Goal: Information Seeking & Learning: Learn about a topic

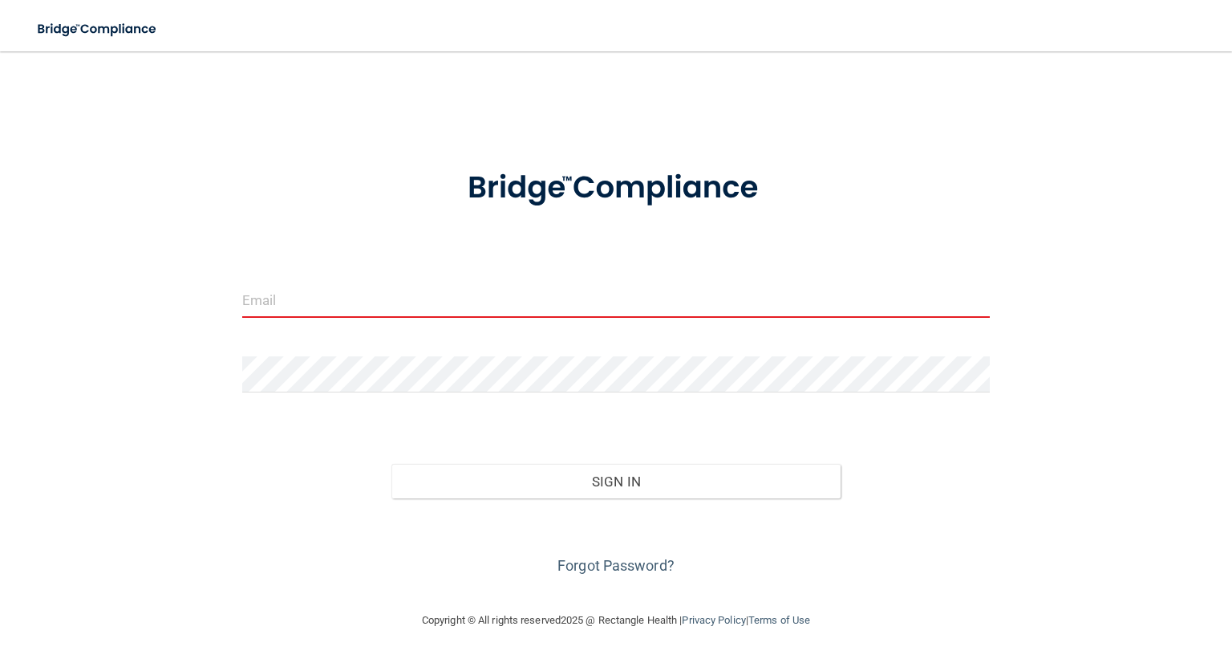
type input "[EMAIL_ADDRESS][DOMAIN_NAME]"
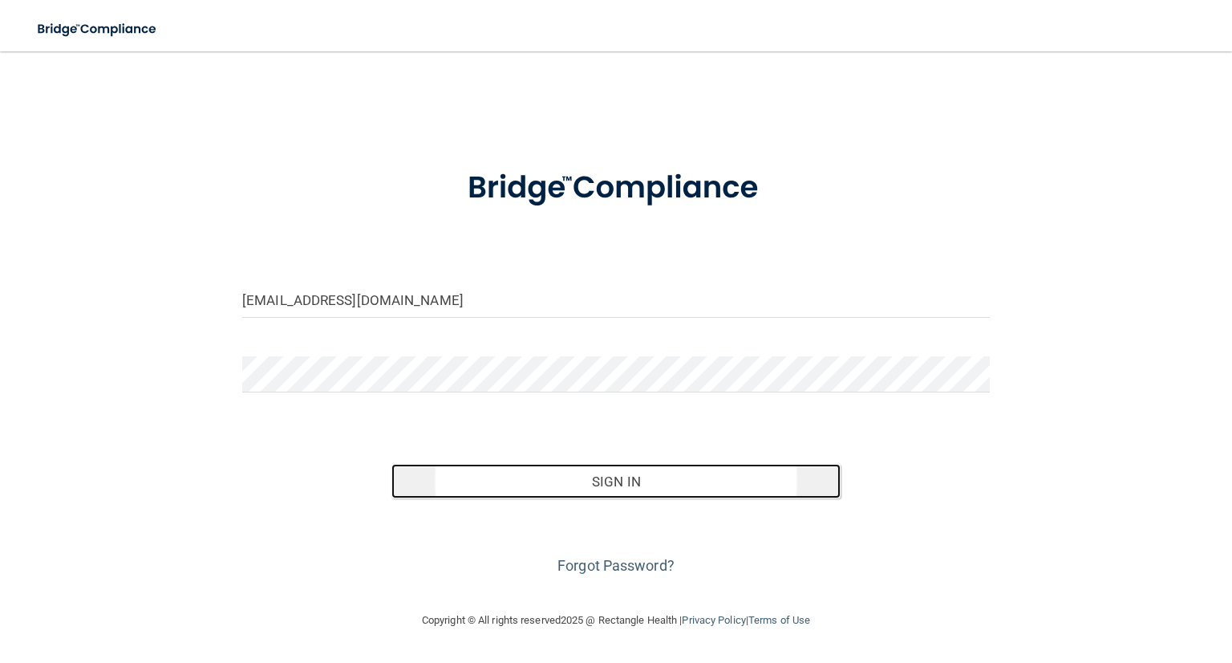
click at [612, 482] on button "Sign In" at bounding box center [616, 481] width 448 height 35
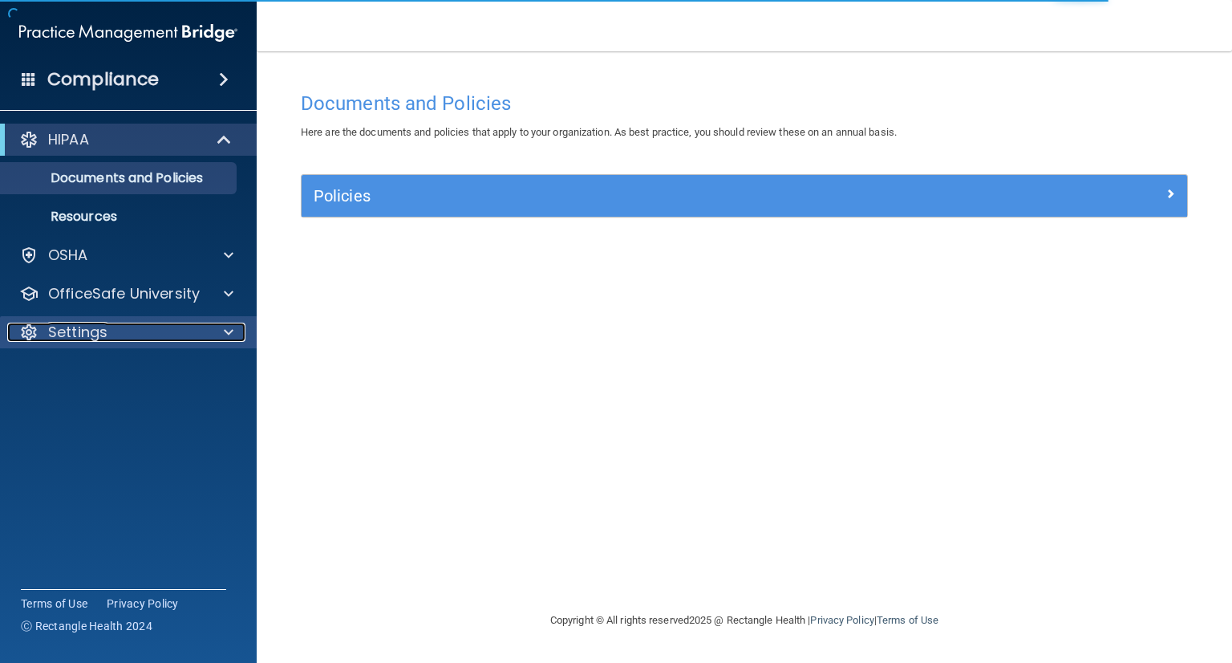
click at [95, 331] on p "Settings" at bounding box center [77, 332] width 59 height 19
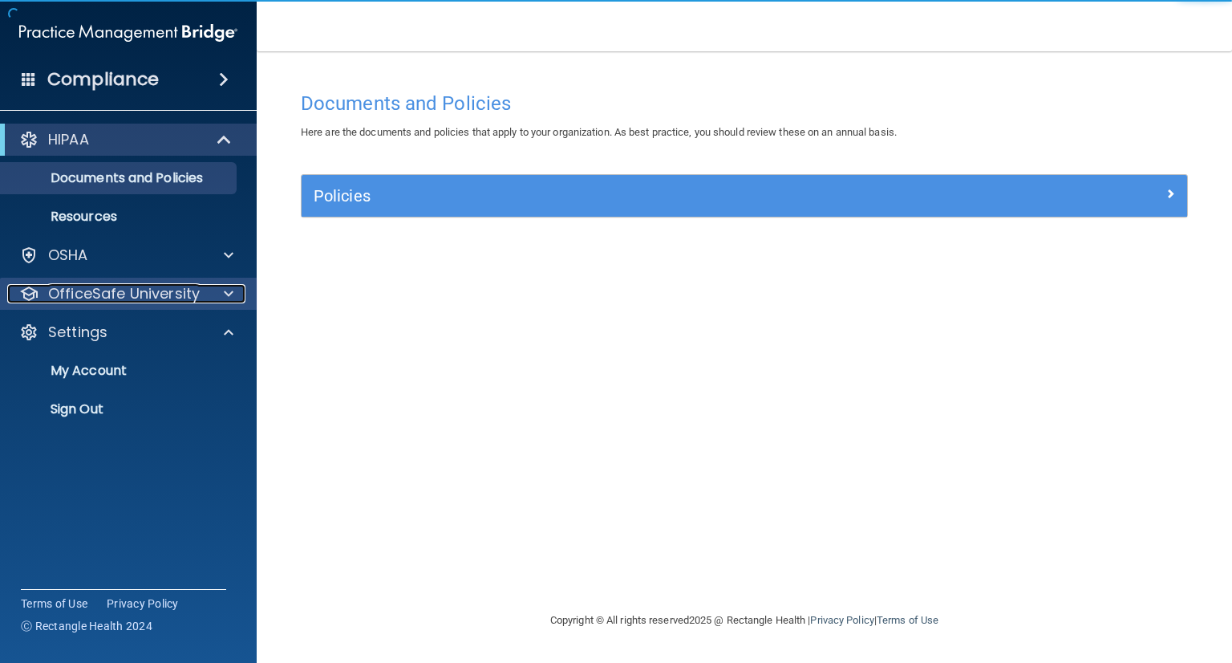
click at [119, 302] on p "OfficeSafe University" at bounding box center [124, 293] width 152 height 19
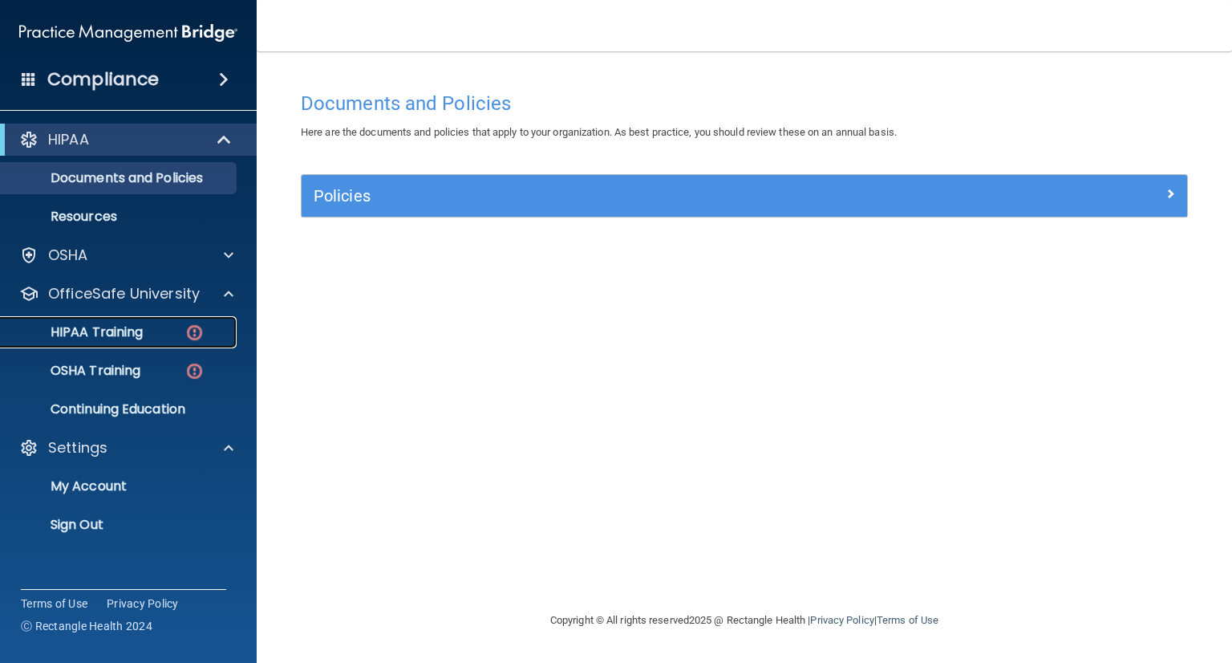
click at [112, 335] on p "HIPAA Training" at bounding box center [76, 332] width 132 height 16
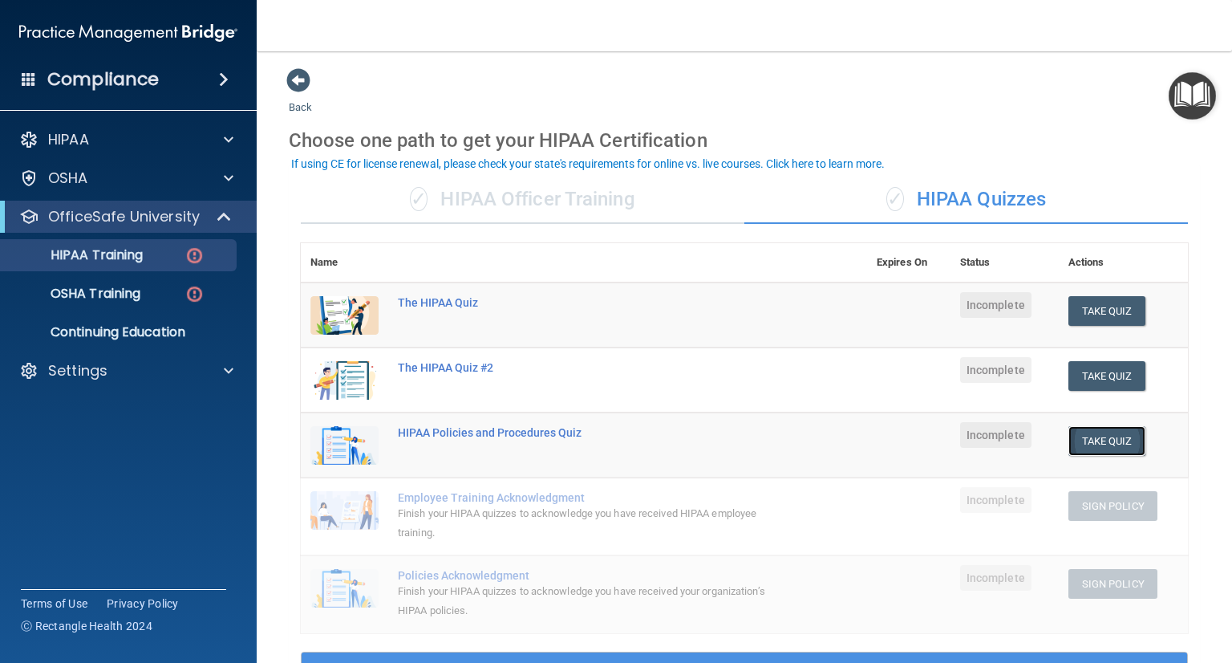
click at [1076, 440] on button "Take Quiz" at bounding box center [1107, 441] width 77 height 30
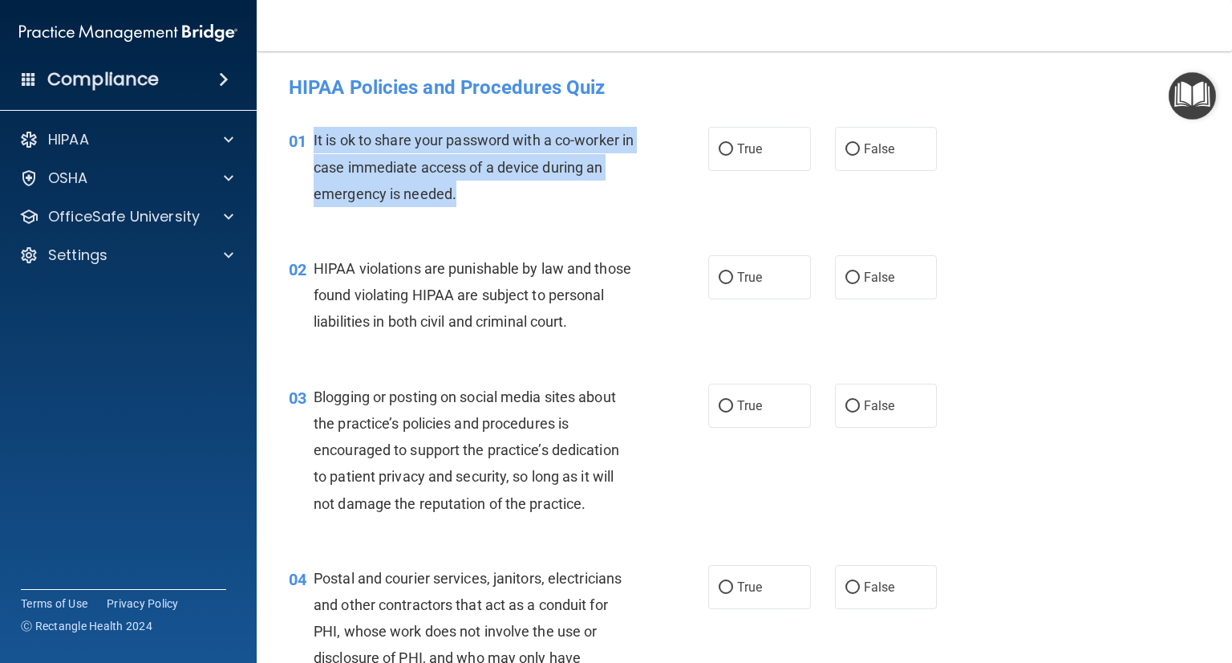
drag, startPoint x: 310, startPoint y: 137, endPoint x: 461, endPoint y: 198, distance: 163.4
click at [461, 198] on div "01 It is ok to share your password with a co-worker in case immediate access of…" at bounding box center [499, 171] width 468 height 88
copy div "It is ok to share your password with a co-worker in case immediate access of a …"
click at [850, 154] on input "False" at bounding box center [853, 150] width 14 height 12
radio input "true"
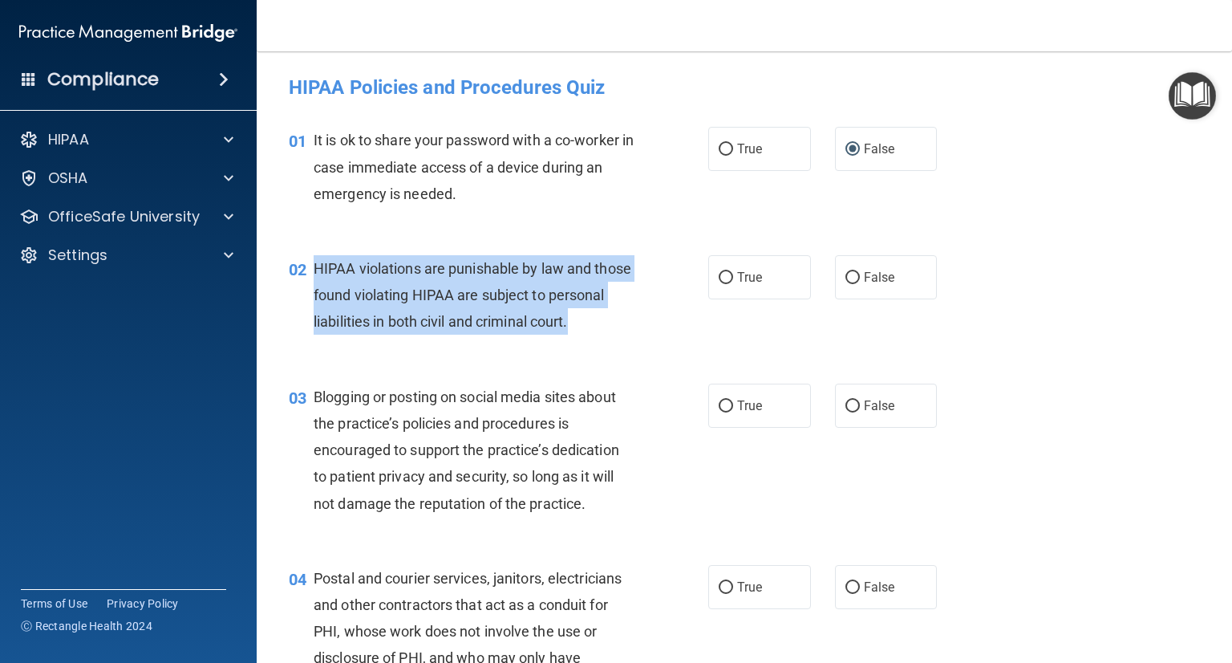
drag, startPoint x: 315, startPoint y: 266, endPoint x: 375, endPoint y: 345, distance: 99.0
click at [366, 335] on div "HIPAA violations are punishable by law and those found violating HIPAA are subj…" at bounding box center [480, 295] width 333 height 80
copy span "HIPAA violations are punishable by law and those found violating HIPAA are subj…"
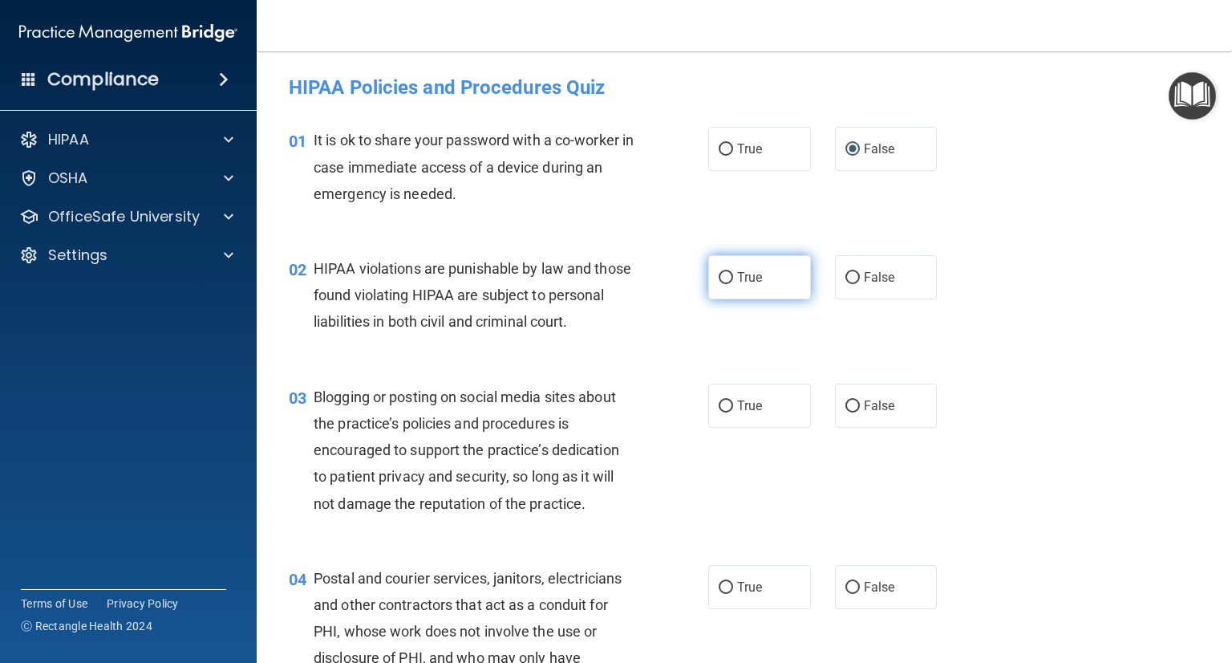
click at [733, 288] on label "True" at bounding box center [759, 277] width 103 height 44
click at [733, 284] on input "True" at bounding box center [726, 278] width 14 height 12
radio input "true"
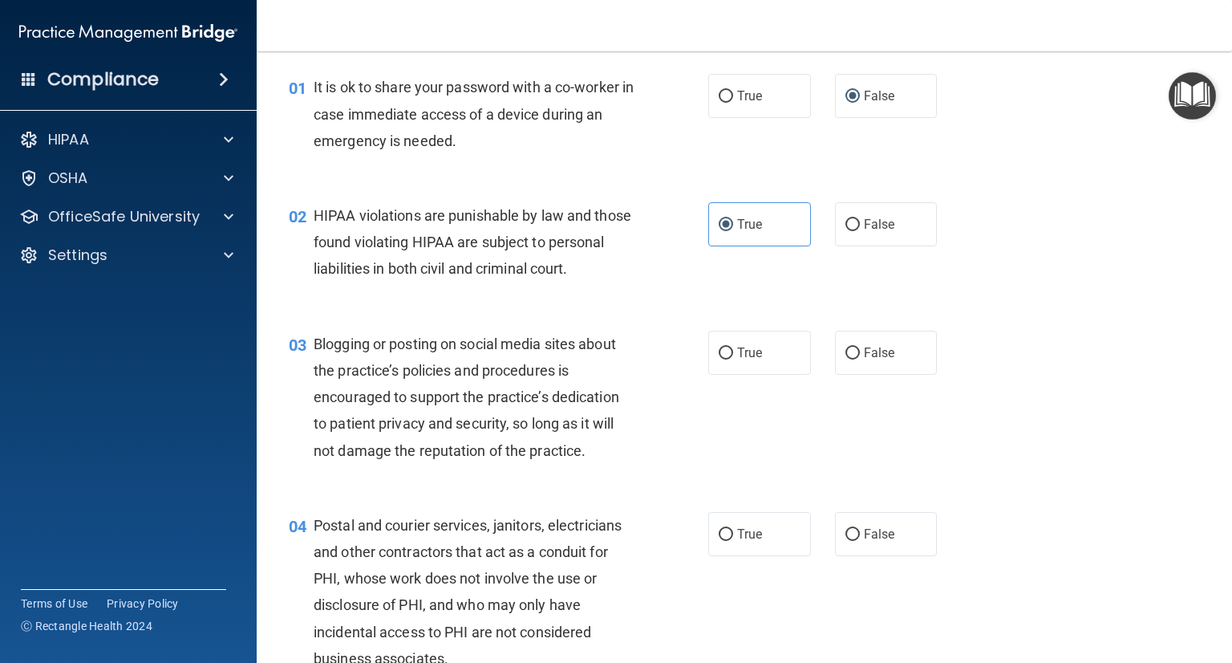
scroll to position [80, 0]
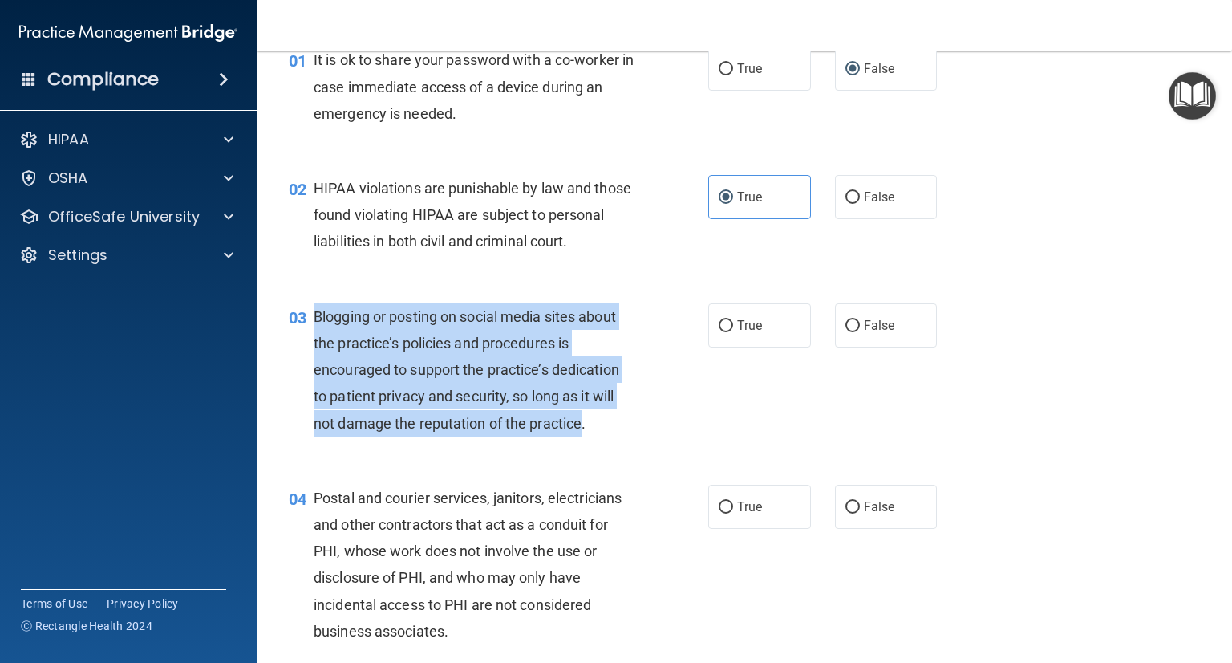
drag, startPoint x: 351, startPoint y: 367, endPoint x: 582, endPoint y: 457, distance: 248.7
click at [582, 444] on div "03 Blogging or posting on social media sites about the practice’s policies and …" at bounding box center [499, 373] width 468 height 141
copy div "Blogging or posting on social media sites about the practice’s policies and pro…"
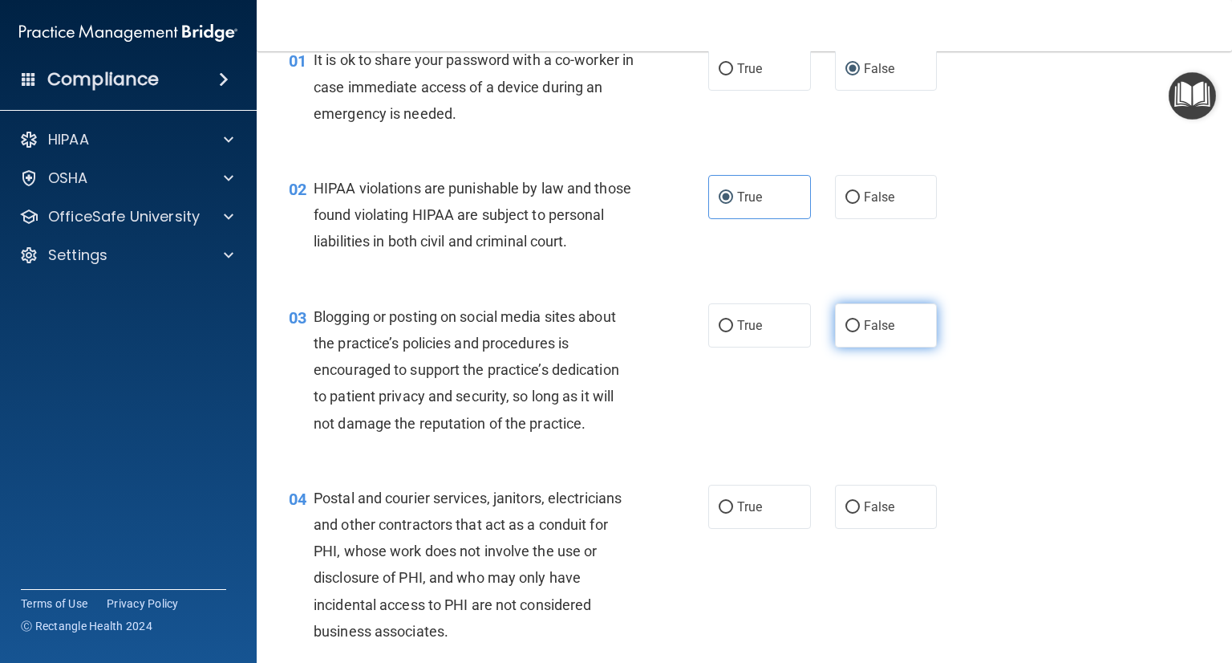
click at [864, 333] on span "False" at bounding box center [879, 325] width 31 height 15
click at [858, 332] on input "False" at bounding box center [853, 326] width 14 height 12
radio input "true"
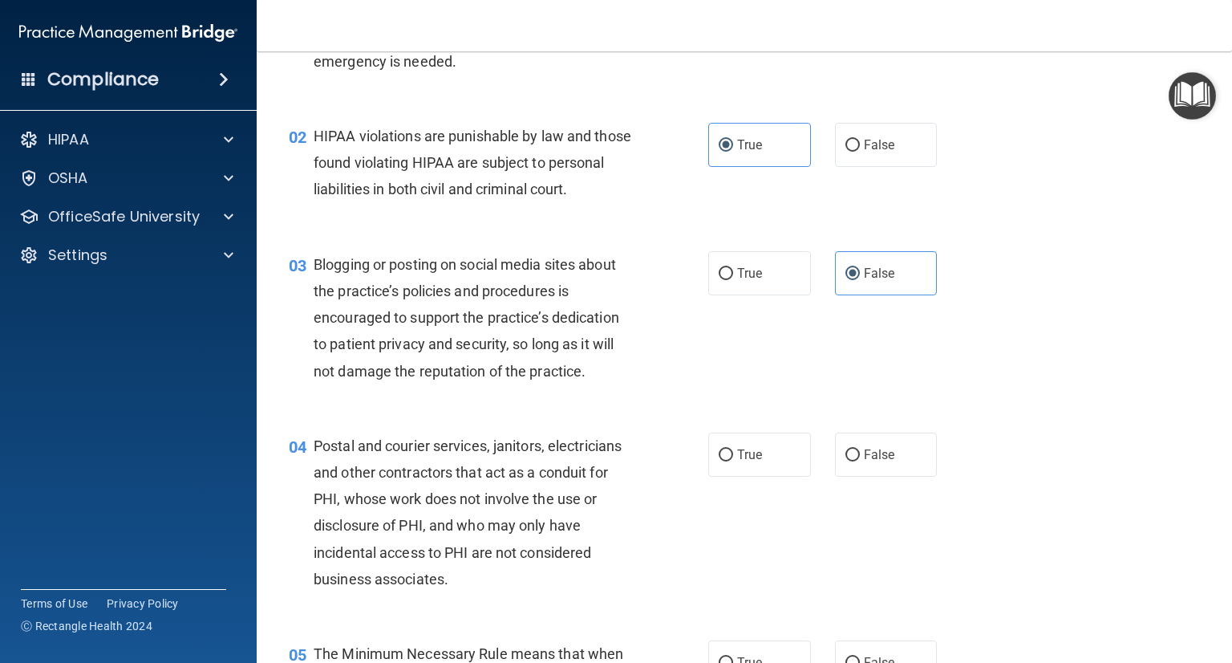
scroll to position [160, 0]
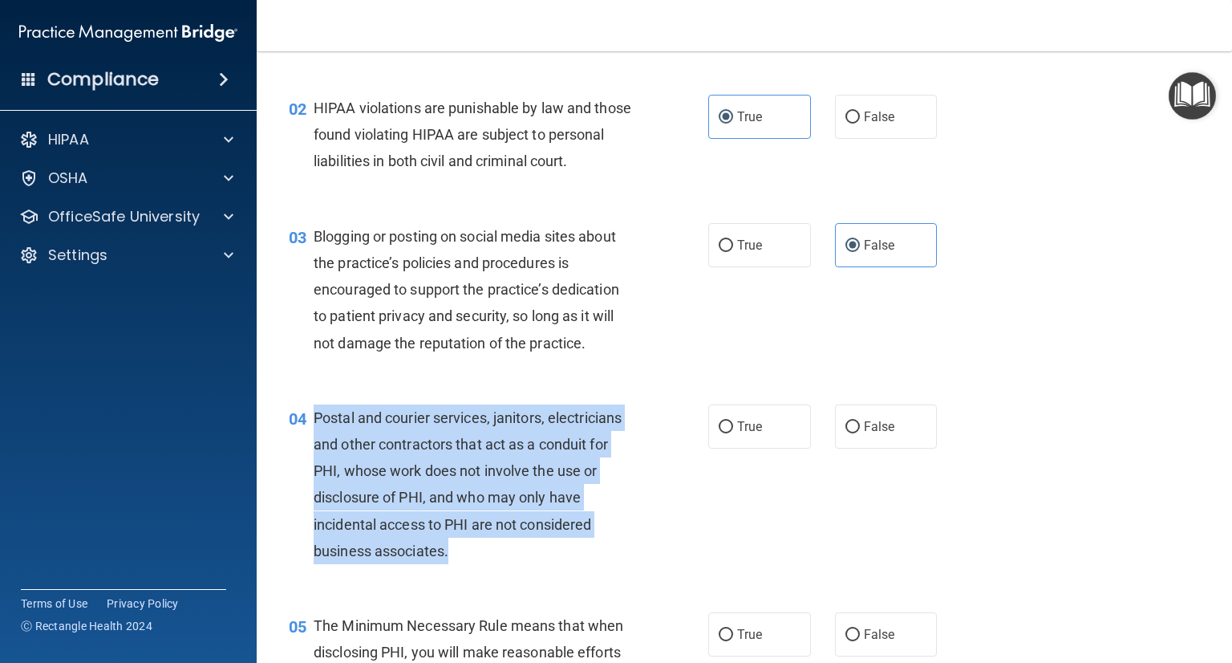
drag, startPoint x: 315, startPoint y: 441, endPoint x: 459, endPoint y: 591, distance: 207.7
click at [459, 572] on div "04 Postal and courier services, janitors, electricians and other contractors th…" at bounding box center [499, 488] width 468 height 168
copy span "Postal and courier services, janitors, electricians and other contractors that …"
click at [719, 433] on input "True" at bounding box center [726, 427] width 14 height 12
radio input "true"
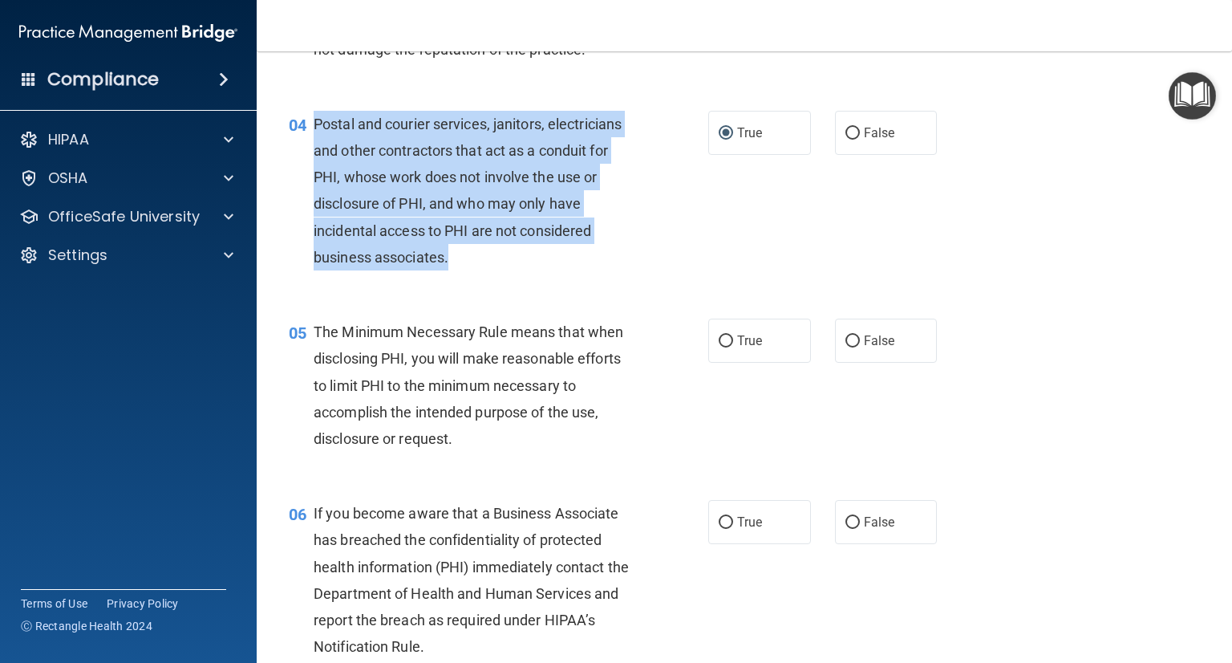
scroll to position [481, 0]
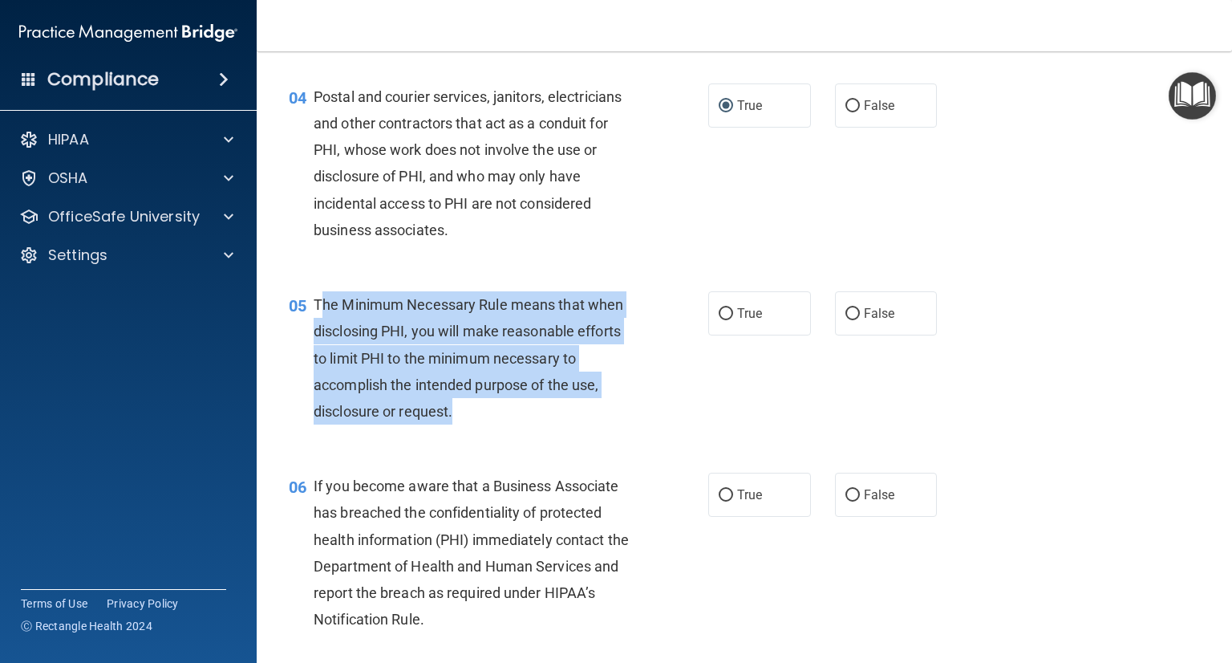
drag, startPoint x: 320, startPoint y: 328, endPoint x: 587, endPoint y: 454, distance: 295.4
click at [582, 424] on div "The Minimum Necessary Rule means that when disclosing PHI, you will make reason…" at bounding box center [480, 357] width 333 height 133
click at [523, 424] on div "The Minimum Necessary Rule means that when disclosing PHI, you will make reason…" at bounding box center [480, 357] width 333 height 133
drag, startPoint x: 455, startPoint y: 440, endPoint x: 315, endPoint y: 331, distance: 177.3
click at [315, 331] on div "The Minimum Necessary Rule means that when disclosing PHI, you will make reason…" at bounding box center [480, 357] width 333 height 133
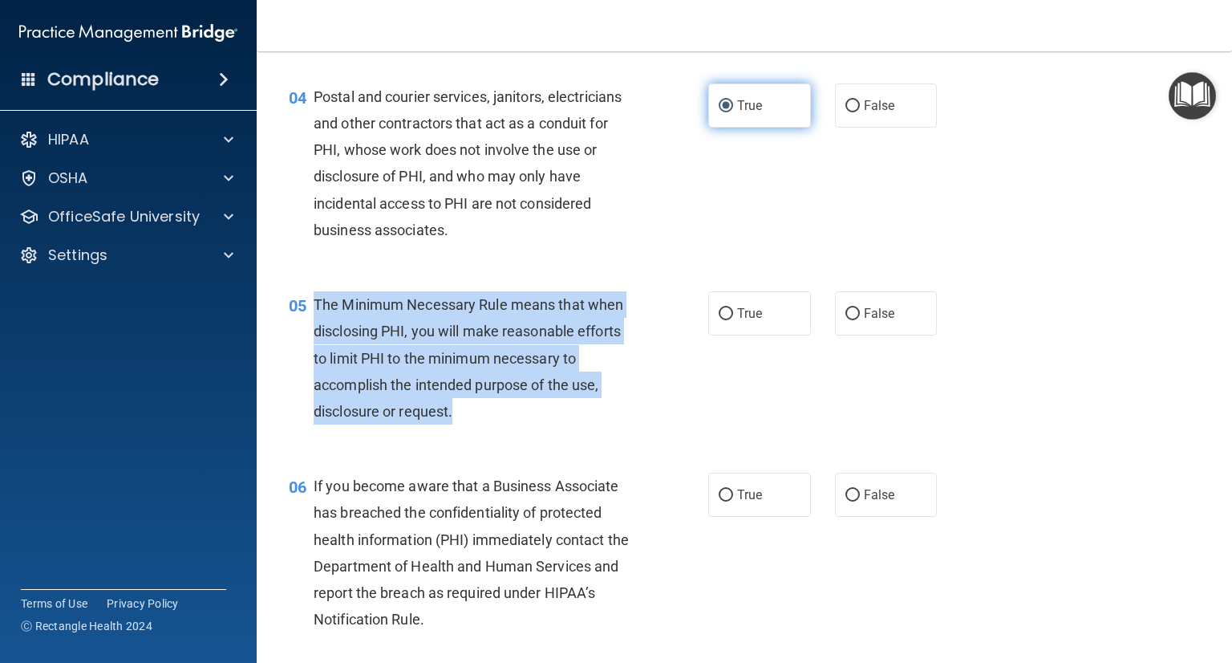
copy span "The Minimum Necessary Rule means that when disclosing PHI, you will make reason…"
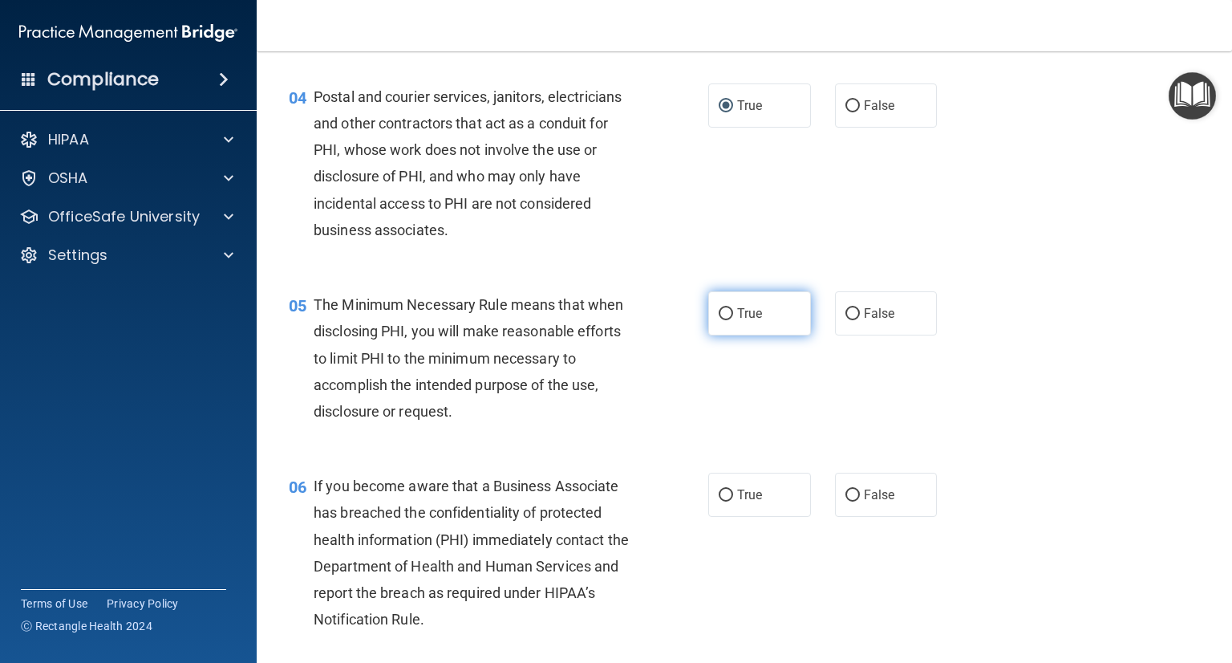
click at [722, 335] on label "True" at bounding box center [759, 313] width 103 height 44
click at [722, 320] on input "True" at bounding box center [726, 314] width 14 height 12
radio input "true"
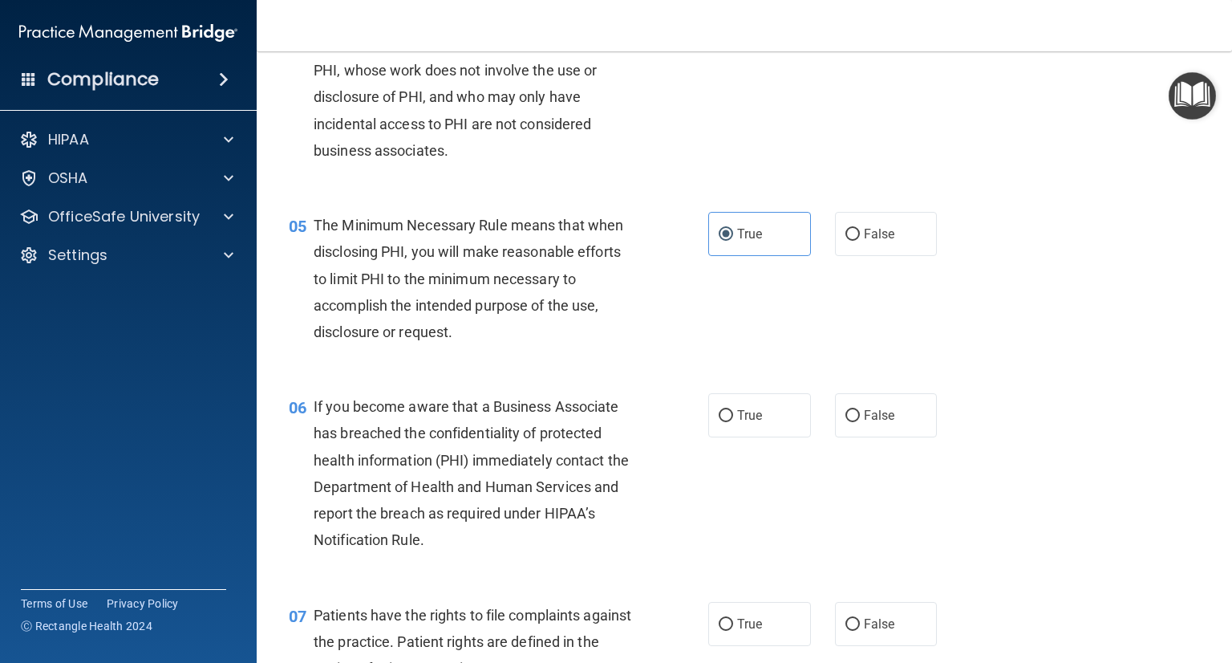
scroll to position [642, 0]
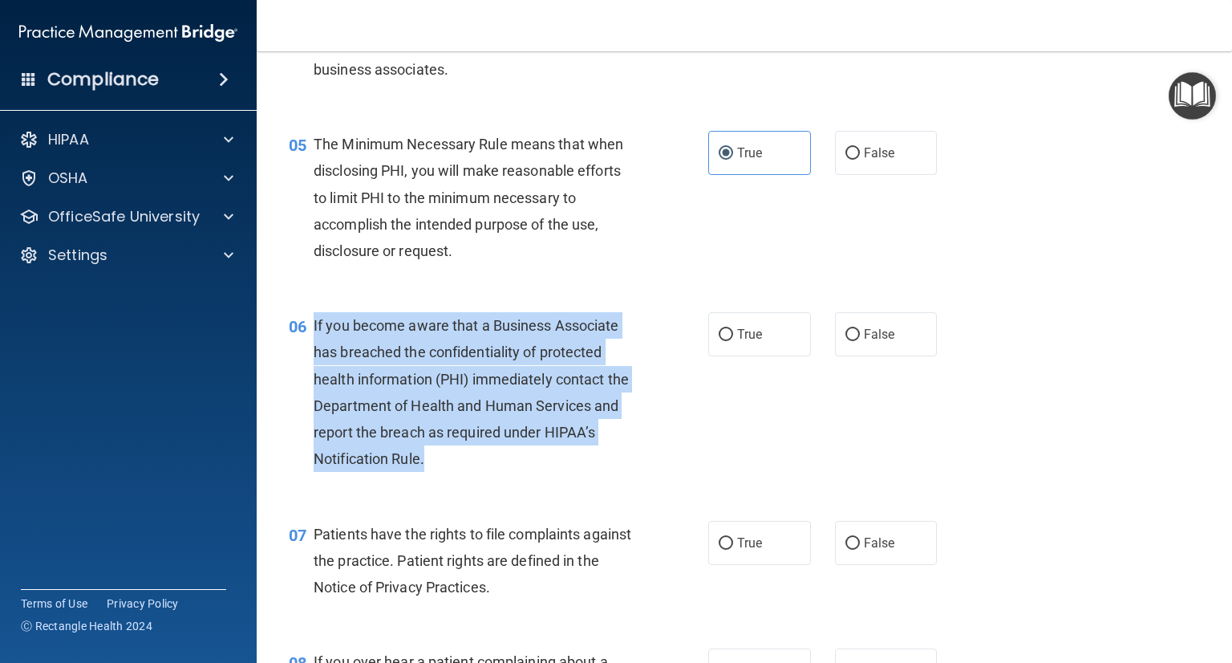
drag, startPoint x: 313, startPoint y: 351, endPoint x: 453, endPoint y: 478, distance: 189.7
click at [453, 472] on div "If you become aware that a Business Associate has breached the confidentiality …" at bounding box center [480, 392] width 333 height 160
copy span "If you become aware that a Business Associate has breached the confidentiality …"
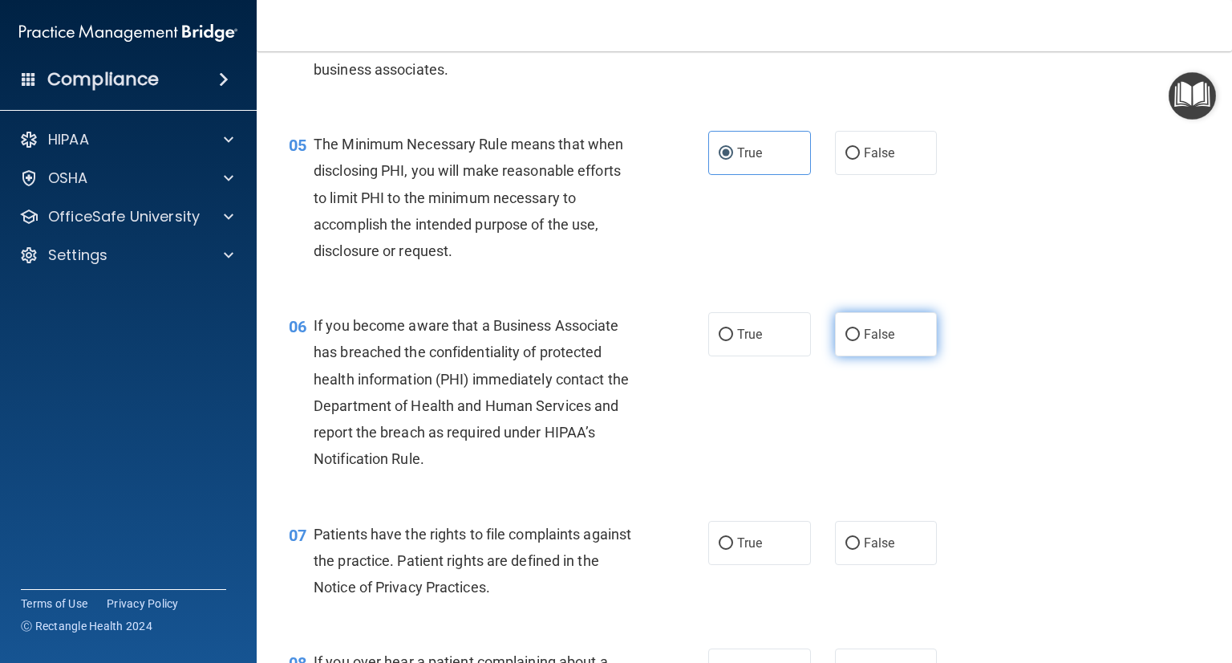
click at [864, 342] on span "False" at bounding box center [879, 334] width 31 height 15
click at [856, 341] on input "False" at bounding box center [853, 335] width 14 height 12
radio input "true"
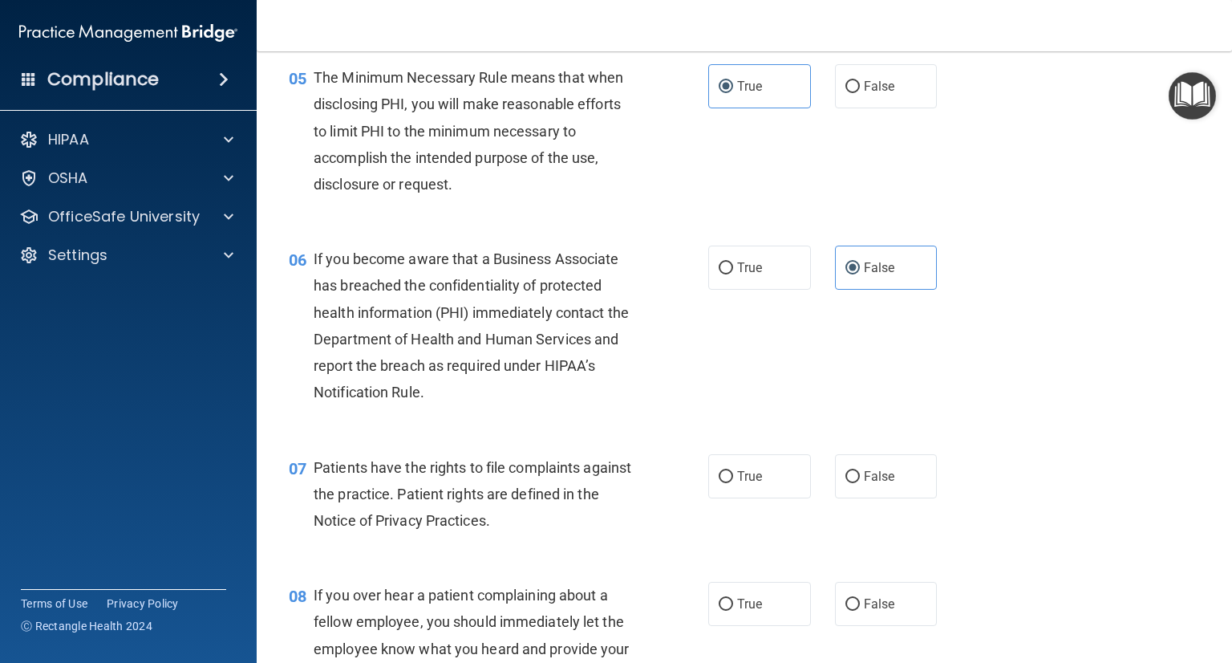
scroll to position [802, 0]
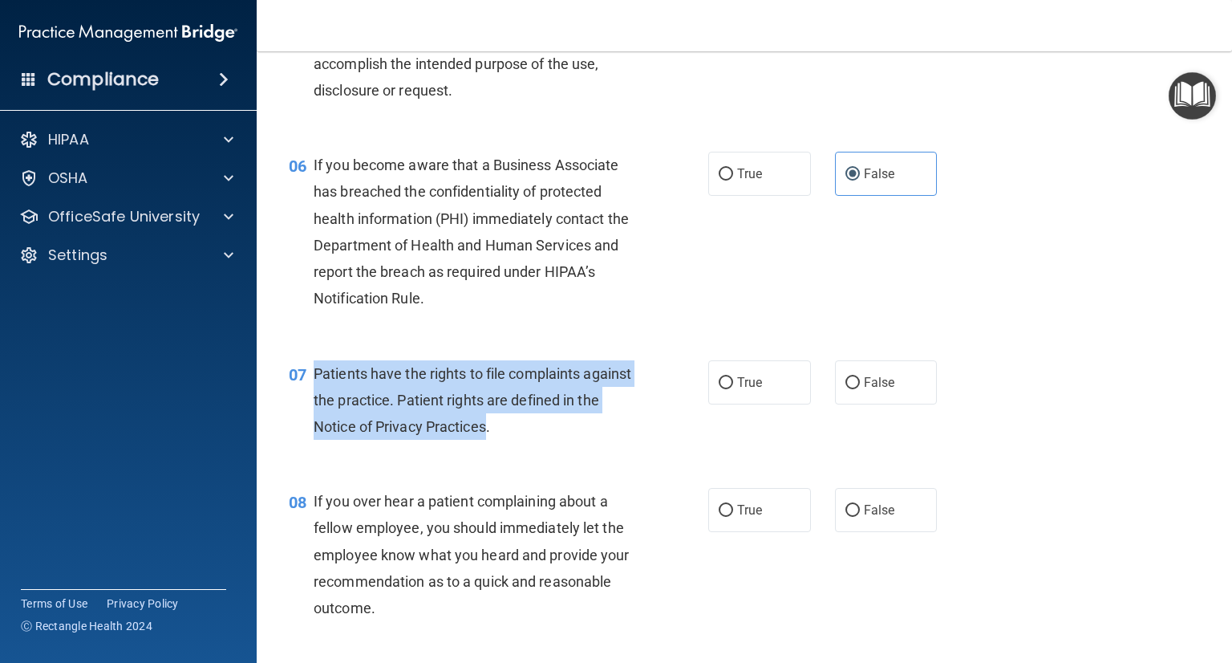
drag, startPoint x: 312, startPoint y: 393, endPoint x: 511, endPoint y: 469, distance: 212.8
click at [511, 448] on div "07 Patients have the rights to file complaints against the practice. Patient ri…" at bounding box center [499, 404] width 468 height 88
copy div "Patients have the rights to file complaints against the practice. Patient right…"
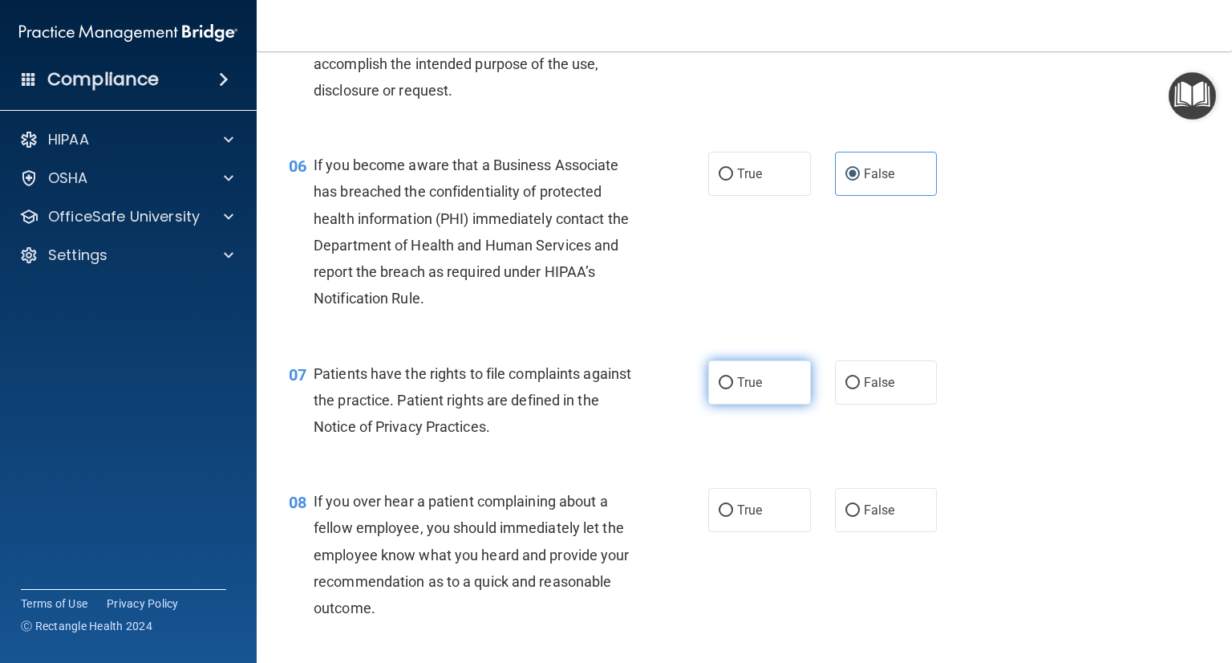
click at [748, 404] on label "True" at bounding box center [759, 382] width 103 height 44
click at [733, 389] on input "True" at bounding box center [726, 383] width 14 height 12
radio input "true"
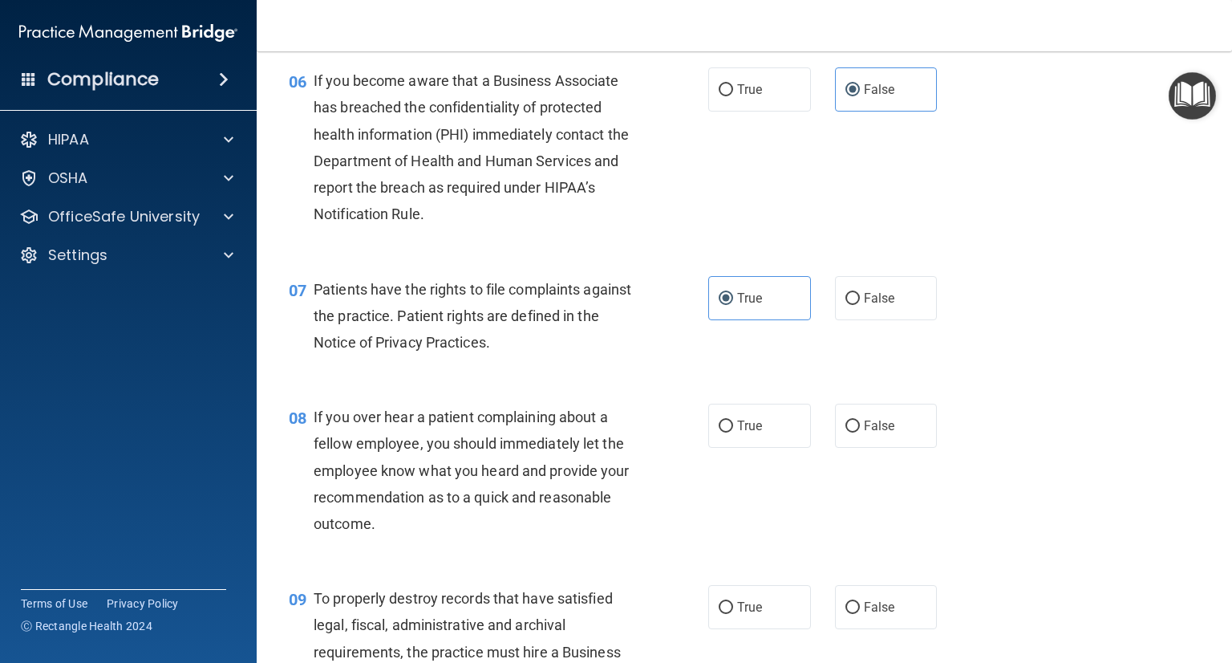
scroll to position [963, 0]
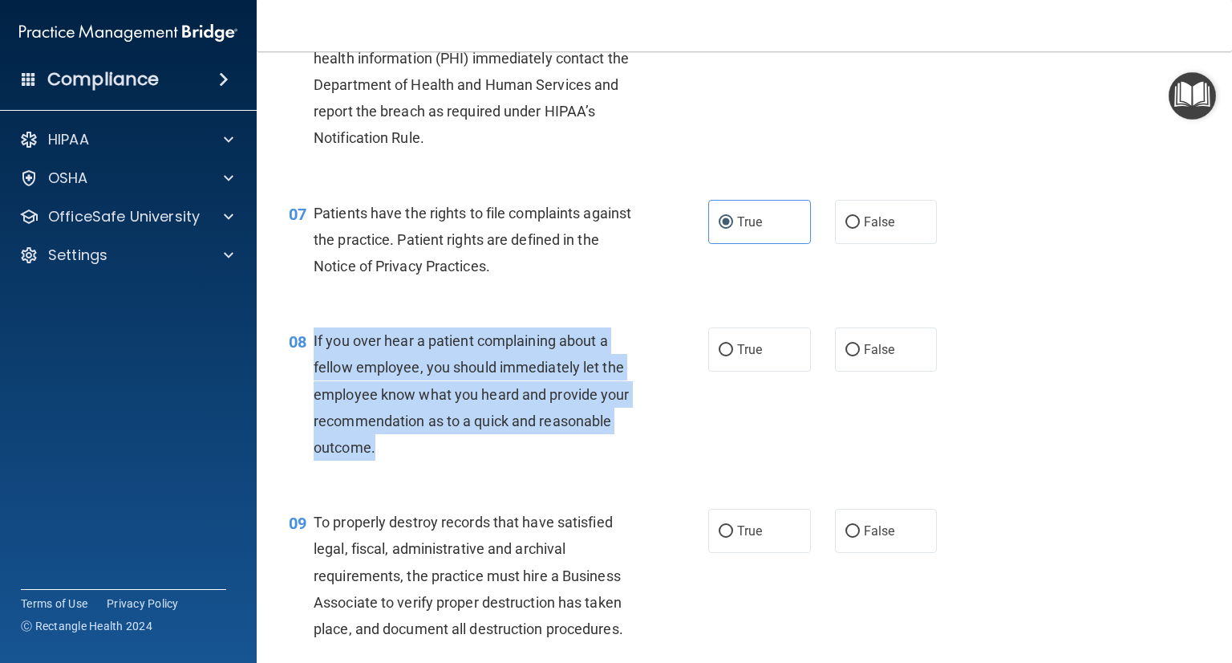
drag, startPoint x: 313, startPoint y: 367, endPoint x: 396, endPoint y: 482, distance: 142.5
click at [396, 461] on div "If you over hear a patient complaining about a fellow employee, you should imme…" at bounding box center [480, 393] width 333 height 133
copy span "If you over hear a patient complaining about a fellow employee, you should imme…"
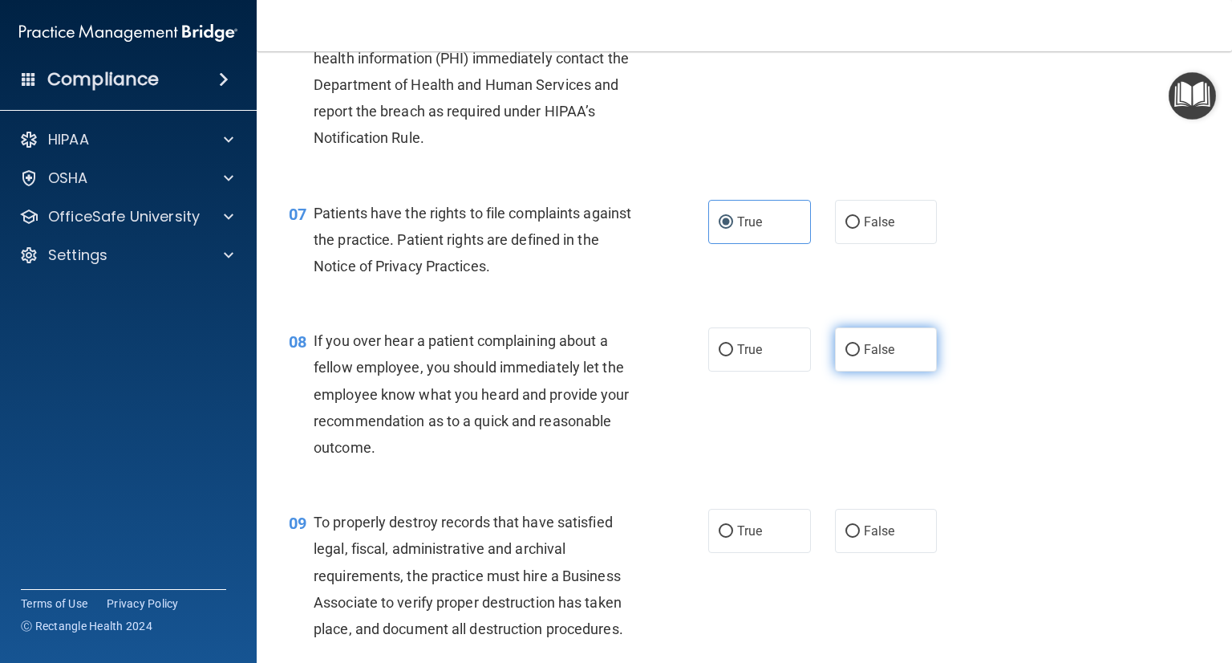
click at [871, 357] on span "False" at bounding box center [879, 349] width 31 height 15
click at [860, 356] on input "False" at bounding box center [853, 350] width 14 height 12
radio input "true"
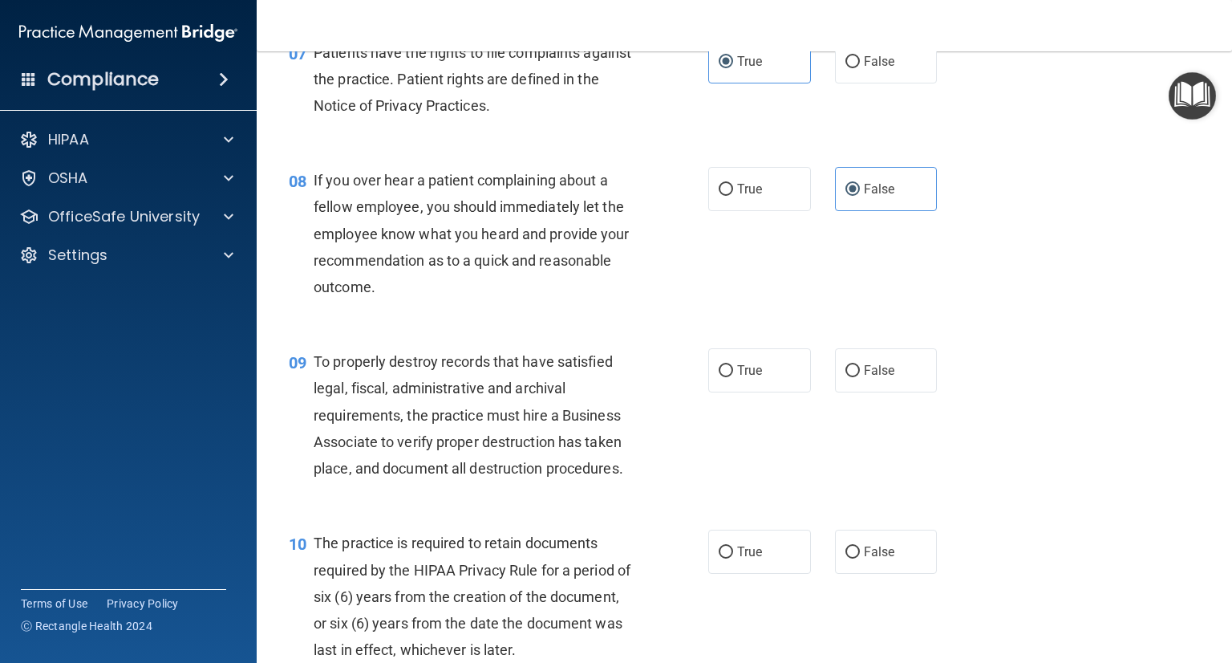
scroll to position [1203, 0]
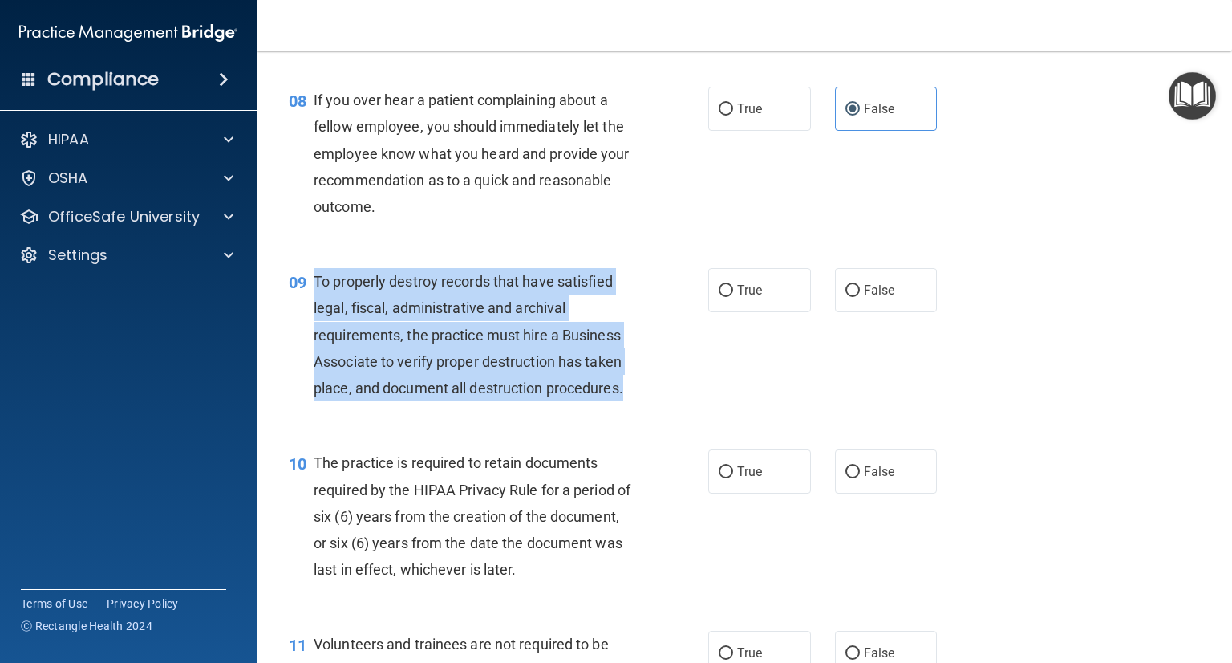
drag, startPoint x: 315, startPoint y: 306, endPoint x: 629, endPoint y: 424, distance: 336.2
click at [629, 401] on div "To properly destroy records that have satisfied legal, fiscal, administrative a…" at bounding box center [480, 334] width 333 height 133
copy span "To properly destroy records that have satisfied legal, fiscal, administrative a…"
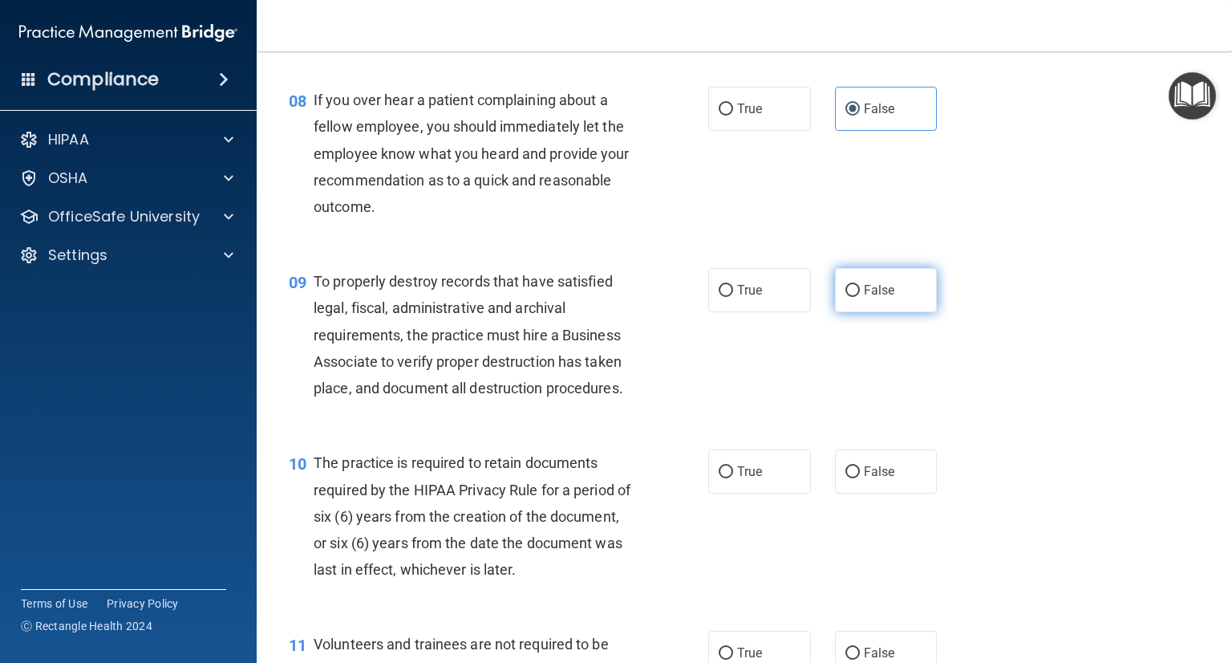
click at [844, 312] on label "False" at bounding box center [886, 290] width 103 height 44
click at [846, 297] on input "False" at bounding box center [853, 291] width 14 height 12
radio input "true"
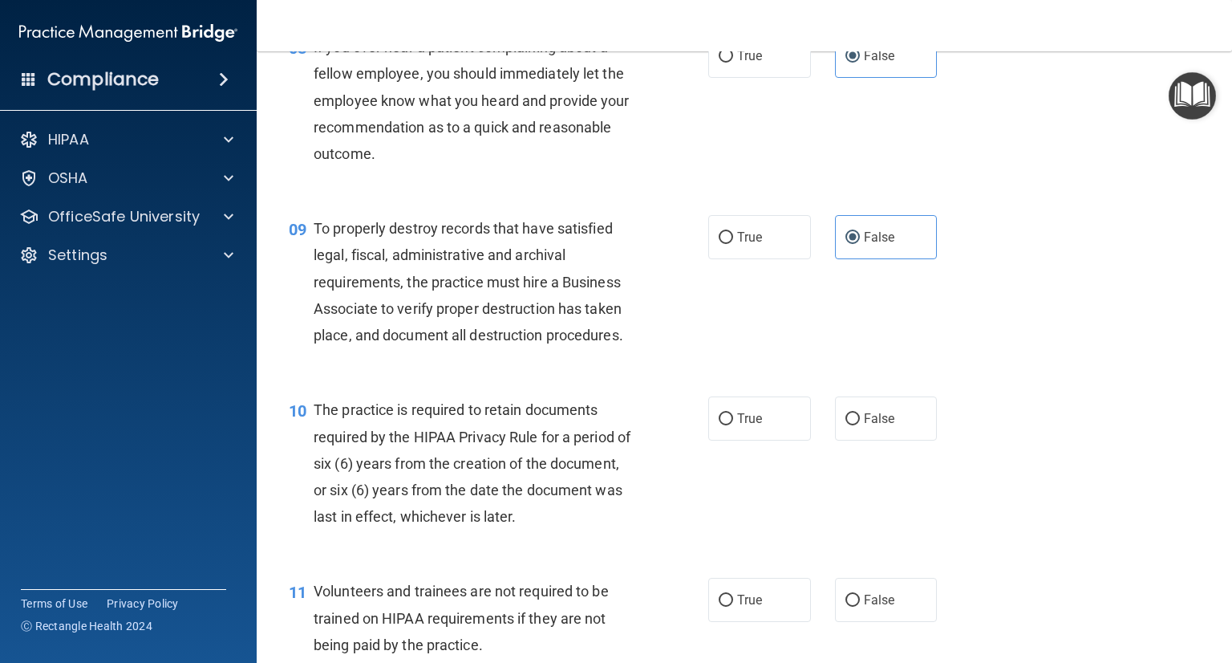
scroll to position [1284, 0]
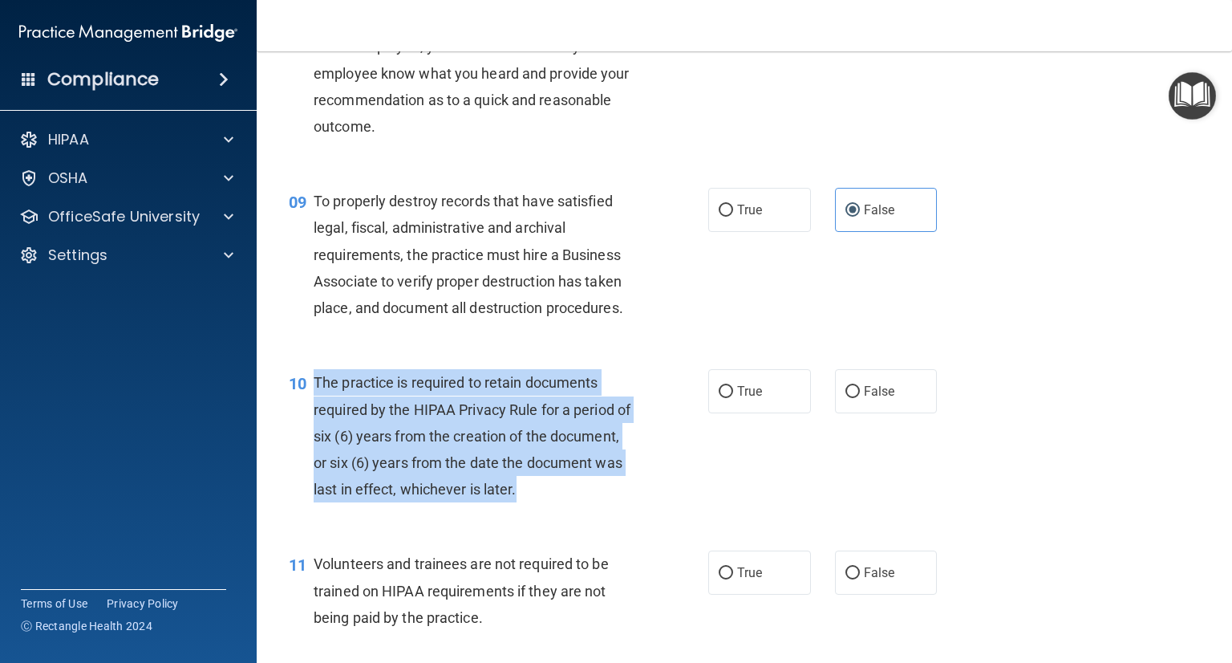
drag, startPoint x: 317, startPoint y: 407, endPoint x: 635, endPoint y: 505, distance: 333.5
click at [635, 502] on div "The practice is required to retain documents required by the HIPAA Privacy Rule…" at bounding box center [480, 435] width 333 height 133
copy span "The practice is required to retain documents required by the HIPAA Privacy Rule…"
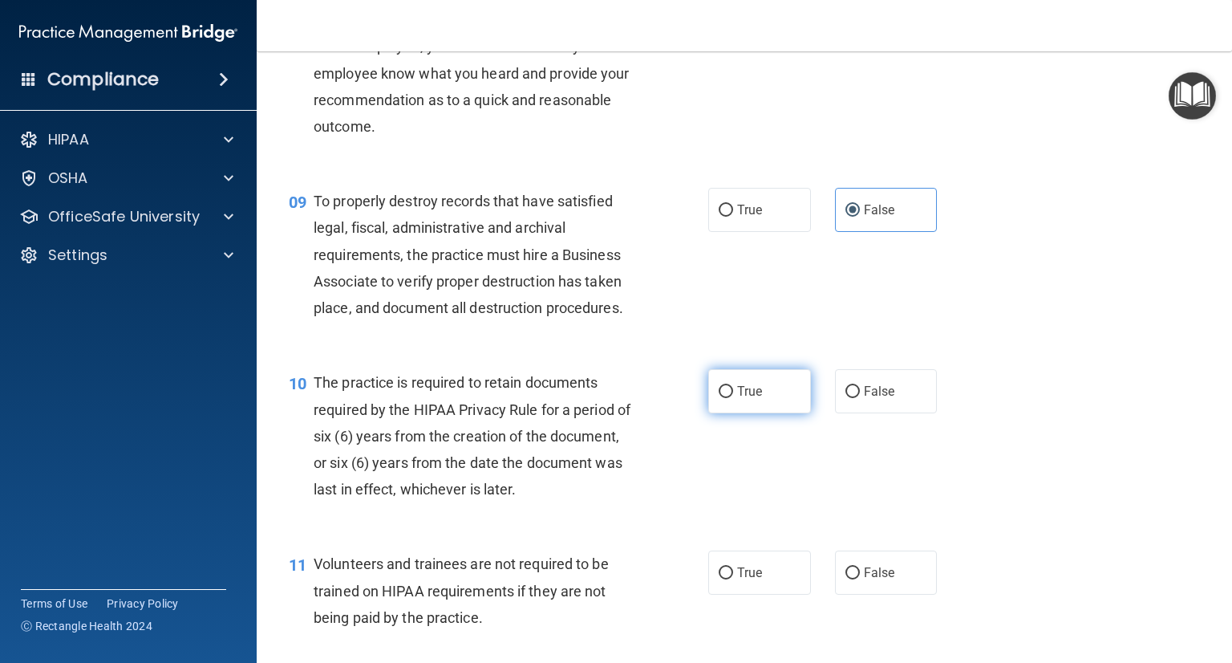
click at [771, 413] on label "True" at bounding box center [759, 391] width 103 height 44
click at [733, 398] on input "True" at bounding box center [726, 392] width 14 height 12
radio input "true"
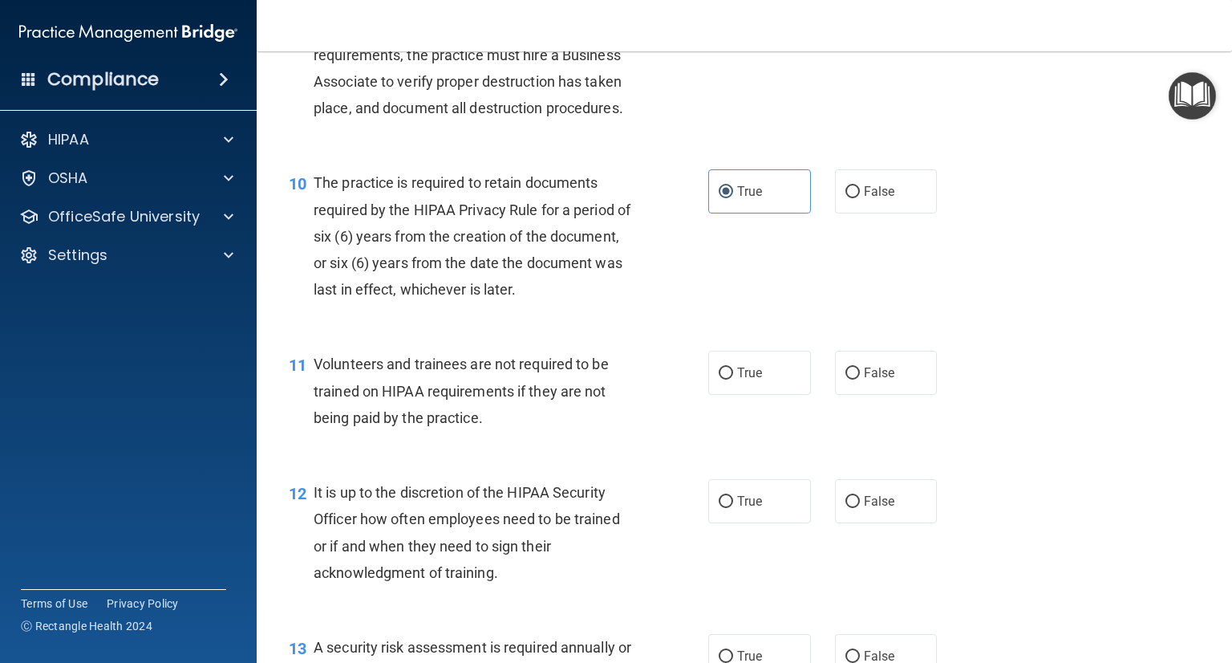
scroll to position [1605, 0]
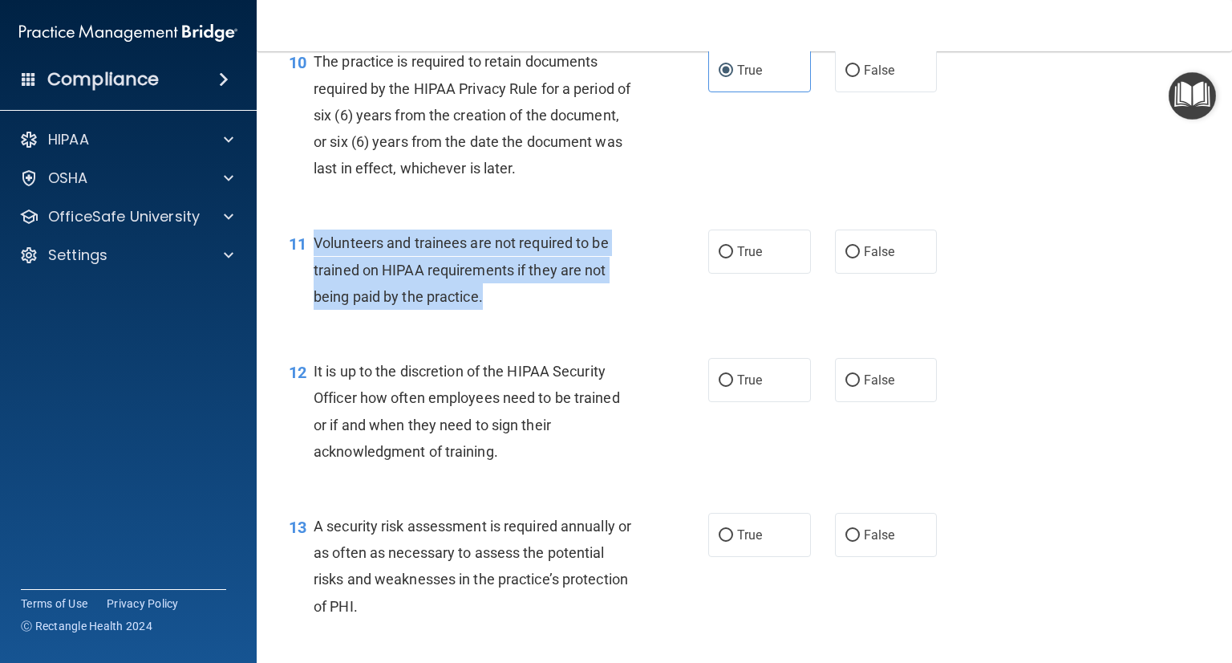
drag, startPoint x: 317, startPoint y: 266, endPoint x: 499, endPoint y: 341, distance: 196.8
click at [499, 318] on div "11 Volunteers and trainees are not required to be trained on HIPAA requirements…" at bounding box center [499, 273] width 468 height 88
click at [846, 258] on input "False" at bounding box center [853, 252] width 14 height 12
radio input "true"
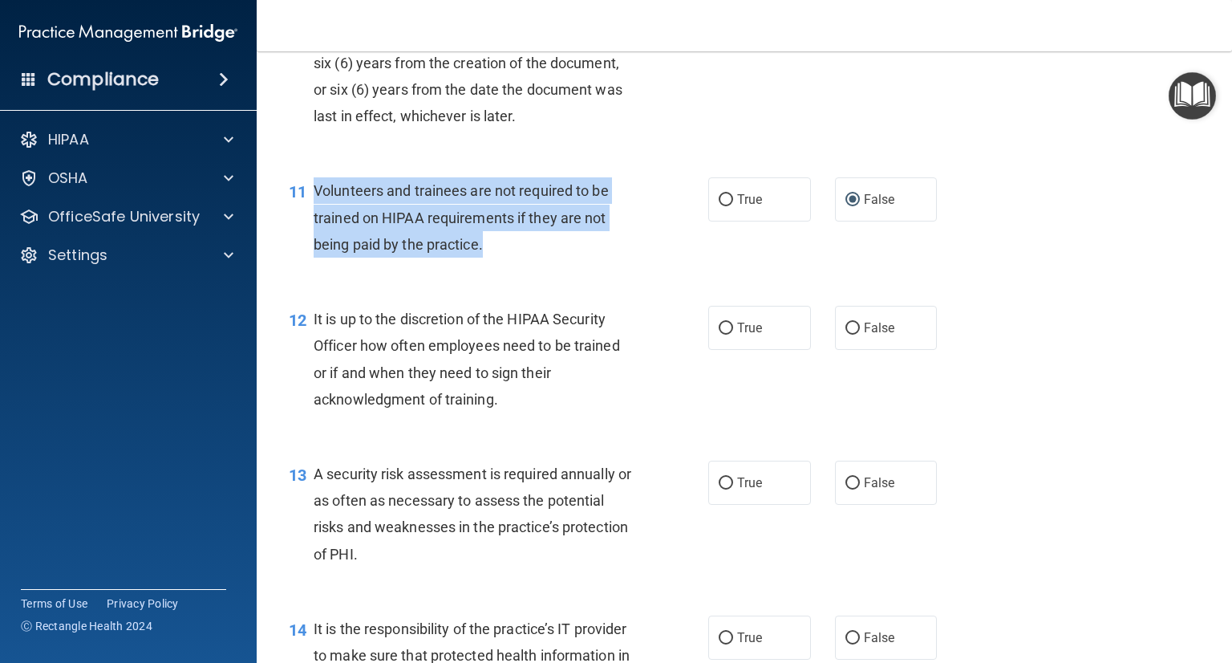
scroll to position [1685, 0]
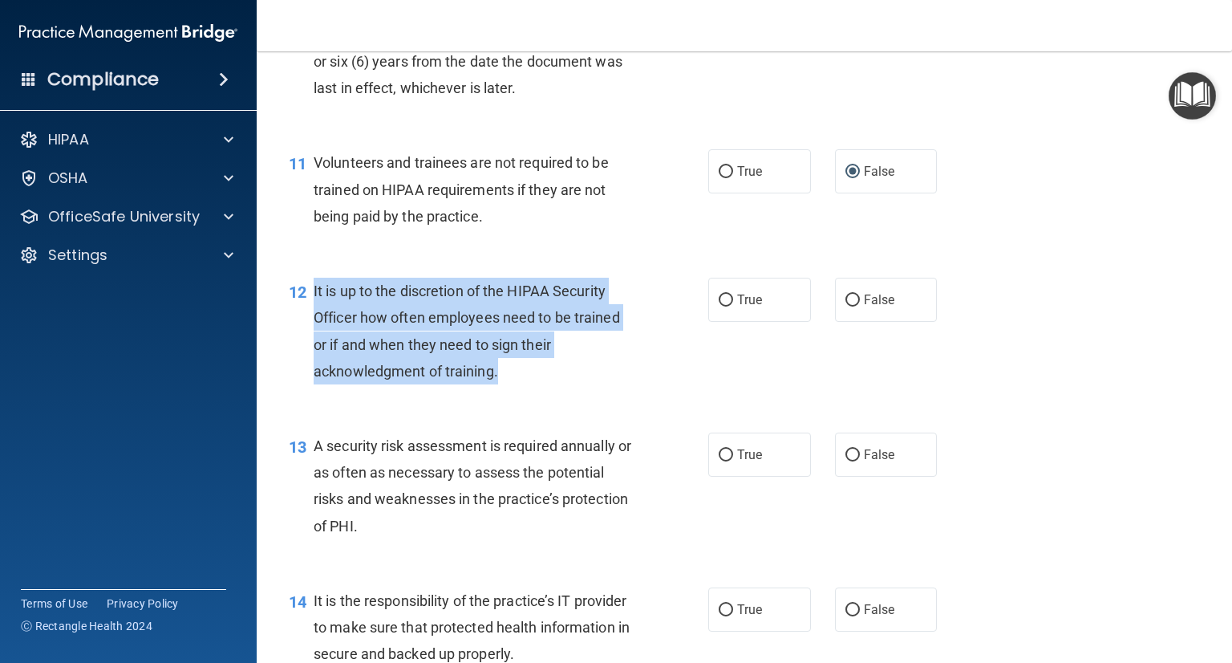
drag, startPoint x: 311, startPoint y: 311, endPoint x: 497, endPoint y: 416, distance: 213.1
click at [497, 392] on div "12 It is up to the discretion of the HIPAA Security Officer how often employees…" at bounding box center [499, 335] width 468 height 115
click at [846, 306] on input "False" at bounding box center [853, 300] width 14 height 12
radio input "true"
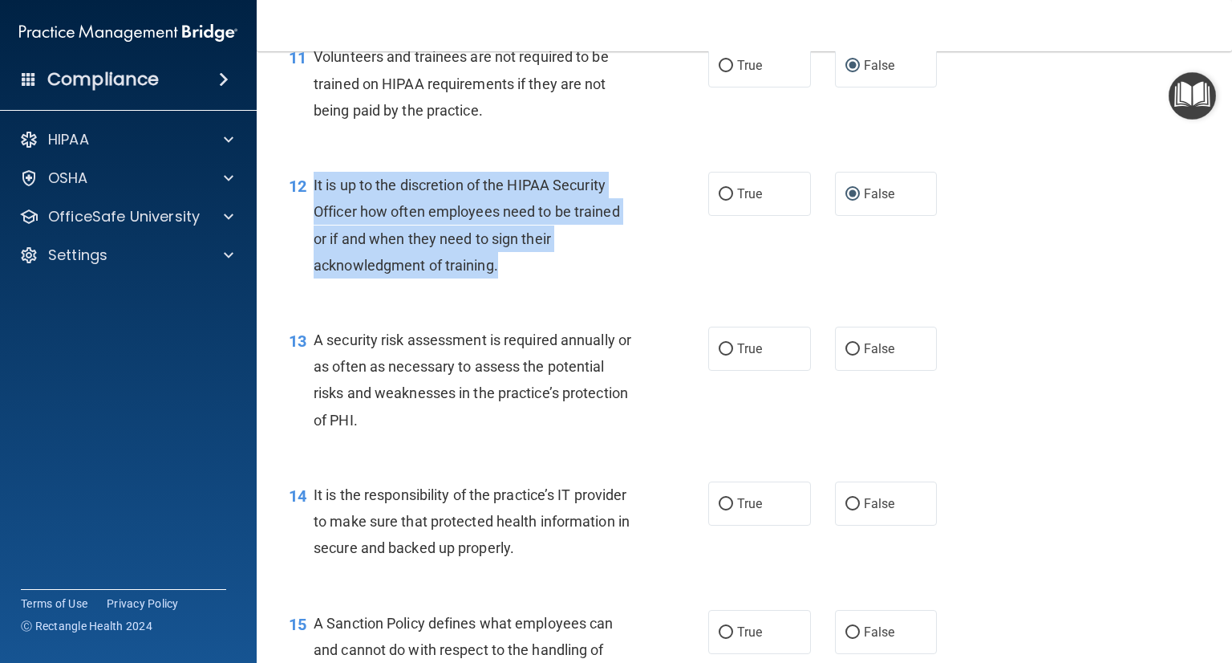
scroll to position [1845, 0]
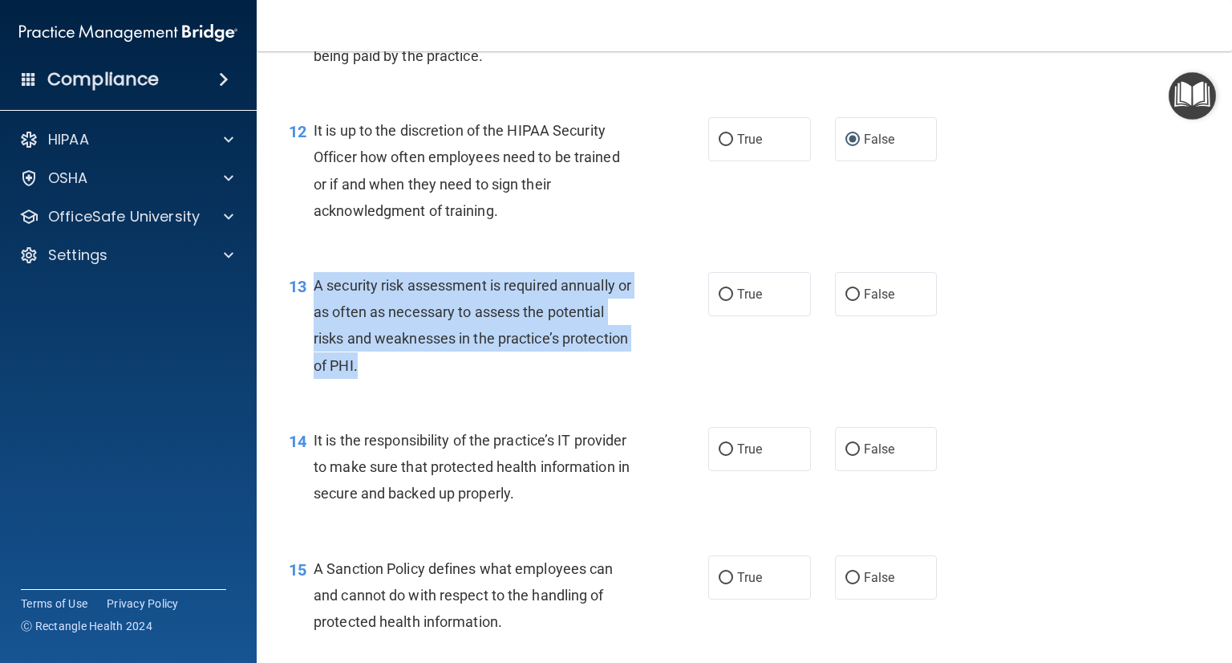
drag, startPoint x: 446, startPoint y: 397, endPoint x: 472, endPoint y: 351, distance: 52.4
click at [310, 320] on div "13 A security risk assessment is required annually or as often as necessary to …" at bounding box center [499, 329] width 468 height 115
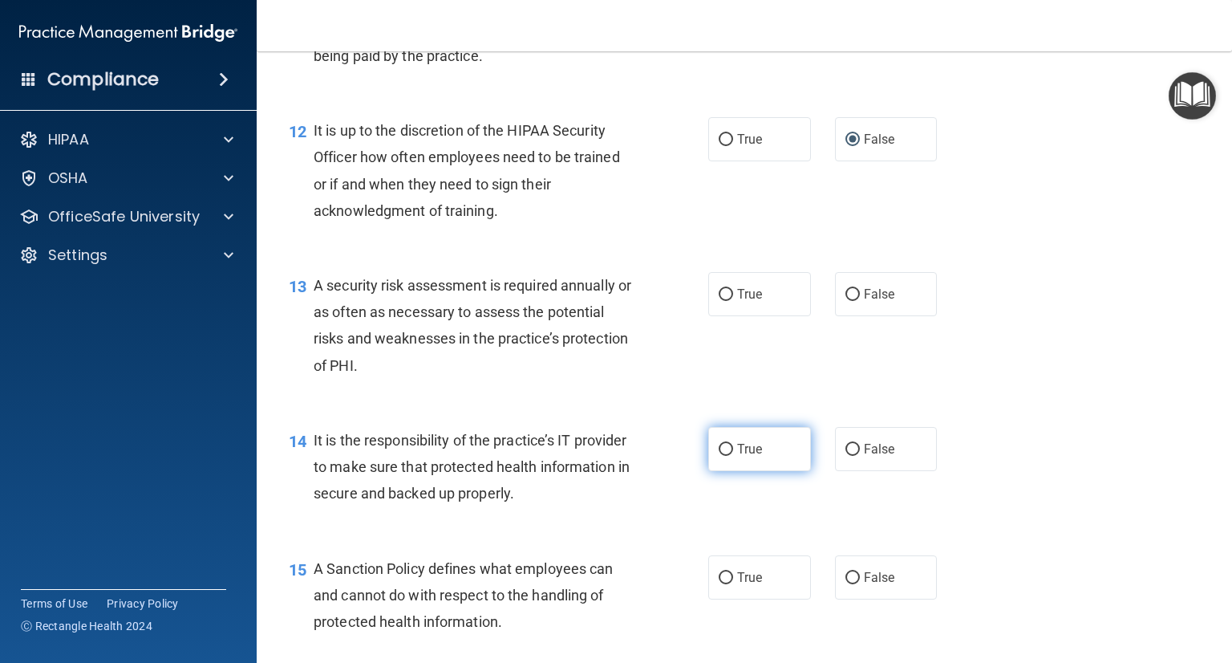
click at [728, 469] on label "True" at bounding box center [759, 449] width 103 height 44
click at [728, 456] on input "True" at bounding box center [726, 450] width 14 height 12
radio input "true"
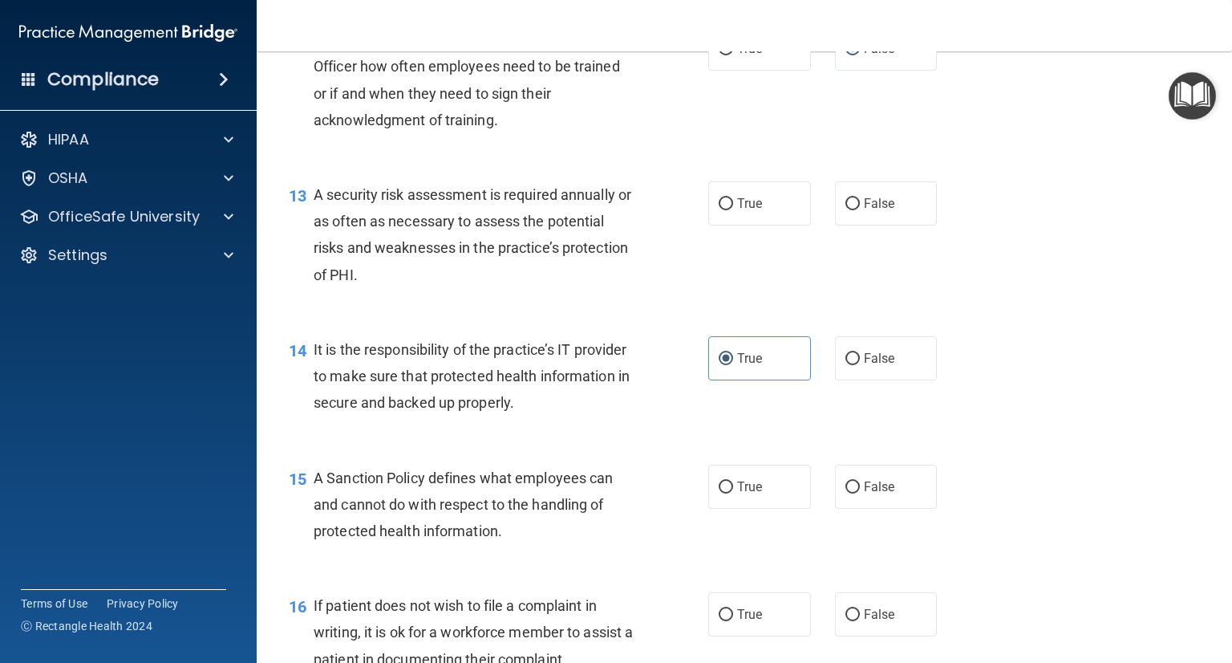
scroll to position [2006, 0]
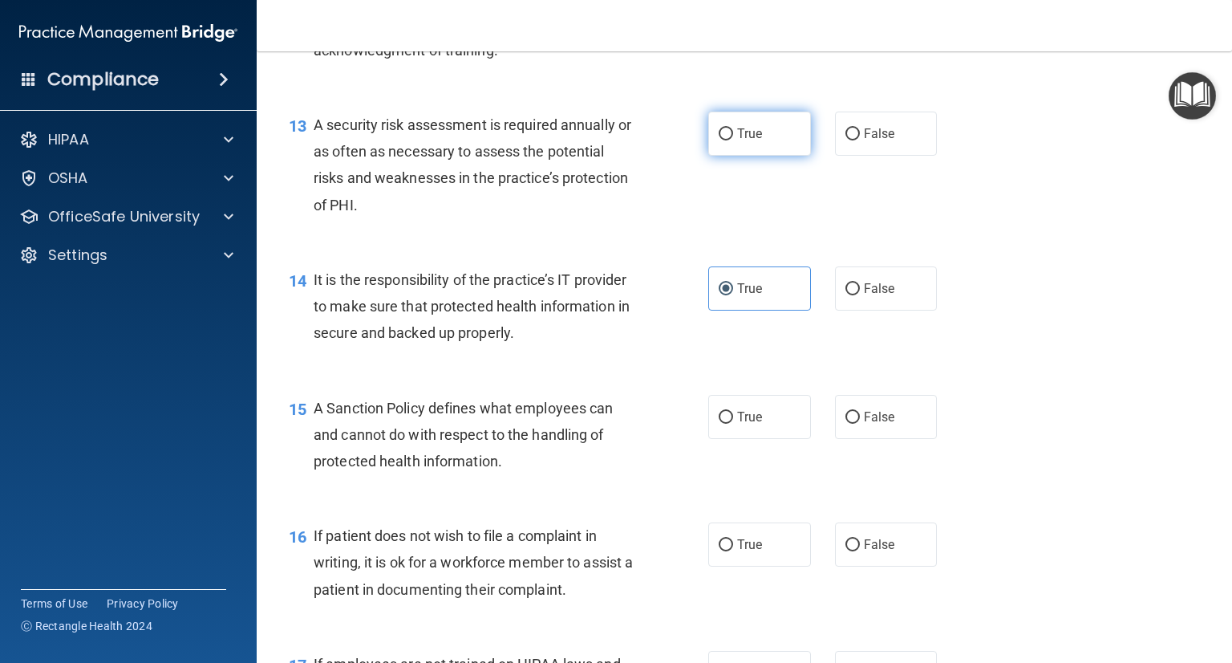
click at [722, 139] on label "True" at bounding box center [759, 134] width 103 height 44
click at [722, 139] on input "True" at bounding box center [726, 134] width 14 height 12
radio input "true"
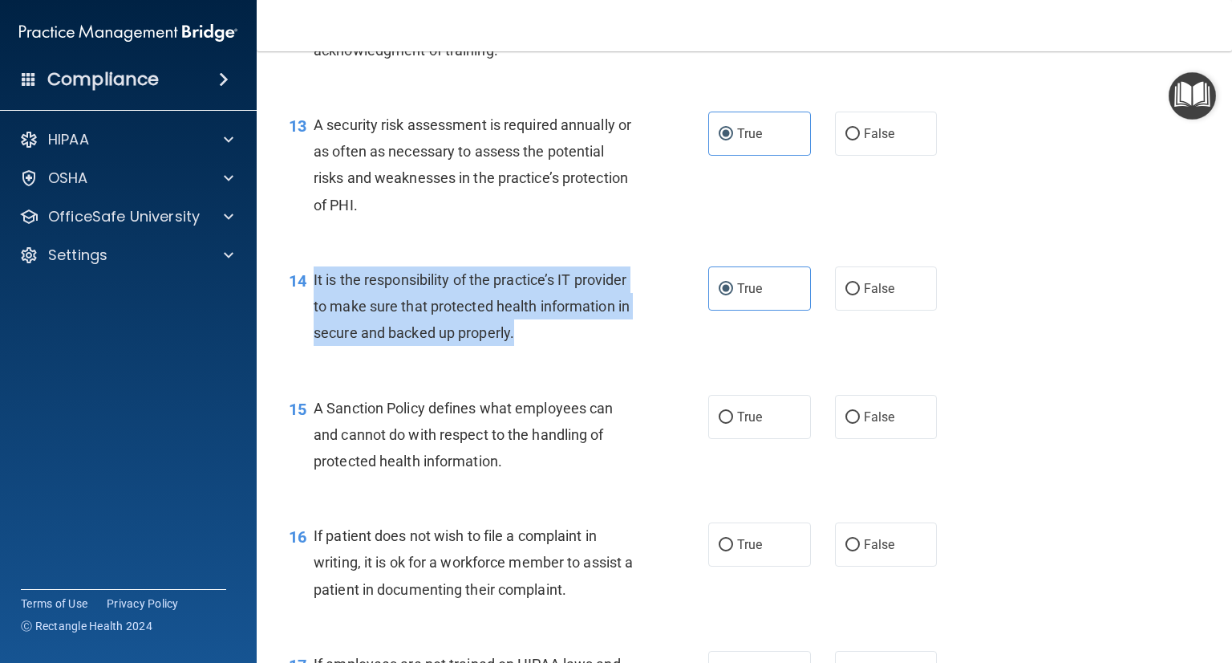
drag, startPoint x: 316, startPoint y: 306, endPoint x: 607, endPoint y: 373, distance: 298.2
click at [609, 347] on div "It is the responsibility of the practice’s IT provider to make sure that protec…" at bounding box center [480, 306] width 333 height 80
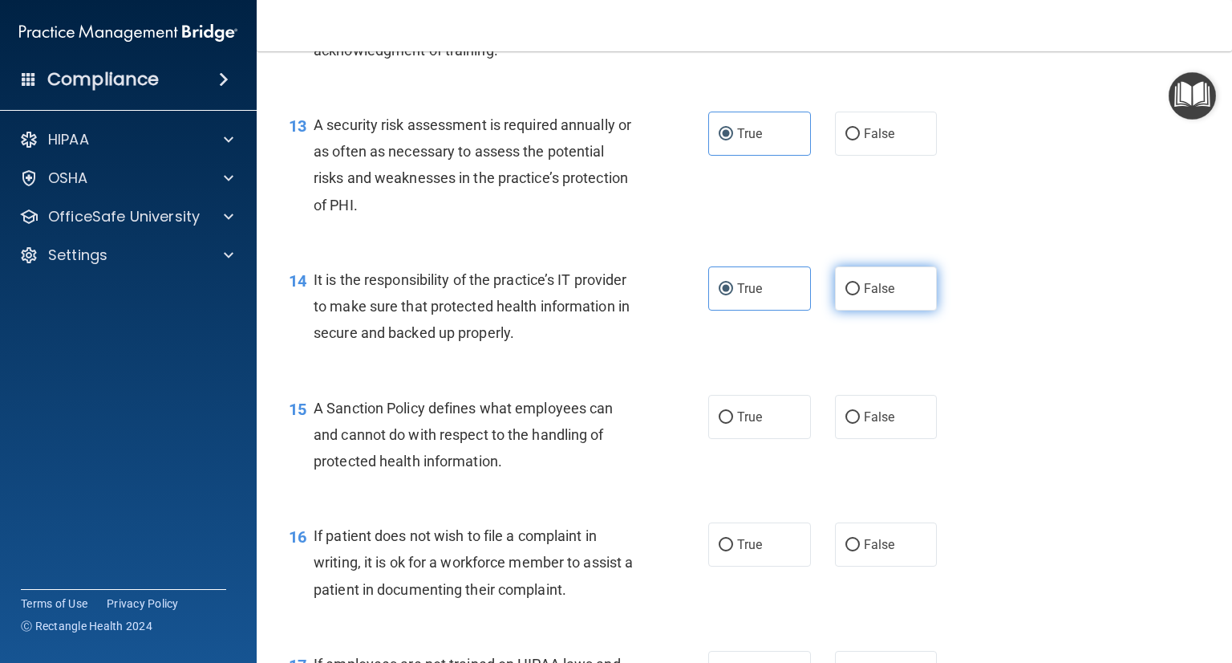
click at [860, 310] on label "False" at bounding box center [886, 288] width 103 height 44
click at [860, 295] on input "False" at bounding box center [853, 289] width 14 height 12
radio input "true"
radio input "false"
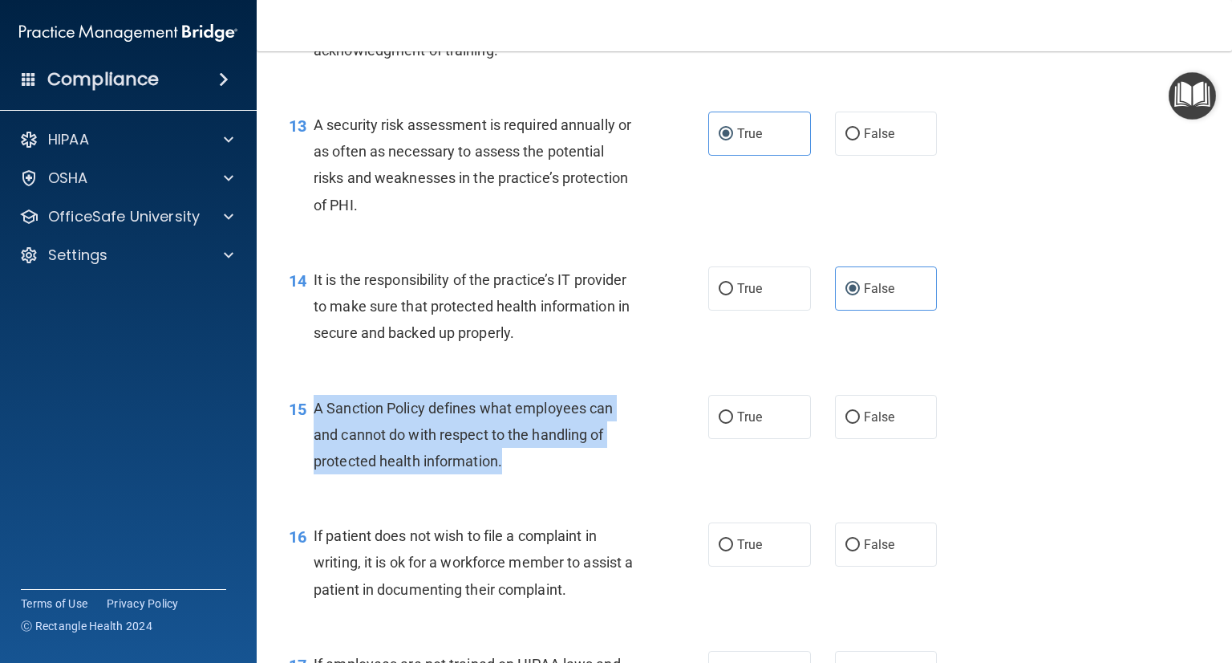
drag, startPoint x: 345, startPoint y: 434, endPoint x: 511, endPoint y: 489, distance: 174.8
click at [511, 475] on div "A Sanction Policy defines what employees can and cannot do with respect to the …" at bounding box center [480, 435] width 333 height 80
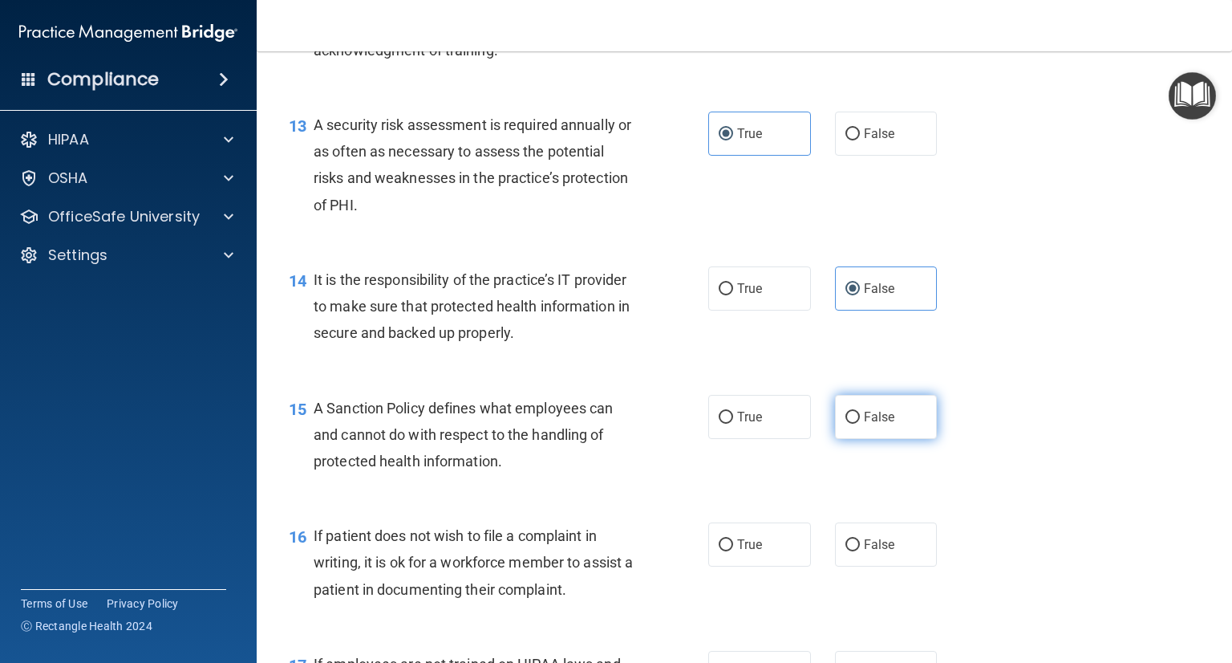
click at [875, 439] on label "False" at bounding box center [886, 417] width 103 height 44
click at [860, 424] on input "False" at bounding box center [853, 418] width 14 height 12
radio input "true"
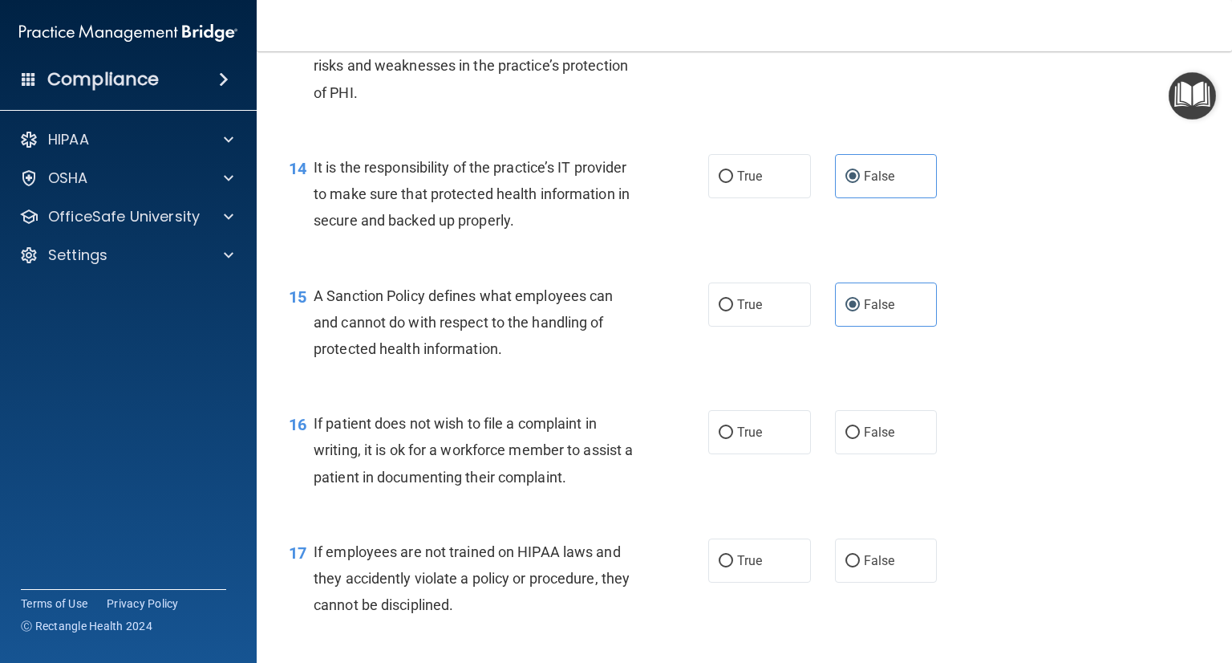
scroll to position [2166, 0]
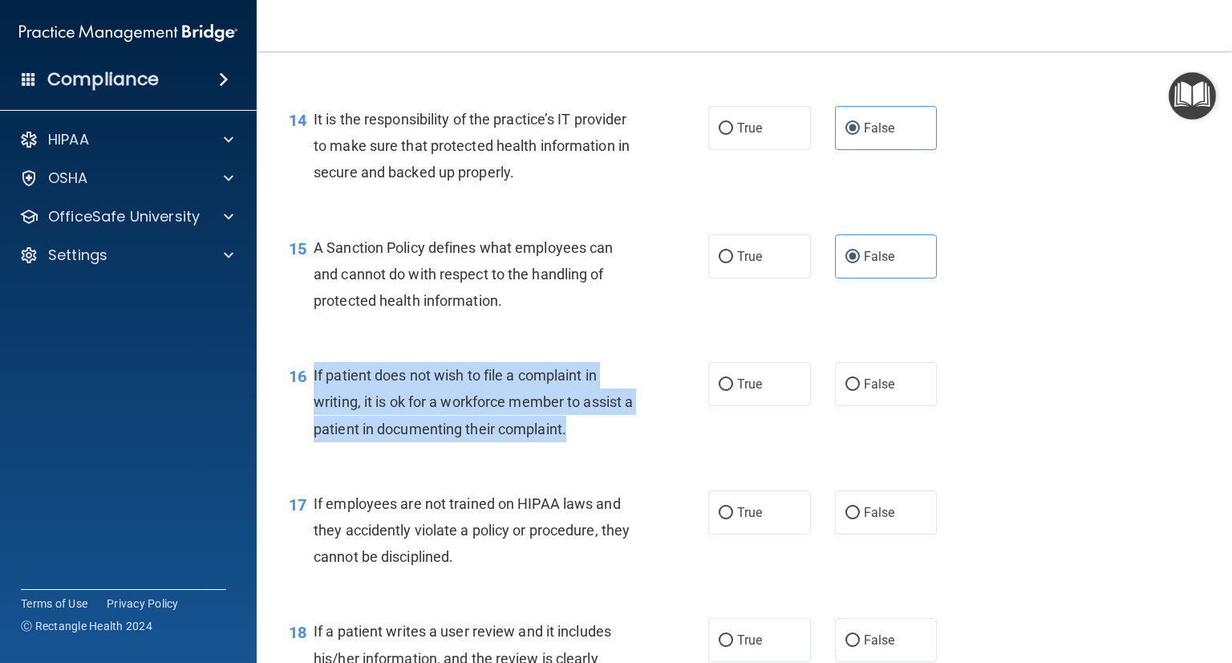
drag, startPoint x: 315, startPoint y: 396, endPoint x: 584, endPoint y: 470, distance: 279.7
click at [584, 450] on div "16 If patient does not wish to file a complaint in writing, it is ok for a work…" at bounding box center [499, 406] width 468 height 88
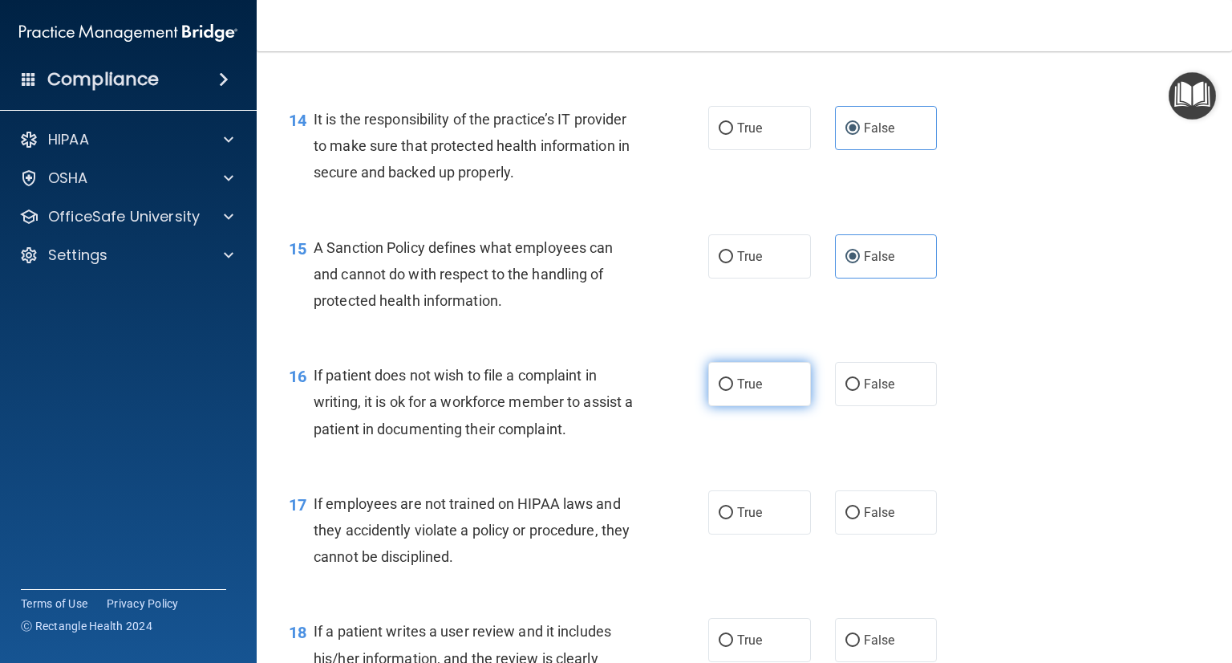
click at [758, 406] on label "True" at bounding box center [759, 384] width 103 height 44
click at [733, 391] on input "True" at bounding box center [726, 385] width 14 height 12
radio input "true"
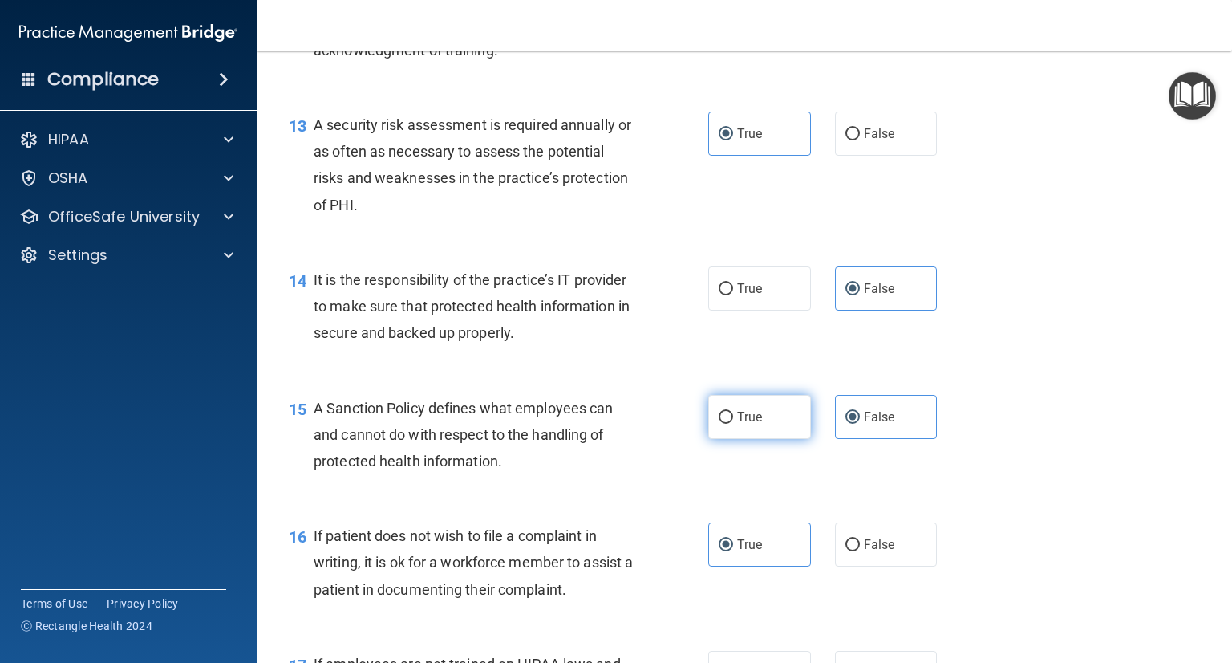
scroll to position [2246, 0]
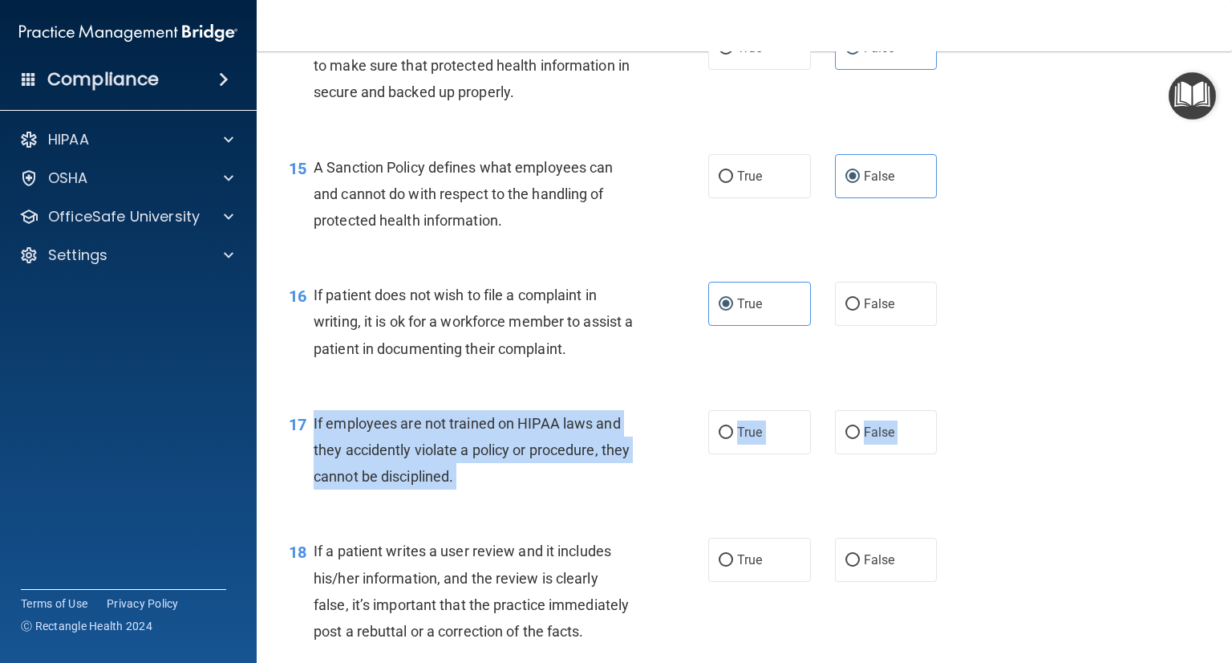
drag, startPoint x: 361, startPoint y: 474, endPoint x: 505, endPoint y: 550, distance: 162.2
click at [505, 550] on div "01 It is ok to share your password with a co-worker in case immediate access of…" at bounding box center [744, 101] width 935 height 4482
click at [846, 439] on input "False" at bounding box center [853, 433] width 14 height 12
radio input "true"
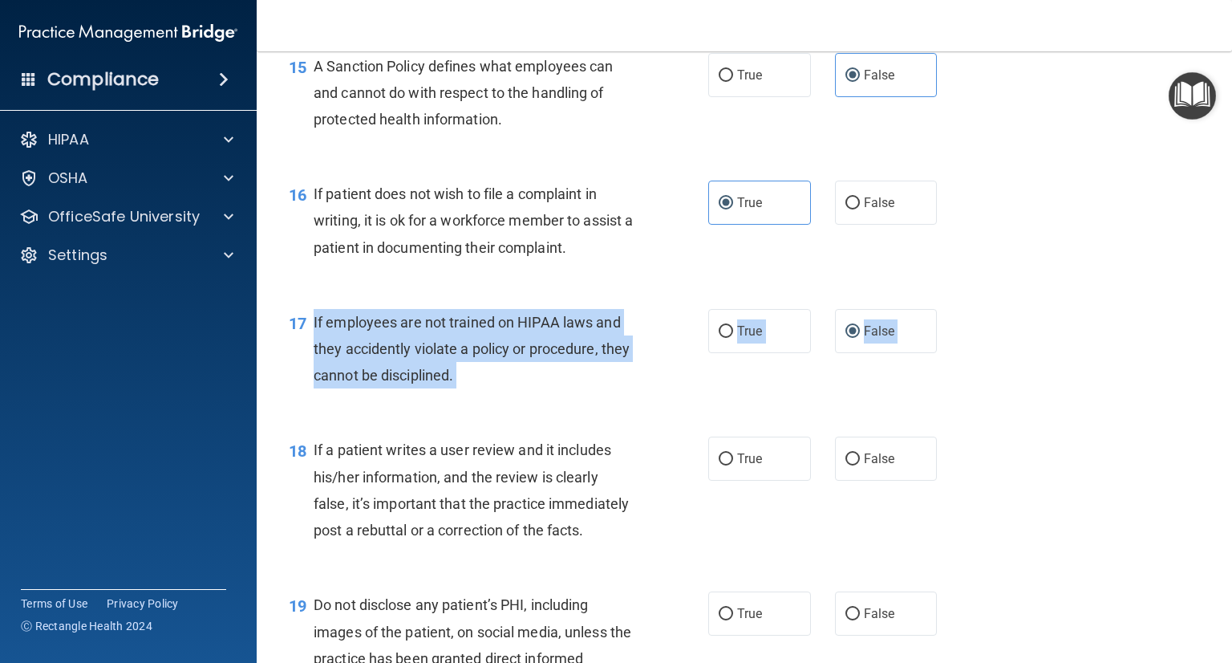
scroll to position [2407, 0]
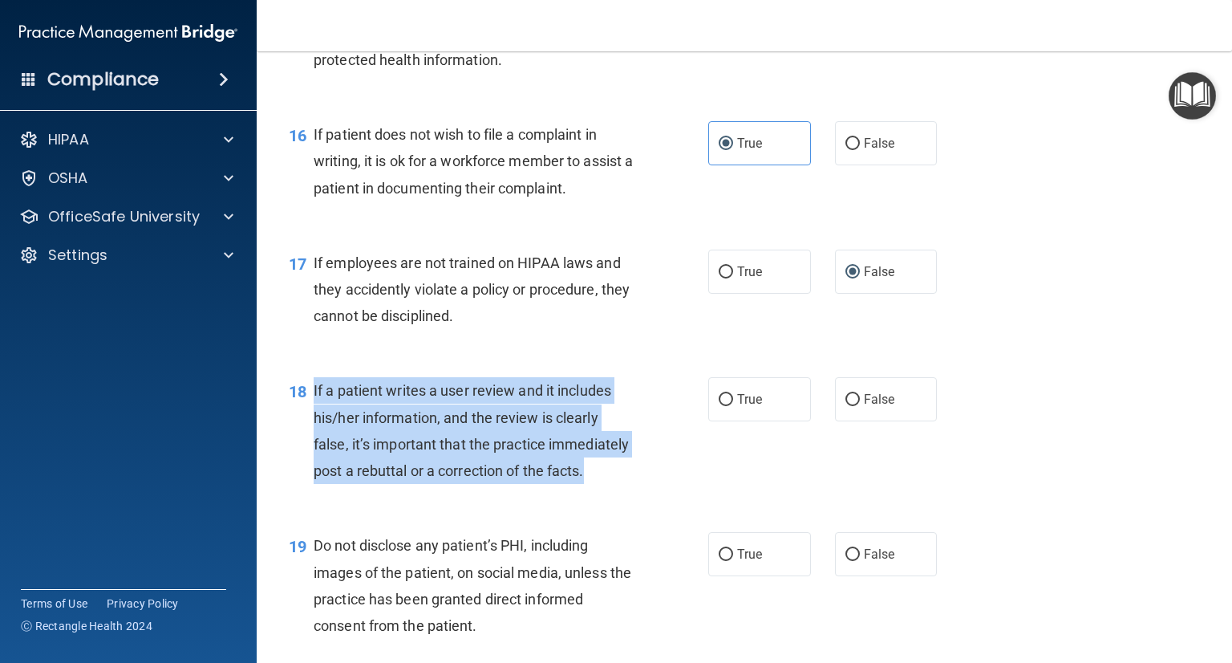
drag, startPoint x: 315, startPoint y: 412, endPoint x: 396, endPoint y: 528, distance: 141.1
click at [396, 484] on div "If a patient writes a user review and it includes his/her information, and the …" at bounding box center [480, 430] width 333 height 107
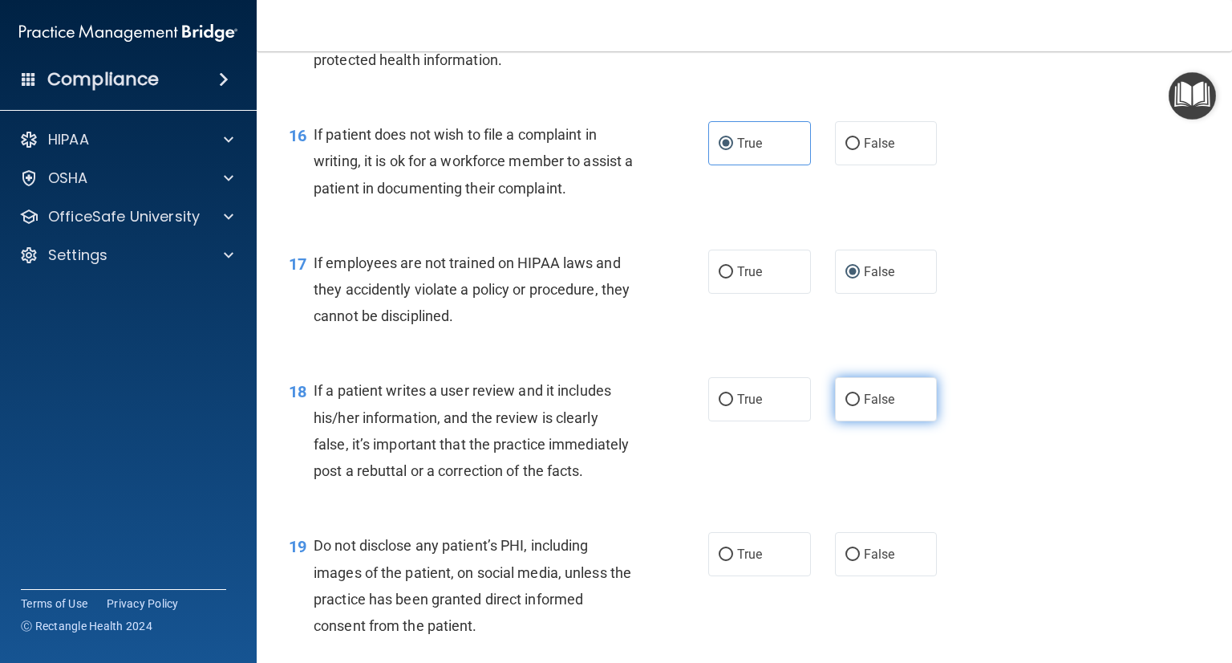
click at [887, 421] on label "False" at bounding box center [886, 399] width 103 height 44
click at [860, 406] on input "False" at bounding box center [853, 400] width 14 height 12
radio input "true"
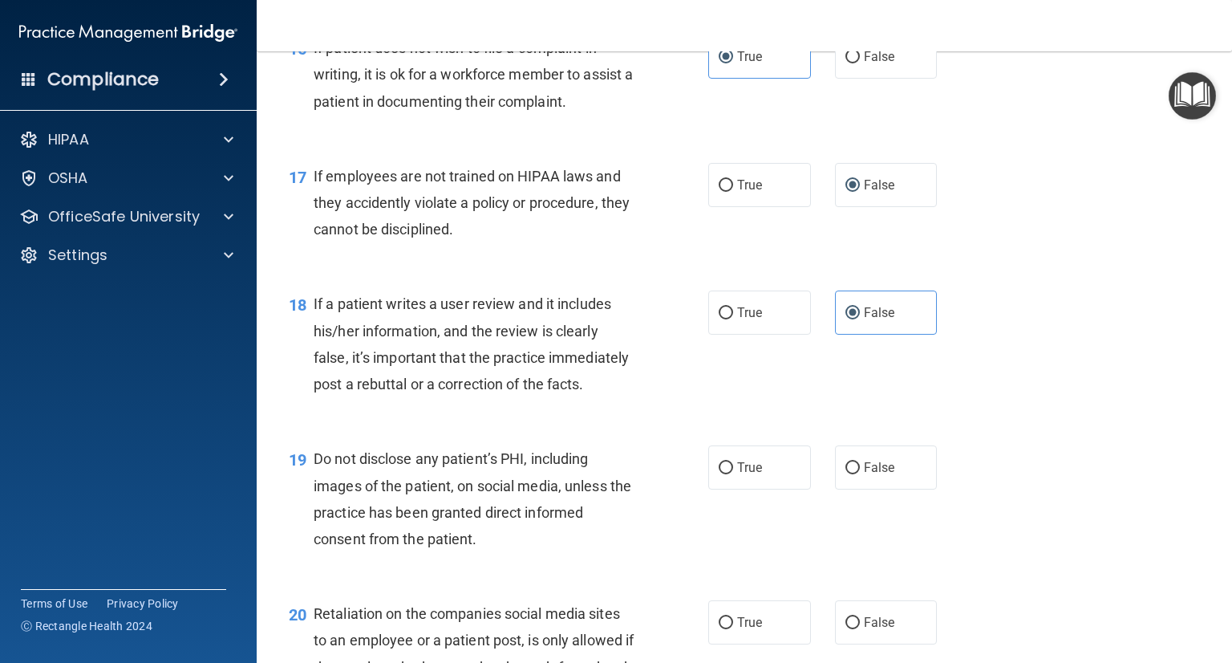
scroll to position [2567, 0]
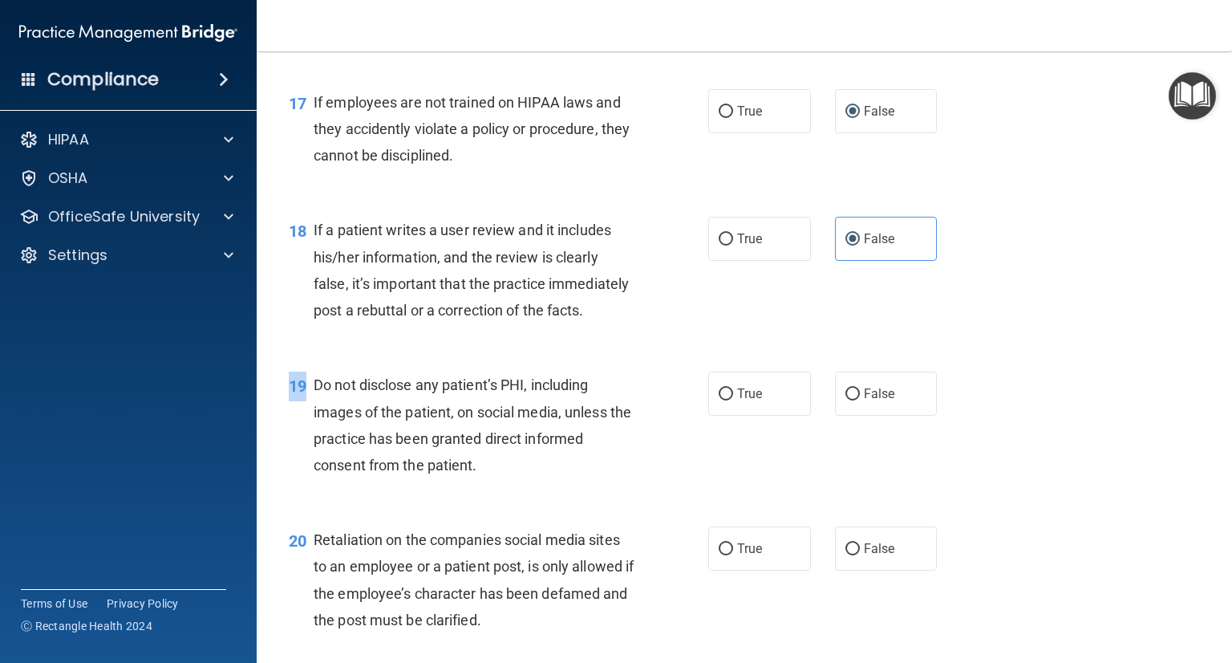
drag, startPoint x: 311, startPoint y: 435, endPoint x: 510, endPoint y: 544, distance: 226.9
click at [509, 506] on div "19 Do not disclose any patient’s PHI, including images of the patient, on socia…" at bounding box center [744, 428] width 935 height 155
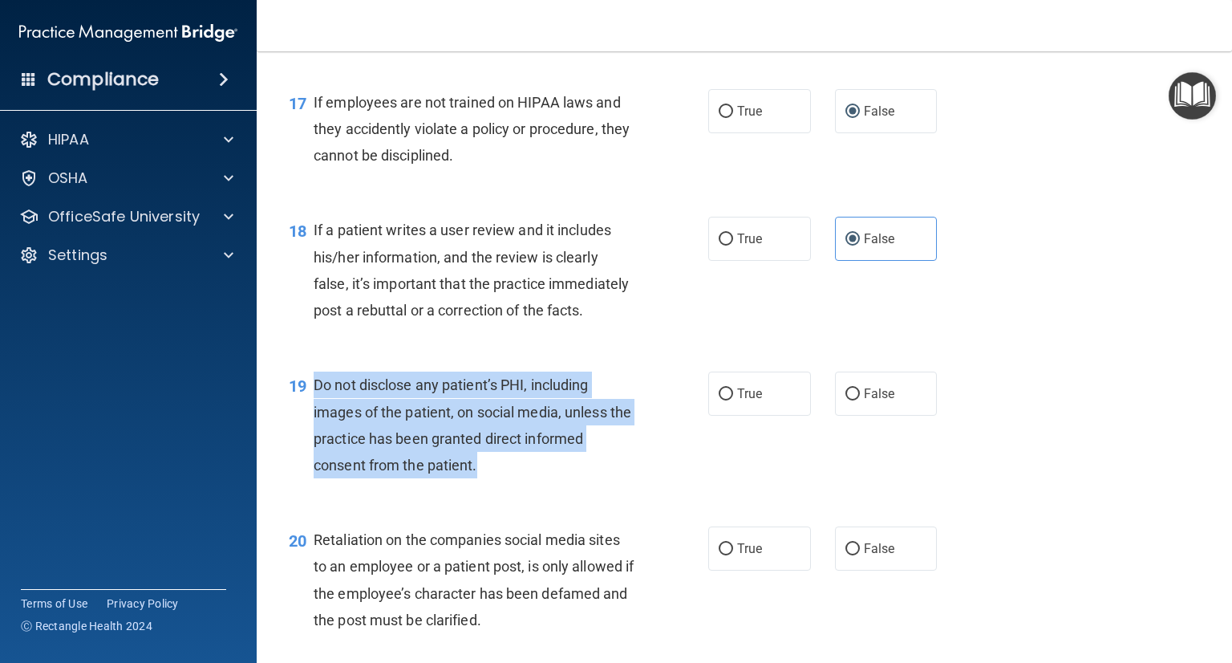
drag, startPoint x: 481, startPoint y: 521, endPoint x: 311, endPoint y: 435, distance: 190.5
click at [311, 435] on div "19 Do not disclose any patient’s PHI, including images of the patient, on socia…" at bounding box center [499, 428] width 468 height 115
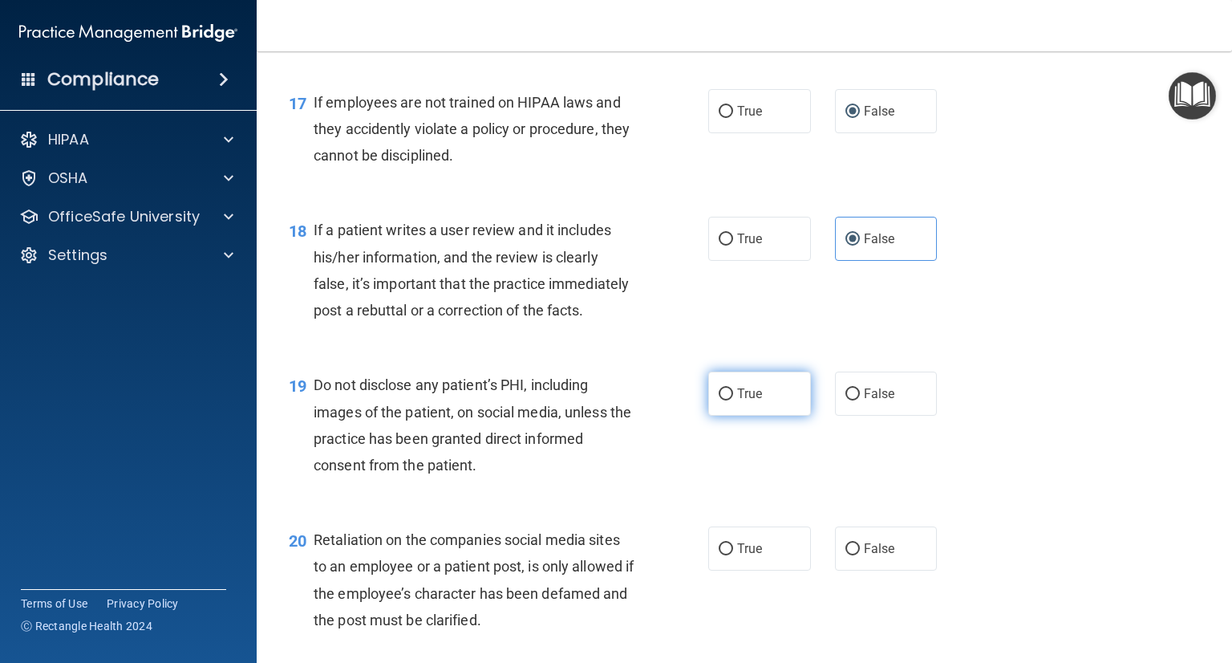
click at [740, 401] on span "True" at bounding box center [749, 393] width 25 height 15
click at [733, 400] on input "True" at bounding box center [726, 394] width 14 height 12
radio input "true"
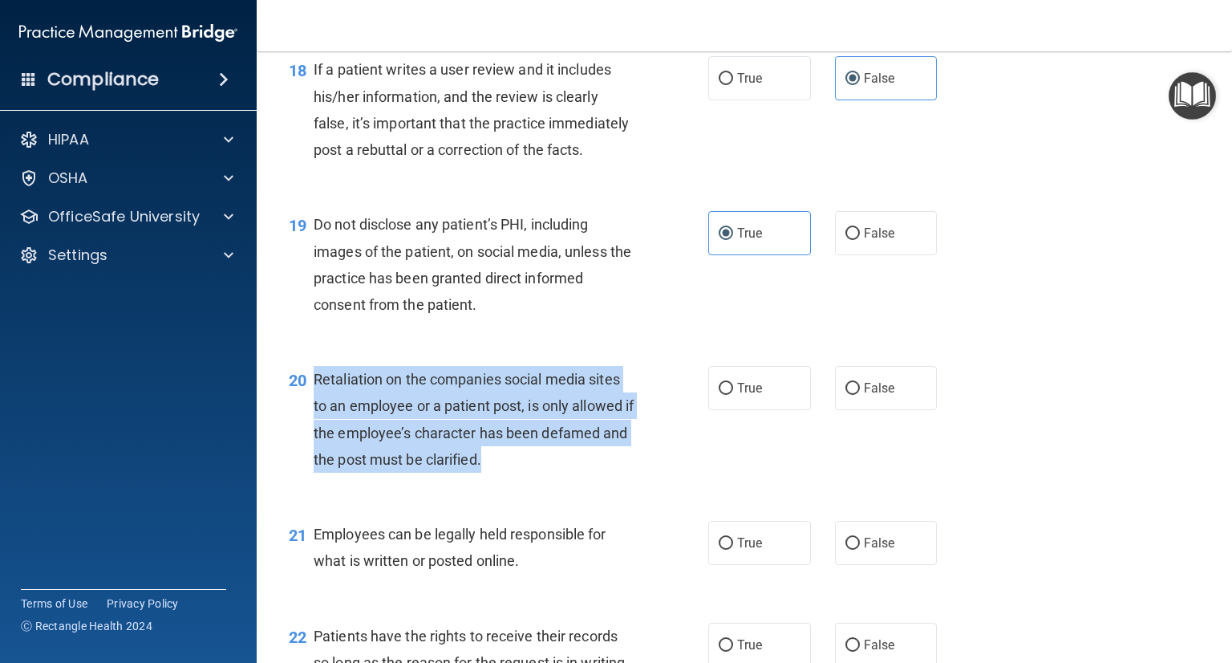
drag, startPoint x: 313, startPoint y: 428, endPoint x: 545, endPoint y: 531, distance: 253.9
click at [545, 481] on div "20 Retaliation on the companies social media sites to an employee or a patient …" at bounding box center [499, 423] width 468 height 115
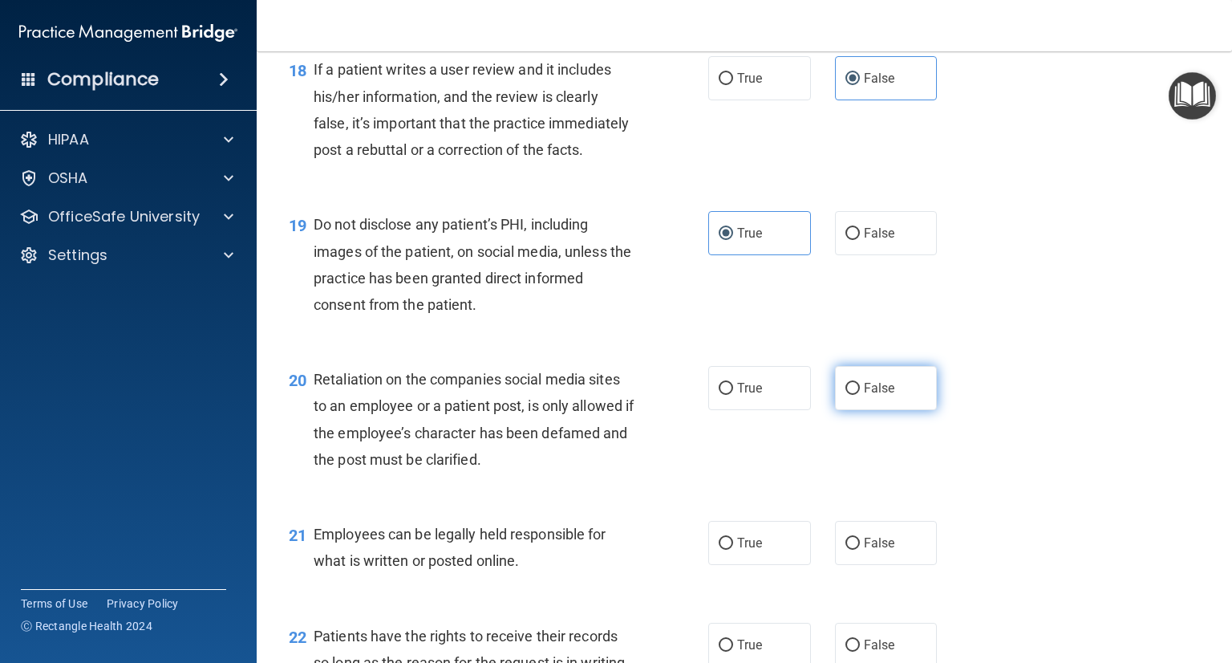
click at [846, 410] on label "False" at bounding box center [886, 388] width 103 height 44
click at [846, 395] on input "False" at bounding box center [853, 389] width 14 height 12
radio input "true"
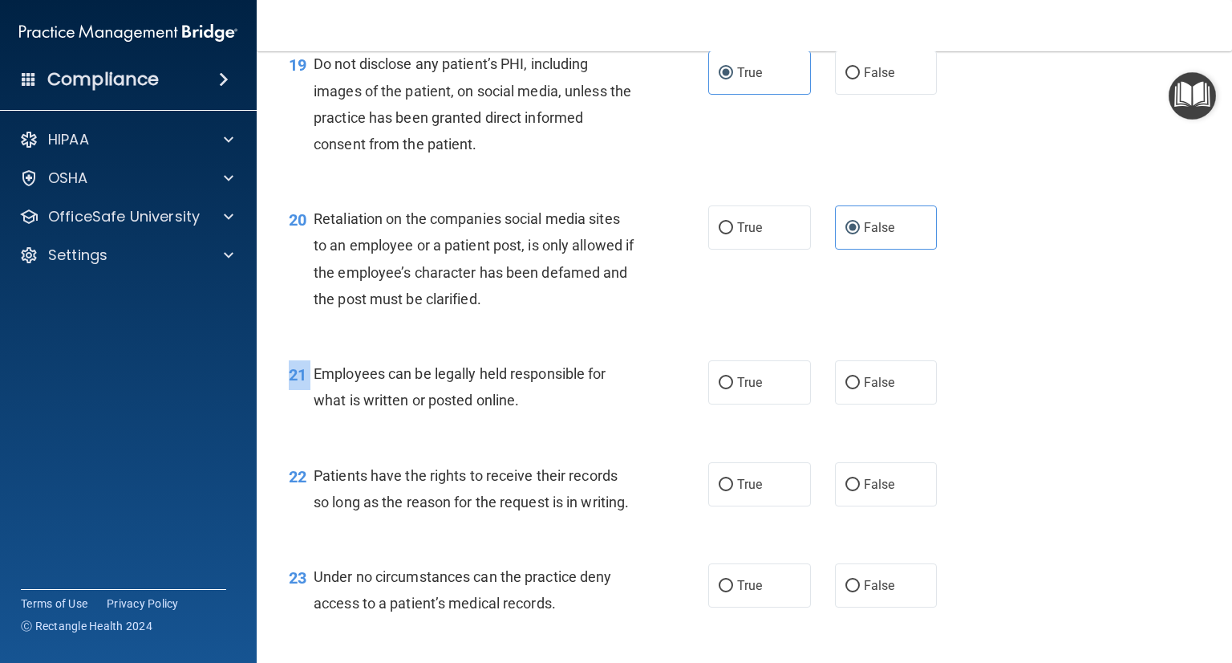
drag, startPoint x: 347, startPoint y: 433, endPoint x: 523, endPoint y: 477, distance: 181.2
click at [523, 441] on div "21 Employees can be legally held responsible for what is written or posted onli…" at bounding box center [744, 390] width 935 height 101
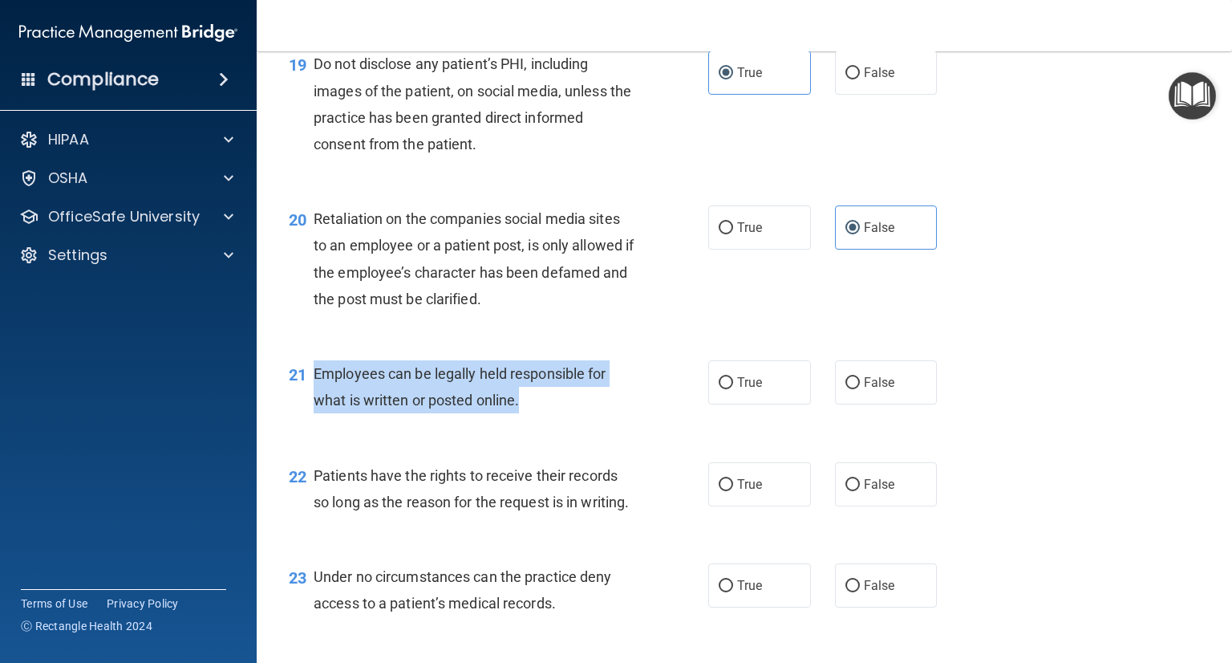
drag, startPoint x: 521, startPoint y: 455, endPoint x: 311, endPoint y: 421, distance: 212.1
click at [311, 421] on div "21 Employees can be legally held responsible for what is written or posted onli…" at bounding box center [499, 390] width 468 height 61
click at [699, 421] on div "21 Employees can be legally held responsible for what is written or posted onli…" at bounding box center [499, 390] width 468 height 61
click at [720, 389] on input "True" at bounding box center [726, 383] width 14 height 12
radio input "true"
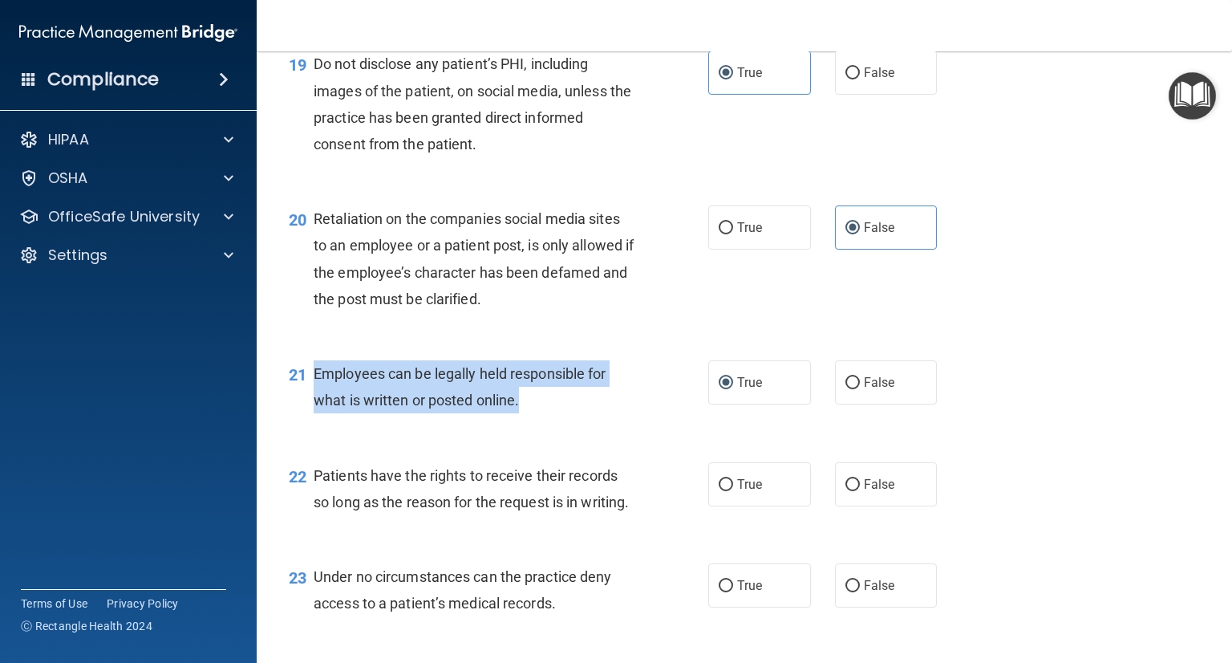
scroll to position [3049, 0]
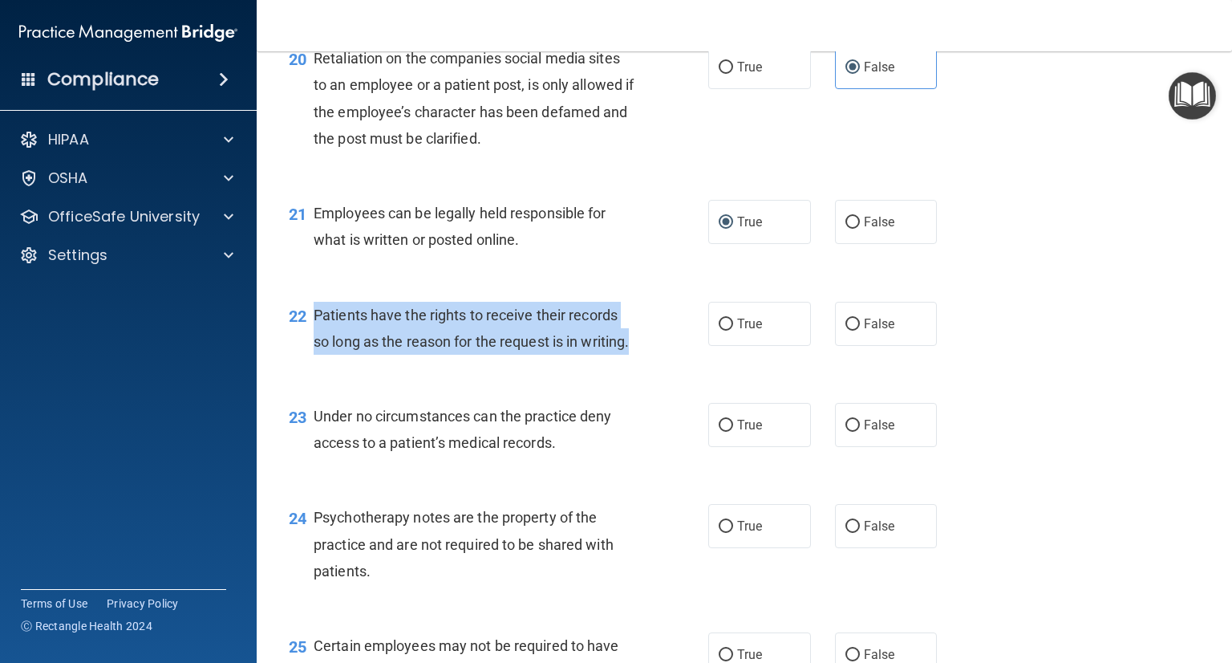
drag, startPoint x: 314, startPoint y: 363, endPoint x: 380, endPoint y: 437, distance: 99.4
click at [380, 363] on div "22 Patients have the rights to receive their records so long as the reason for …" at bounding box center [499, 332] width 468 height 61
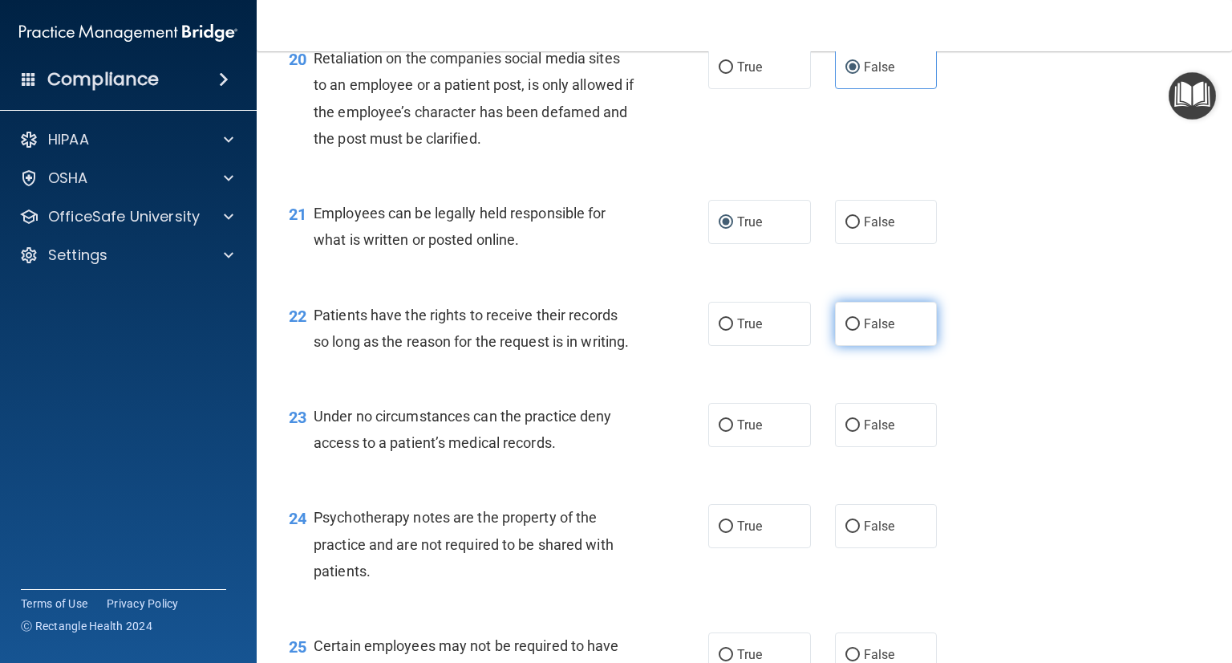
click at [864, 331] on span "False" at bounding box center [879, 323] width 31 height 15
click at [857, 331] on input "False" at bounding box center [853, 325] width 14 height 12
radio input "true"
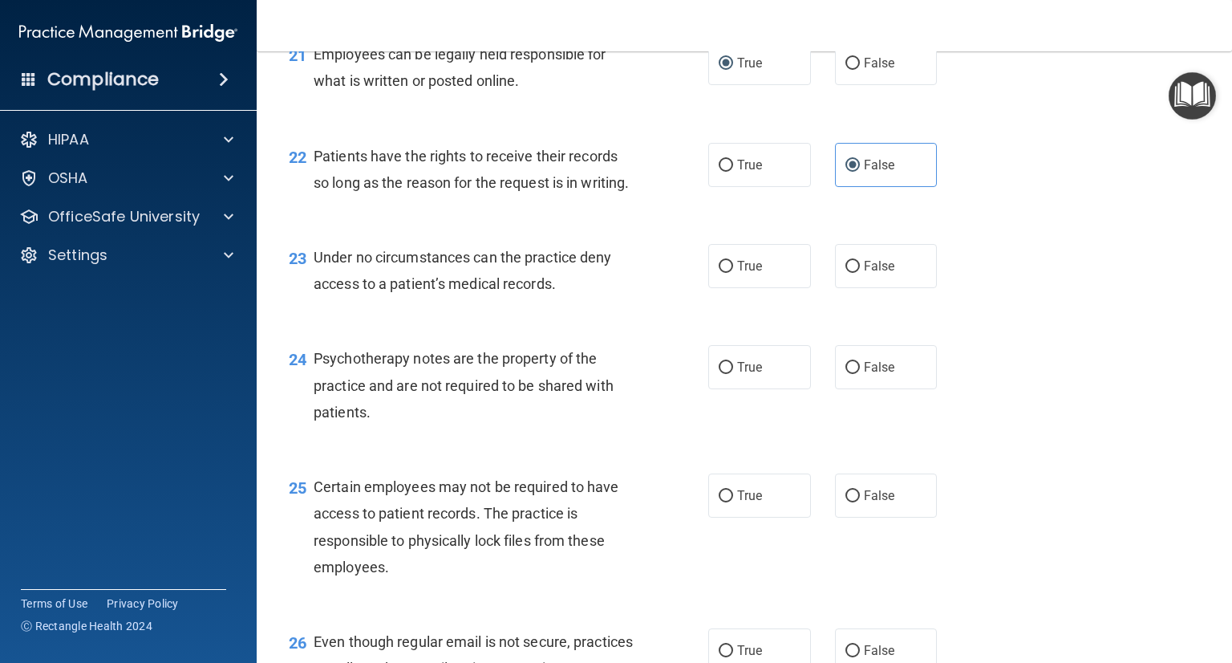
scroll to position [3209, 0]
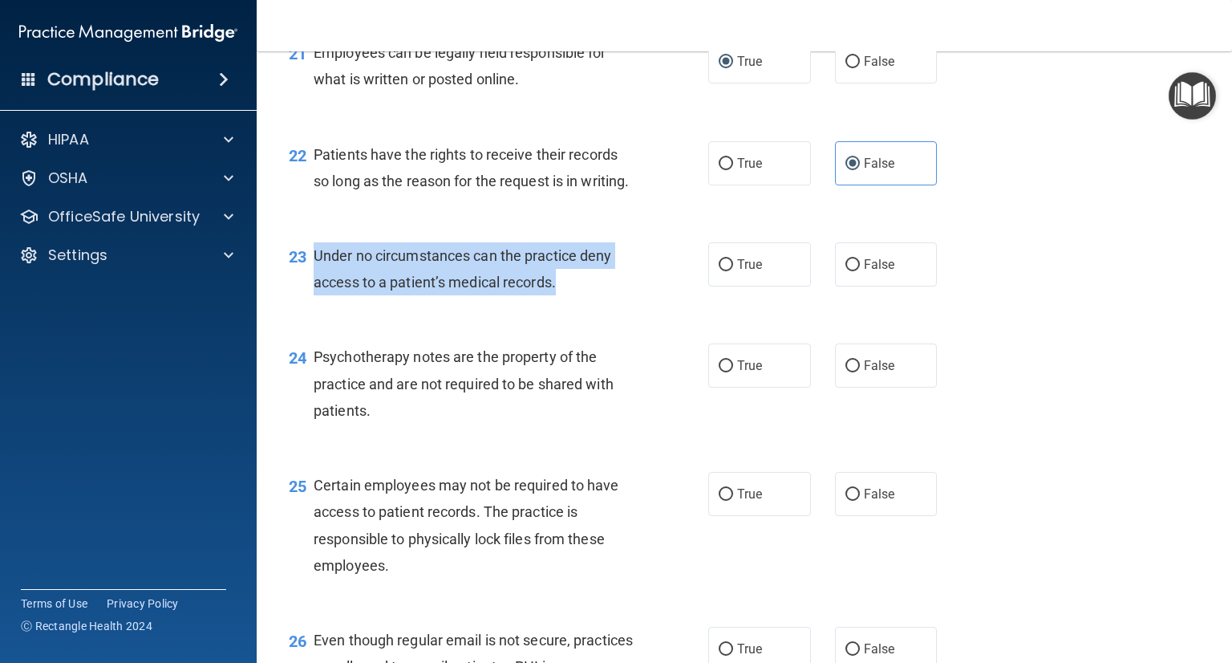
drag, startPoint x: 321, startPoint y: 331, endPoint x: 609, endPoint y: 364, distance: 289.9
click at [609, 295] on div "Under no circumstances can the practice deny access to a patient’s medical reco…" at bounding box center [480, 268] width 333 height 53
click at [847, 271] on input "False" at bounding box center [853, 265] width 14 height 12
radio input "true"
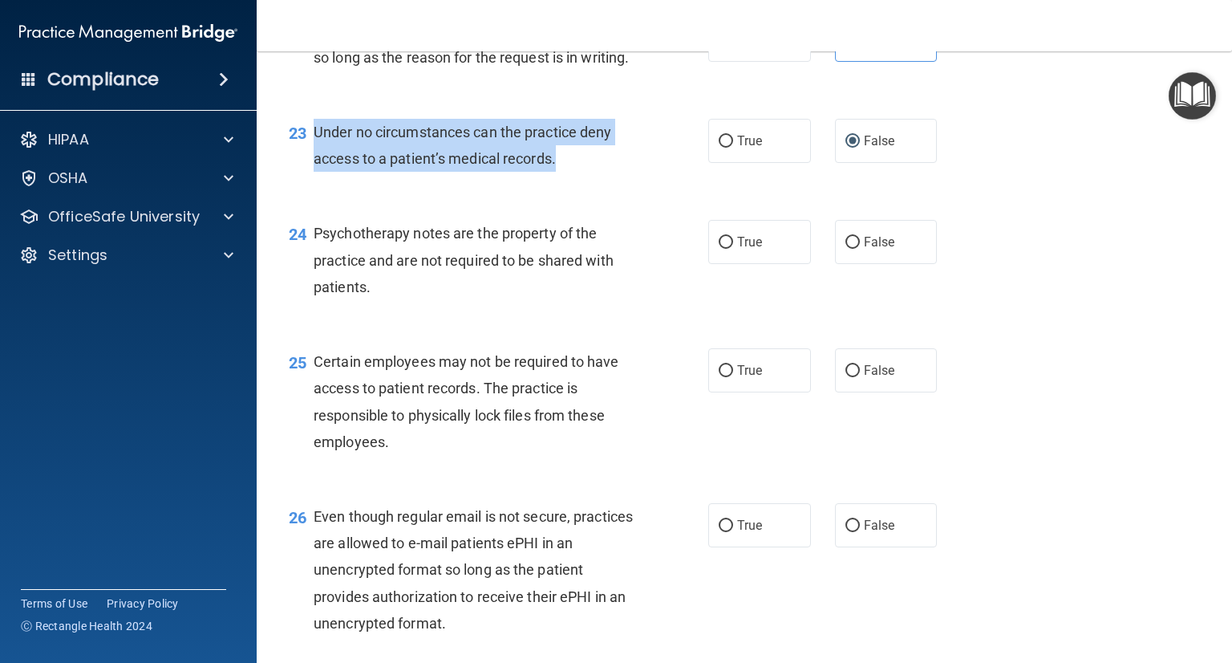
scroll to position [3370, 0]
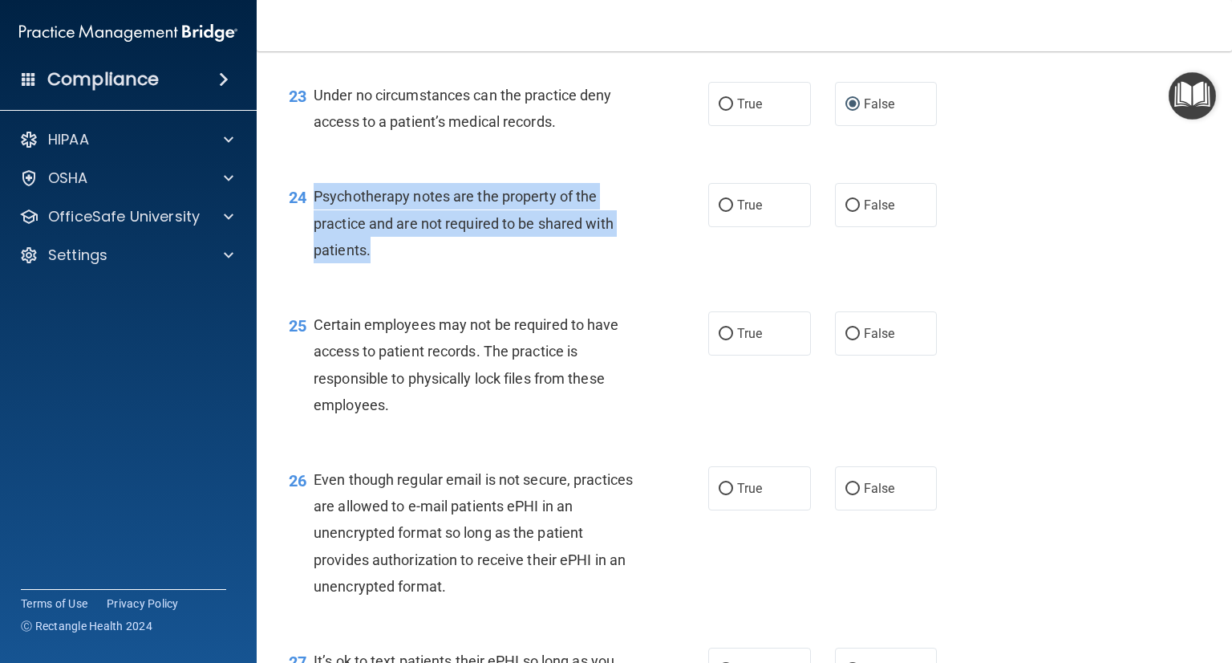
drag, startPoint x: 319, startPoint y: 277, endPoint x: 384, endPoint y: 323, distance: 79.9
click at [384, 263] on div "Psychotherapy notes are the property of the practice and are not required to be…" at bounding box center [480, 223] width 333 height 80
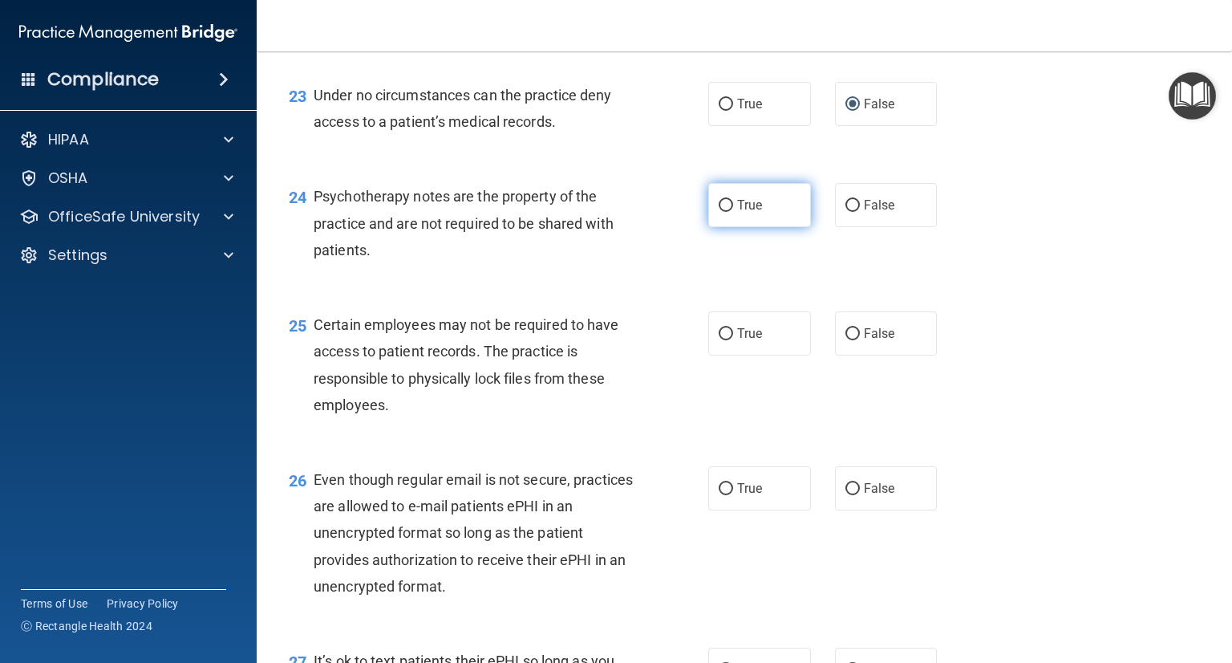
click at [728, 227] on label "True" at bounding box center [759, 205] width 103 height 44
click at [728, 212] on input "True" at bounding box center [726, 206] width 14 height 12
radio input "true"
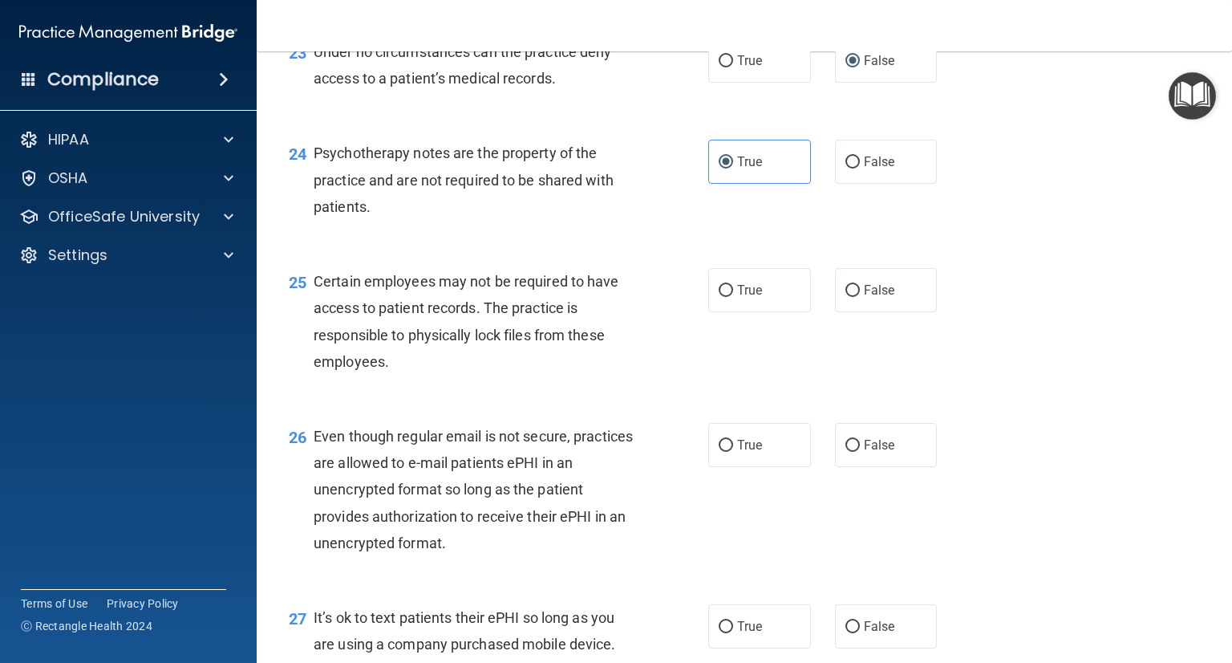
scroll to position [3450, 0]
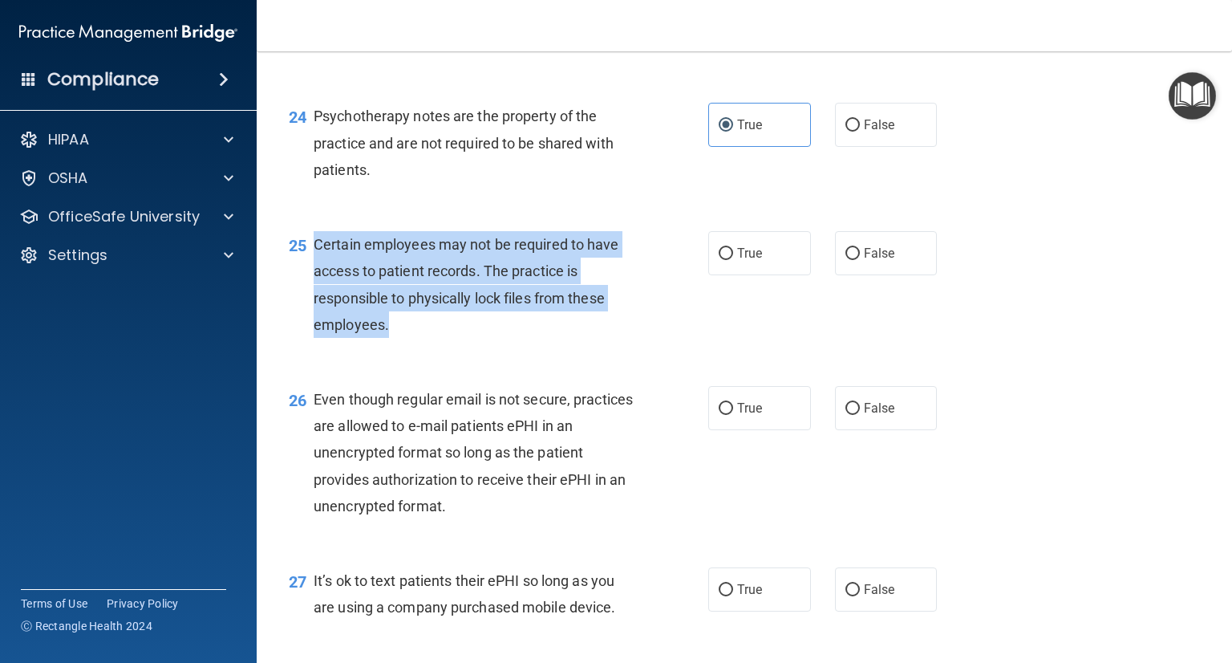
drag, startPoint x: 314, startPoint y: 319, endPoint x: 413, endPoint y: 421, distance: 142.4
click at [413, 346] on div "25 Certain employees may not be required to have access to patient records. The…" at bounding box center [499, 288] width 468 height 115
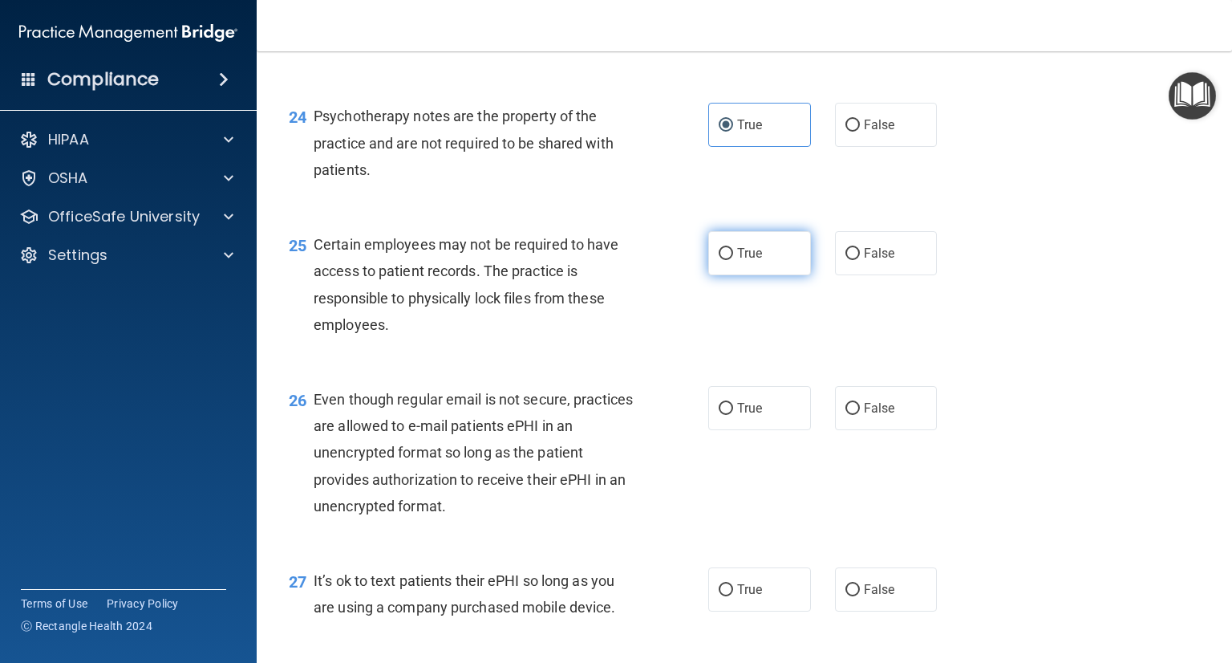
click at [738, 275] on label "True" at bounding box center [759, 253] width 103 height 44
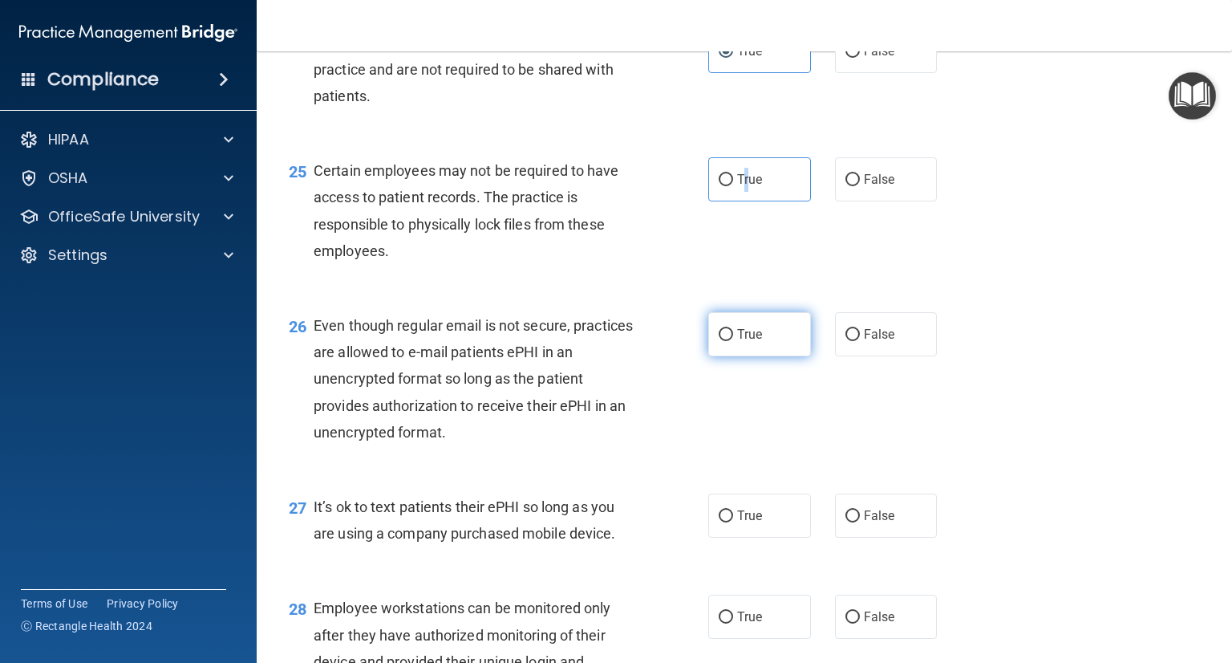
scroll to position [3610, 0]
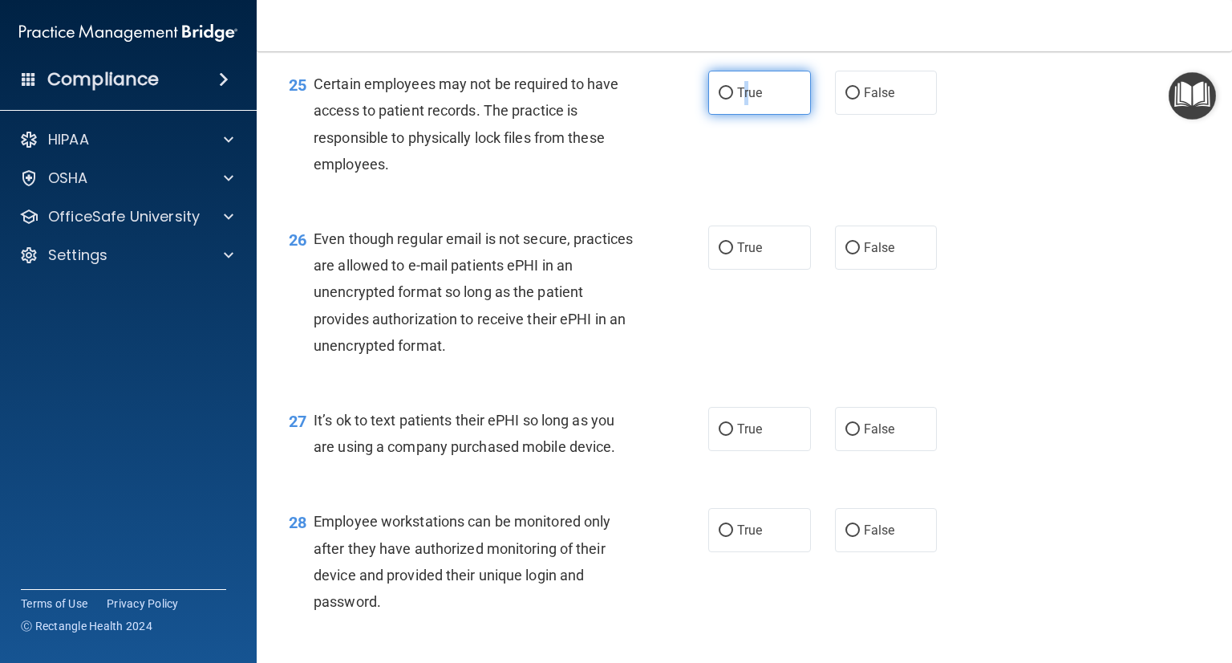
click at [742, 115] on label "True" at bounding box center [759, 93] width 103 height 44
click at [733, 99] on input "True" at bounding box center [726, 93] width 14 height 12
radio input "true"
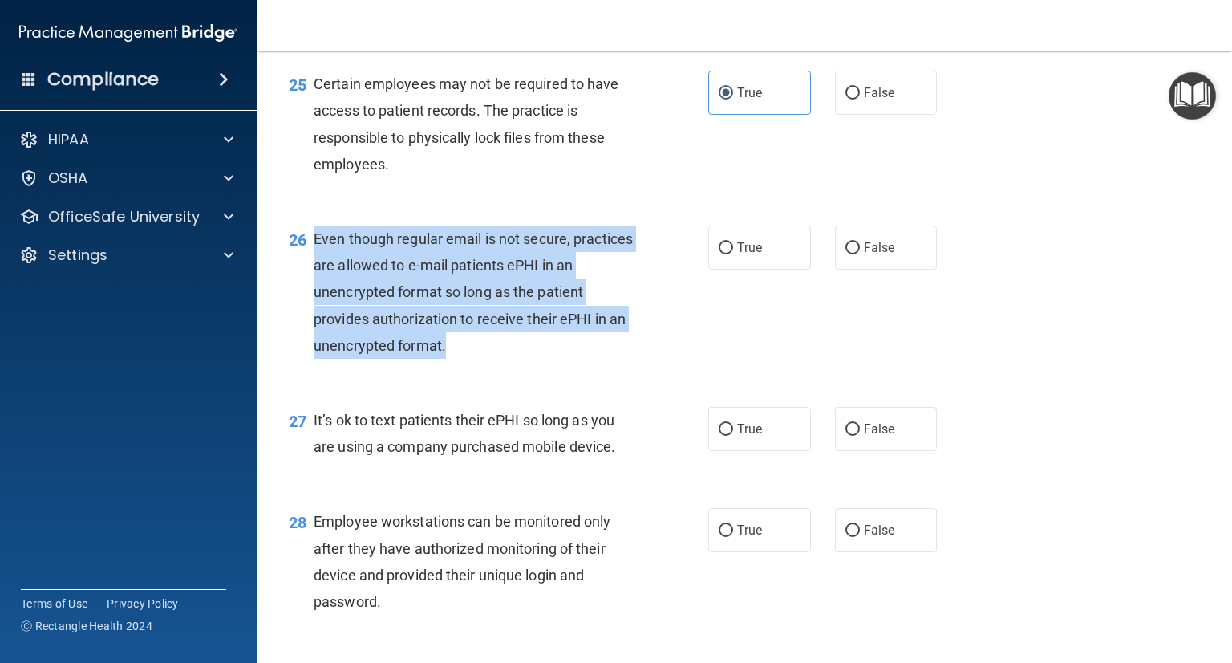
drag, startPoint x: 318, startPoint y: 315, endPoint x: 443, endPoint y: 440, distance: 176.4
click at [443, 367] on div "26 Even though regular email is not secure, practices are allowed to e-mail pat…" at bounding box center [499, 295] width 468 height 141
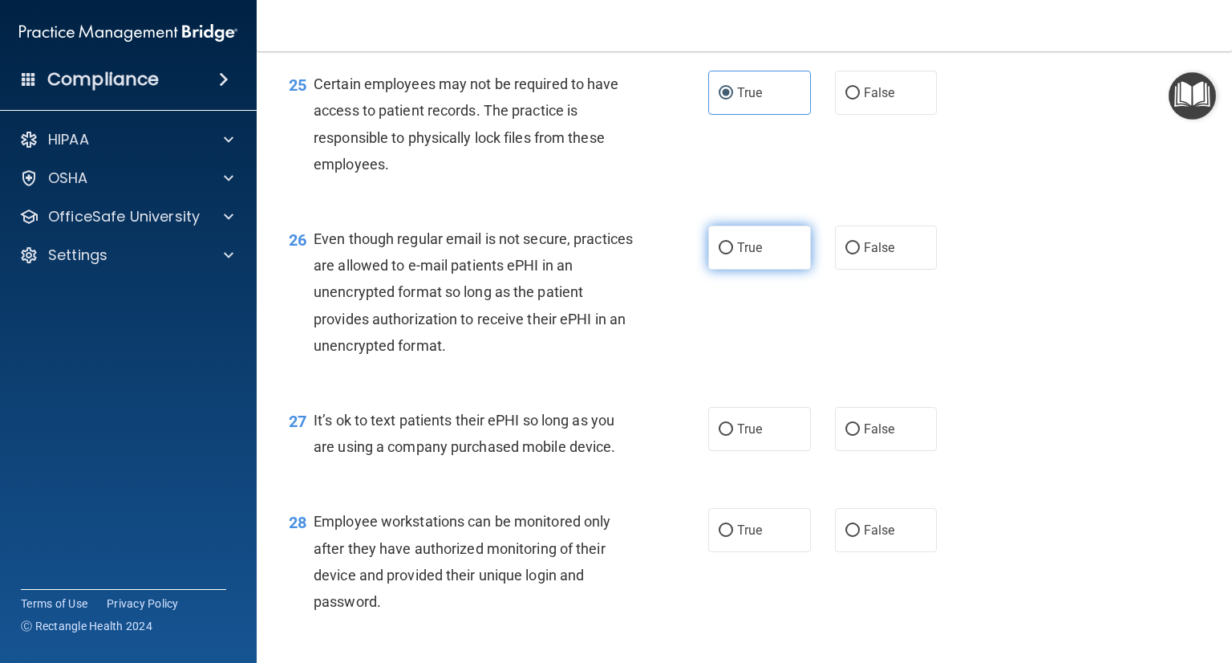
click at [749, 255] on span "True" at bounding box center [749, 247] width 25 height 15
click at [733, 254] on input "True" at bounding box center [726, 248] width 14 height 12
radio input "true"
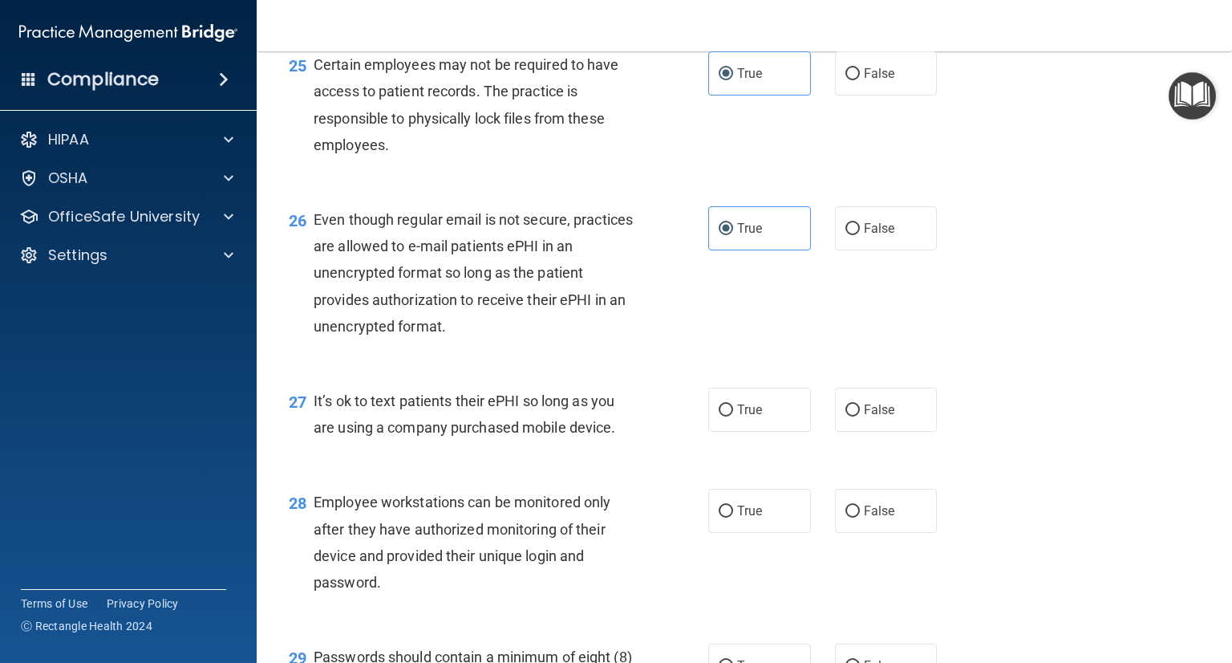
scroll to position [3691, 0]
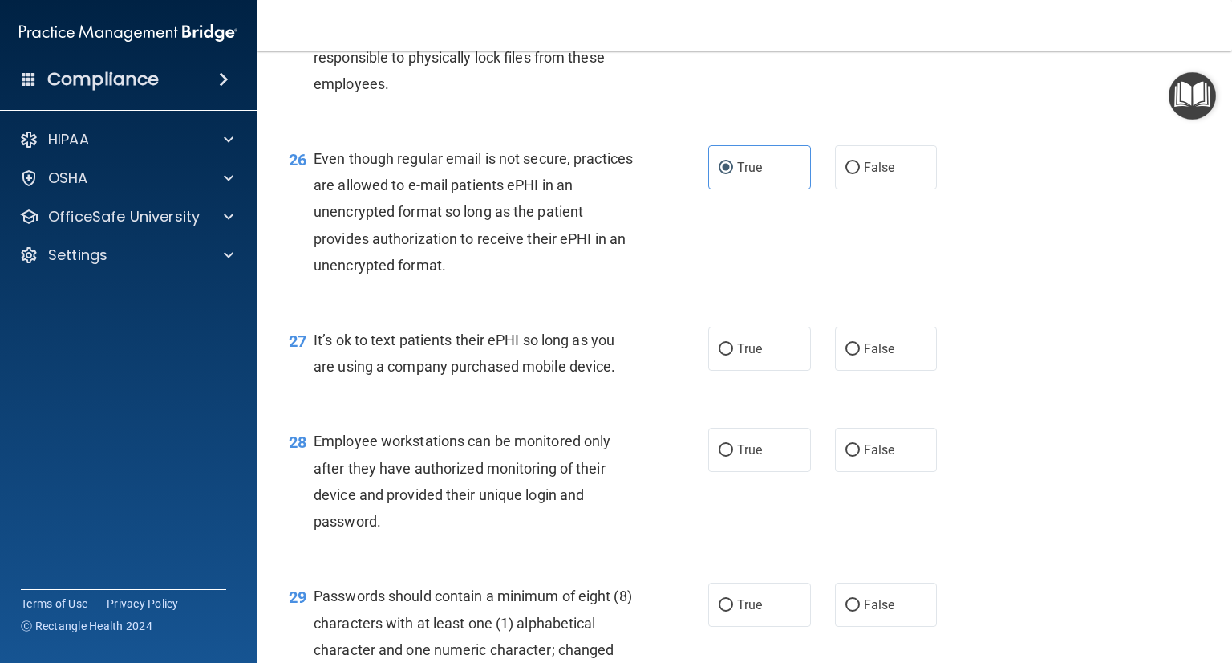
drag, startPoint x: 312, startPoint y: 416, endPoint x: 624, endPoint y: 459, distance: 315.0
click at [624, 388] on div "27 It’s ok to text patients their ePHI so long as you are using a company purch…" at bounding box center [499, 357] width 468 height 61
click at [873, 356] on span "False" at bounding box center [879, 348] width 31 height 15
click at [860, 355] on input "False" at bounding box center [853, 349] width 14 height 12
radio input "true"
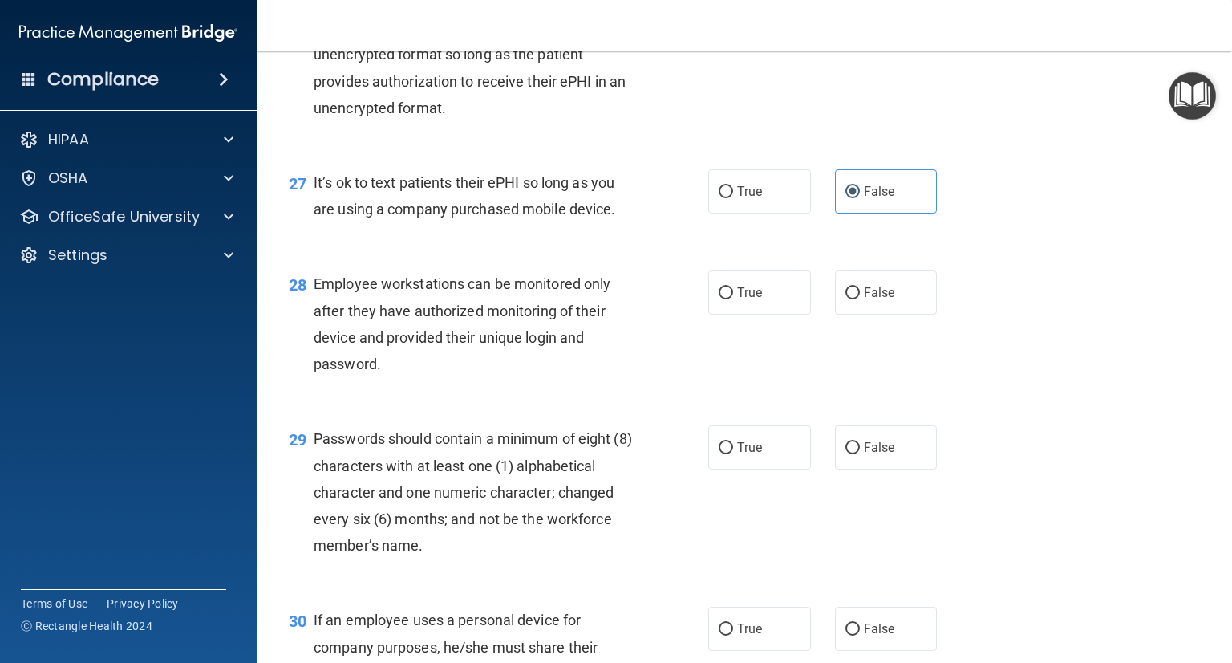
scroll to position [3851, 0]
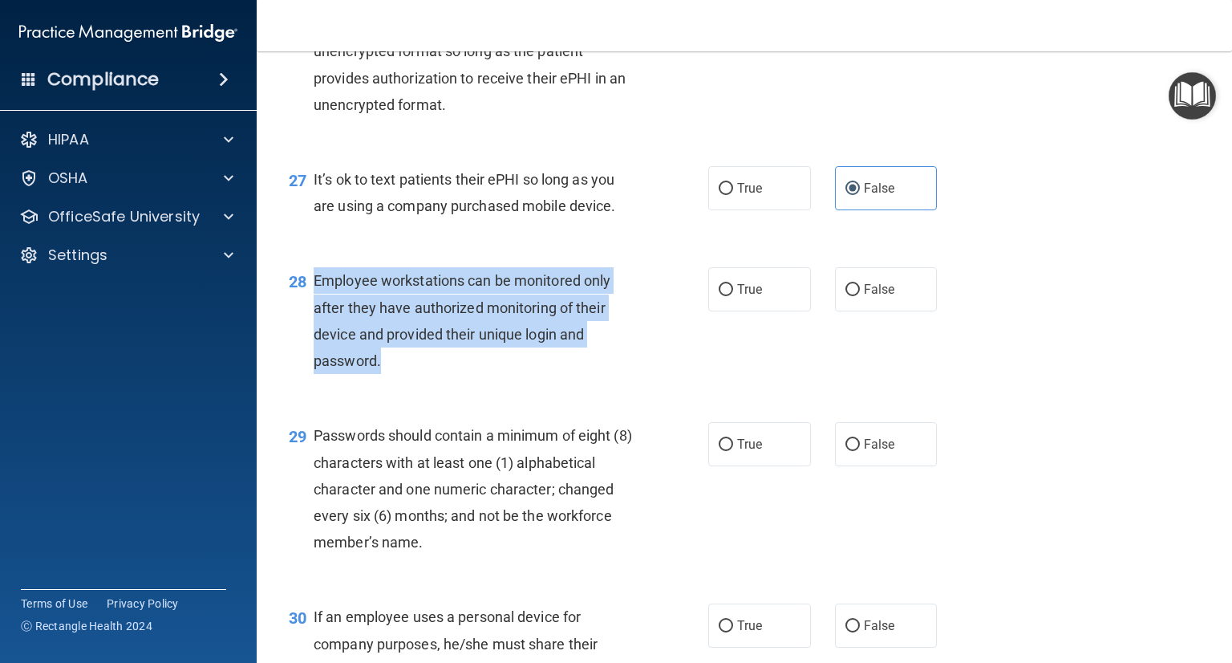
drag, startPoint x: 323, startPoint y: 361, endPoint x: 432, endPoint y: 444, distance: 136.2
click at [432, 374] on div "Employee workstations can be monitored only after they have authorized monitori…" at bounding box center [480, 320] width 333 height 107
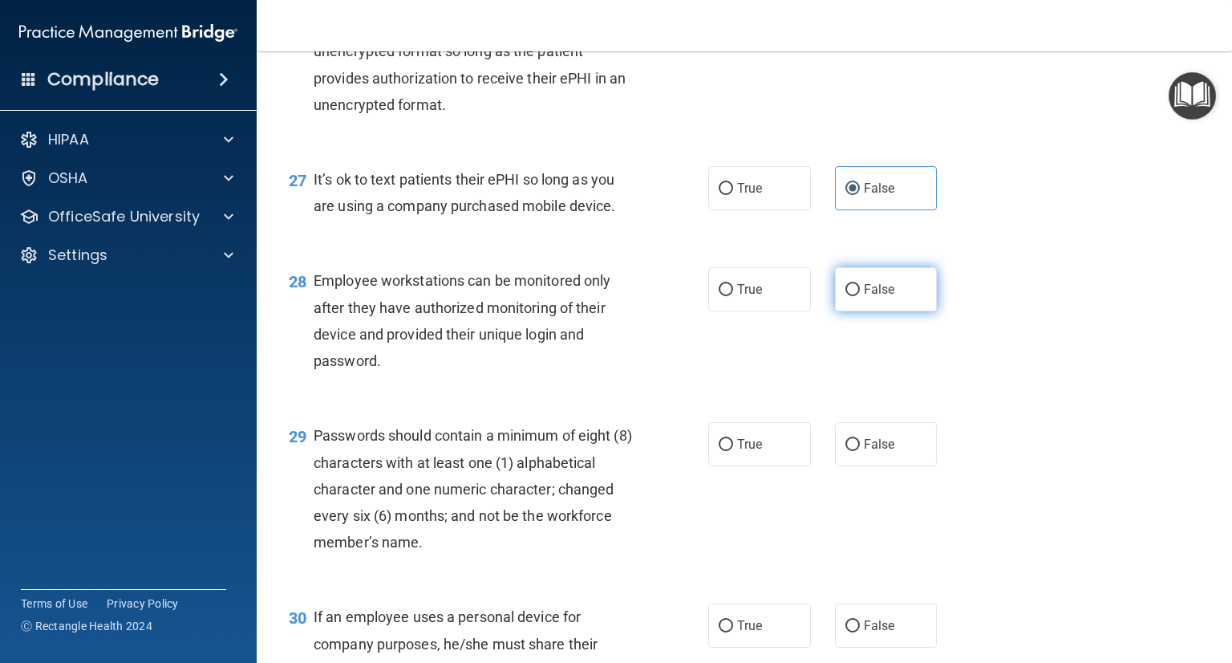
click at [853, 311] on label "False" at bounding box center [886, 289] width 103 height 44
click at [853, 296] on input "False" at bounding box center [853, 290] width 14 height 12
radio input "true"
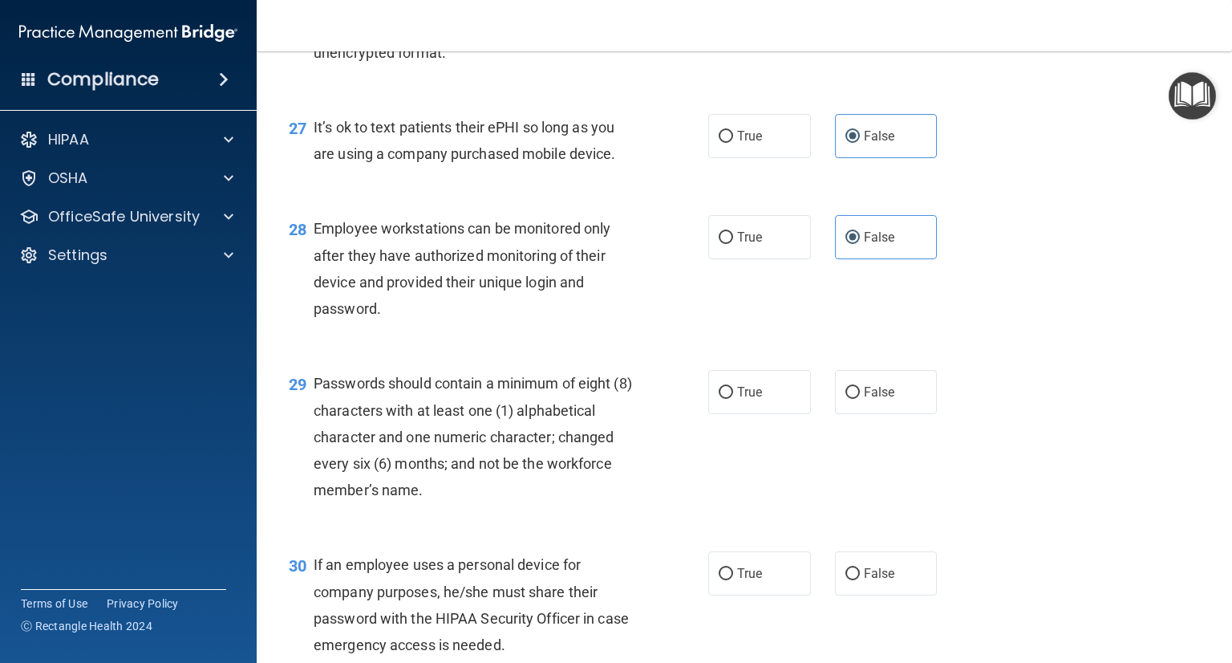
scroll to position [3931, 0]
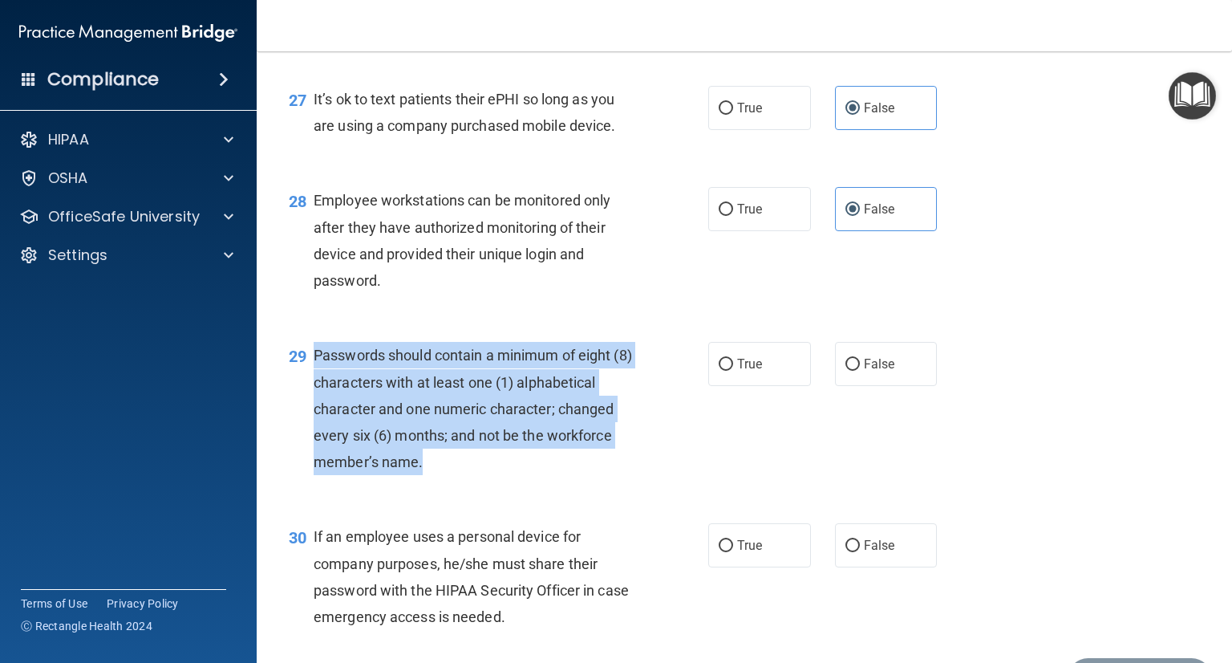
drag, startPoint x: 316, startPoint y: 435, endPoint x: 454, endPoint y: 537, distance: 171.5
click at [454, 475] on div "Passwords should contain a minimum of eight (8) characters with at least one (1…" at bounding box center [480, 408] width 333 height 133
click at [719, 371] on input "True" at bounding box center [726, 365] width 14 height 12
radio input "true"
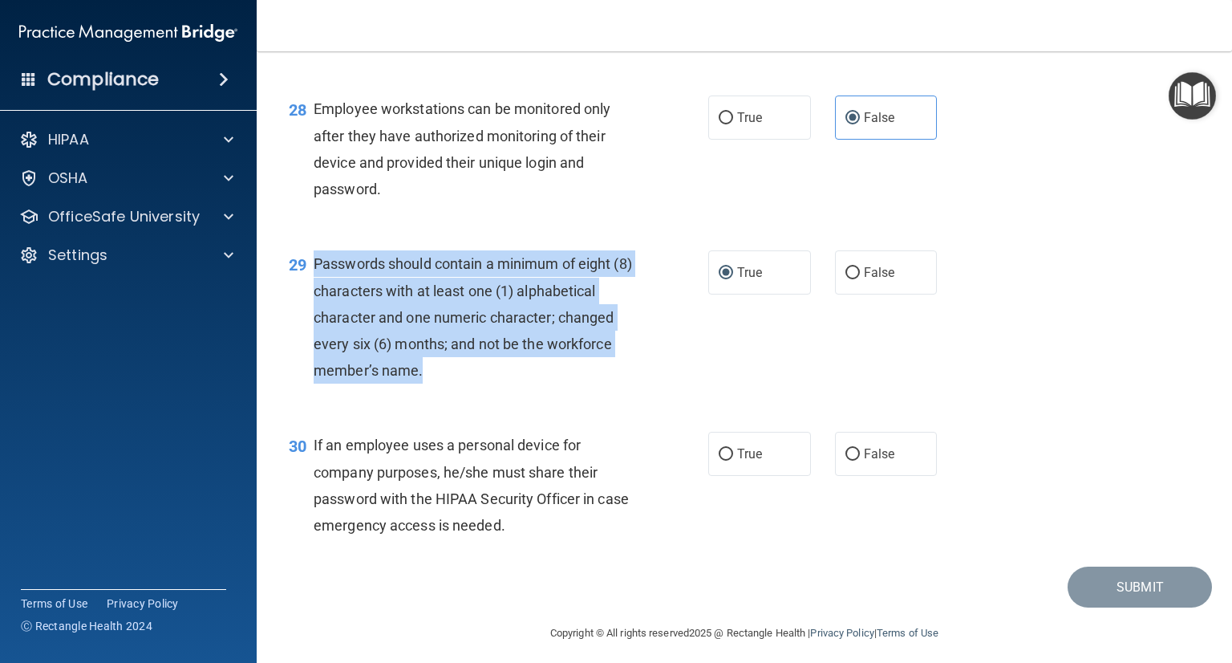
scroll to position [4092, 0]
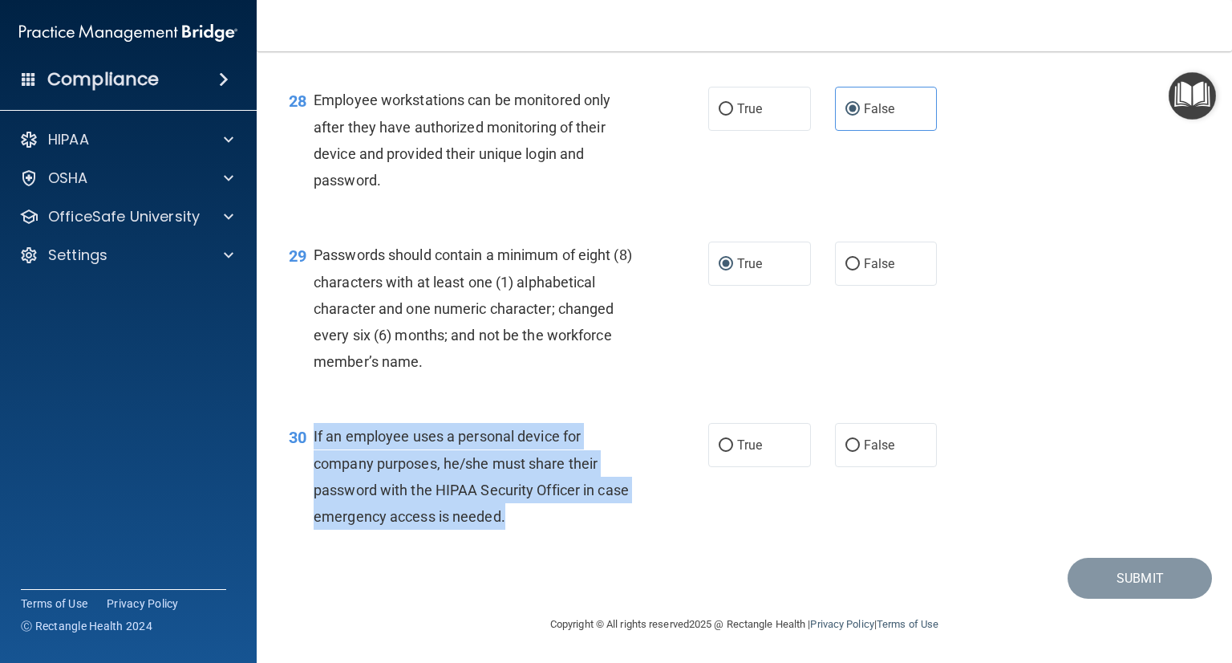
drag, startPoint x: 317, startPoint y: 453, endPoint x: 546, endPoint y: 536, distance: 243.1
click at [546, 530] on div "If an employee uses a personal device for company purposes, he/she must share t…" at bounding box center [480, 476] width 333 height 107
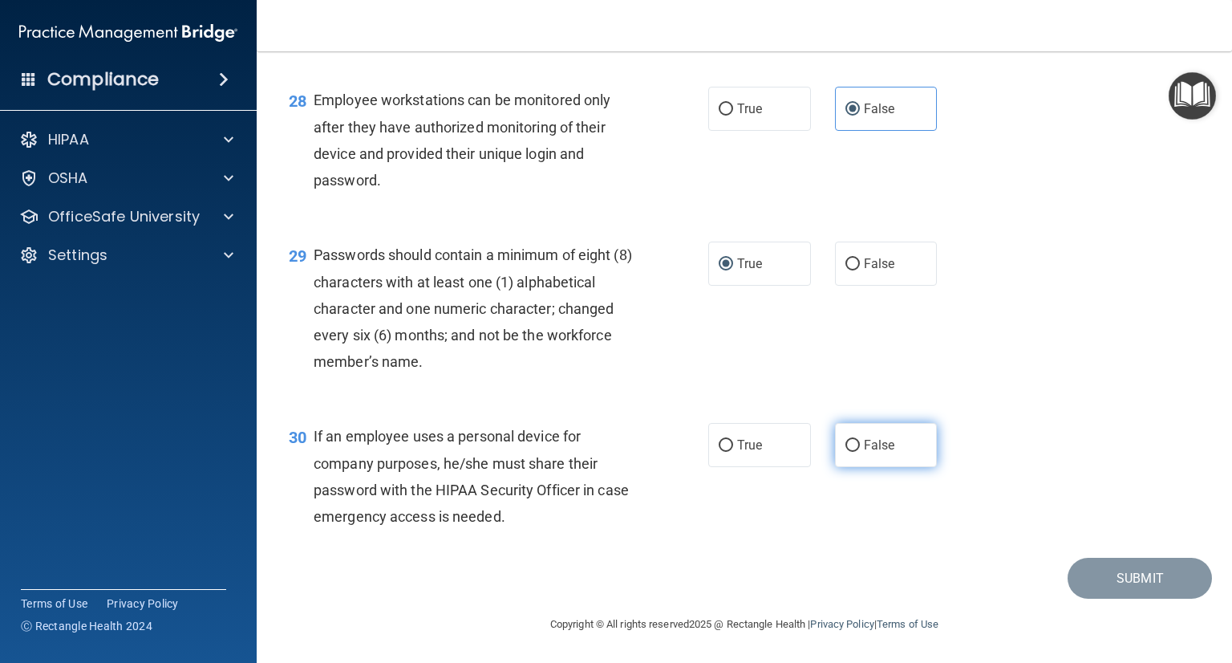
click at [854, 467] on label "False" at bounding box center [886, 445] width 103 height 44
click at [854, 452] on input "False" at bounding box center [853, 446] width 14 height 12
radio input "true"
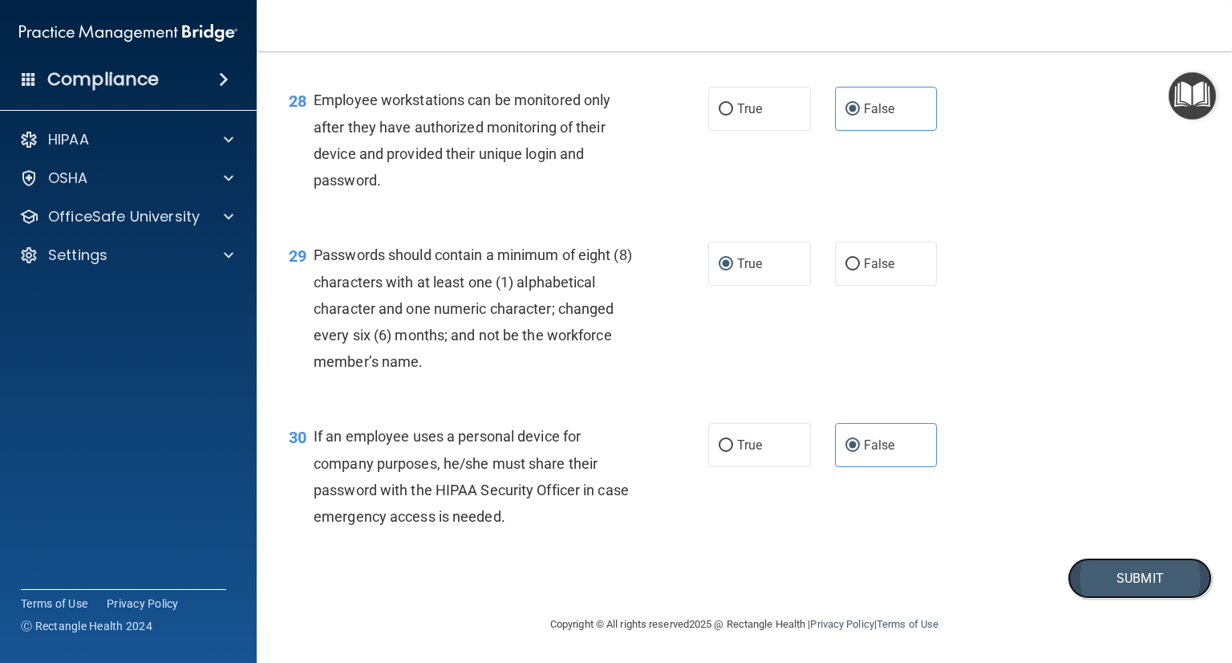
click at [1130, 599] on button "Submit" at bounding box center [1140, 578] width 144 height 41
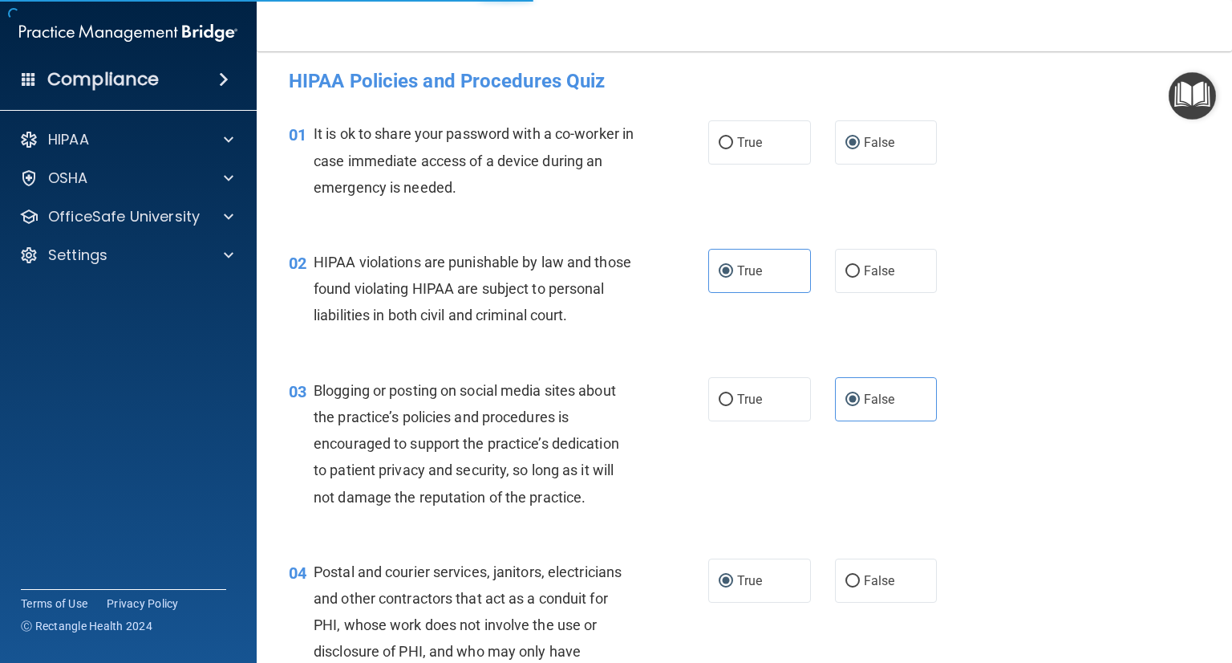
scroll to position [0, 0]
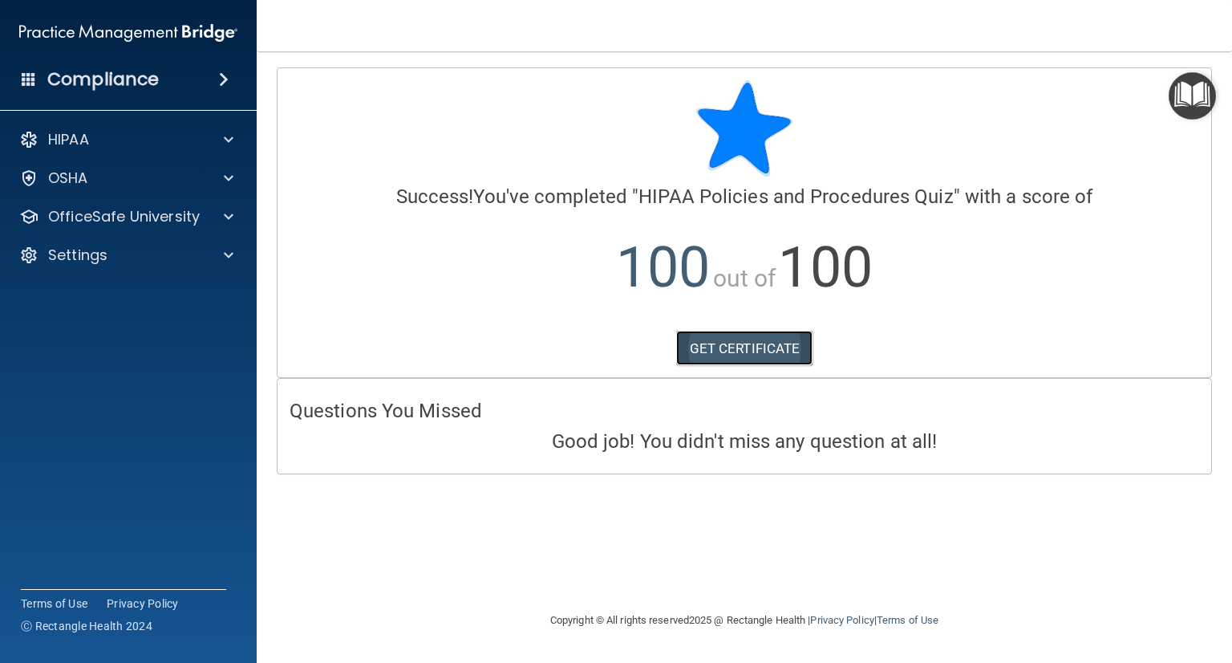
click at [772, 359] on link "GET CERTIFICATE" at bounding box center [744, 348] width 137 height 35
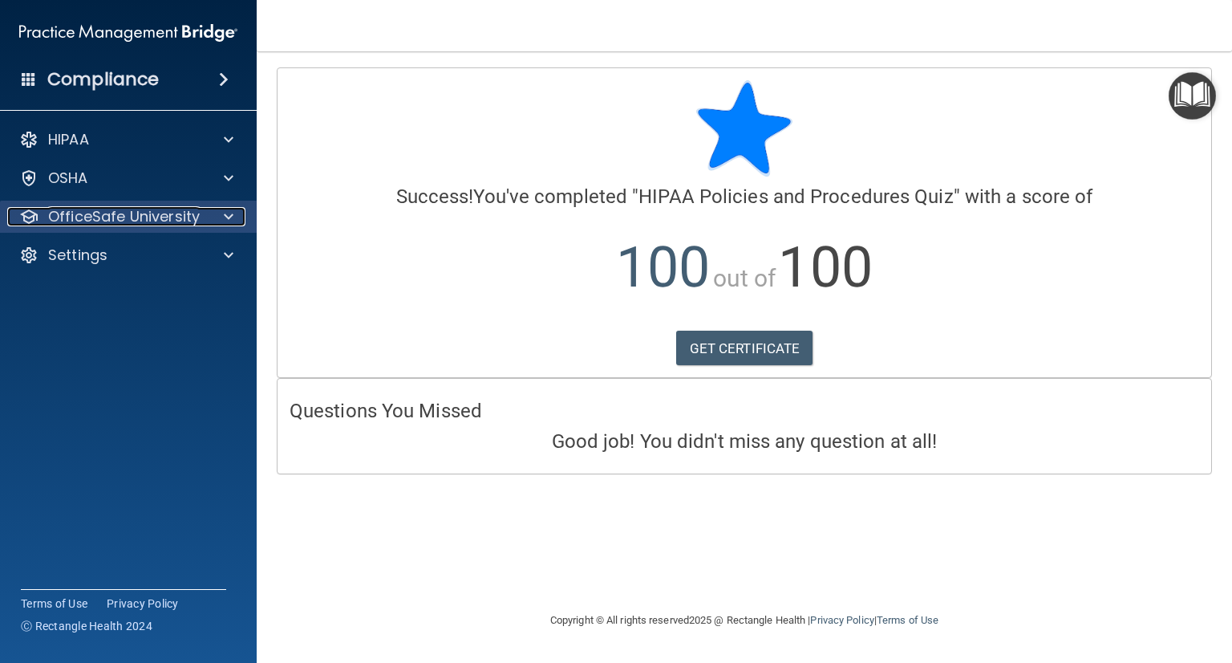
click at [238, 220] on div at bounding box center [226, 216] width 40 height 19
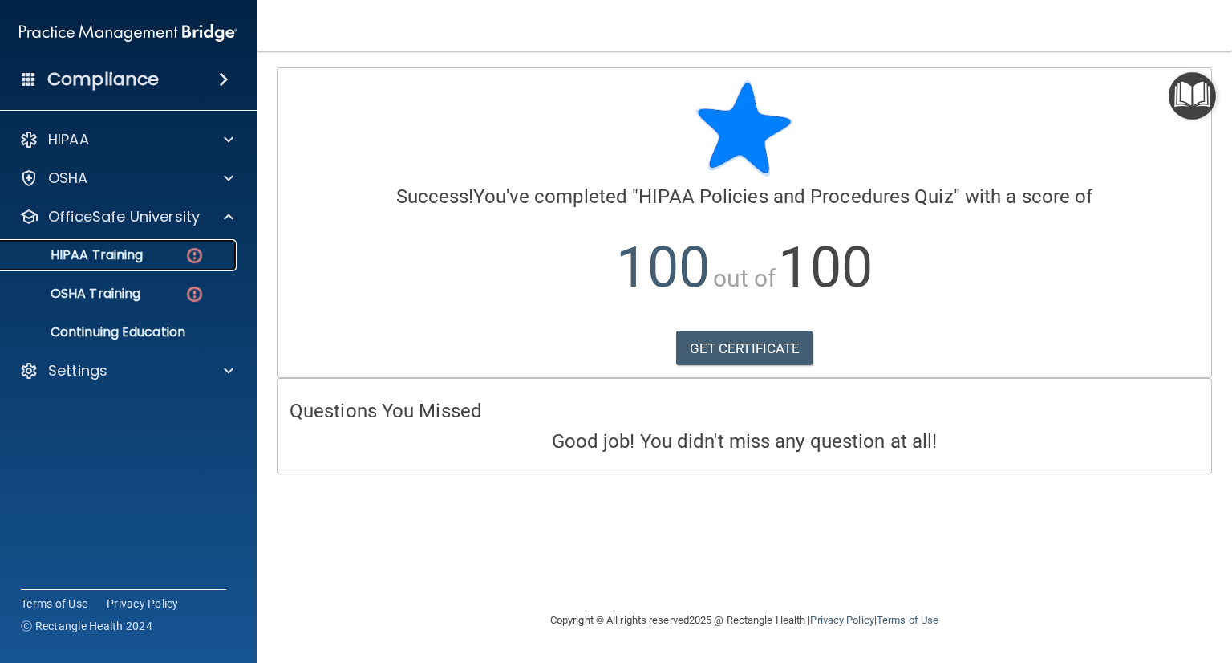
click at [125, 254] on p "HIPAA Training" at bounding box center [76, 255] width 132 height 16
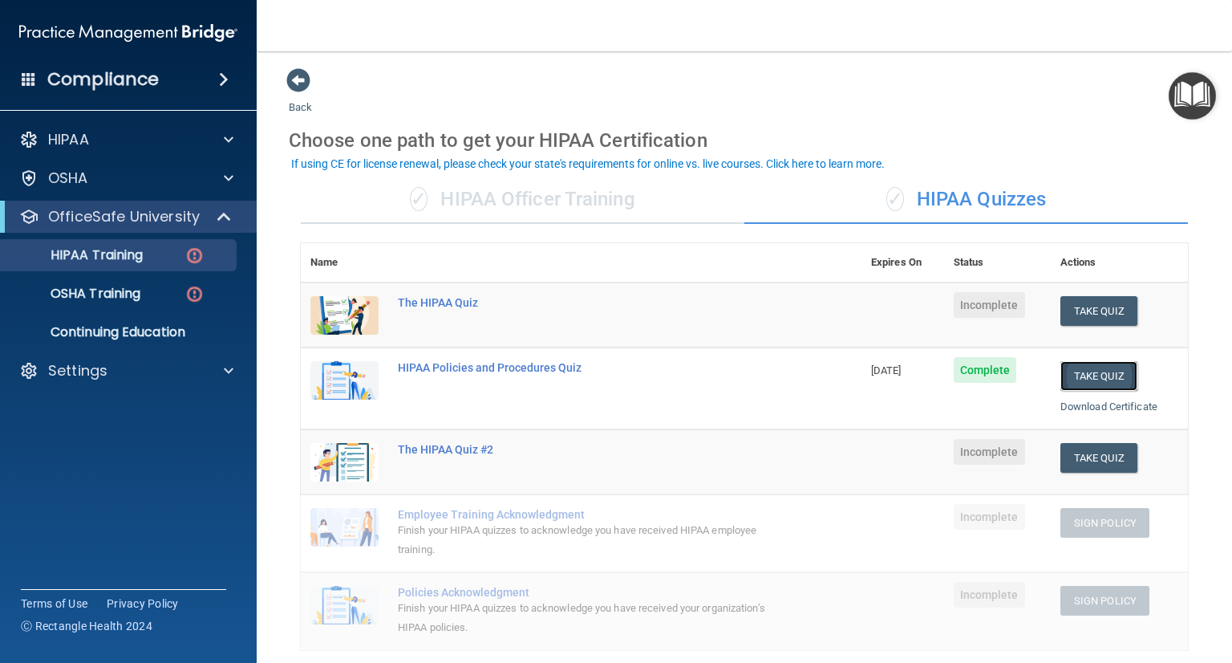
click at [1087, 373] on button "Take Quiz" at bounding box center [1099, 376] width 77 height 30
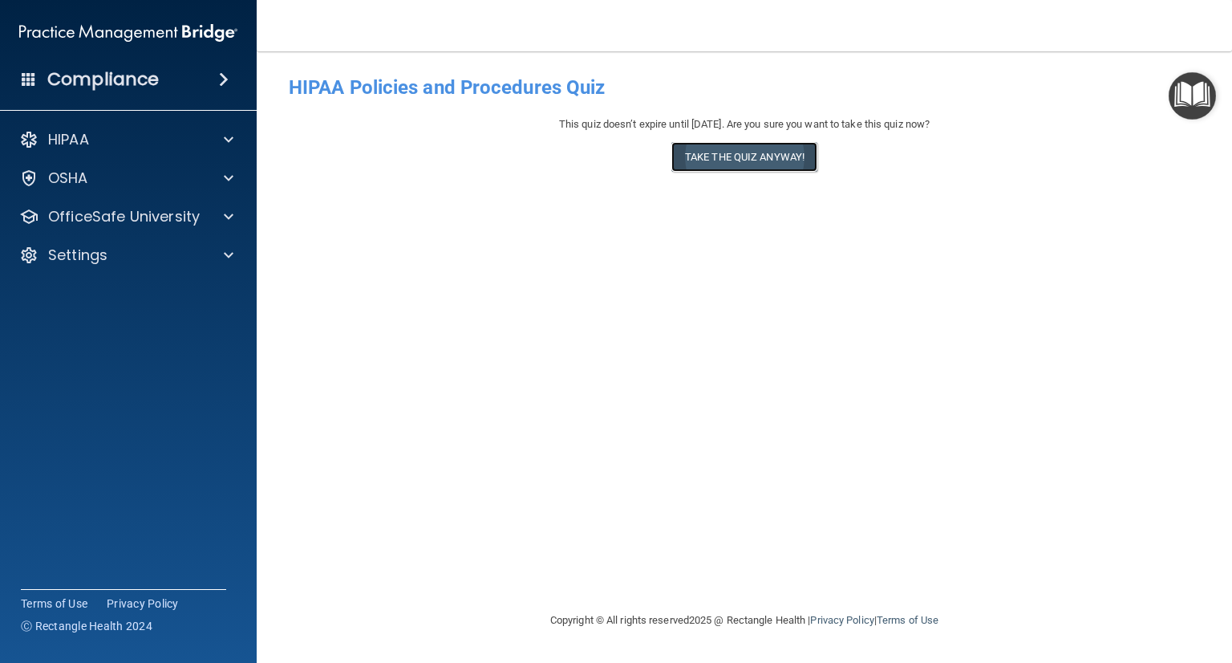
click at [742, 164] on button "Take the quiz anyway!" at bounding box center [745, 157] width 146 height 30
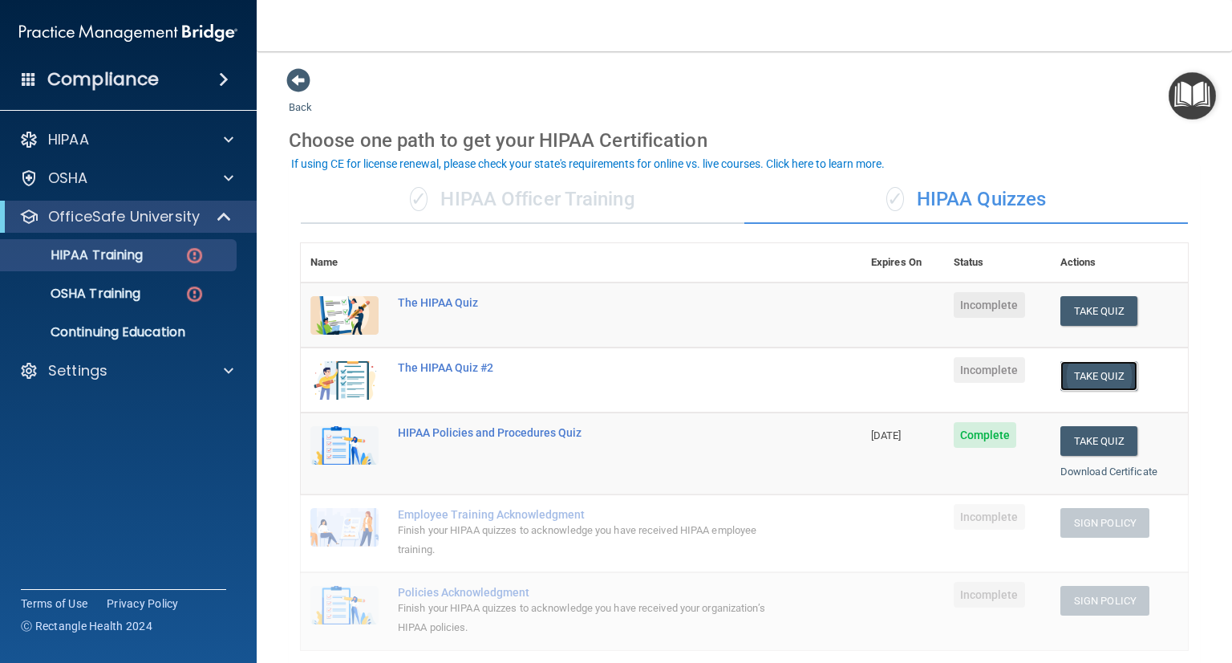
click at [1093, 371] on button "Take Quiz" at bounding box center [1099, 376] width 77 height 30
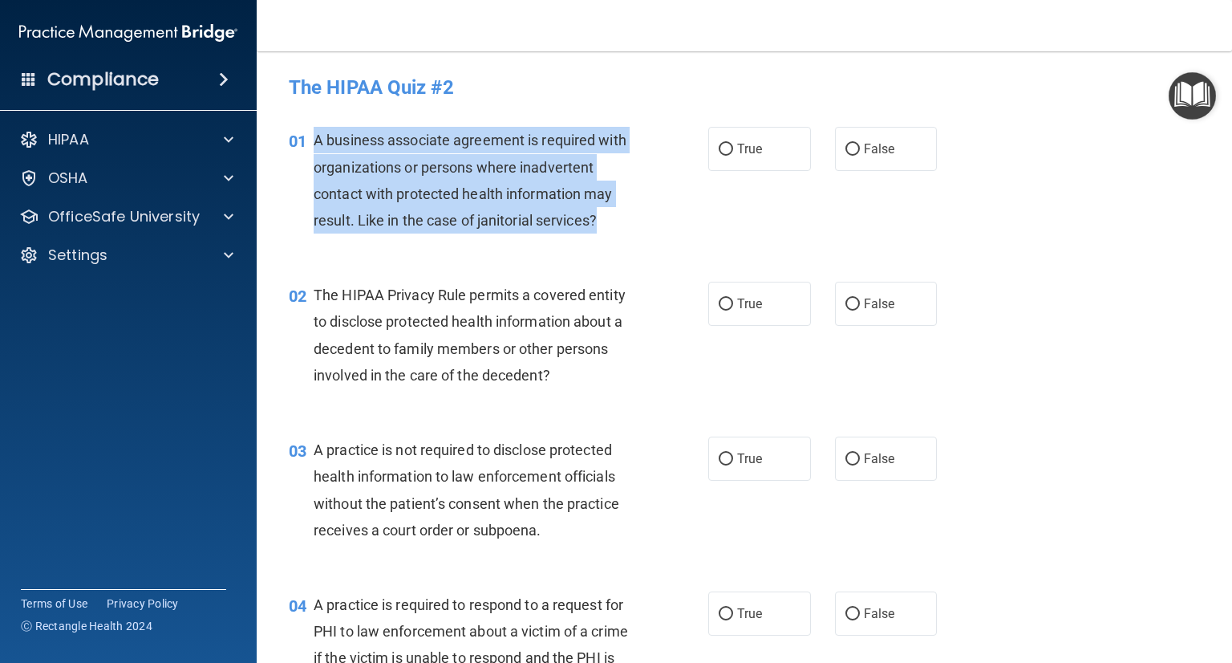
drag, startPoint x: 315, startPoint y: 139, endPoint x: 603, endPoint y: 229, distance: 302.7
click at [603, 229] on div "A business associate agreement is required with organizations or persons where …" at bounding box center [480, 180] width 333 height 107
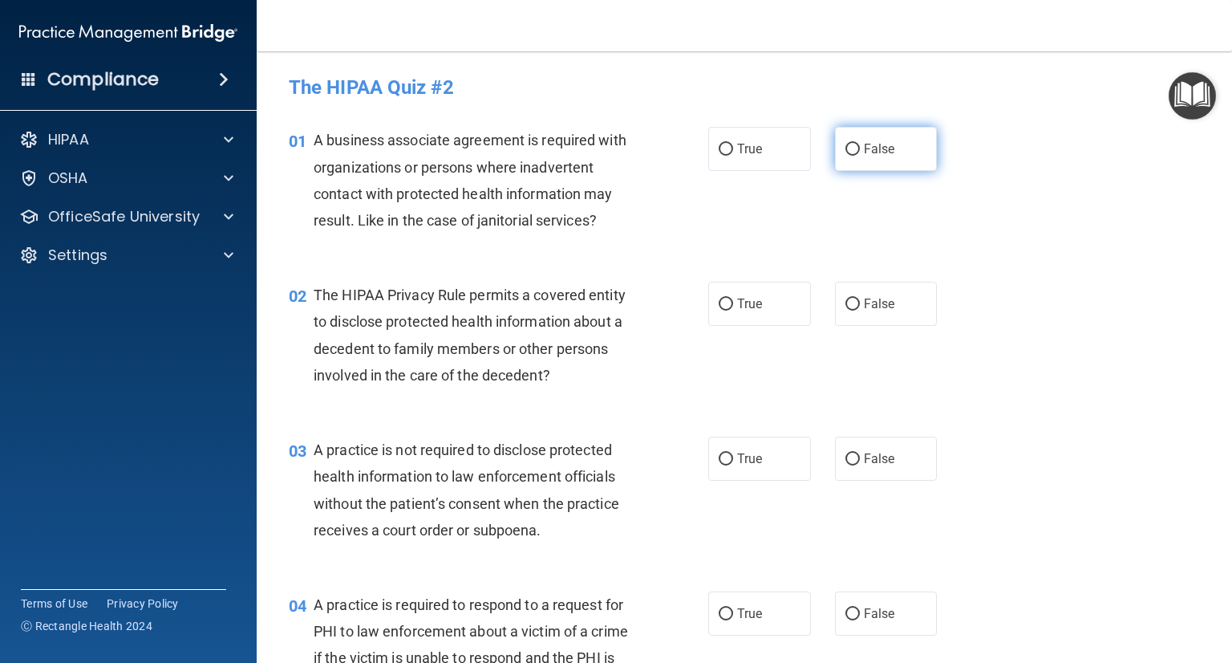
click at [854, 160] on label "False" at bounding box center [886, 149] width 103 height 44
click at [854, 156] on input "False" at bounding box center [853, 150] width 14 height 12
radio input "true"
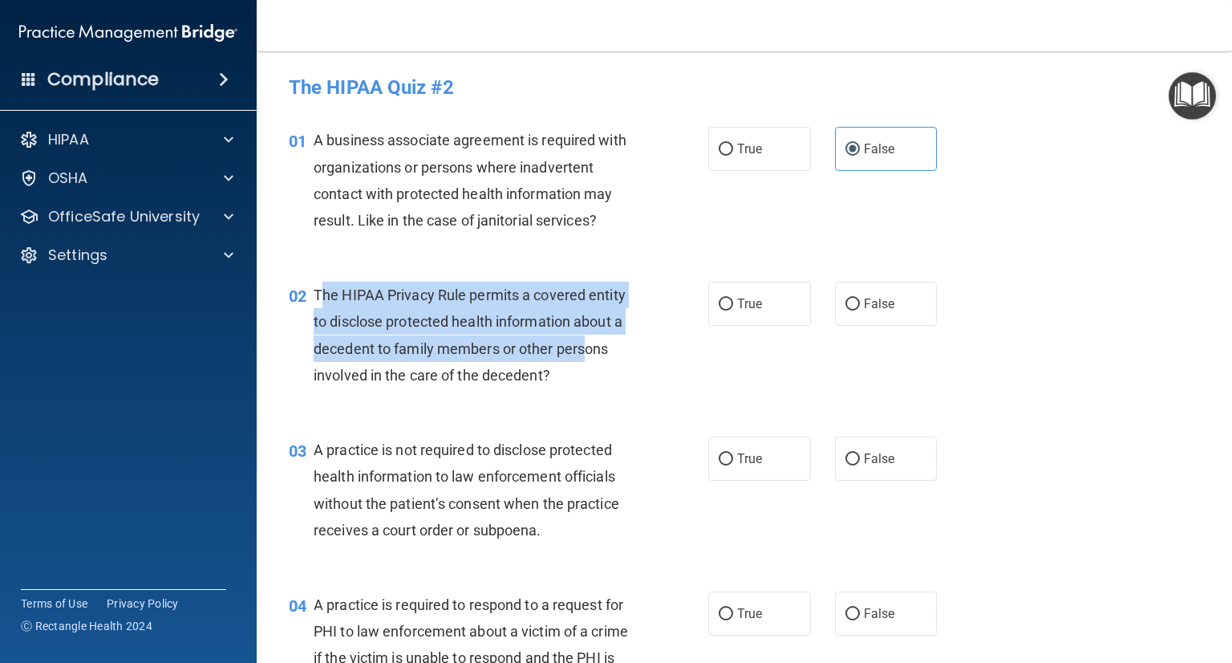
drag, startPoint x: 321, startPoint y: 289, endPoint x: 595, endPoint y: 367, distance: 284.4
click at [590, 362] on div "The HIPAA Privacy Rule permits a covered entity to disclose protected health in…" at bounding box center [480, 335] width 333 height 107
click at [577, 374] on div "The HIPAA Privacy Rule permits a covered entity to disclose protected health in…" at bounding box center [480, 335] width 333 height 107
click at [384, 327] on span "The HIPAA Privacy Rule permits a covered entity to disclose protected health in…" at bounding box center [470, 334] width 312 height 97
drag, startPoint x: 324, startPoint y: 296, endPoint x: 557, endPoint y: 396, distance: 253.0
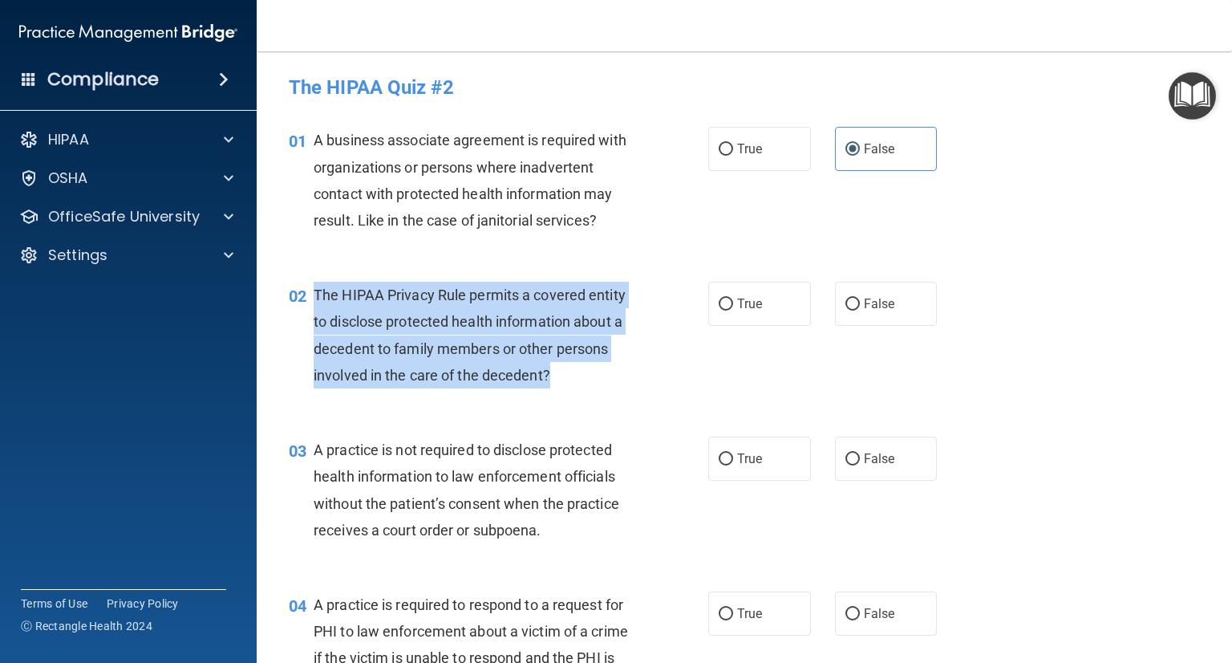
click at [557, 396] on div "02 The HIPAA Privacy Rule permits a covered entity to disclose protected health…" at bounding box center [499, 339] width 468 height 115
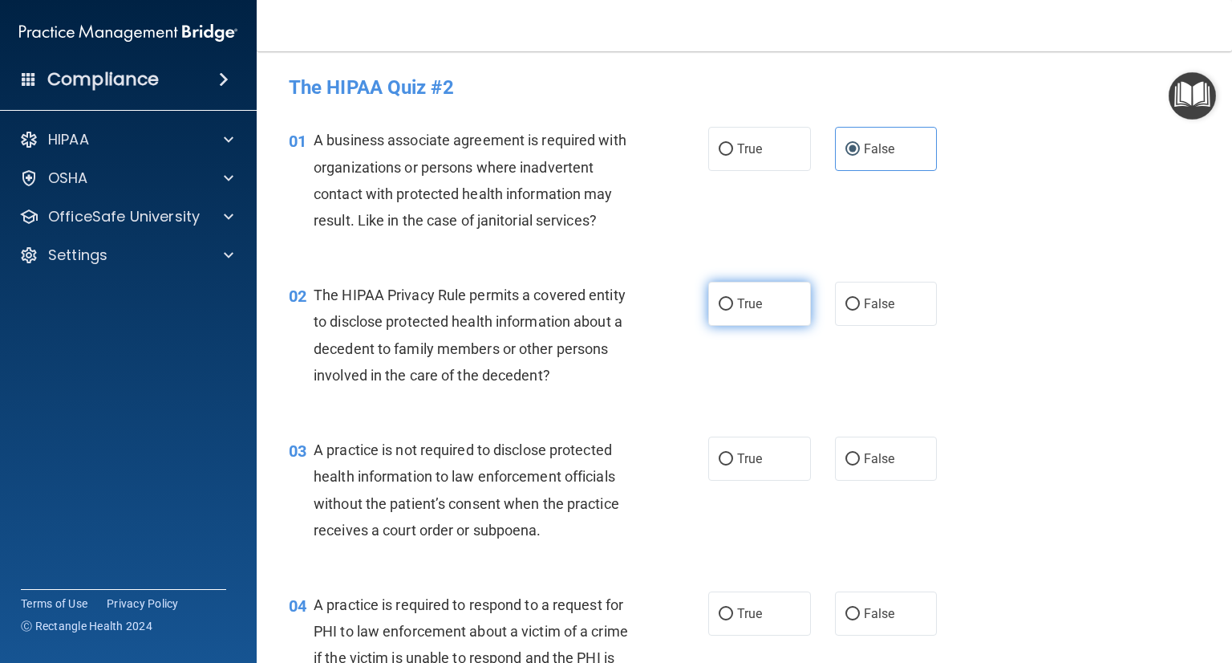
click at [765, 315] on label "True" at bounding box center [759, 304] width 103 height 44
click at [733, 310] on input "True" at bounding box center [726, 304] width 14 height 12
radio input "true"
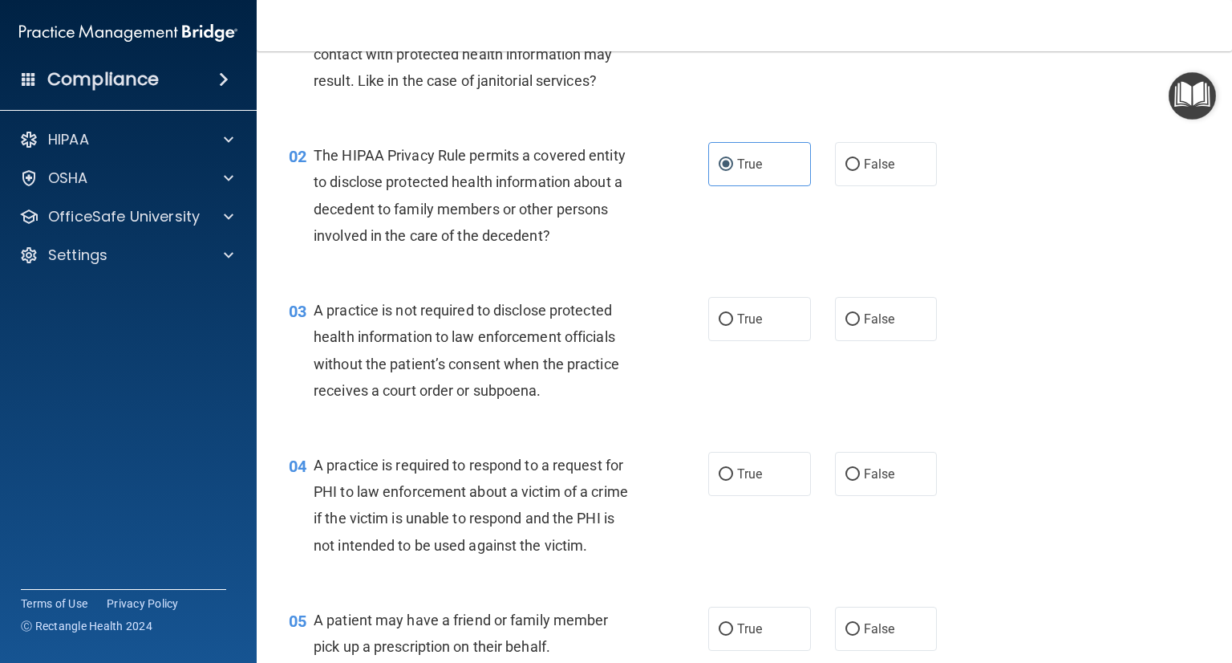
scroll to position [160, 0]
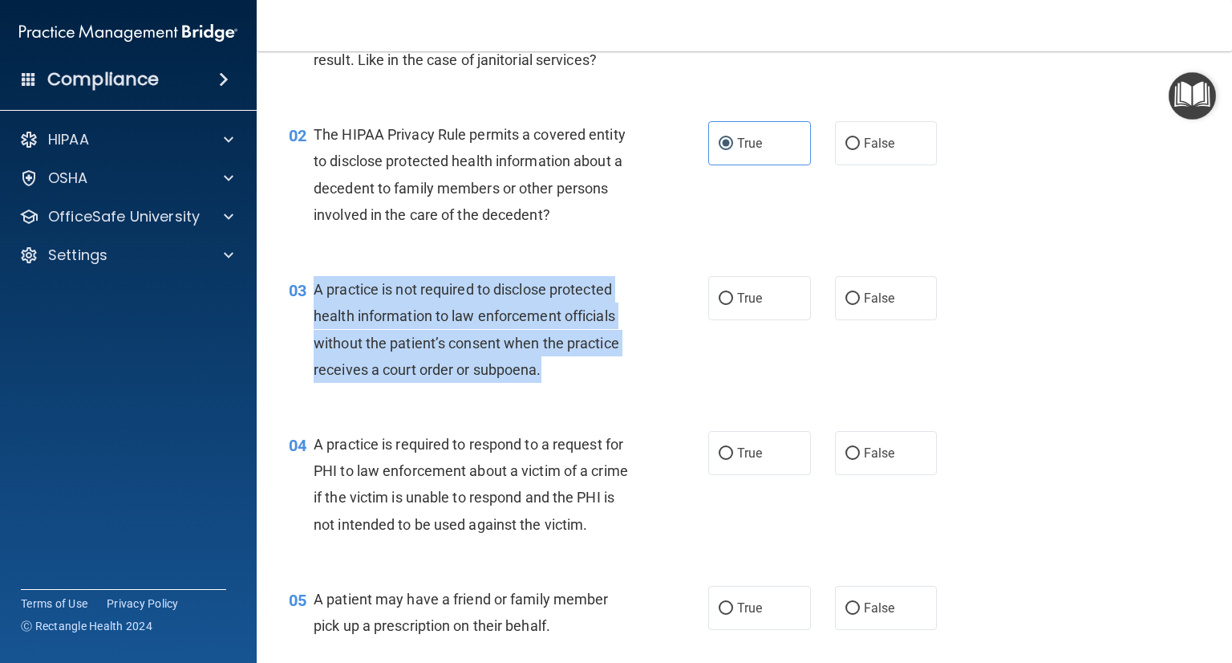
drag, startPoint x: 315, startPoint y: 287, endPoint x: 581, endPoint y: 370, distance: 278.1
click at [581, 370] on div "A practice is not required to disclose protected health information to law enfo…" at bounding box center [480, 329] width 333 height 107
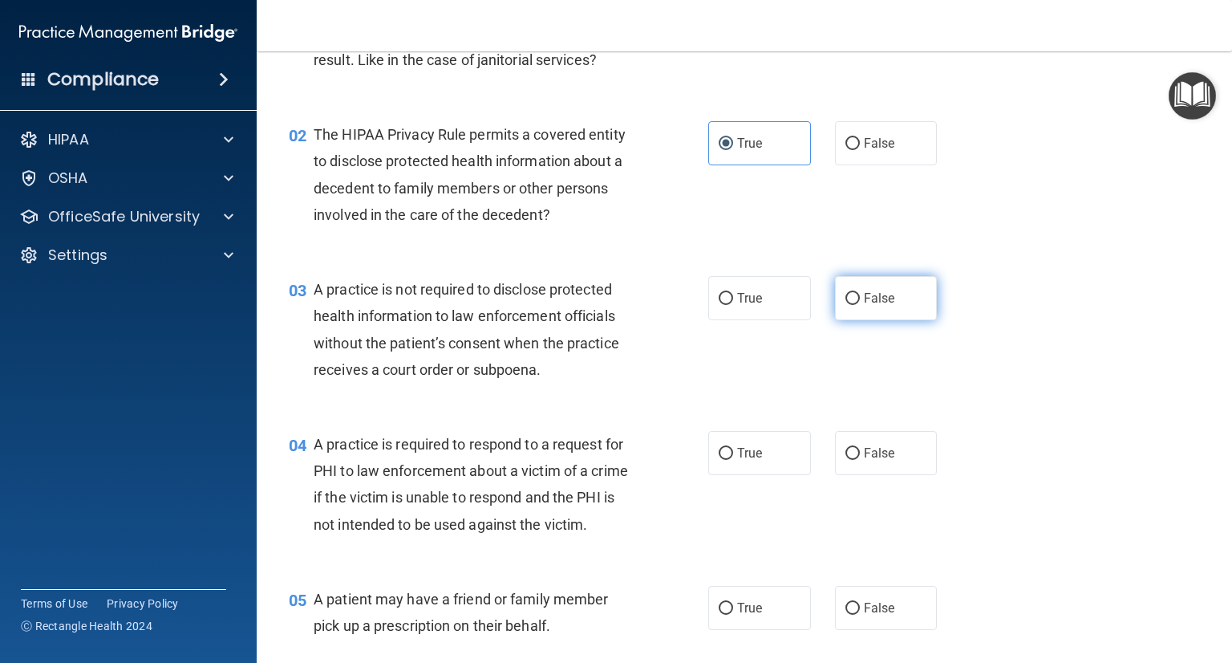
click at [864, 303] on span "False" at bounding box center [879, 297] width 31 height 15
click at [858, 303] on input "False" at bounding box center [853, 299] width 14 height 12
radio input "true"
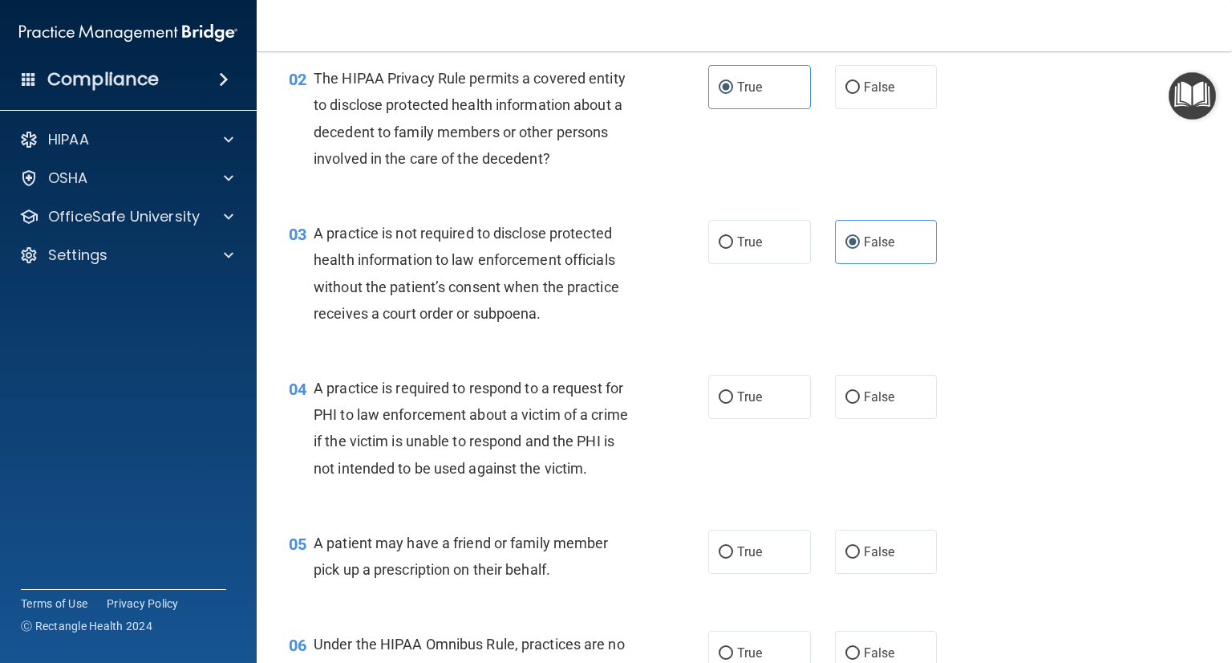
scroll to position [241, 0]
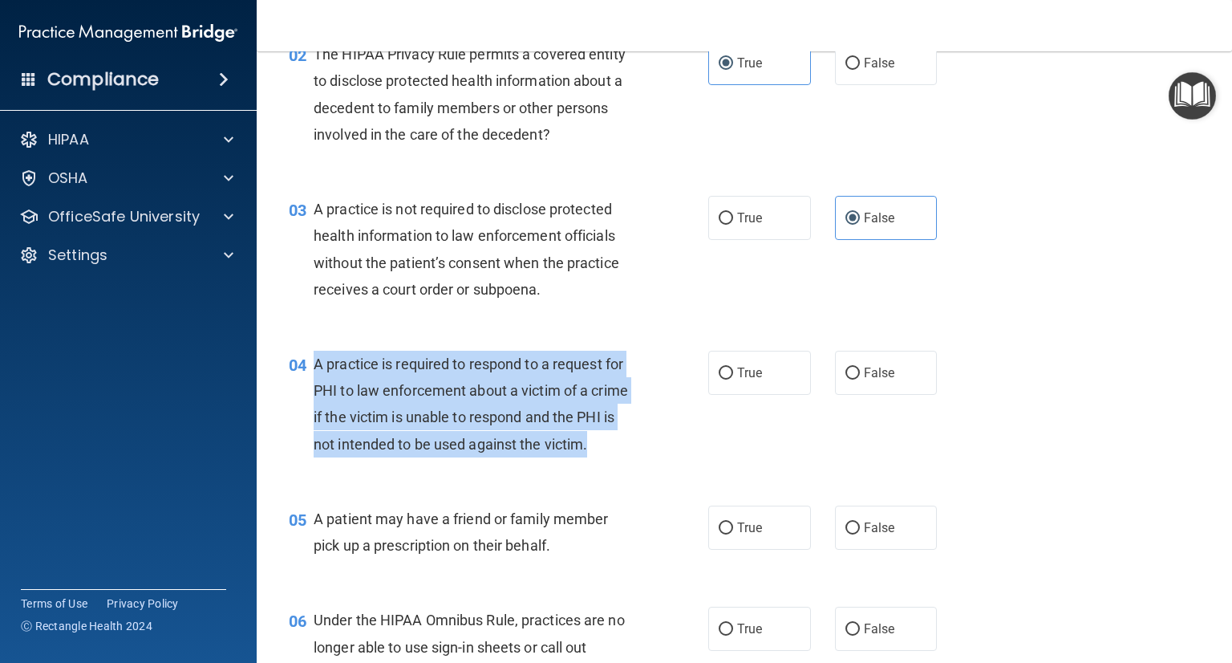
drag, startPoint x: 320, startPoint y: 363, endPoint x: 384, endPoint y: 478, distance: 131.1
click at [384, 457] on div "A practice is required to respond to a request for PHI to law enforcement about…" at bounding box center [480, 404] width 333 height 107
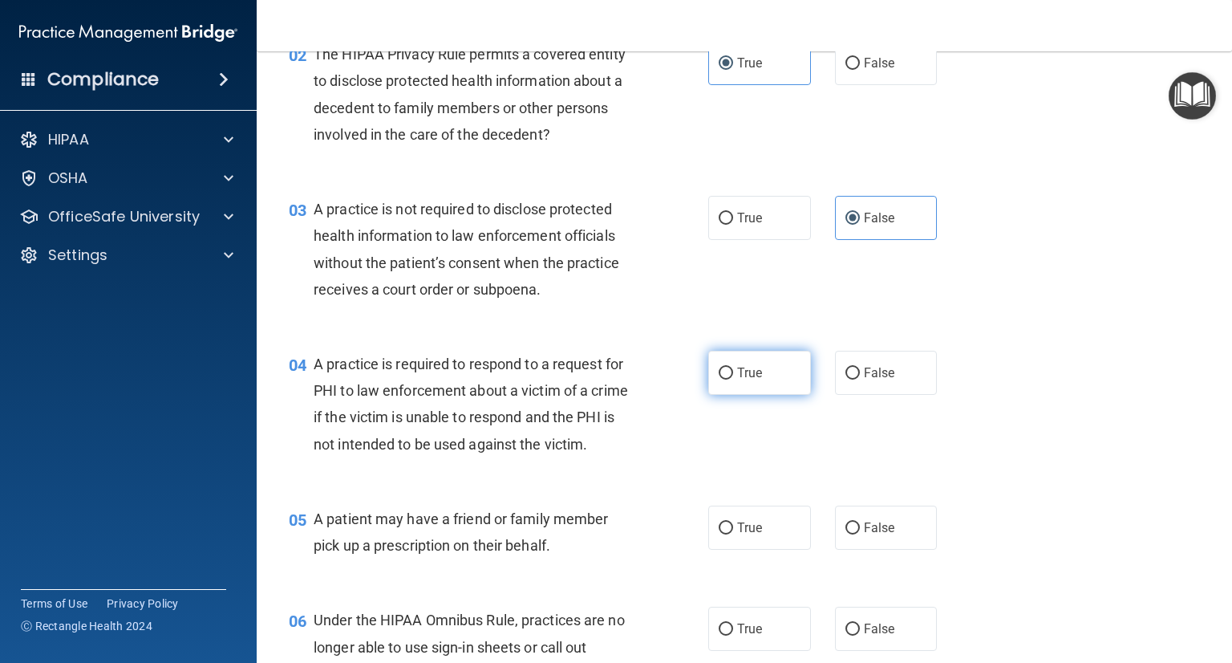
click at [753, 385] on label "True" at bounding box center [759, 373] width 103 height 44
click at [733, 379] on input "True" at bounding box center [726, 373] width 14 height 12
radio input "true"
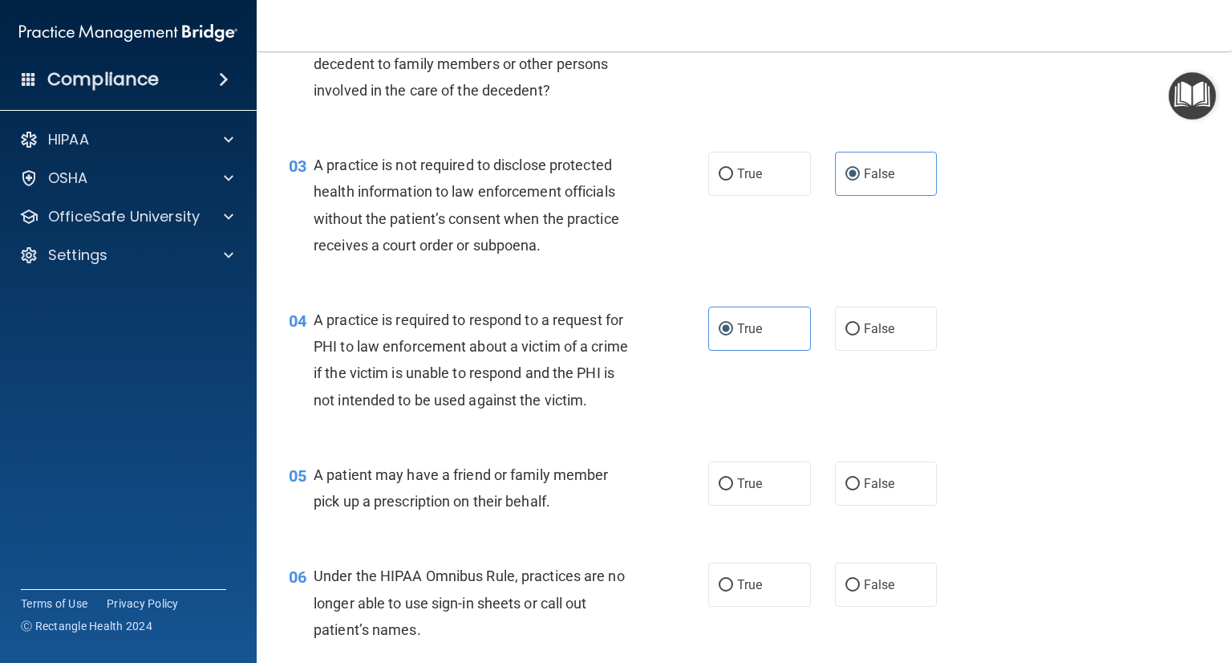
scroll to position [321, 0]
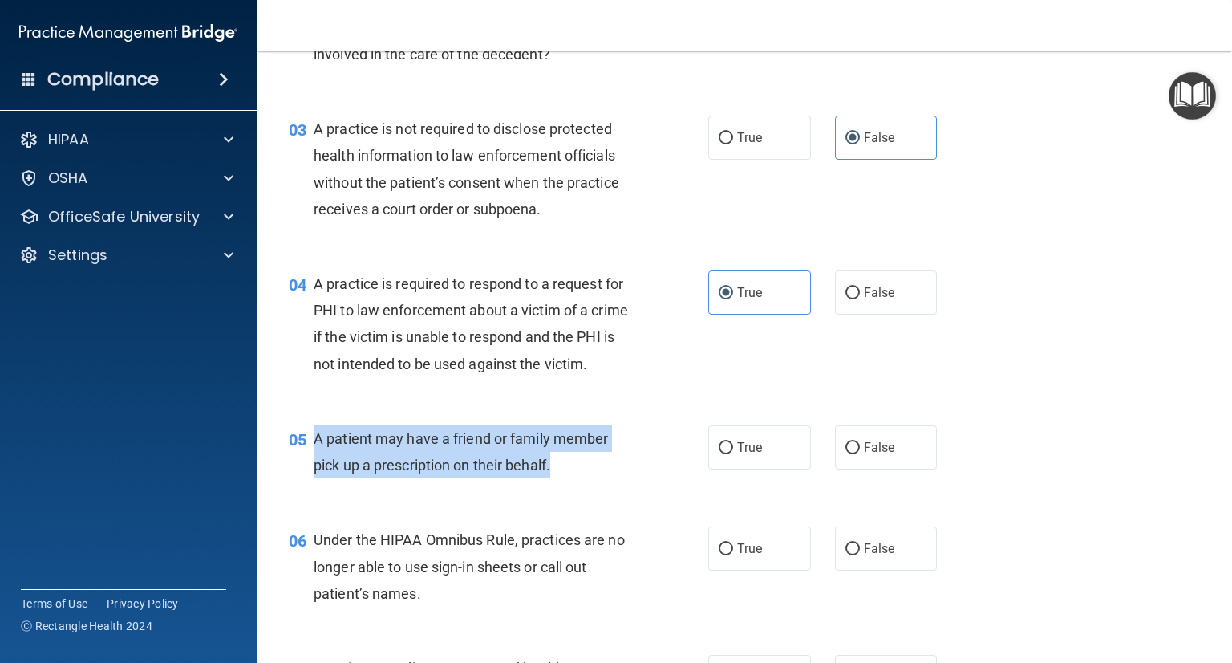
drag, startPoint x: 315, startPoint y: 461, endPoint x: 578, endPoint y: 505, distance: 267.8
click at [578, 486] on div "05 A patient may have a friend or family member pick up a prescription on their…" at bounding box center [499, 455] width 468 height 61
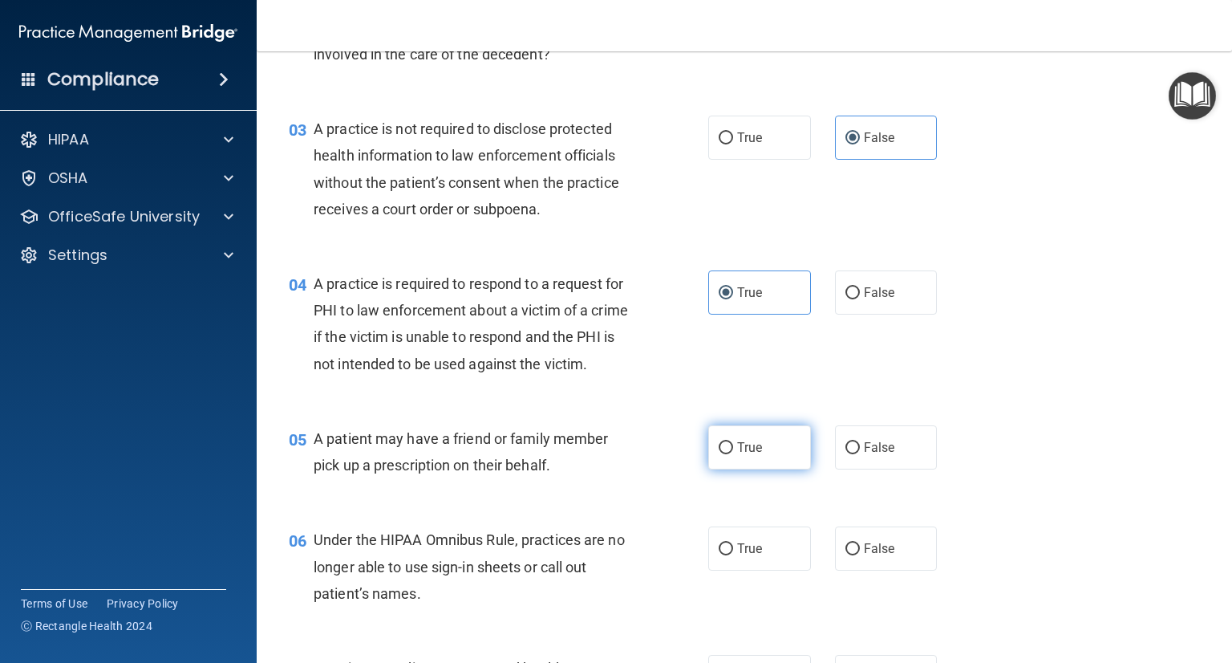
click at [753, 469] on label "True" at bounding box center [759, 447] width 103 height 44
click at [733, 454] on input "True" at bounding box center [726, 448] width 14 height 12
radio input "true"
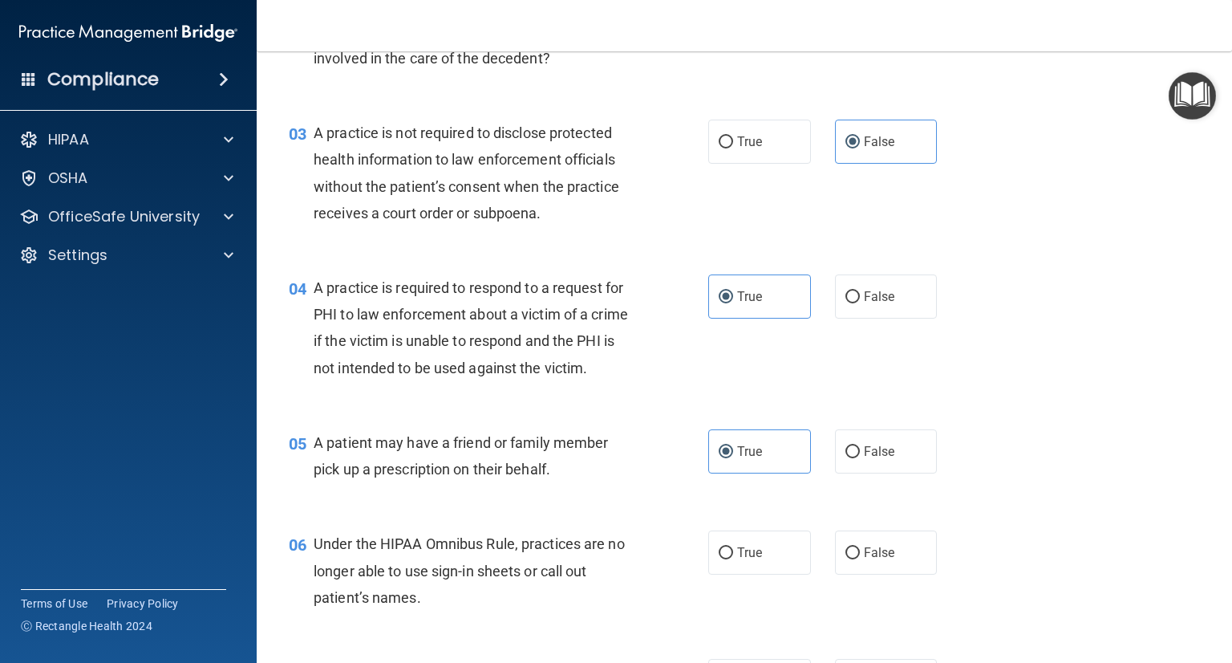
scroll to position [401, 0]
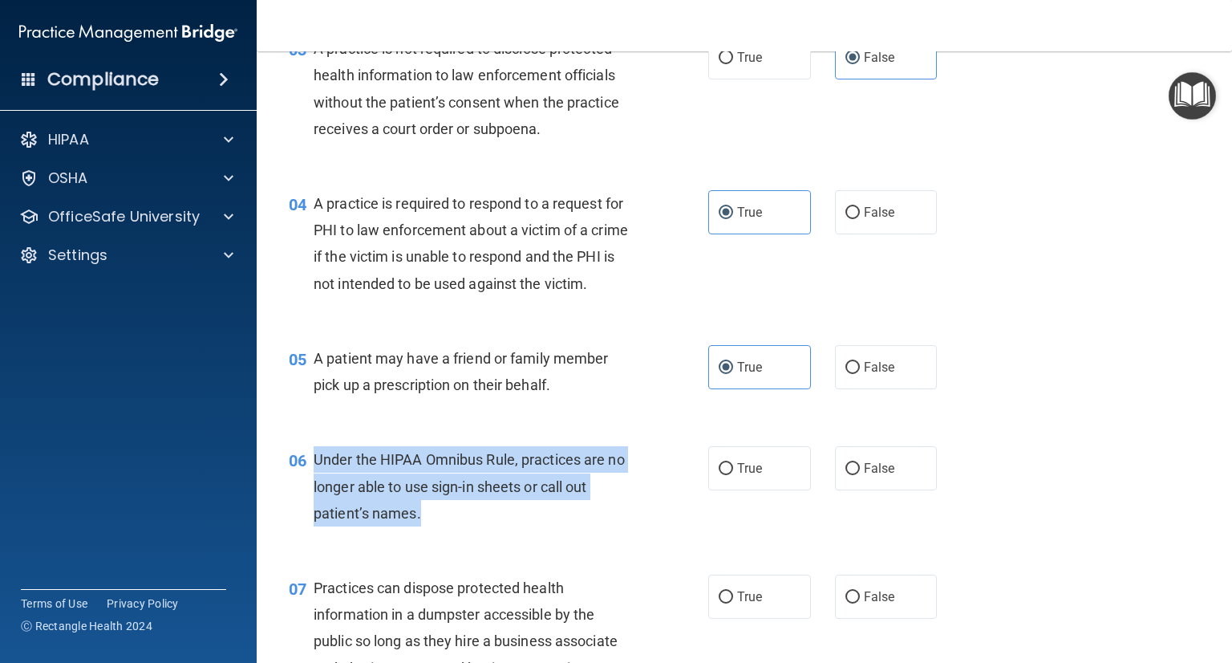
drag, startPoint x: 312, startPoint y: 484, endPoint x: 460, endPoint y: 546, distance: 160.3
click at [460, 534] on div "06 Under the HIPAA Omnibus Rule, practices are no longer able to use sign-in sh…" at bounding box center [499, 490] width 468 height 88
click at [851, 475] on input "False" at bounding box center [853, 469] width 14 height 12
radio input "true"
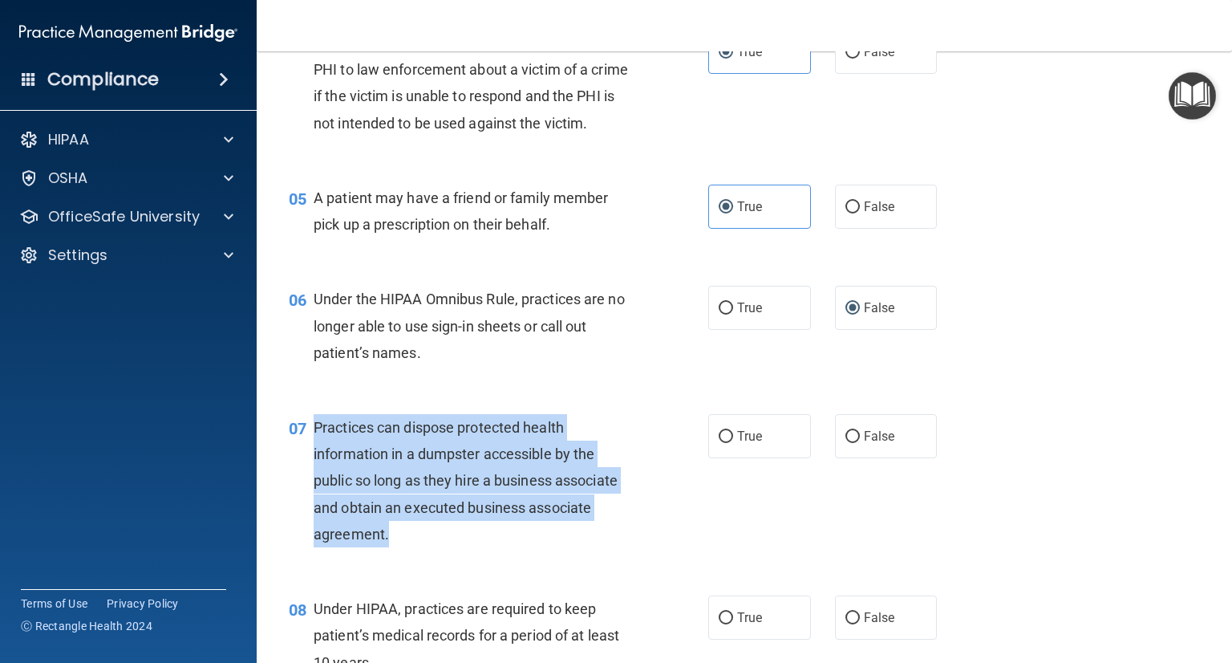
drag, startPoint x: 314, startPoint y: 455, endPoint x: 410, endPoint y: 565, distance: 146.1
click at [410, 547] on div "Practices can dispose protected health information in a dumpster accessible by …" at bounding box center [480, 480] width 333 height 133
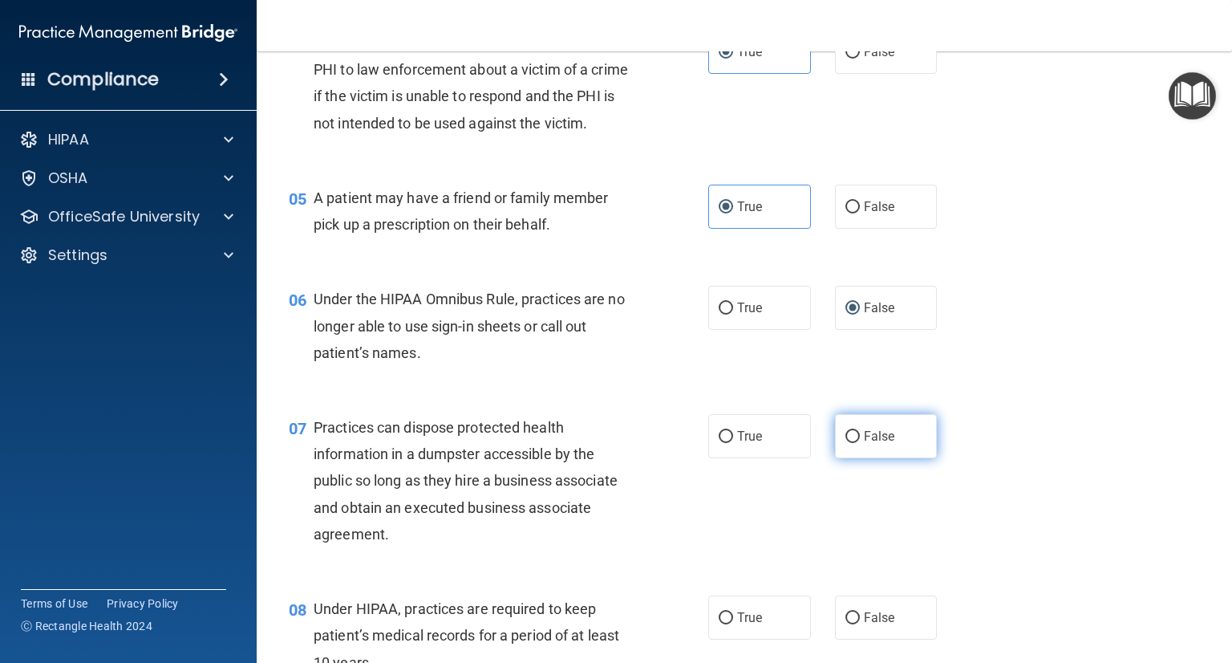
click at [864, 444] on span "False" at bounding box center [879, 435] width 31 height 15
click at [860, 443] on input "False" at bounding box center [853, 437] width 14 height 12
radio input "true"
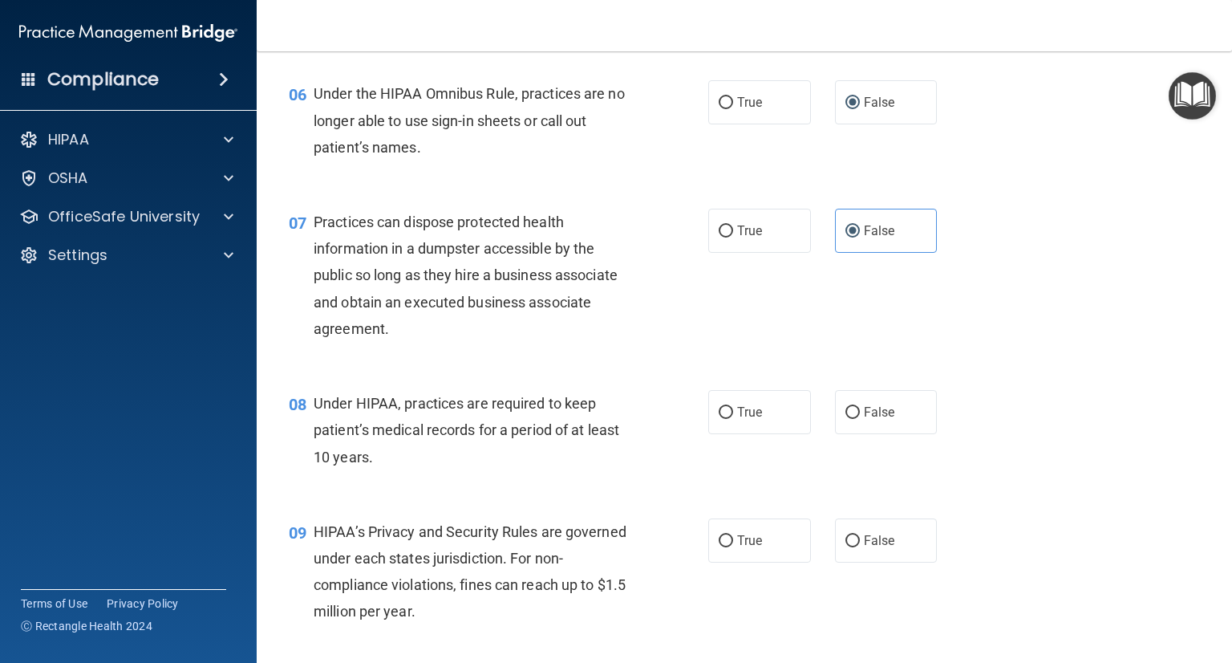
scroll to position [802, 0]
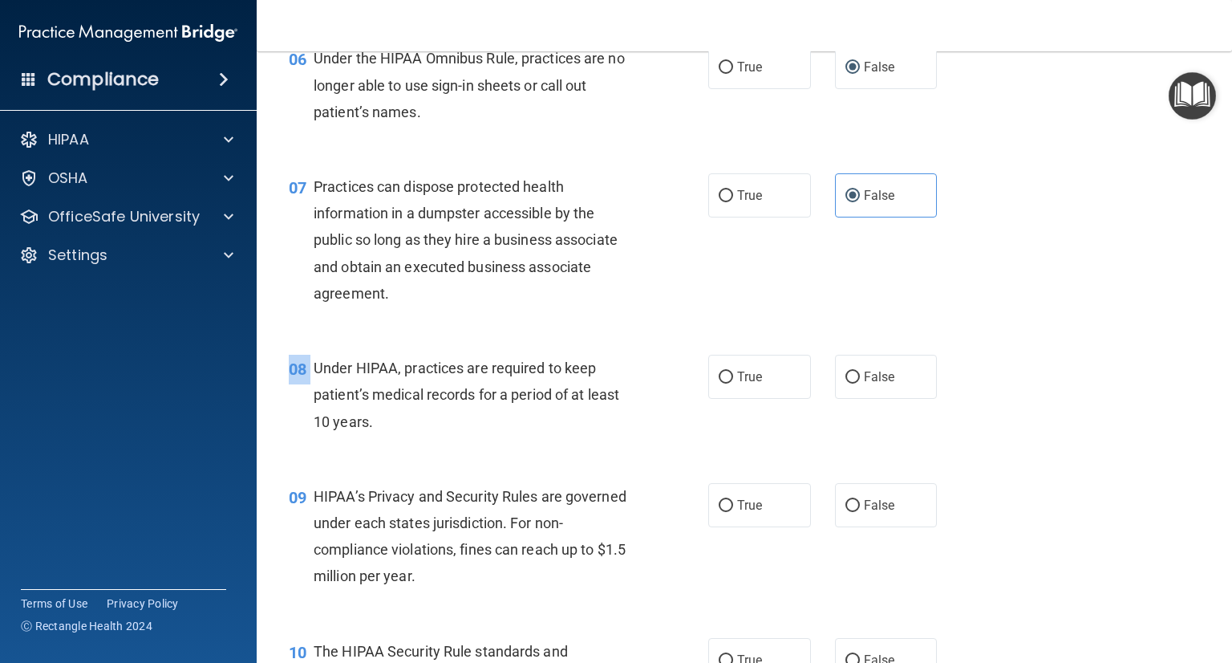
drag, startPoint x: 315, startPoint y: 392, endPoint x: 386, endPoint y: 469, distance: 105.0
click at [386, 463] on div "08 Under HIPAA, practices are required to keep patient’s medical records for a …" at bounding box center [744, 399] width 935 height 128
click at [379, 435] on div "Under HIPAA, practices are required to keep patient’s medical records for a per…" at bounding box center [480, 395] width 333 height 80
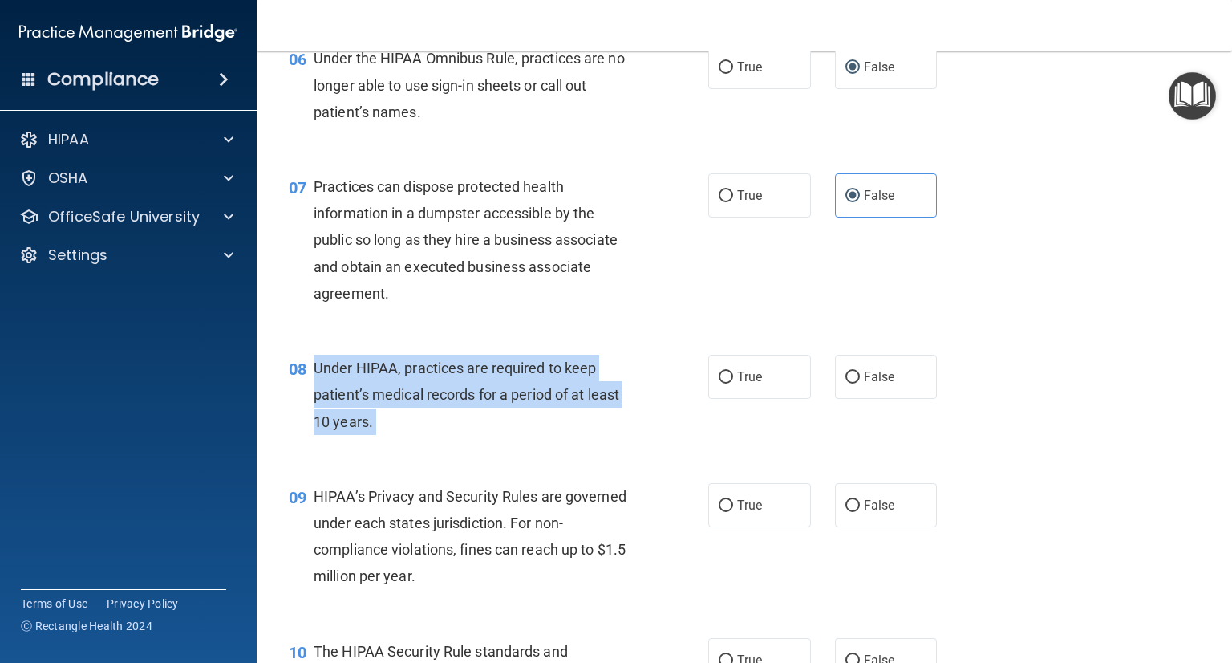
drag, startPoint x: 378, startPoint y: 450, endPoint x: 322, endPoint y: 392, distance: 80.6
click at [322, 392] on div "Under HIPAA, practices are required to keep patient’s medical records for a per…" at bounding box center [480, 395] width 333 height 80
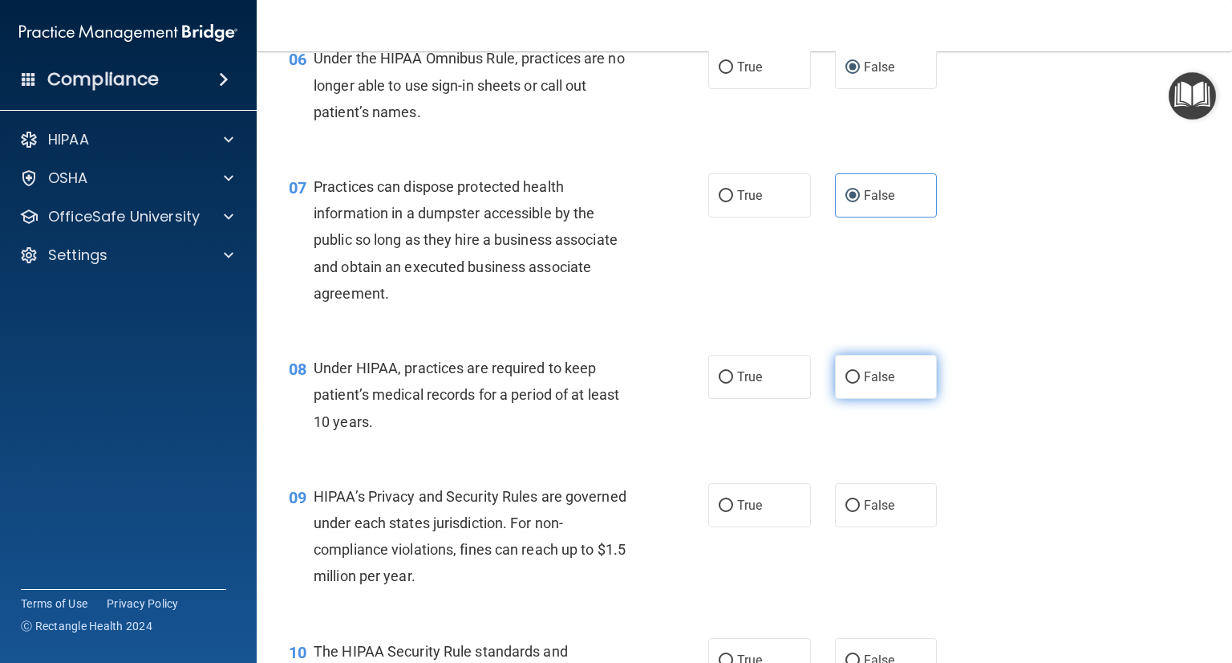
click at [873, 399] on label "False" at bounding box center [886, 377] width 103 height 44
click at [860, 384] on input "False" at bounding box center [853, 377] width 14 height 12
radio input "true"
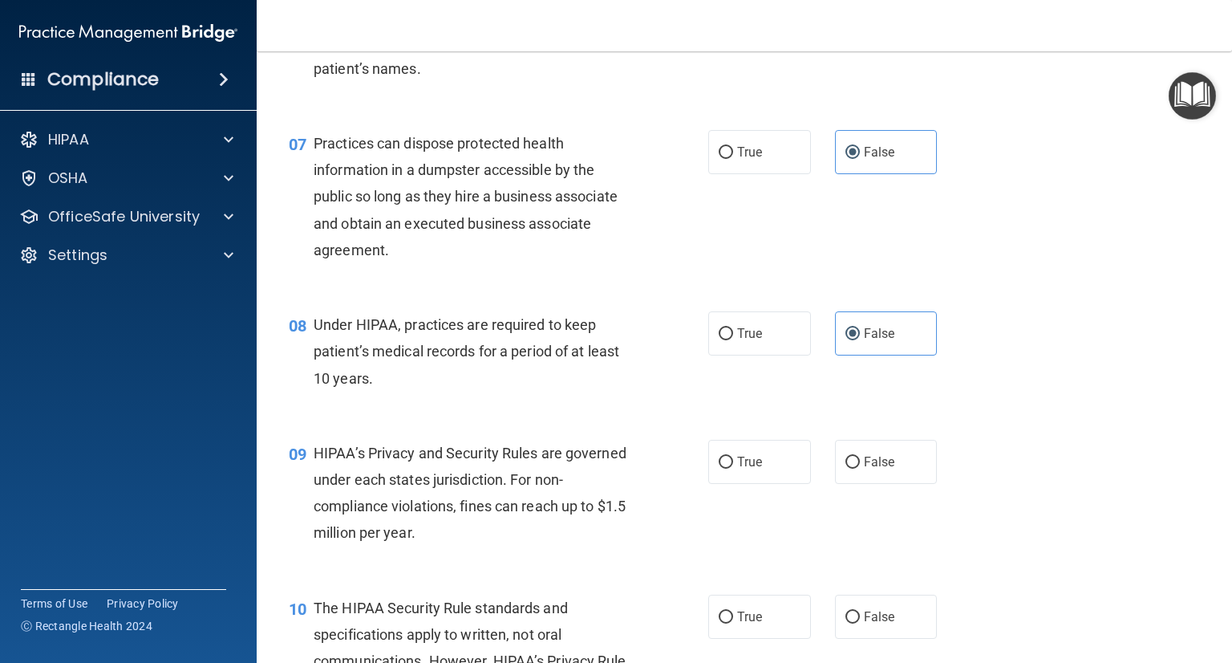
scroll to position [883, 0]
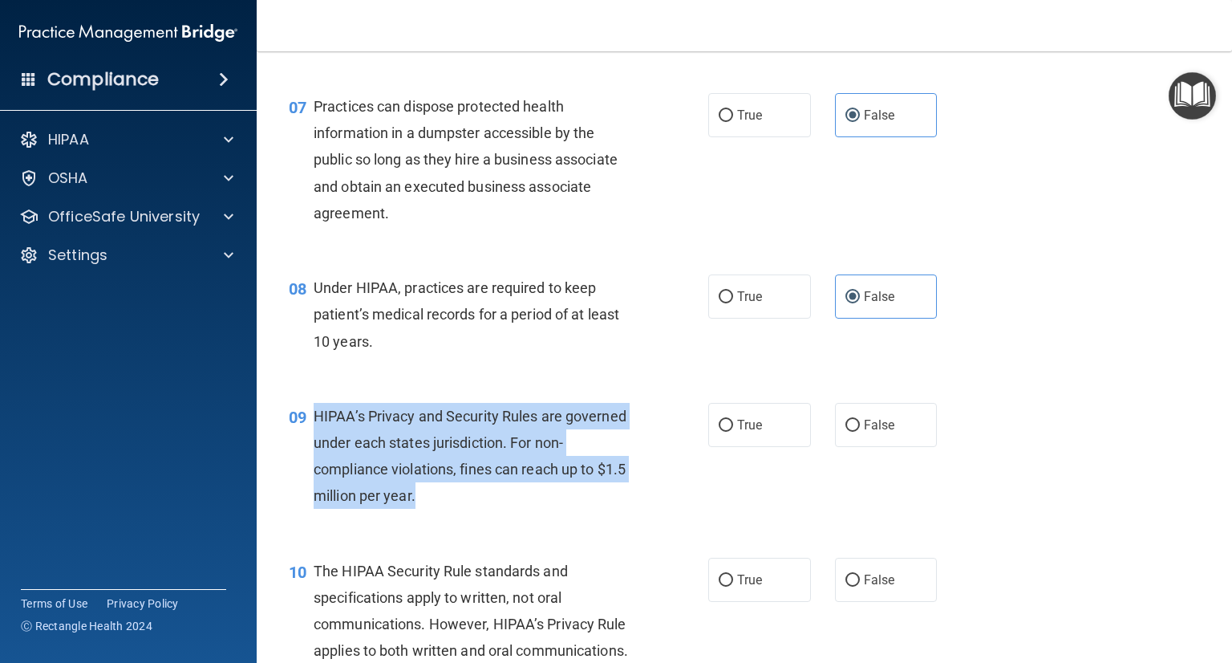
drag, startPoint x: 323, startPoint y: 457, endPoint x: 542, endPoint y: 540, distance: 233.6
click at [542, 517] on div "09 HIPAA’s Privacy and Security Rules are governed under each states jurisdicti…" at bounding box center [499, 460] width 468 height 115
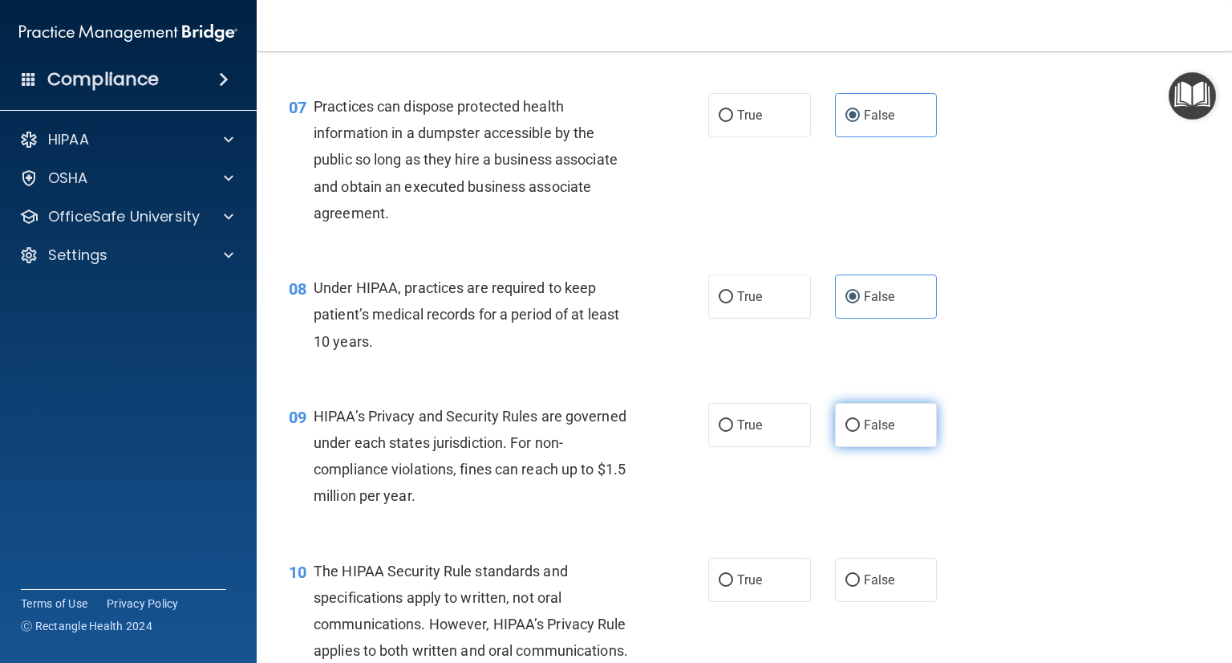
click at [864, 432] on span "False" at bounding box center [879, 424] width 31 height 15
click at [857, 432] on input "False" at bounding box center [853, 426] width 14 height 12
radio input "true"
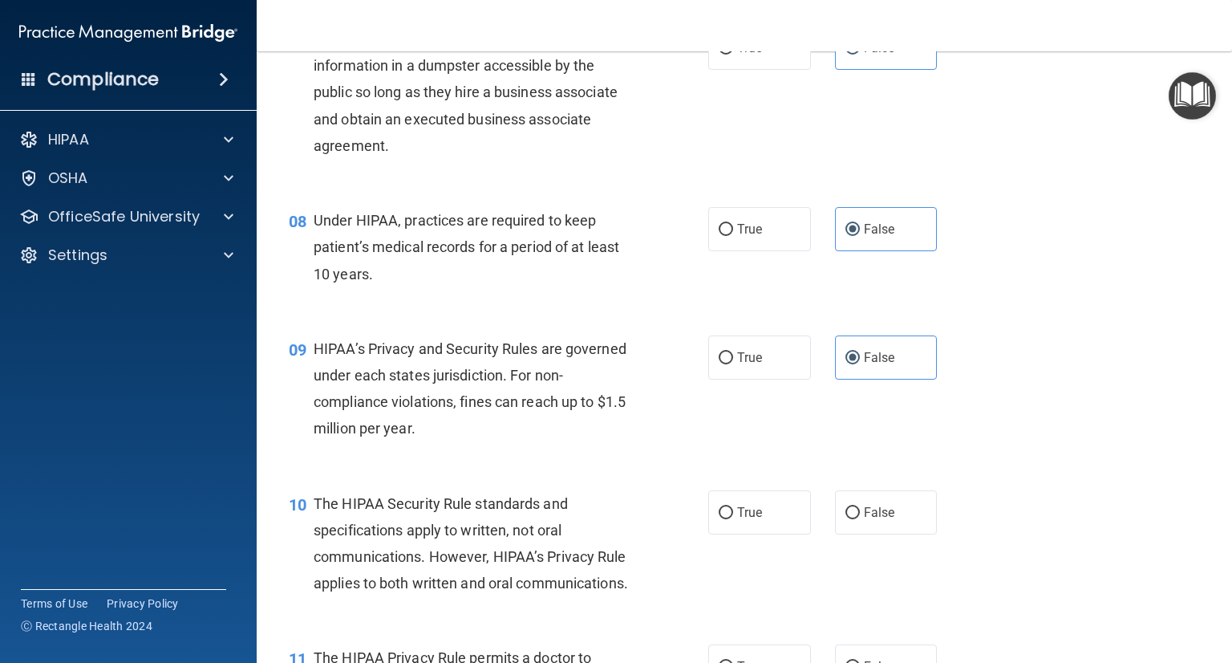
scroll to position [1043, 0]
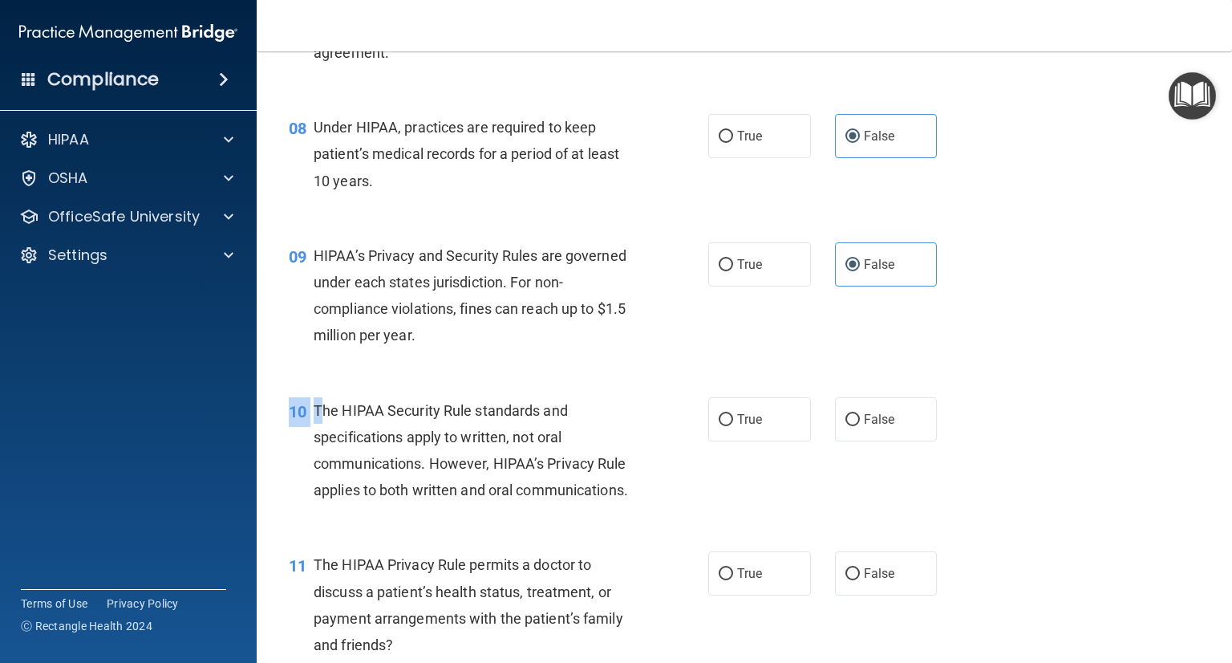
drag, startPoint x: 318, startPoint y: 436, endPoint x: 520, endPoint y: 582, distance: 249.4
click at [521, 532] on div "10 The HIPAA Security Rule standards and specifications apply to written, not o…" at bounding box center [744, 454] width 935 height 155
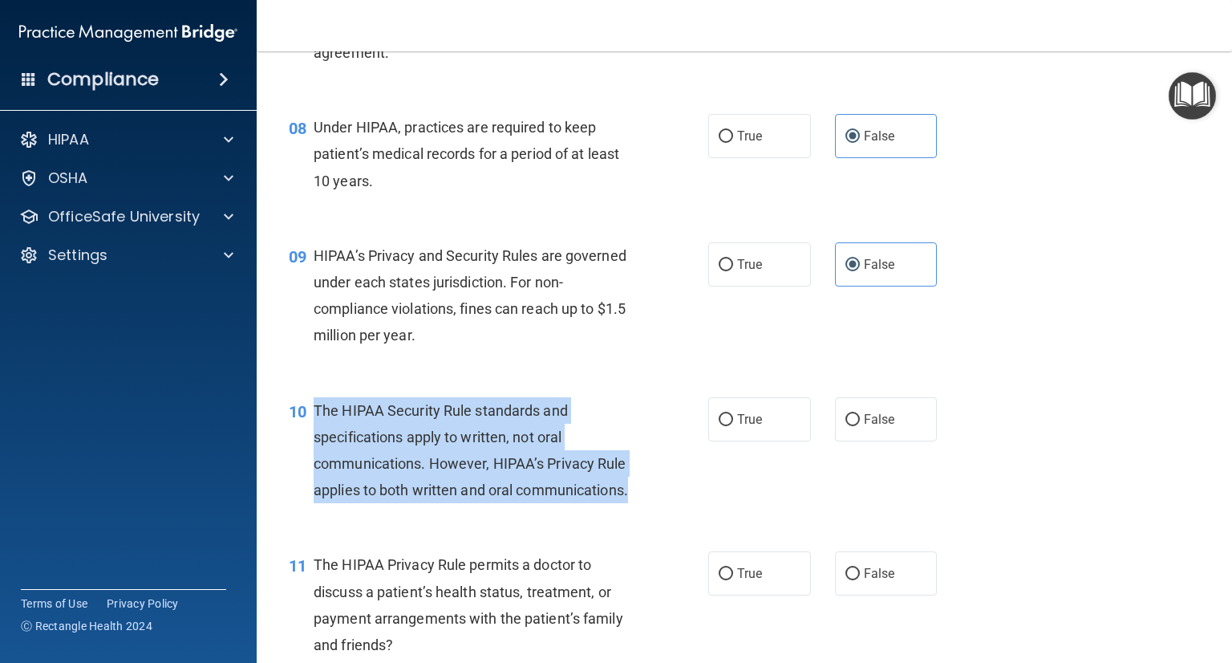
drag, startPoint x: 439, startPoint y: 546, endPoint x: 314, endPoint y: 439, distance: 165.0
click at [314, 439] on div "The HIPAA Security Rule standards and specifications apply to written, not oral…" at bounding box center [480, 450] width 333 height 107
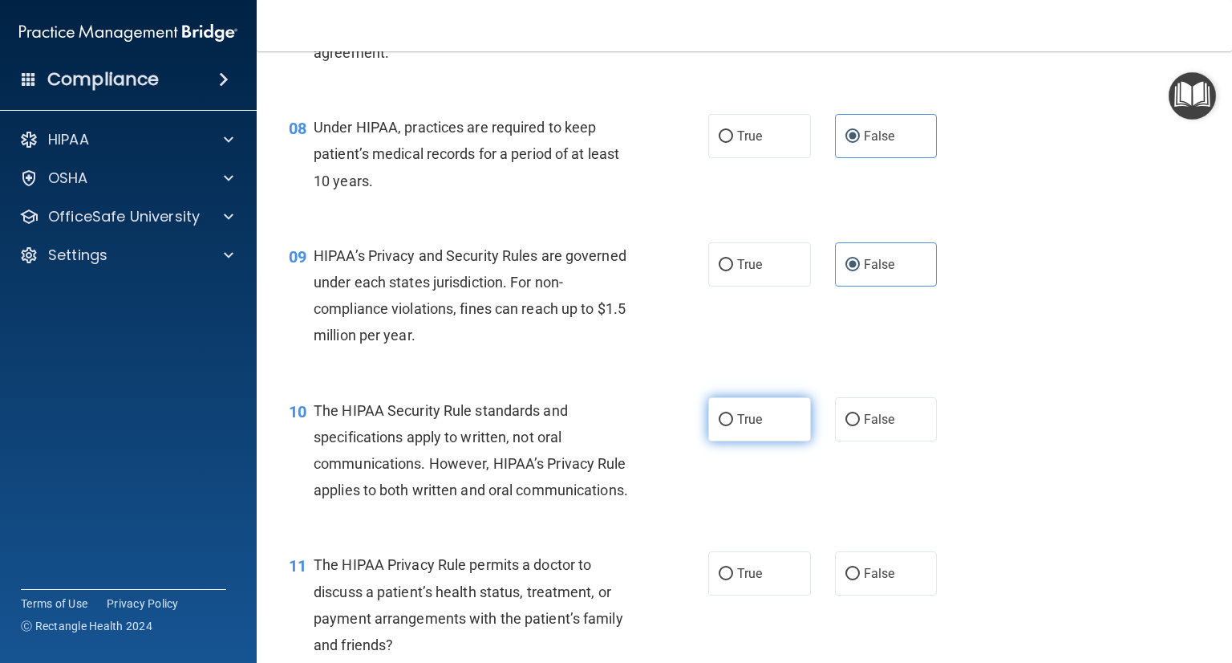
drag, startPoint x: 784, startPoint y: 453, endPoint x: 781, endPoint y: 462, distance: 10.1
click at [784, 441] on label "True" at bounding box center [759, 419] width 103 height 44
click at [733, 426] on input "True" at bounding box center [726, 420] width 14 height 12
radio input "true"
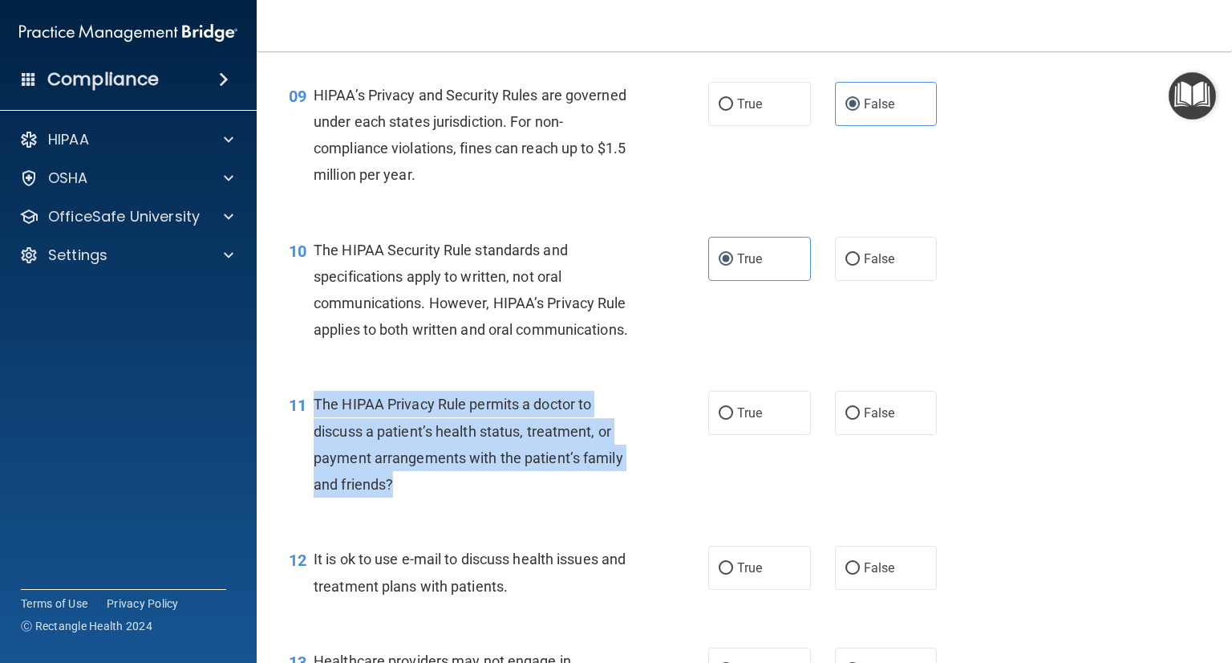
drag, startPoint x: 316, startPoint y: 450, endPoint x: 403, endPoint y: 543, distance: 127.2
click at [403, 497] on div "The HIPAA Privacy Rule permits a doctor to discuss a patient’s health status, t…" at bounding box center [480, 444] width 333 height 107
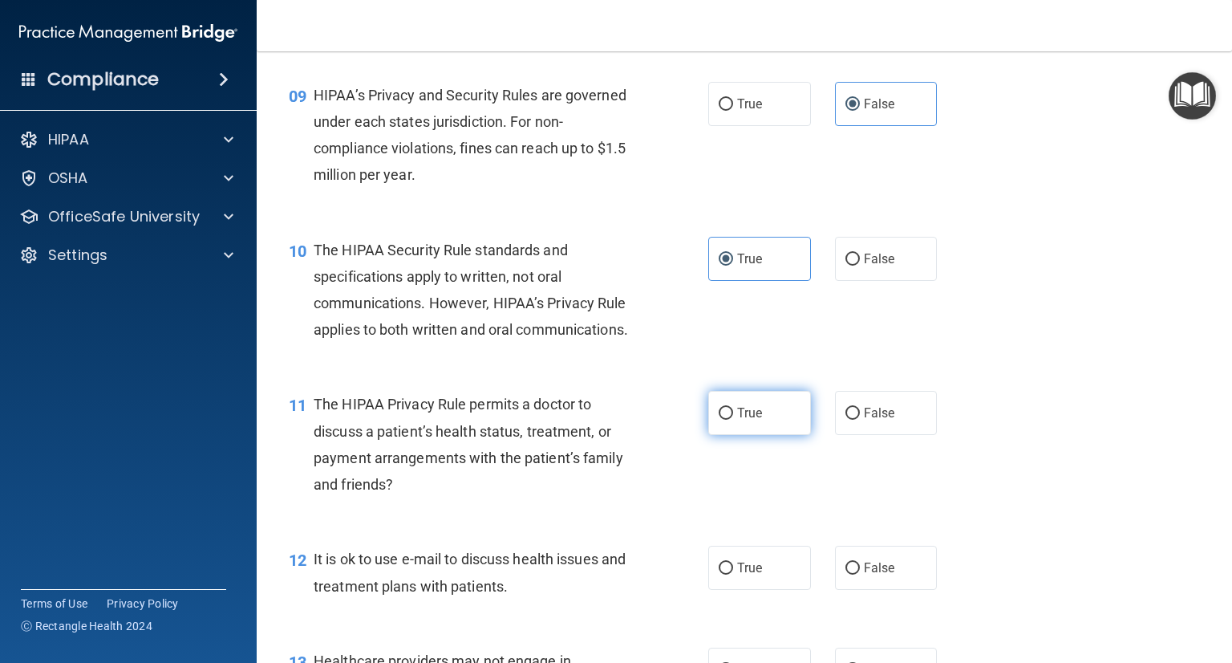
click at [761, 435] on label "True" at bounding box center [759, 413] width 103 height 44
click at [733, 420] on input "True" at bounding box center [726, 414] width 14 height 12
radio input "true"
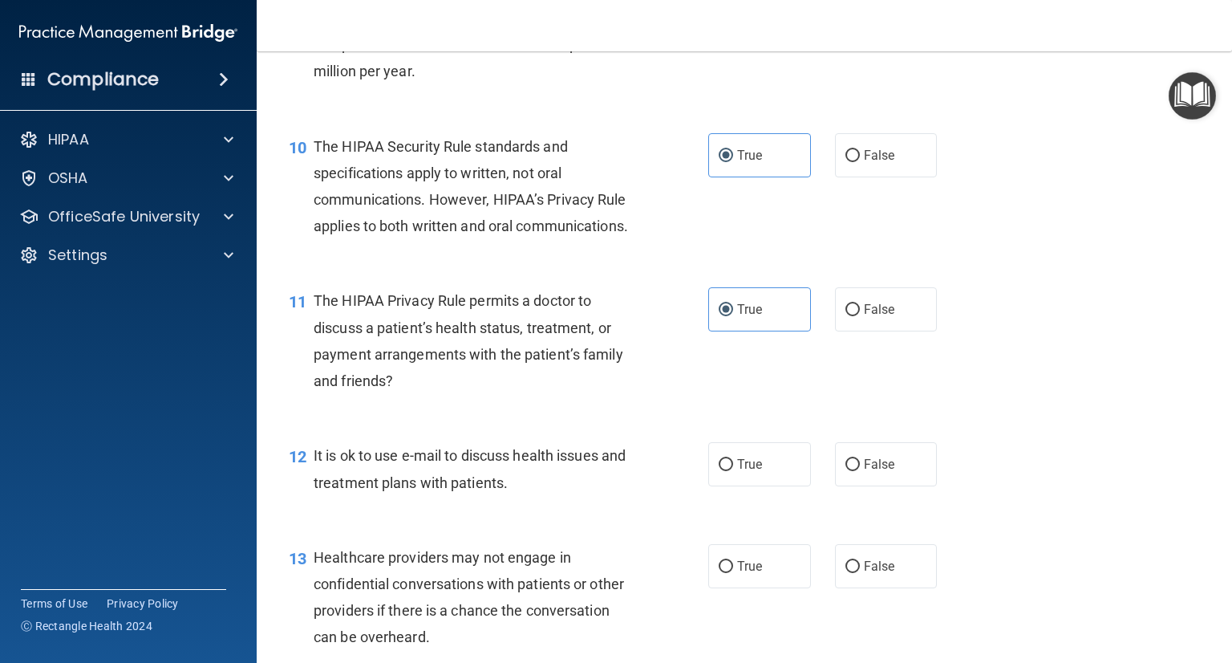
scroll to position [1364, 0]
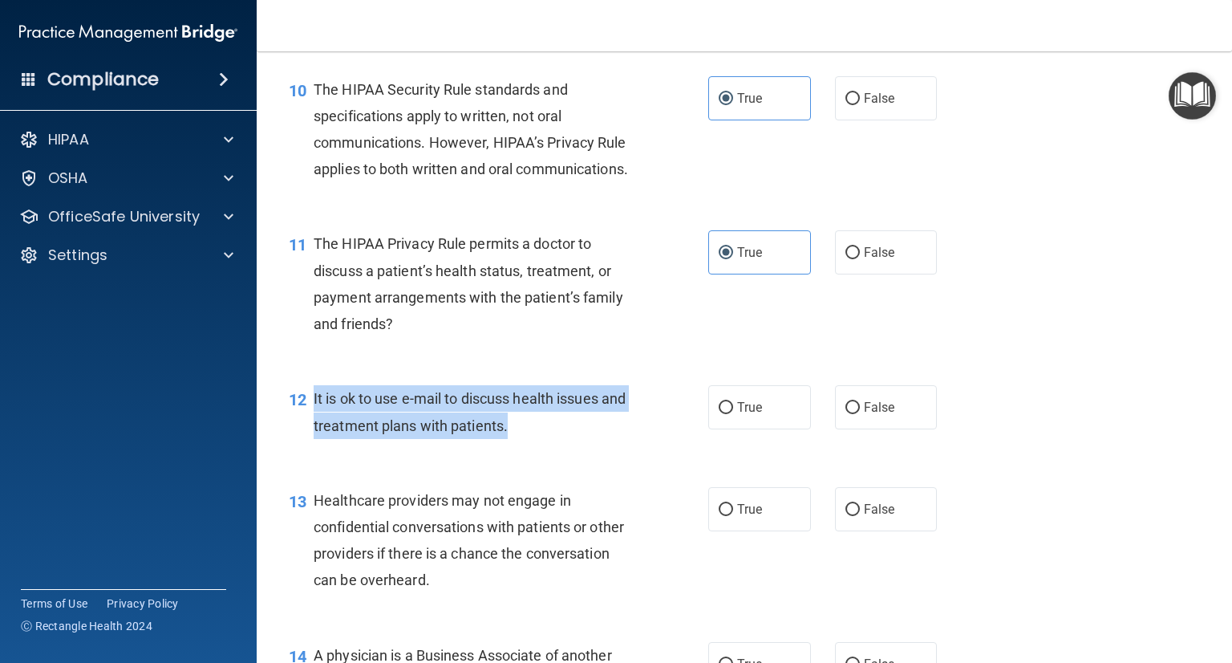
drag, startPoint x: 315, startPoint y: 450, endPoint x: 568, endPoint y: 493, distance: 257.1
click at [568, 446] on div "12 It is ok to use e-mail to discuss health issues and treatment plans with pat…" at bounding box center [499, 415] width 468 height 61
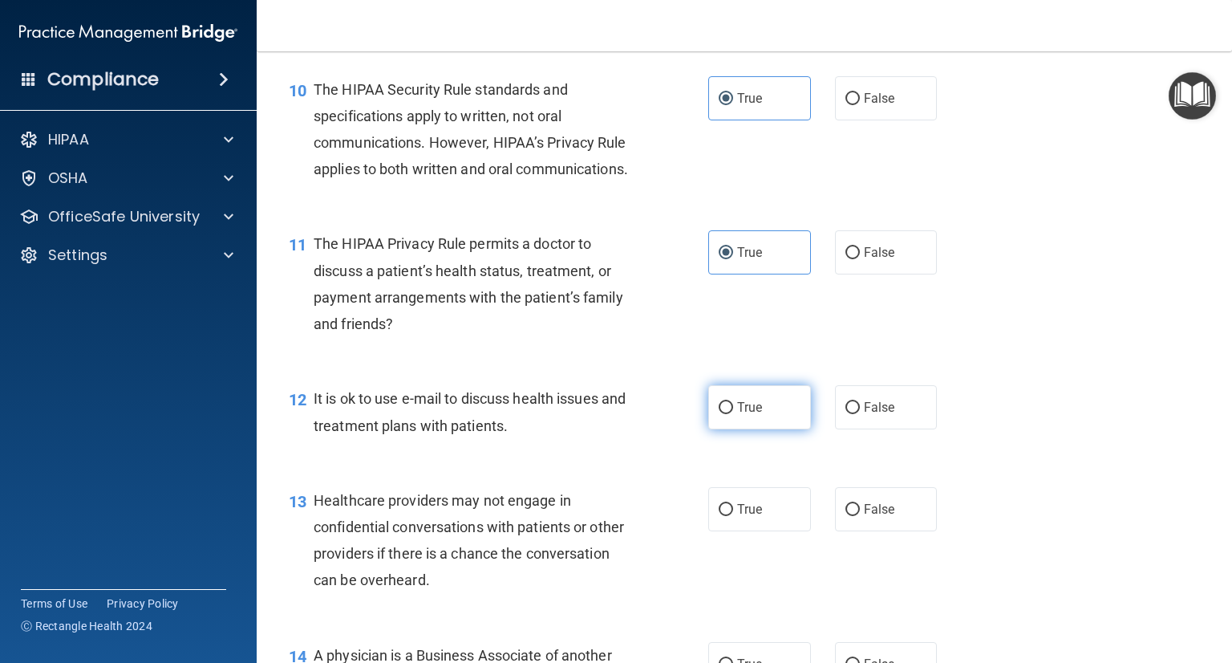
click at [745, 415] on span "True" at bounding box center [749, 407] width 25 height 15
click at [733, 414] on input "True" at bounding box center [726, 408] width 14 height 12
radio input "true"
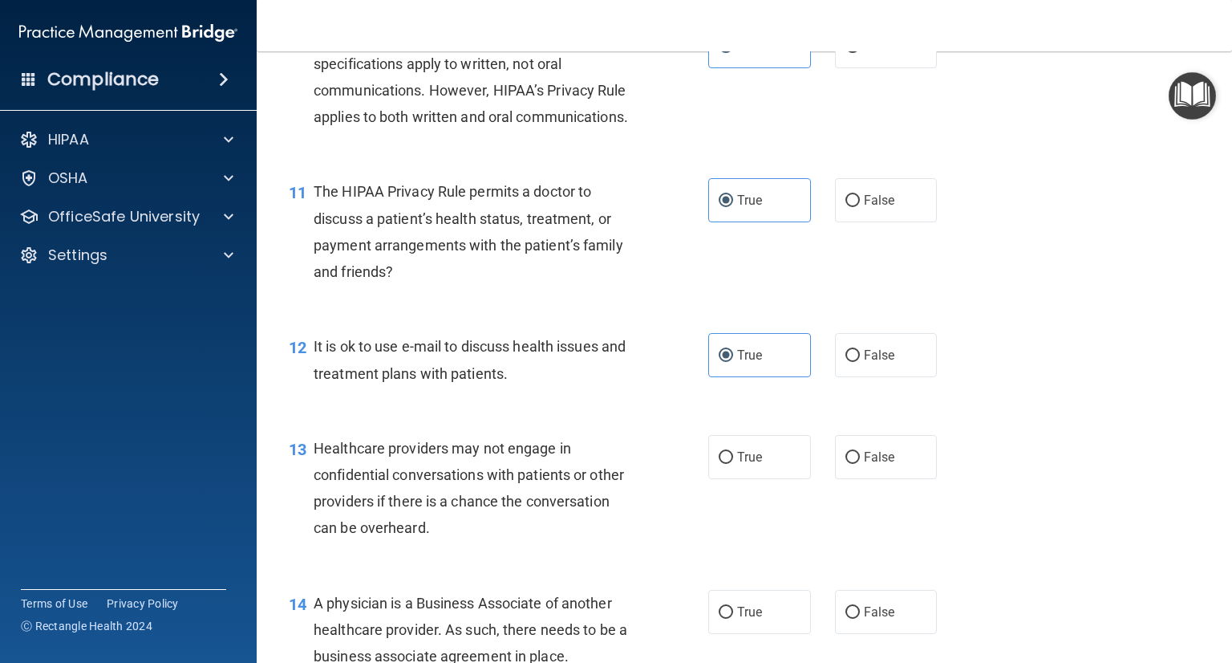
scroll to position [1444, 0]
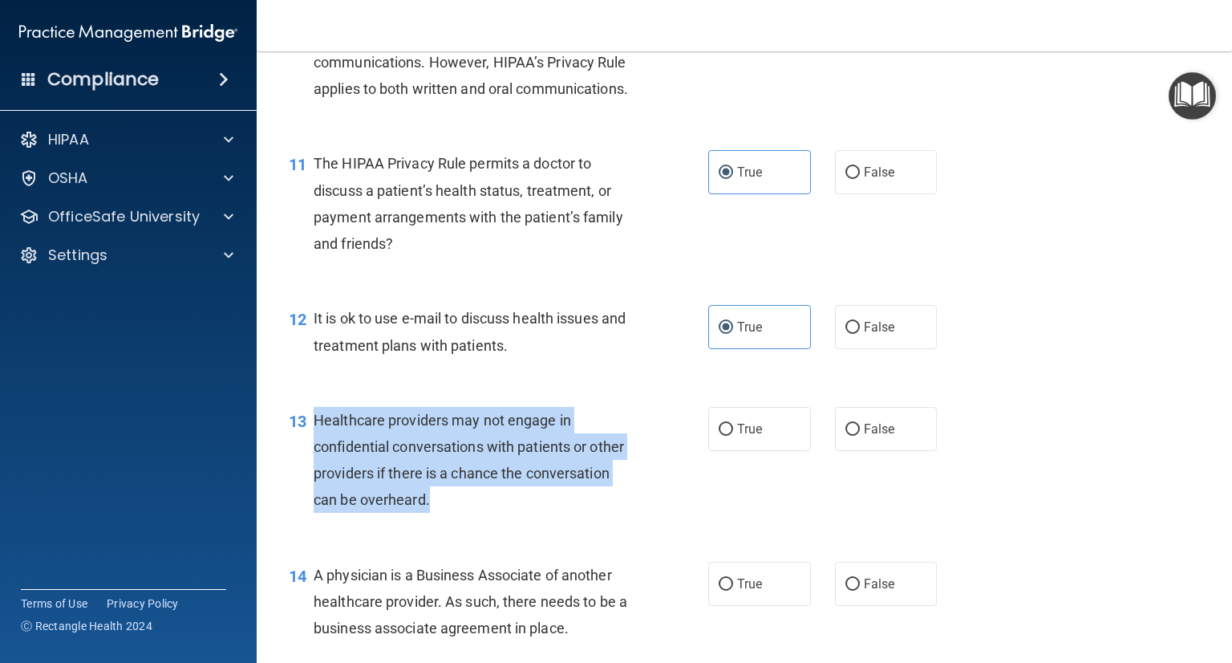
drag, startPoint x: 313, startPoint y: 472, endPoint x: 488, endPoint y: 558, distance: 194.8
click at [488, 513] on div "Healthcare providers may not engage in confidential conversations with patients…" at bounding box center [480, 460] width 333 height 107
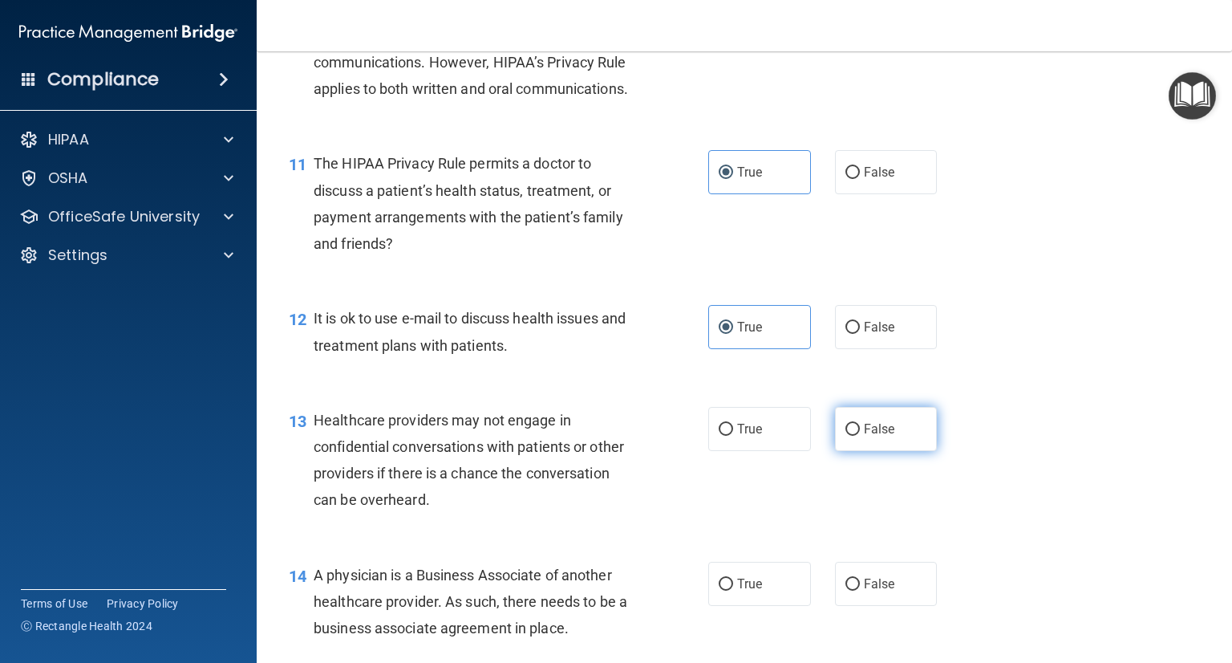
click at [864, 436] on span "False" at bounding box center [879, 428] width 31 height 15
click at [860, 436] on input "False" at bounding box center [853, 430] width 14 height 12
radio input "true"
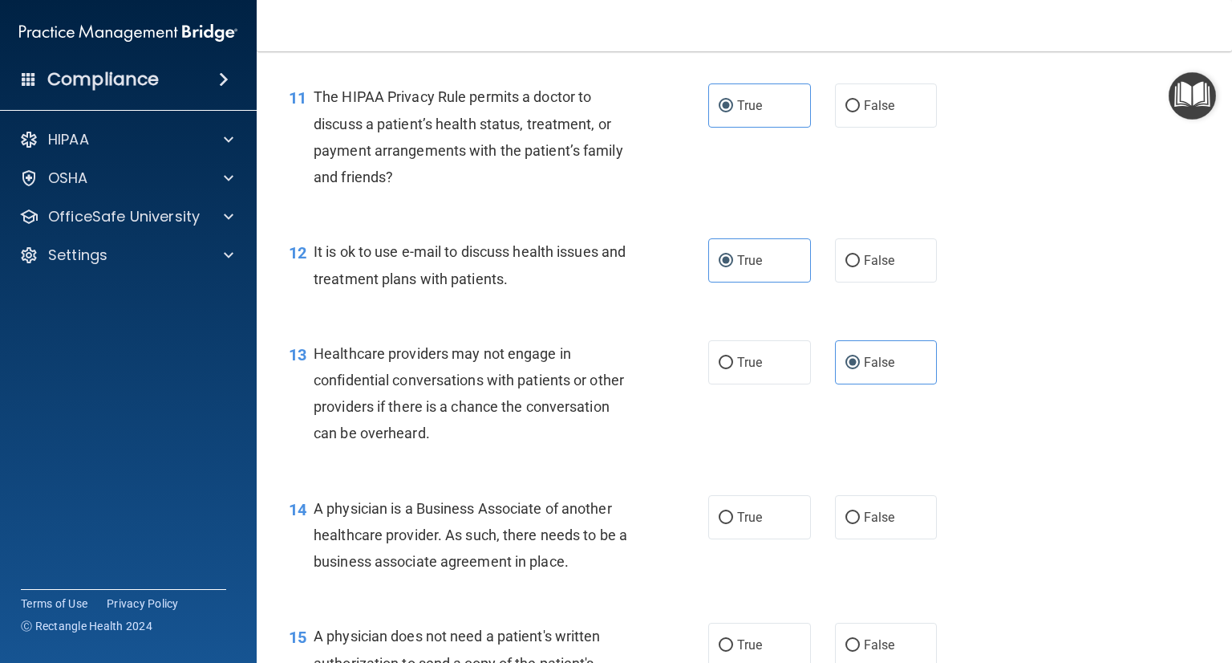
scroll to position [1605, 0]
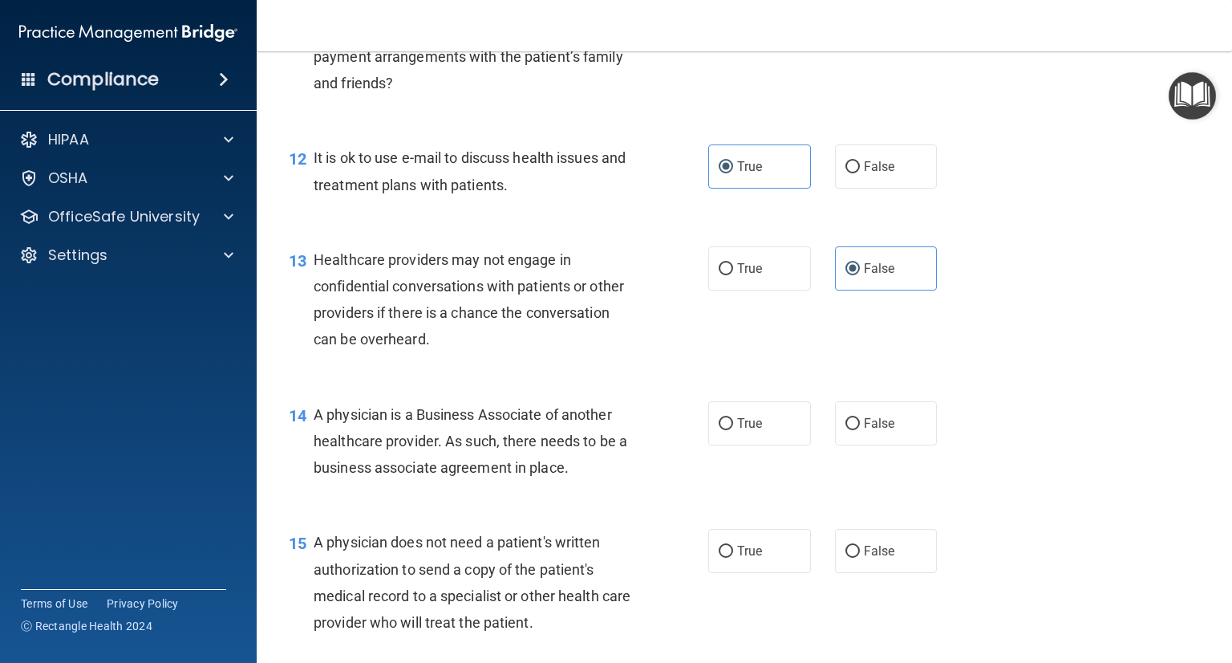
drag, startPoint x: 315, startPoint y: 467, endPoint x: 608, endPoint y: 530, distance: 300.4
click at [608, 481] on div "A physician is a Business Associate of another healthcare provider. As such, th…" at bounding box center [480, 441] width 333 height 80
click at [855, 445] on label "False" at bounding box center [886, 423] width 103 height 44
click at [855, 430] on input "False" at bounding box center [853, 424] width 14 height 12
radio input "true"
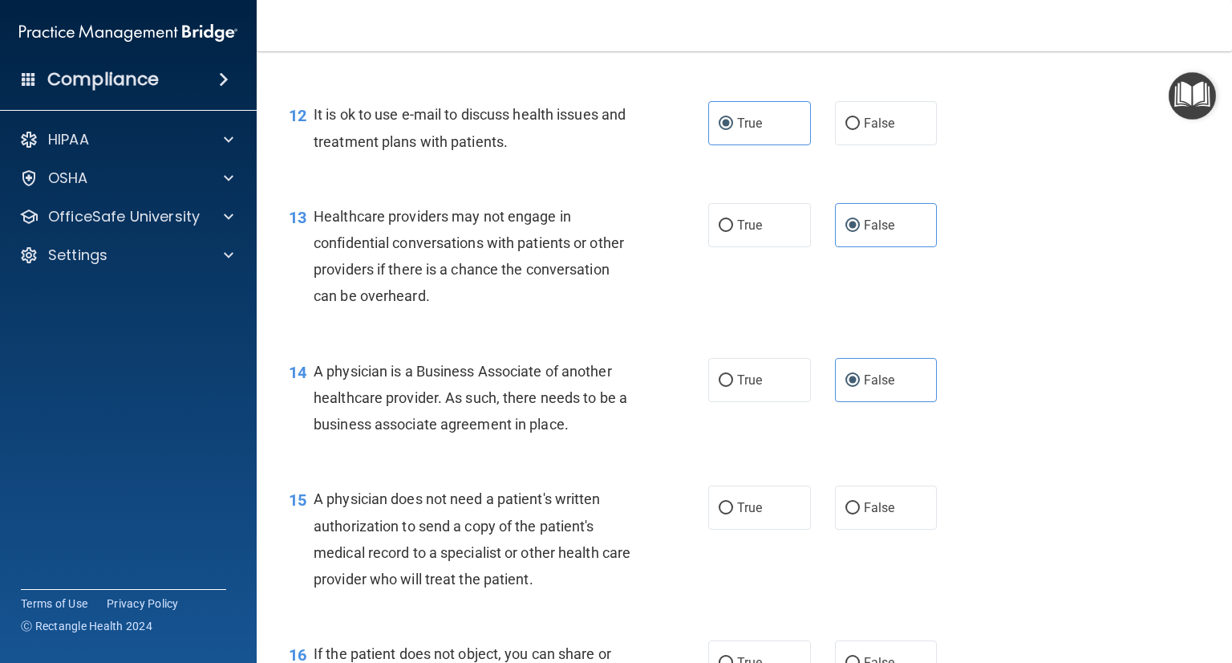
scroll to position [1765, 0]
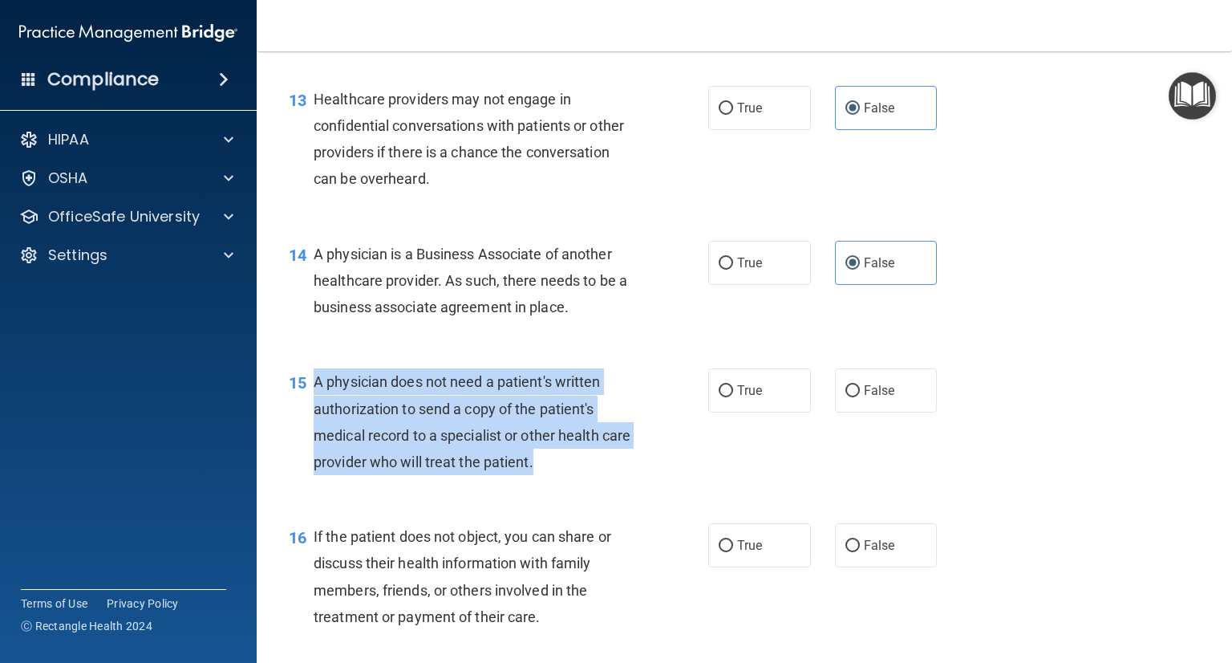
drag, startPoint x: 329, startPoint y: 444, endPoint x: 603, endPoint y: 515, distance: 282.8
click at [603, 475] on div "A physician does not need a patient's written authorization to send a copy of t…" at bounding box center [480, 421] width 333 height 107
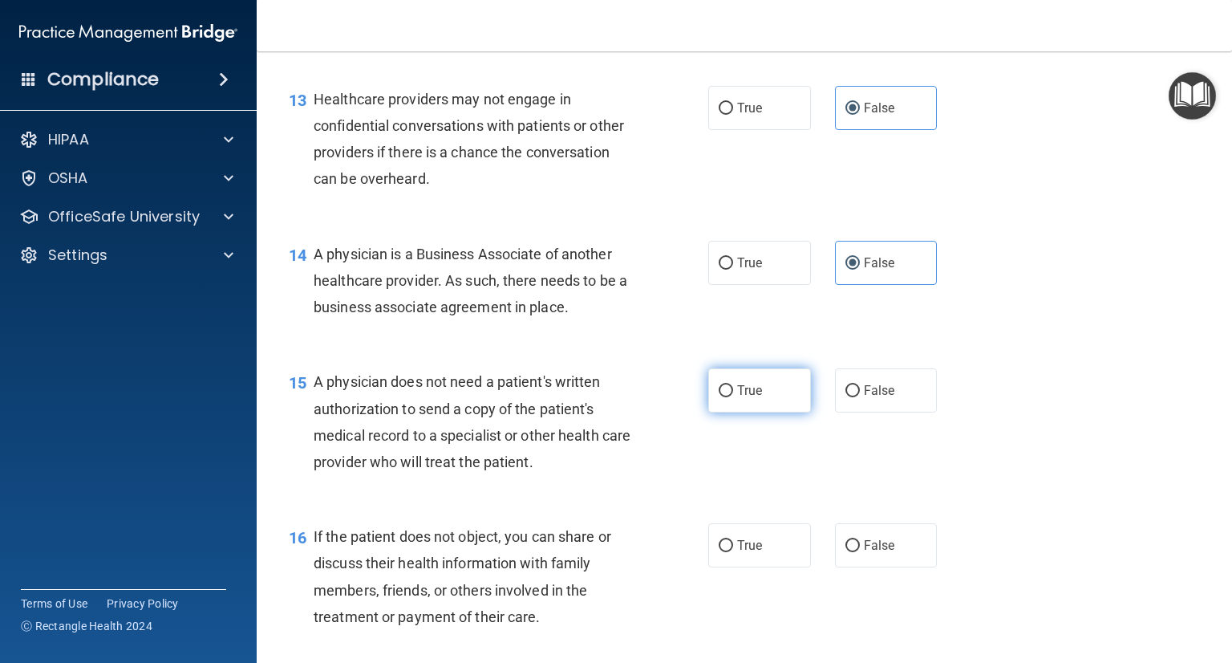
click at [755, 412] on label "True" at bounding box center [759, 390] width 103 height 44
click at [733, 397] on input "True" at bounding box center [726, 391] width 14 height 12
radio input "true"
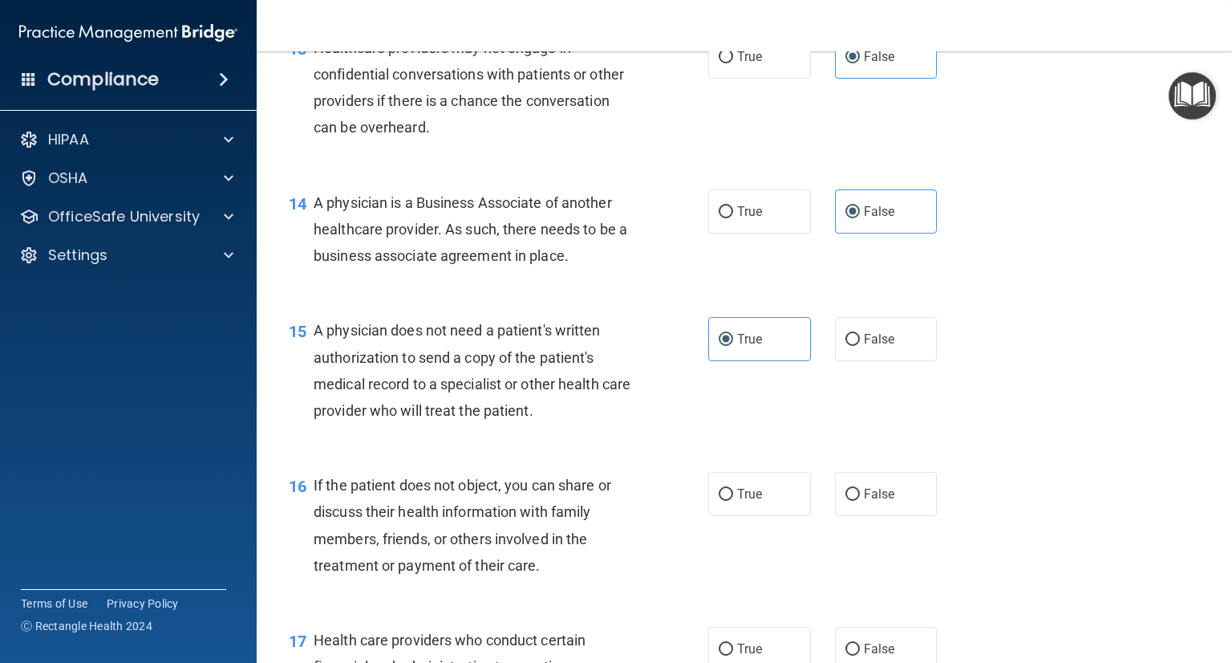
scroll to position [1926, 0]
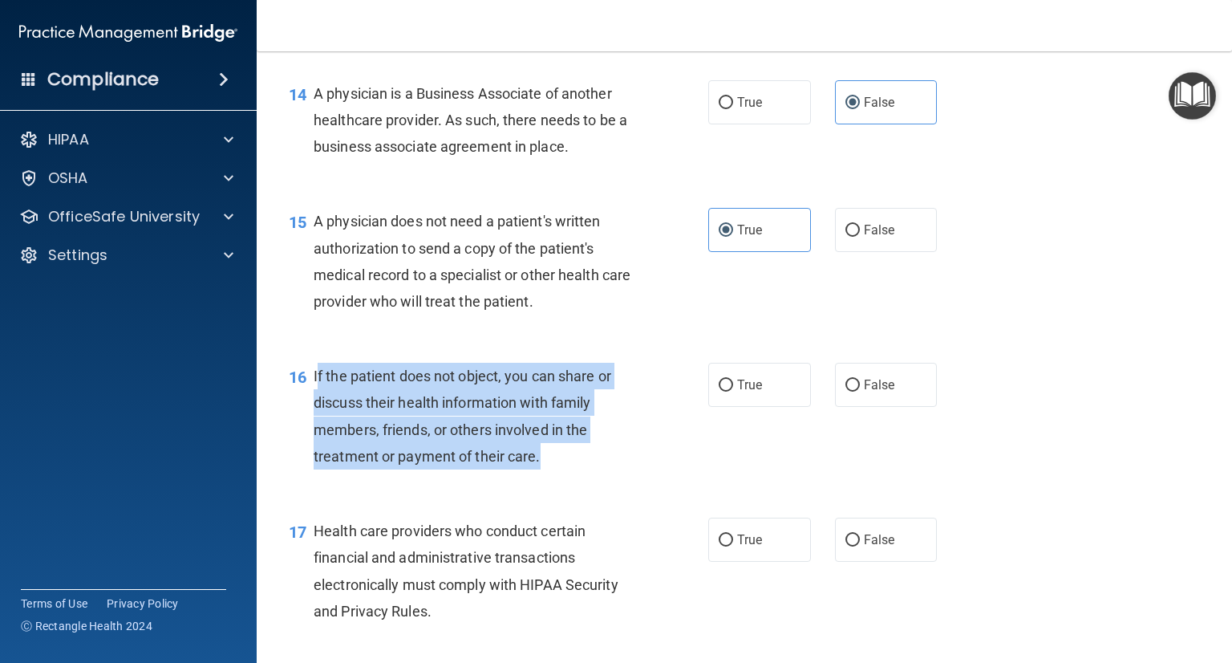
drag, startPoint x: 317, startPoint y: 428, endPoint x: 550, endPoint y: 506, distance: 245.3
click at [550, 469] on div "If the patient does not object, you can share or discuss their health informati…" at bounding box center [480, 416] width 333 height 107
click at [534, 465] on span "If the patient does not object, you can share or discuss their health informati…" at bounding box center [463, 415] width 298 height 97
drag, startPoint x: 532, startPoint y: 511, endPoint x: 314, endPoint y: 426, distance: 234.2
click at [314, 426] on span "If the patient does not object, you can share or discuss their health informati…" at bounding box center [463, 415] width 298 height 97
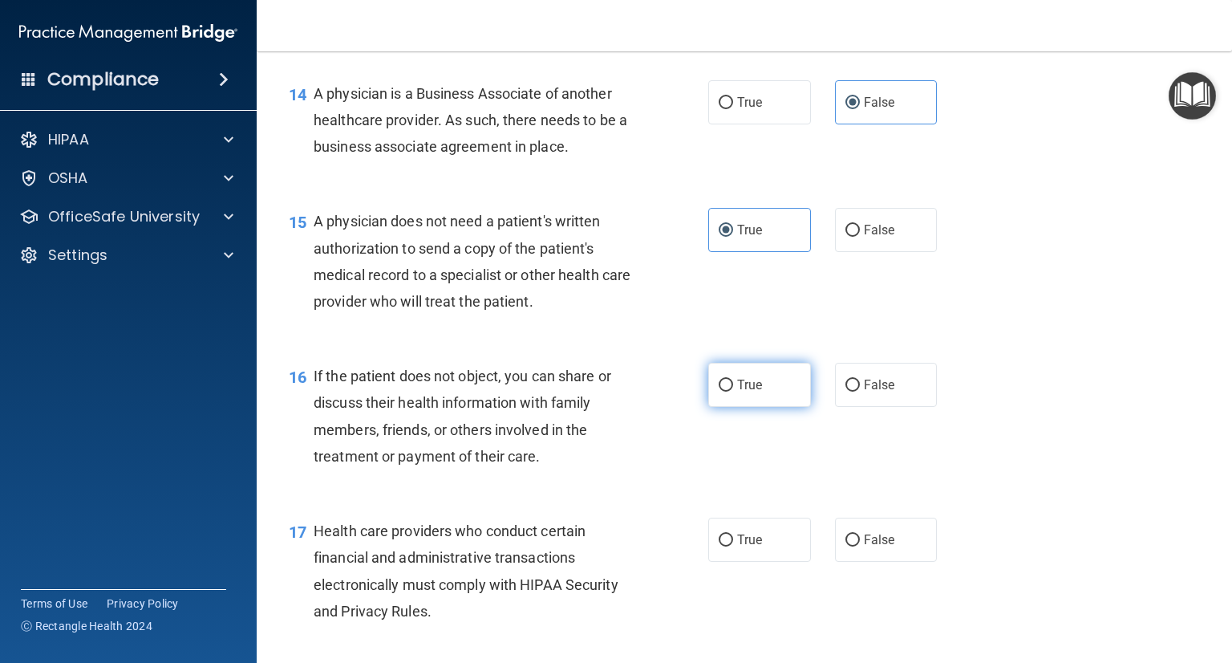
click at [737, 392] on span "True" at bounding box center [749, 384] width 25 height 15
click at [733, 392] on input "True" at bounding box center [726, 385] width 14 height 12
radio input "true"
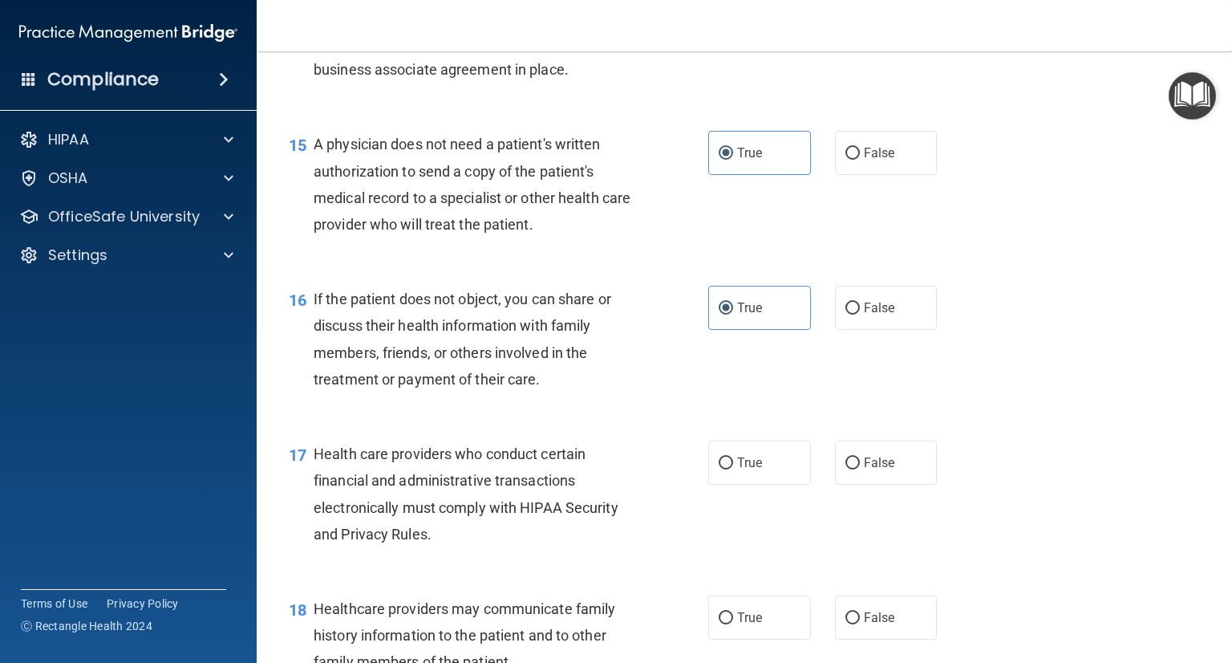
scroll to position [2086, 0]
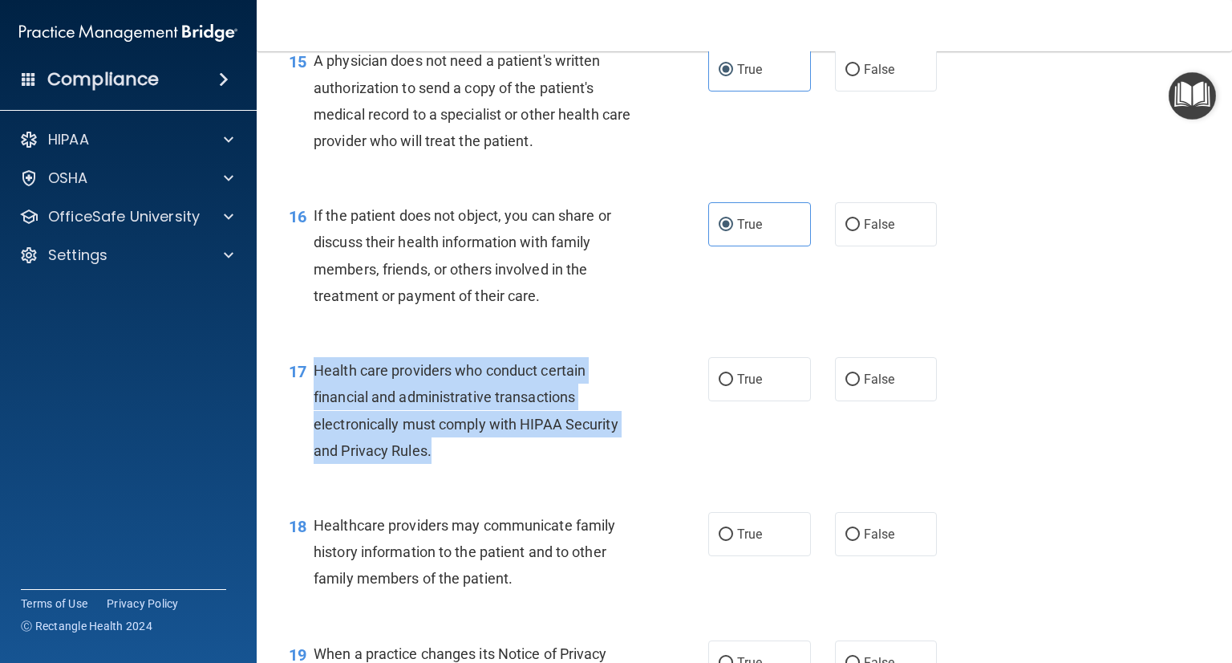
drag, startPoint x: 315, startPoint y: 422, endPoint x: 442, endPoint y: 507, distance: 153.3
click at [442, 464] on div "Health care providers who conduct certain financial and administrative transact…" at bounding box center [480, 410] width 333 height 107
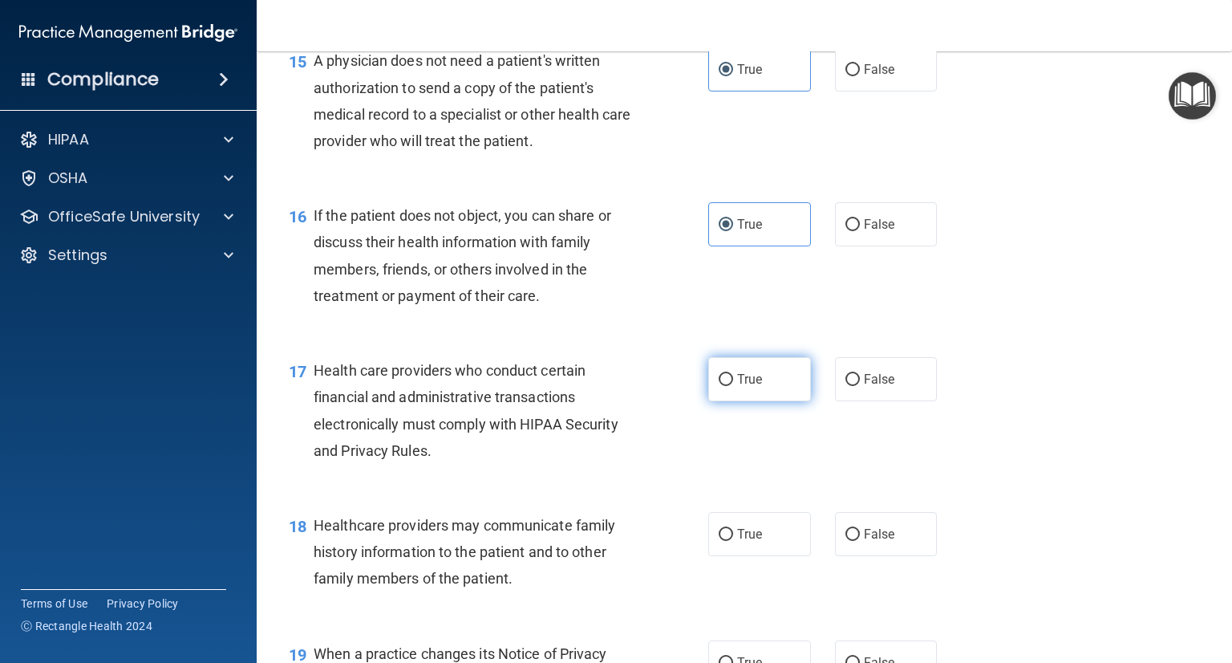
drag, startPoint x: 758, startPoint y: 438, endPoint x: 745, endPoint y: 463, distance: 28.4
click at [758, 401] on label "True" at bounding box center [759, 379] width 103 height 44
click at [733, 386] on input "True" at bounding box center [726, 380] width 14 height 12
radio input "true"
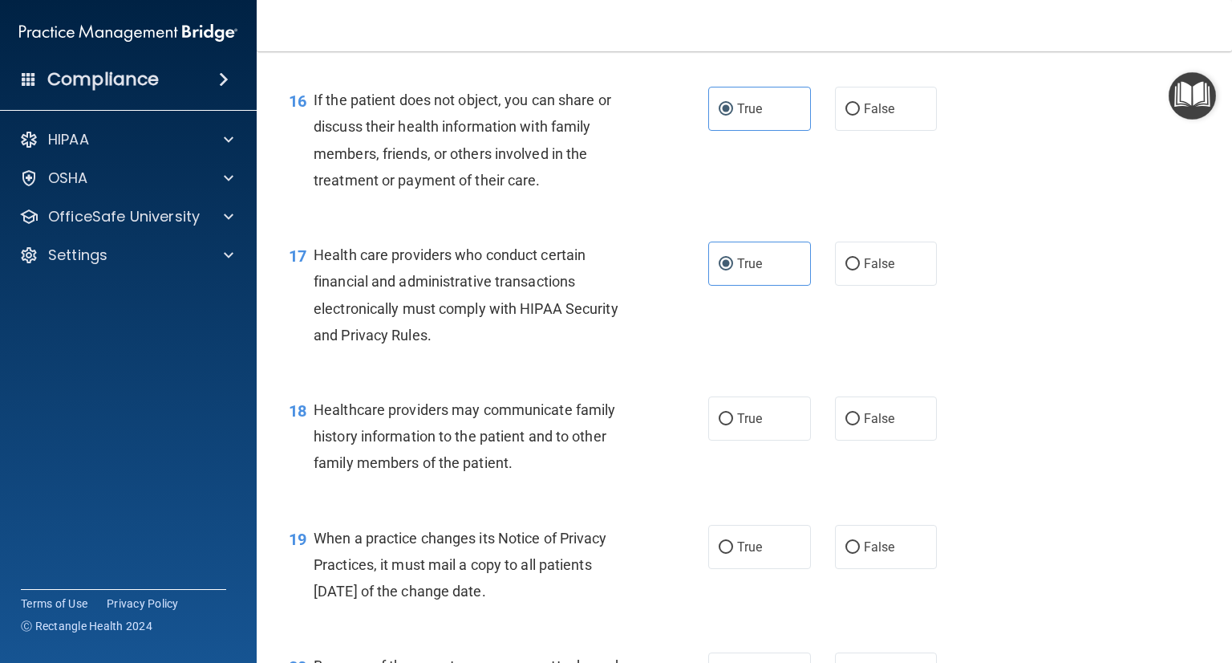
scroll to position [2246, 0]
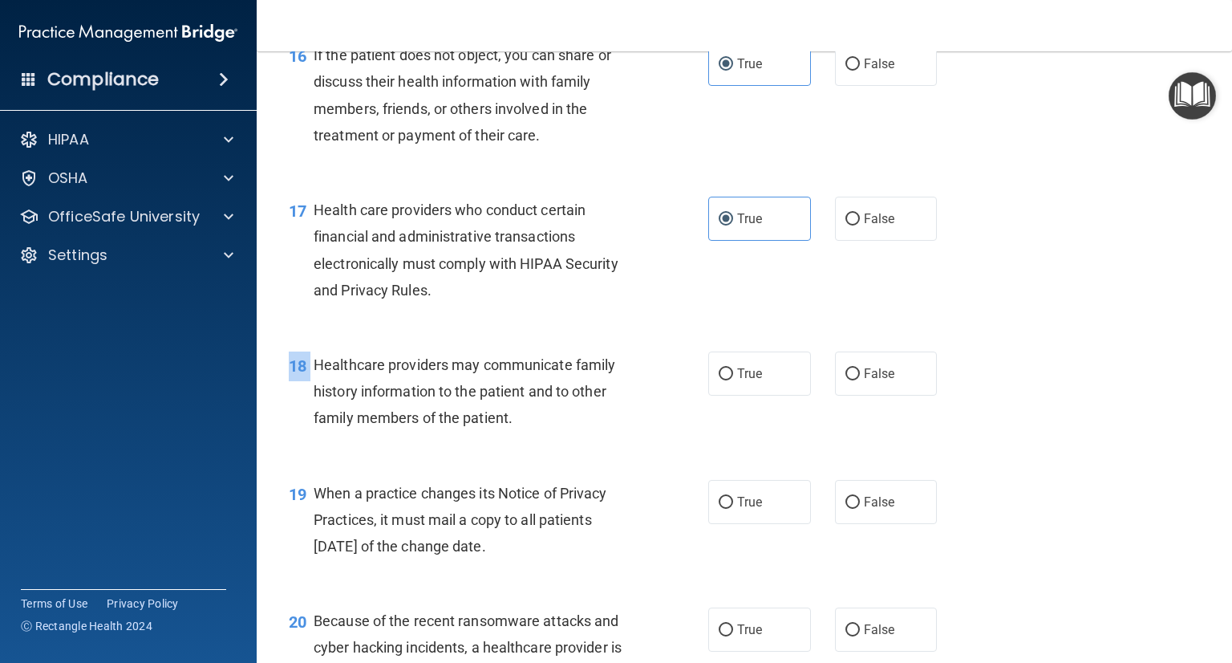
drag, startPoint x: 324, startPoint y: 421, endPoint x: 608, endPoint y: 499, distance: 294.5
click at [608, 460] on div "18 Healthcare providers may communicate family history information to the patie…" at bounding box center [744, 395] width 935 height 128
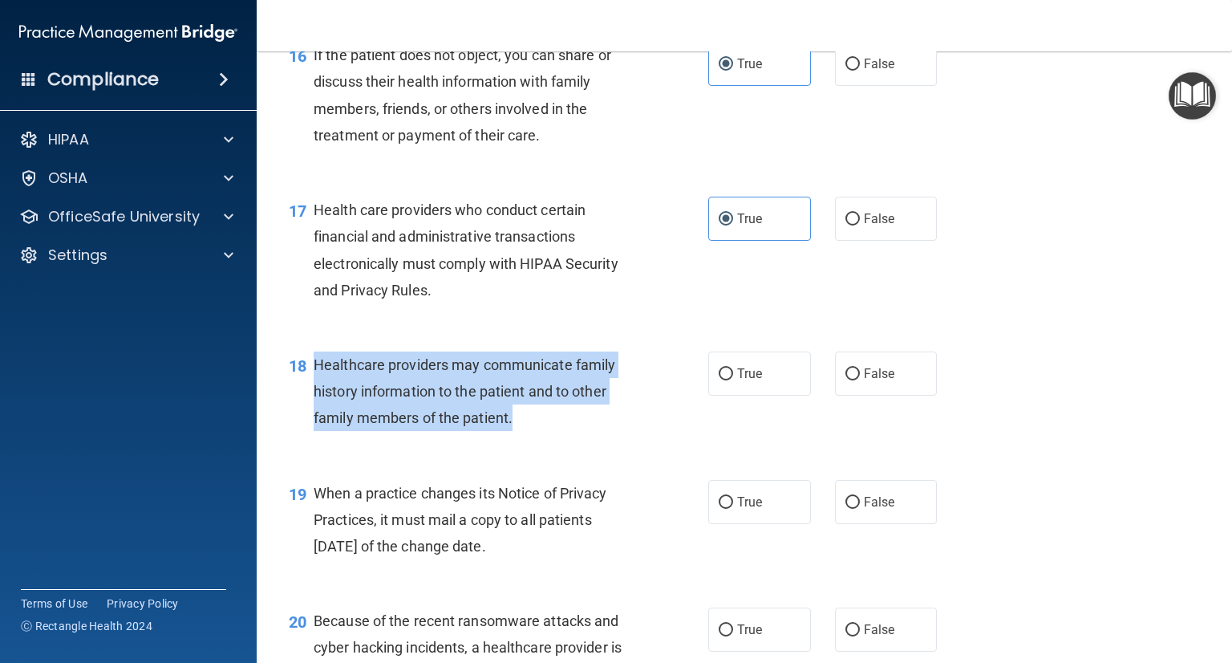
click at [520, 432] on div "Healthcare providers may communicate family history information to the patient …" at bounding box center [480, 391] width 333 height 80
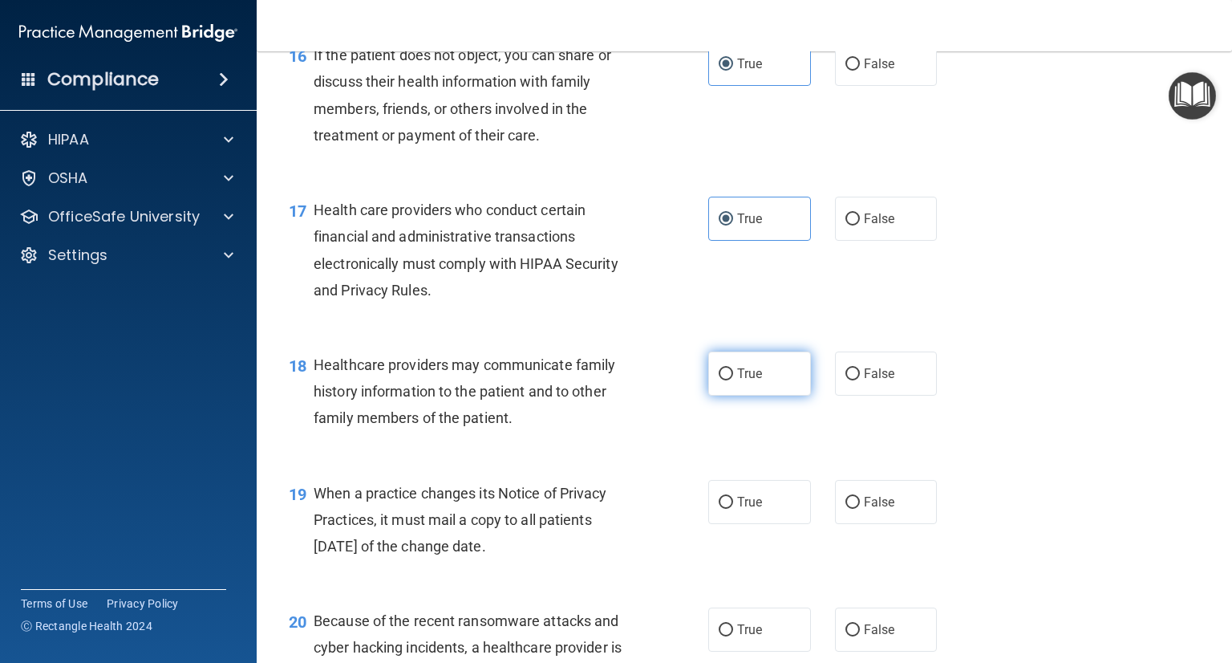
click at [758, 396] on label "True" at bounding box center [759, 373] width 103 height 44
click at [733, 380] on input "True" at bounding box center [726, 374] width 14 height 12
radio input "true"
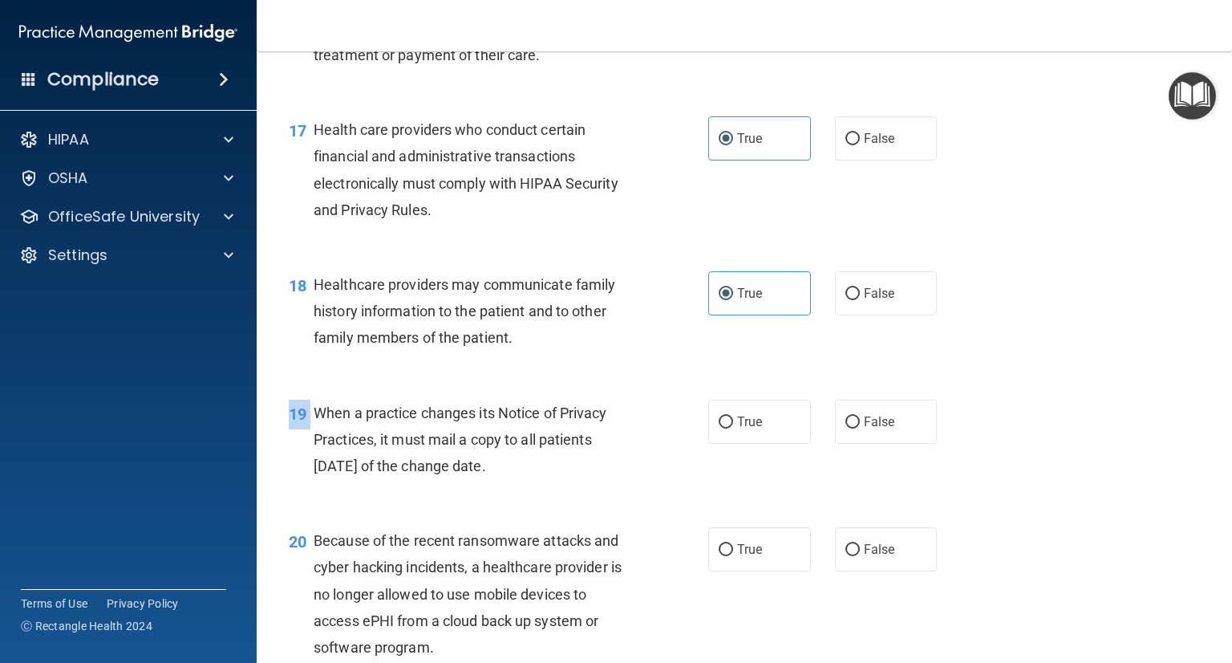
drag, startPoint x: 318, startPoint y: 465, endPoint x: 616, endPoint y: 545, distance: 309.1
click at [616, 508] on div "19 When a practice changes its Notice of Privacy Practices, it must mail a copy…" at bounding box center [744, 443] width 935 height 128
click at [537, 480] on div "When a practice changes its Notice of Privacy Practices, it must mail a copy to…" at bounding box center [480, 440] width 333 height 80
click at [855, 444] on label "False" at bounding box center [886, 422] width 103 height 44
click at [855, 428] on input "False" at bounding box center [853, 422] width 14 height 12
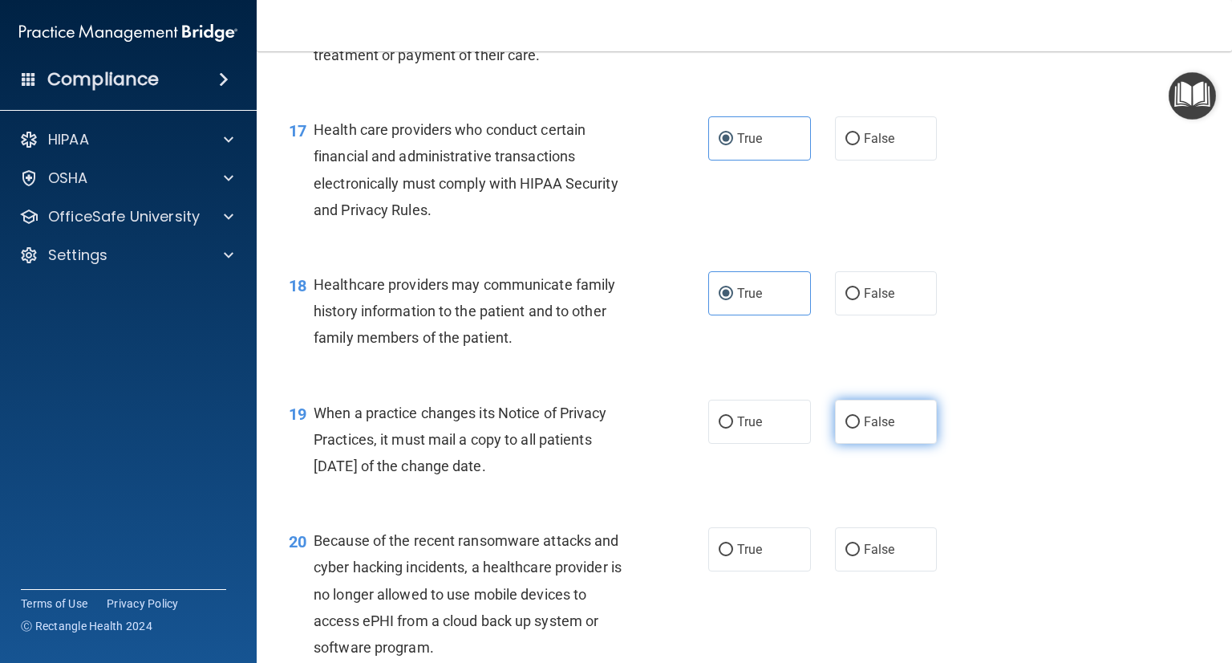
radio input "true"
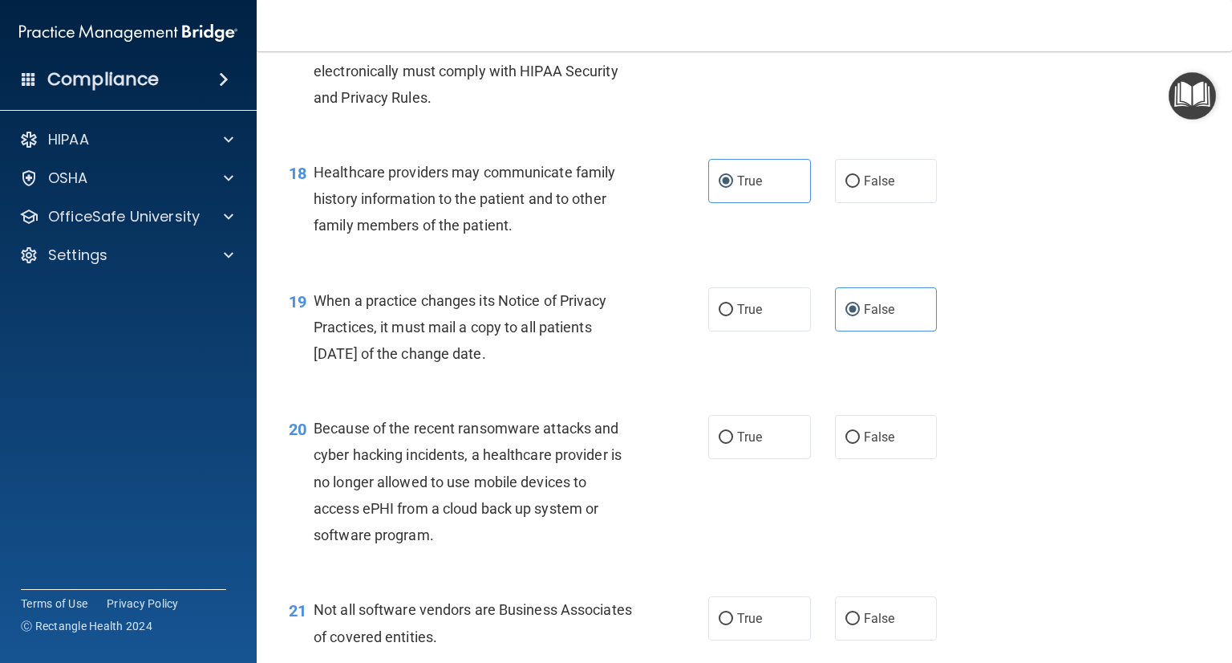
scroll to position [2487, 0]
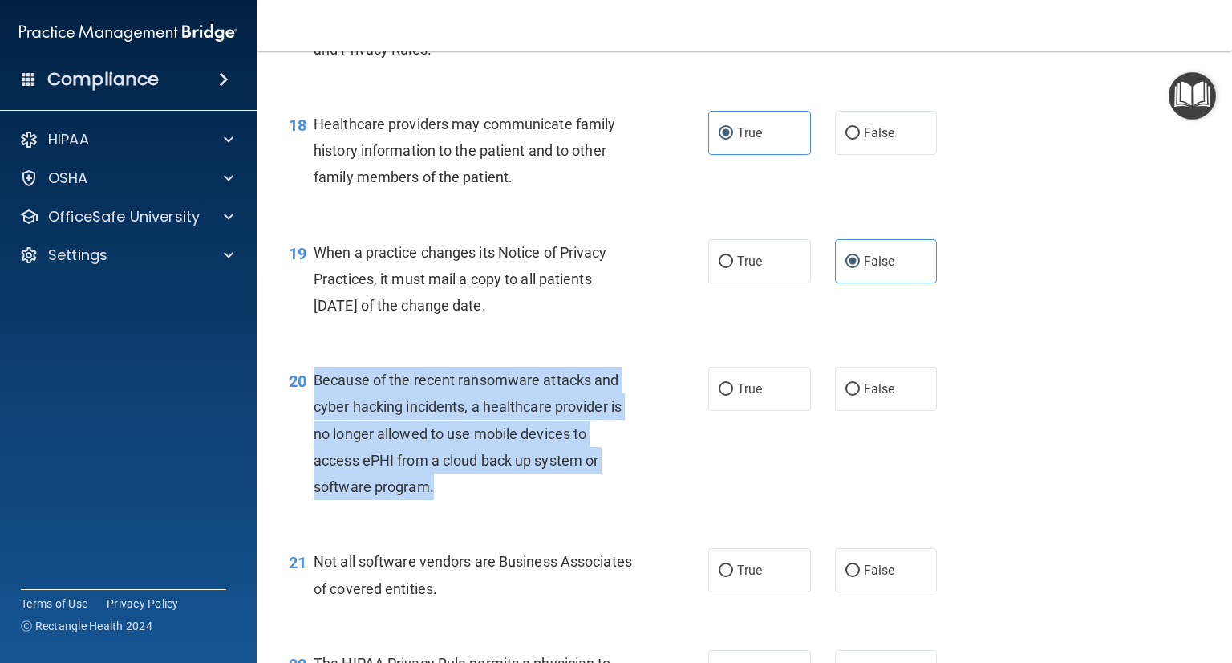
drag, startPoint x: 312, startPoint y: 433, endPoint x: 462, endPoint y: 554, distance: 192.8
click at [443, 508] on div "20 Because of the recent ransomware attacks and cyber hacking incidents, a heal…" at bounding box center [499, 437] width 468 height 141
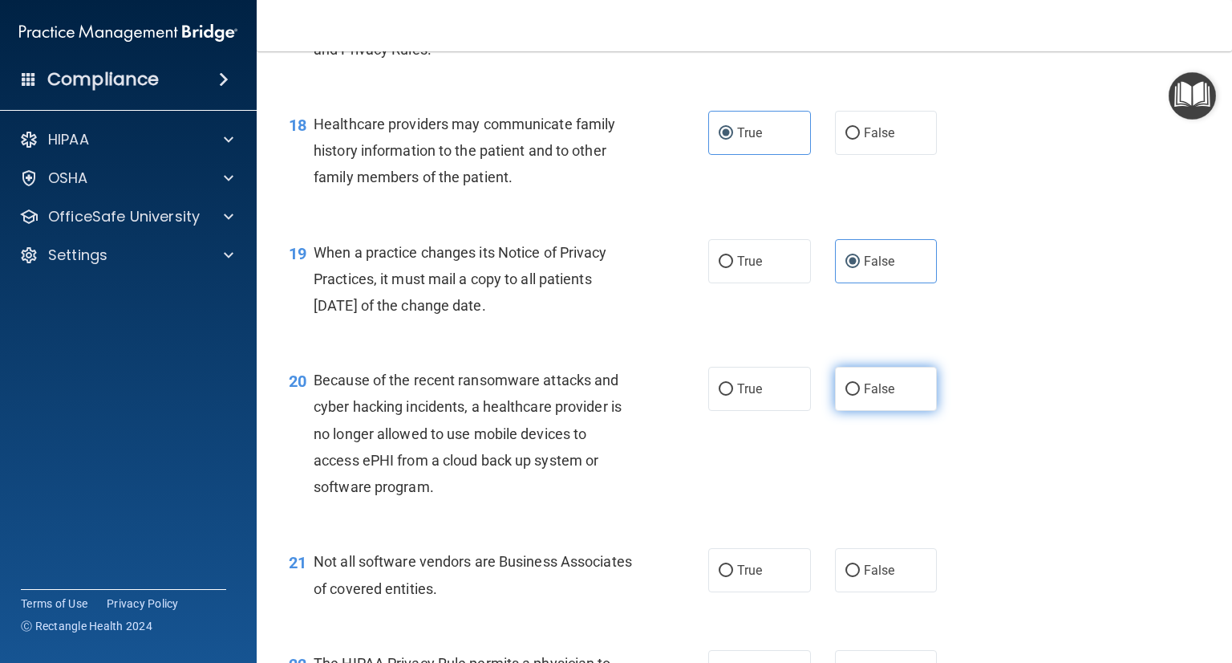
click at [843, 411] on label "False" at bounding box center [886, 389] width 103 height 44
click at [846, 396] on input "False" at bounding box center [853, 390] width 14 height 12
radio input "true"
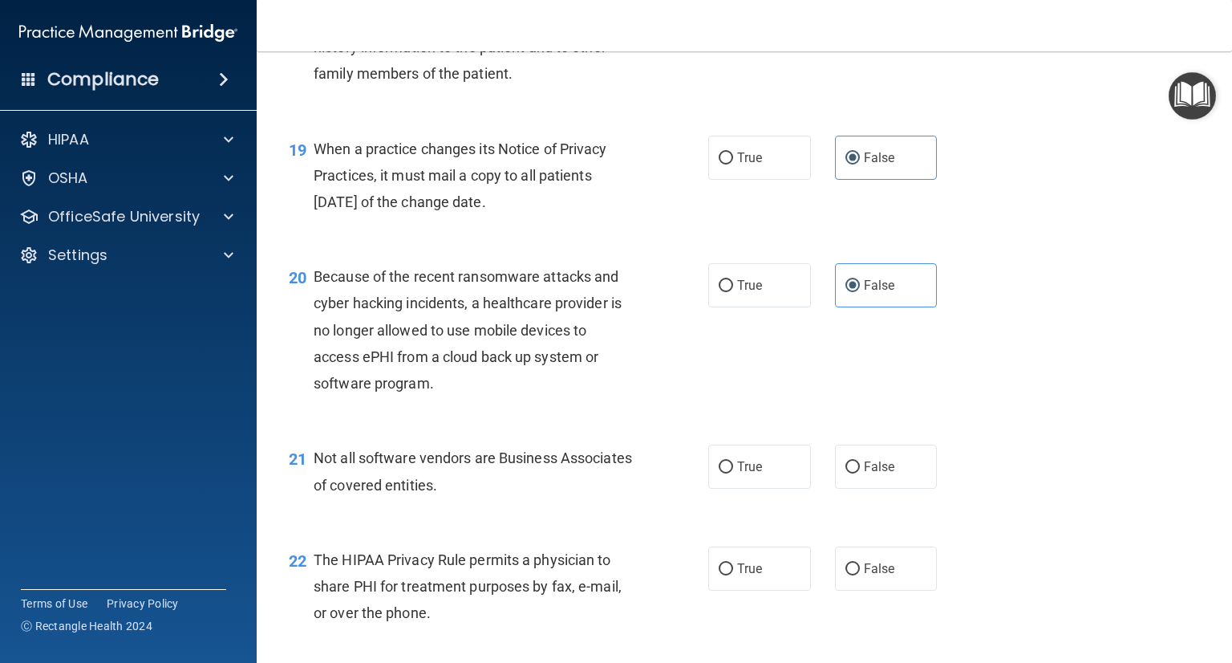
scroll to position [2648, 0]
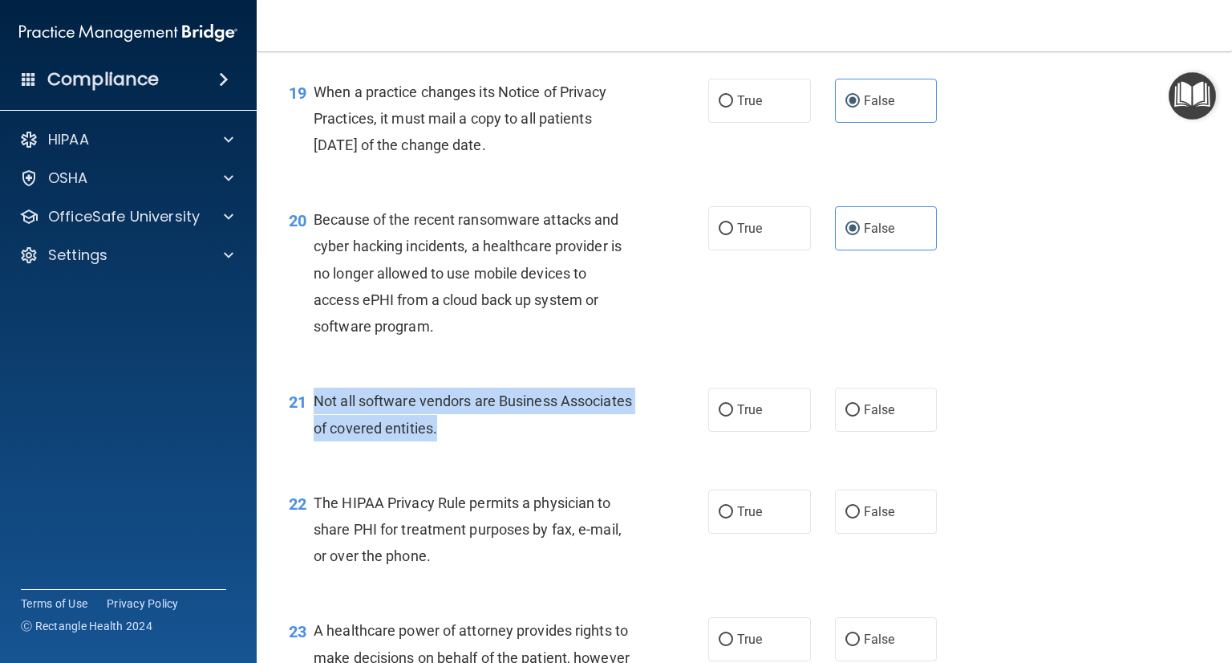
drag, startPoint x: 315, startPoint y: 454, endPoint x: 516, endPoint y: 493, distance: 205.2
click at [516, 440] on div "Not all software vendors are Business Associates of covered entities." at bounding box center [480, 414] width 333 height 53
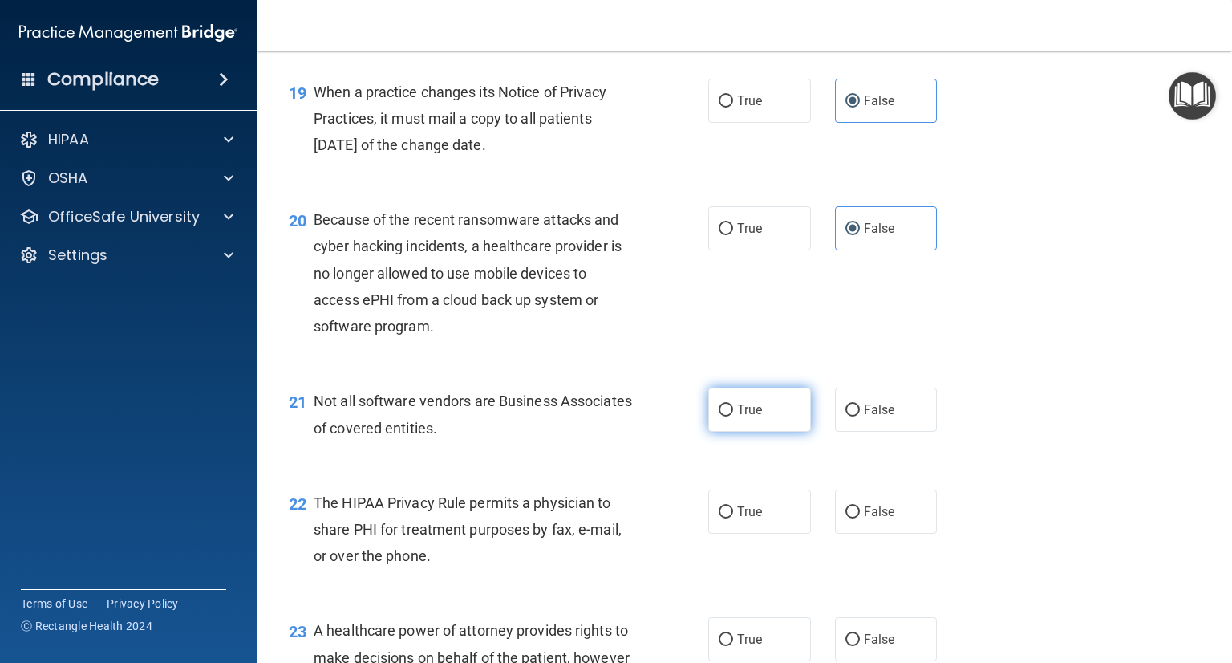
click at [786, 432] on label "True" at bounding box center [759, 410] width 103 height 44
click at [733, 416] on input "True" at bounding box center [726, 410] width 14 height 12
radio input "true"
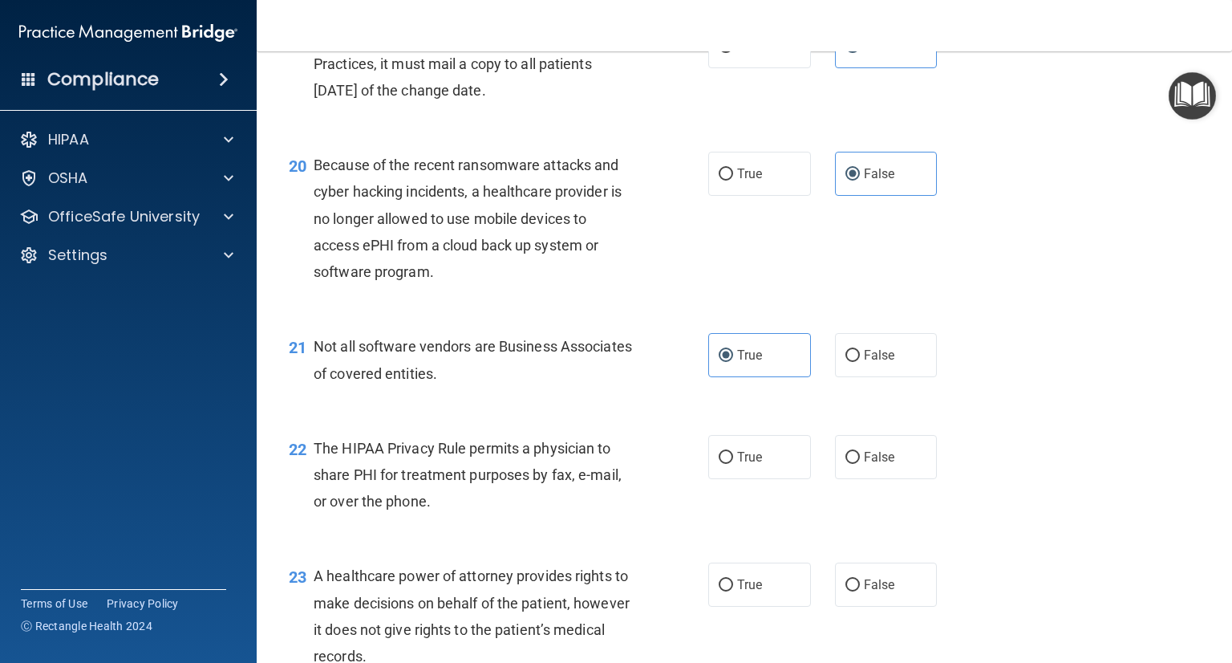
scroll to position [2808, 0]
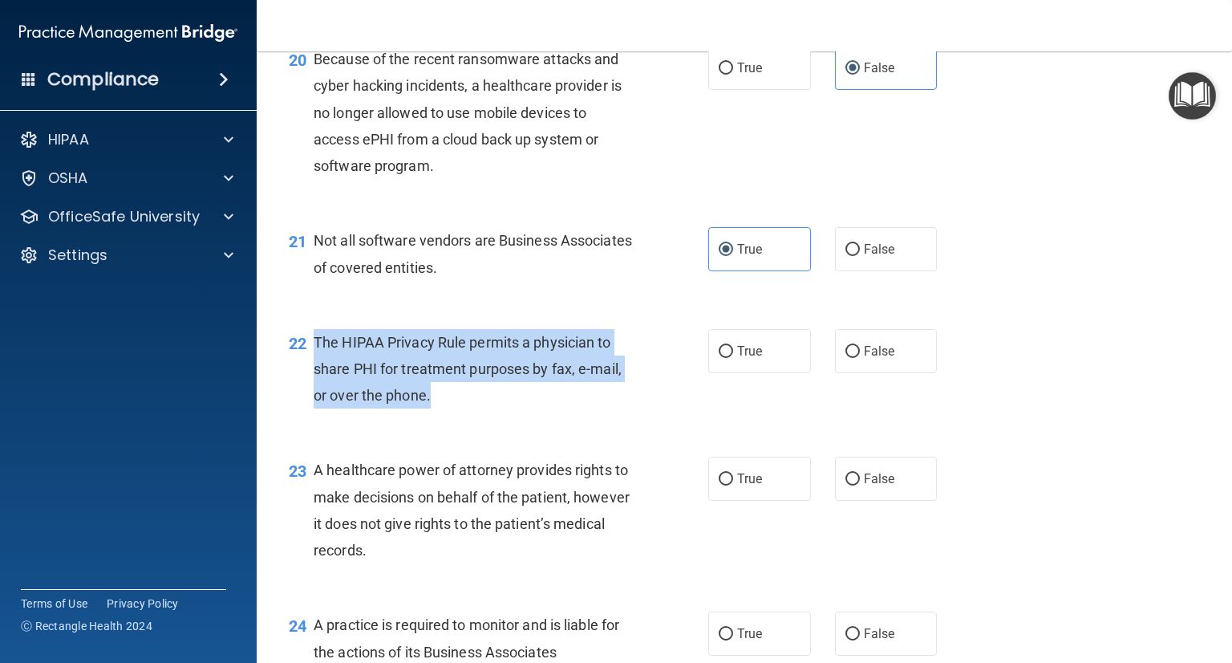
drag, startPoint x: 315, startPoint y: 395, endPoint x: 445, endPoint y: 465, distance: 148.6
click at [445, 417] on div "22 The HIPAA Privacy Rule permits a physician to share PHI for treatment purpos…" at bounding box center [499, 373] width 468 height 88
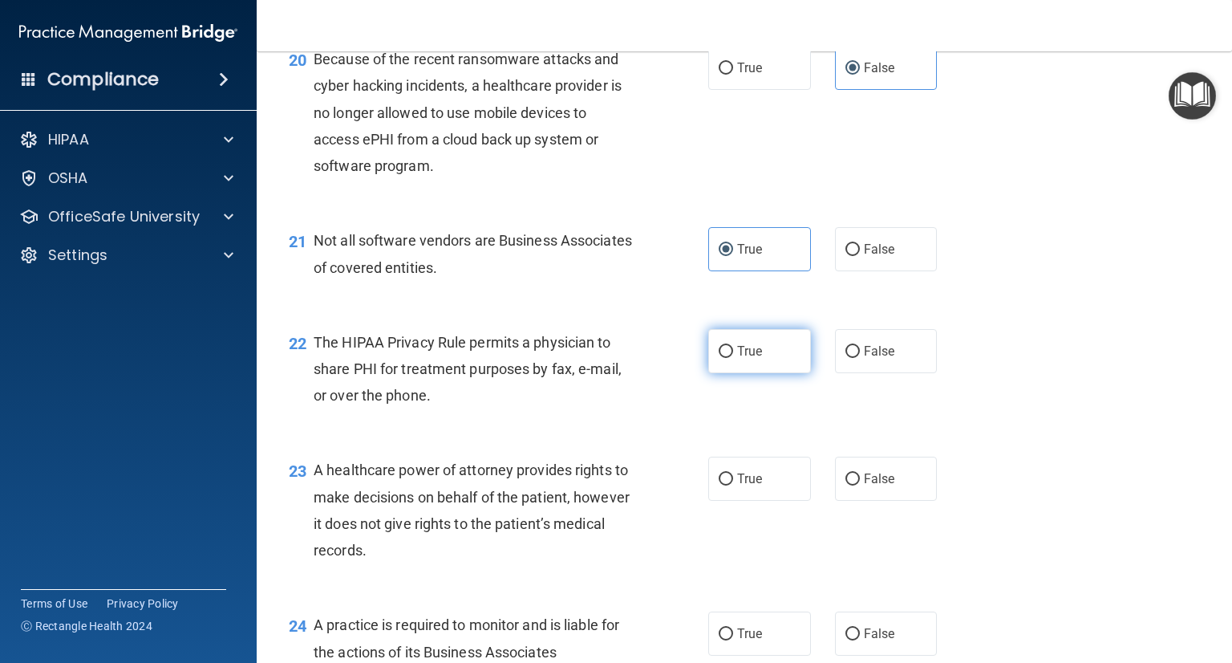
drag, startPoint x: 788, startPoint y: 415, endPoint x: 708, endPoint y: 460, distance: 91.3
click at [788, 373] on label "True" at bounding box center [759, 351] width 103 height 44
click at [733, 358] on input "True" at bounding box center [726, 352] width 14 height 12
radio input "true"
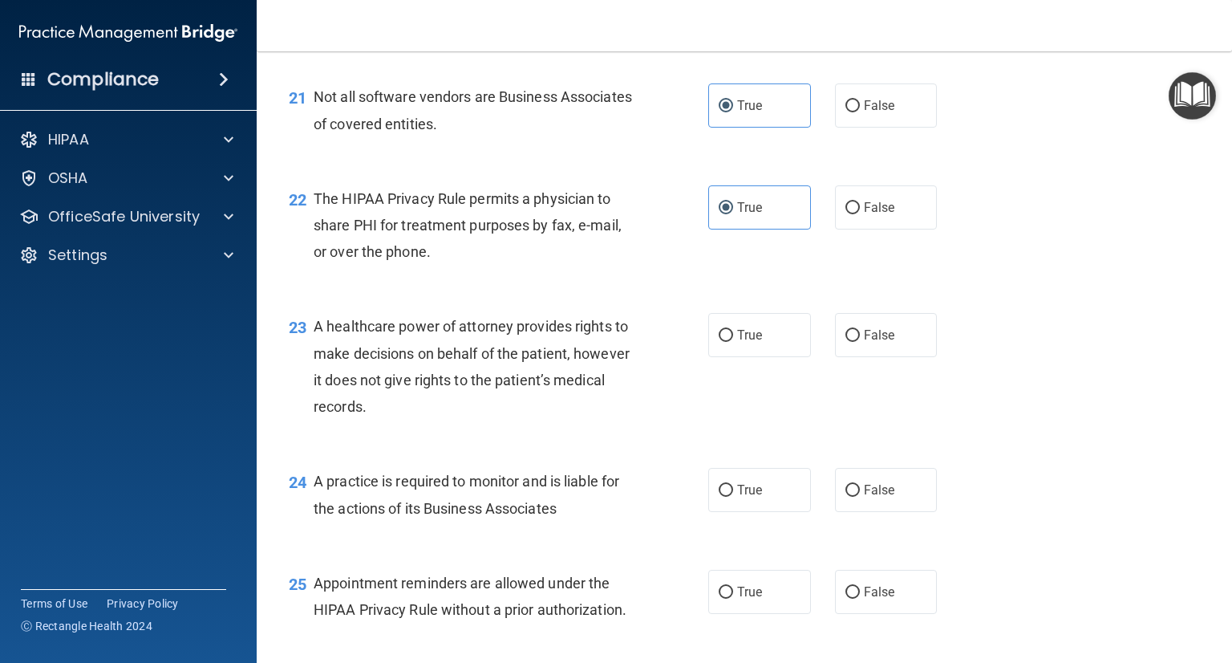
scroll to position [2969, 0]
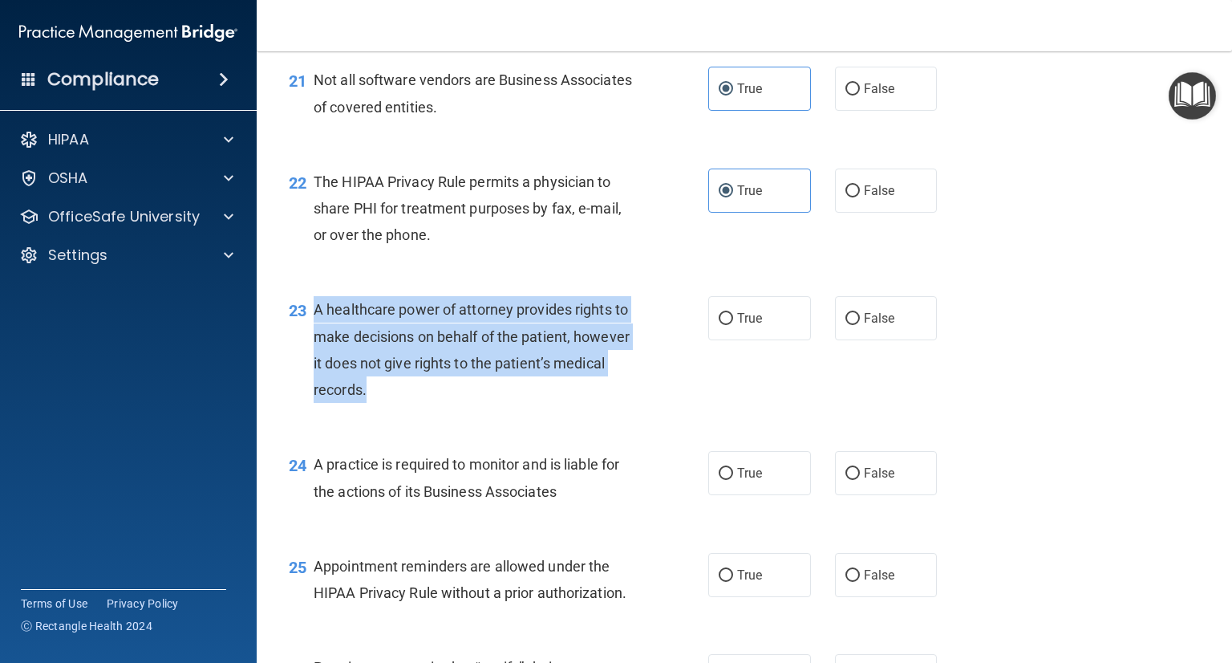
drag, startPoint x: 312, startPoint y: 363, endPoint x: 447, endPoint y: 460, distance: 166.1
click at [447, 411] on div "23 A healthcare power of attorney provides rights to make decisions on behalf o…" at bounding box center [499, 353] width 468 height 115
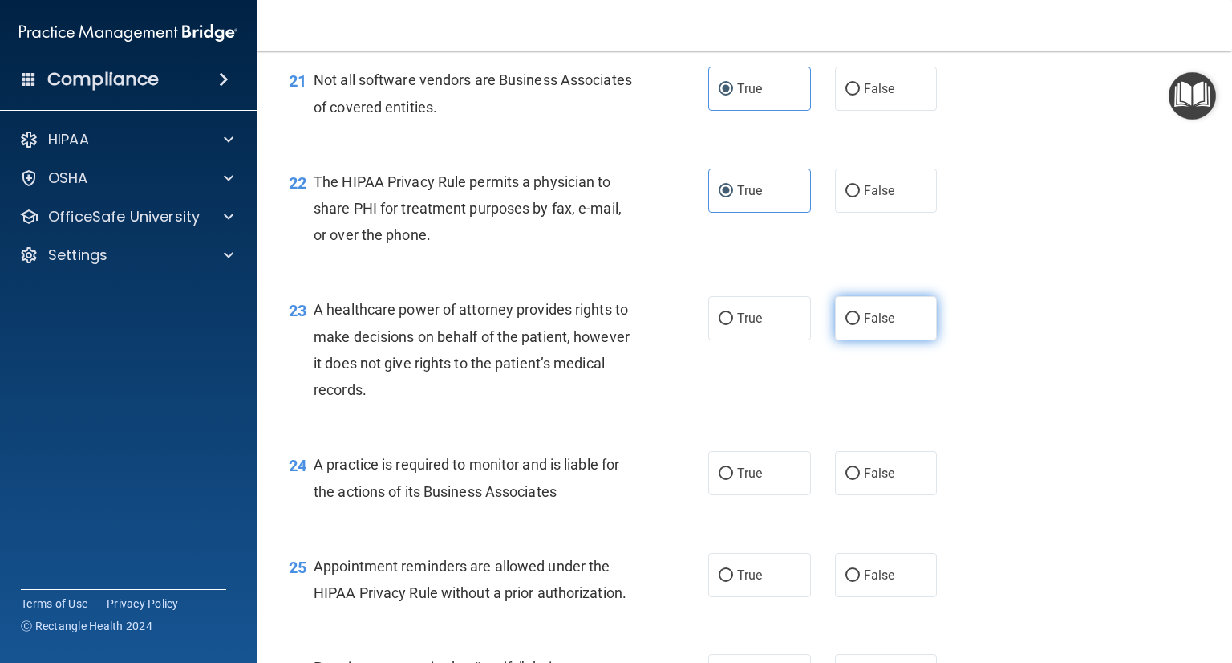
click at [864, 326] on span "False" at bounding box center [879, 317] width 31 height 15
click at [859, 325] on input "False" at bounding box center [853, 319] width 14 height 12
radio input "true"
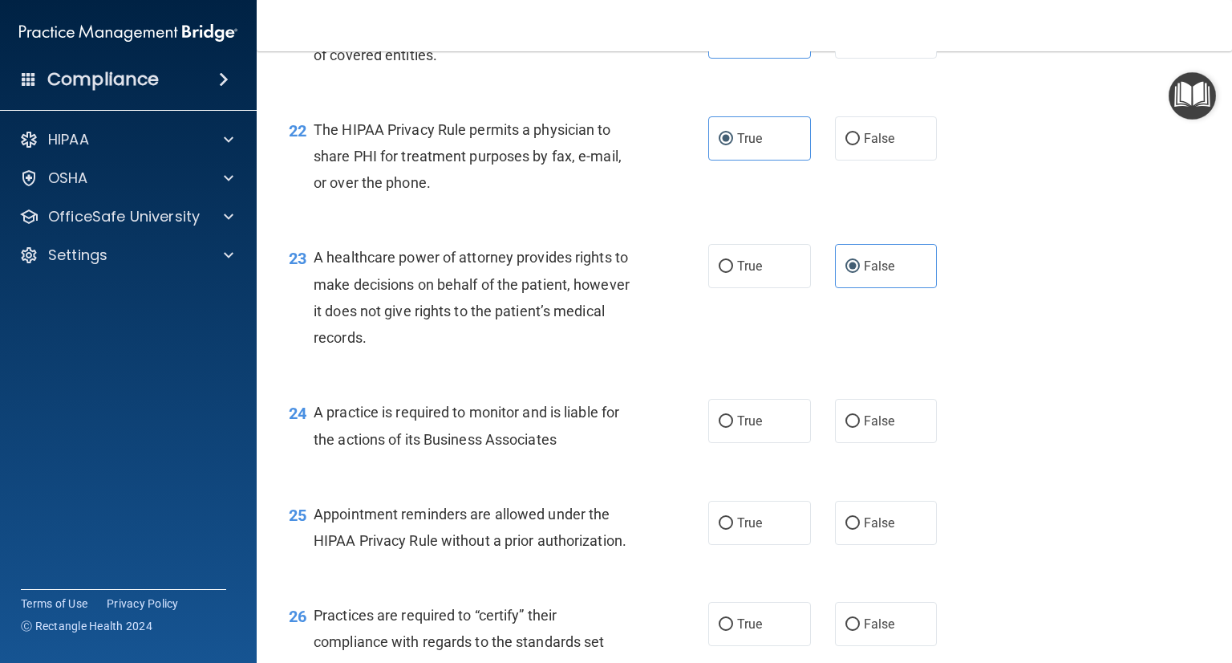
scroll to position [3049, 0]
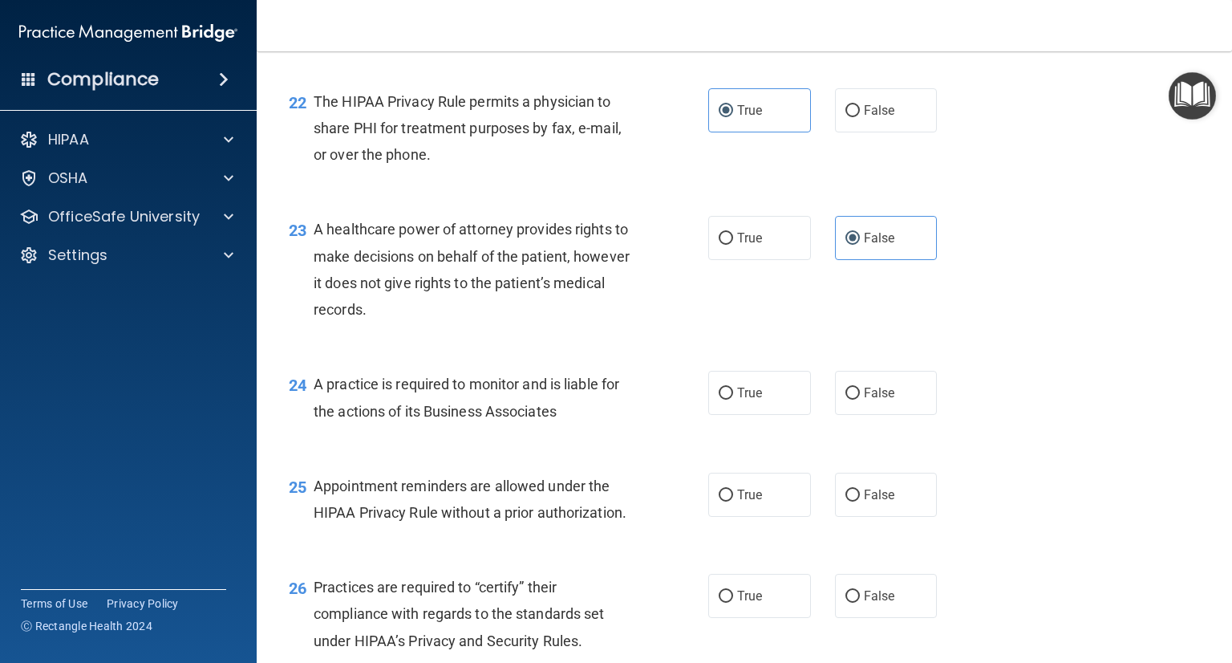
click at [317, 419] on span "A practice is required to monitor and is liable for the actions of its Business…" at bounding box center [467, 396] width 306 height 43
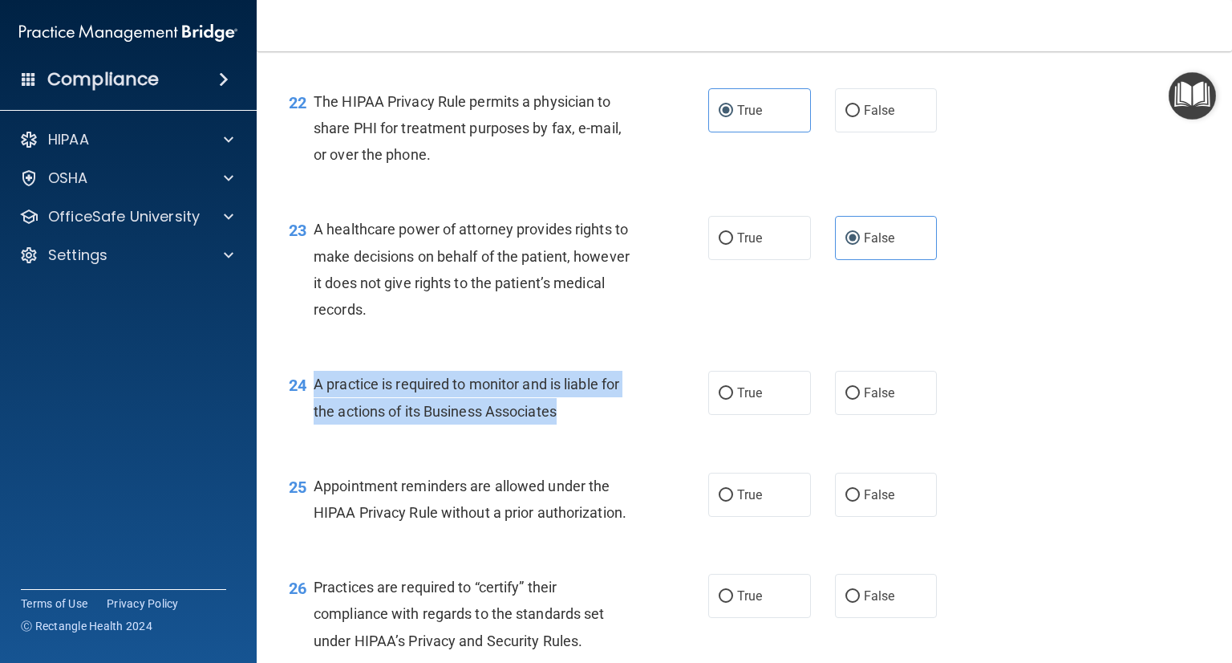
drag, startPoint x: 315, startPoint y: 438, endPoint x: 570, endPoint y: 485, distance: 260.3
click at [570, 432] on div "24 A practice is required to monitor and is liable for the actions of its Busin…" at bounding box center [499, 401] width 468 height 61
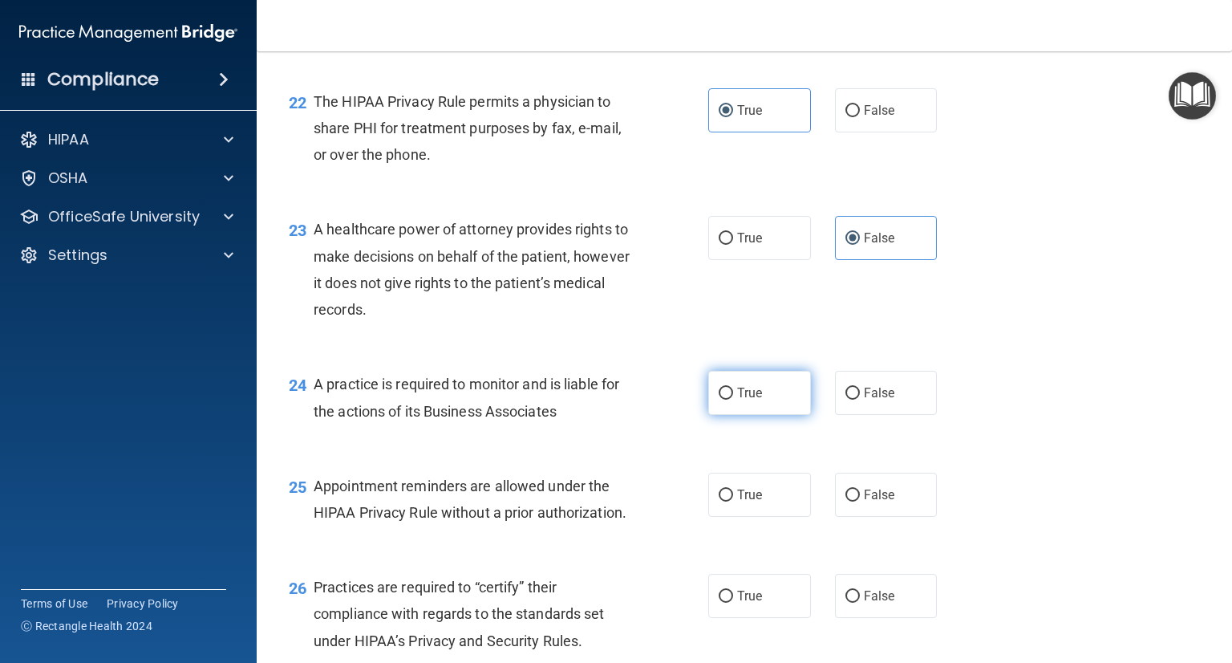
click at [793, 415] on label "True" at bounding box center [759, 393] width 103 height 44
click at [733, 400] on input "True" at bounding box center [726, 394] width 14 height 12
radio input "true"
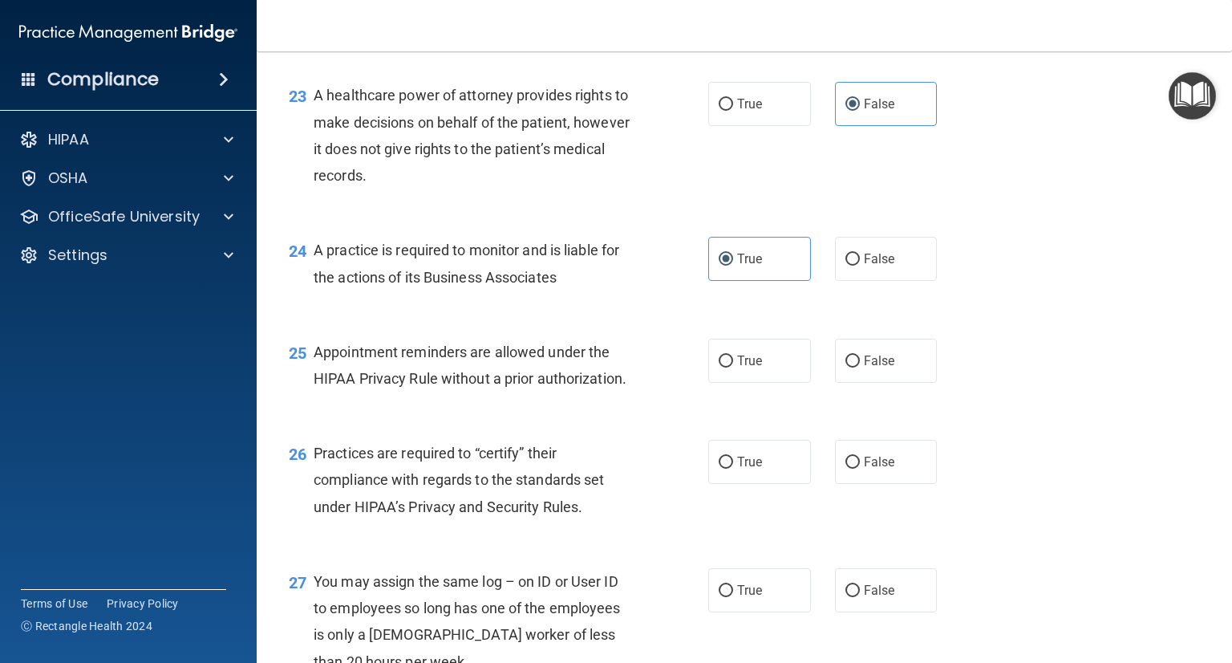
scroll to position [3209, 0]
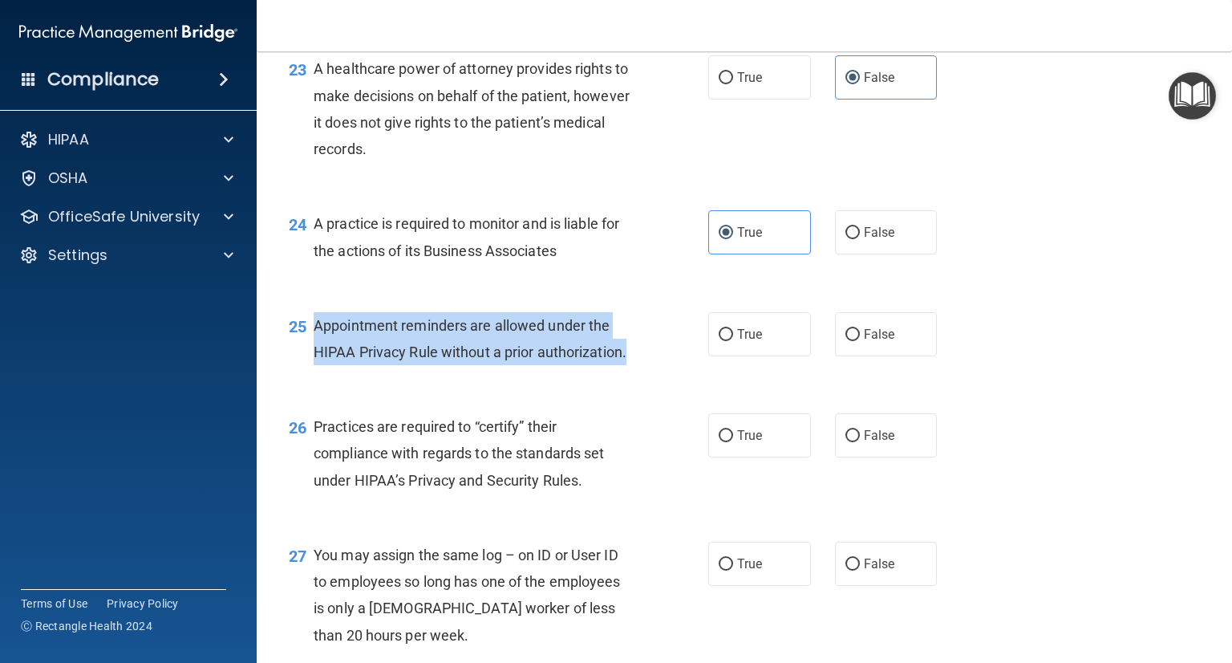
drag, startPoint x: 315, startPoint y: 378, endPoint x: 648, endPoint y: 408, distance: 334.4
click at [648, 373] on div "25 Appointment reminders are allowed under the HIPAA Privacy Rule without a pri…" at bounding box center [499, 342] width 468 height 61
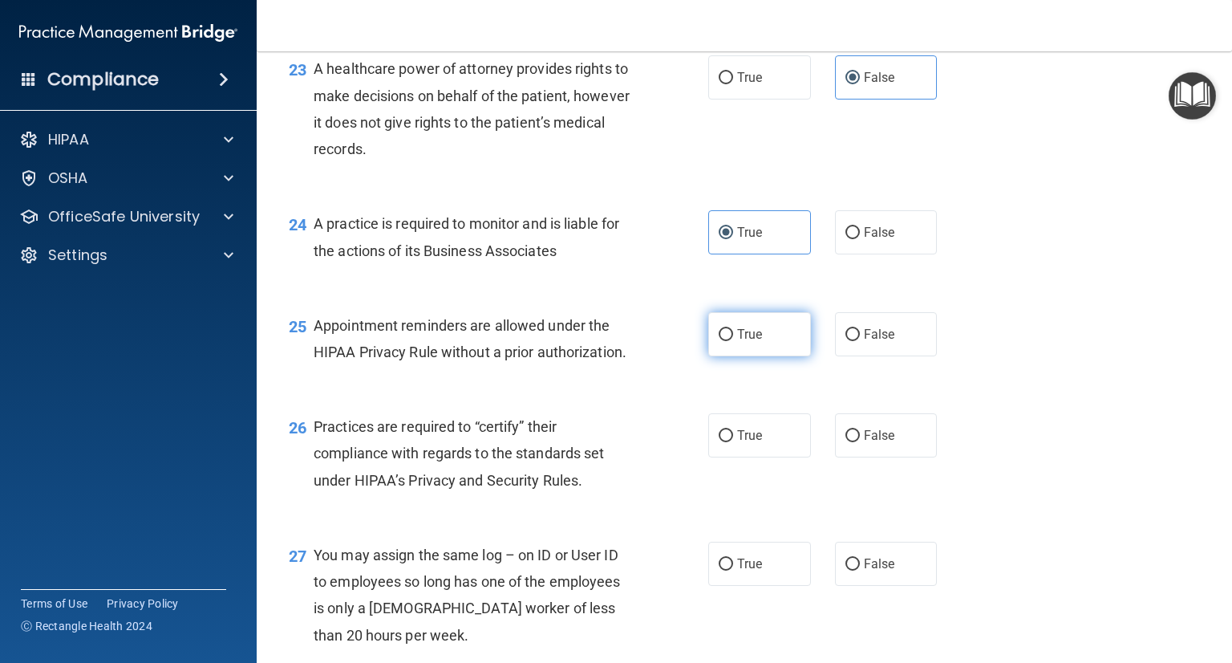
click at [753, 342] on span "True" at bounding box center [749, 334] width 25 height 15
click at [733, 341] on input "True" at bounding box center [726, 335] width 14 height 12
radio input "true"
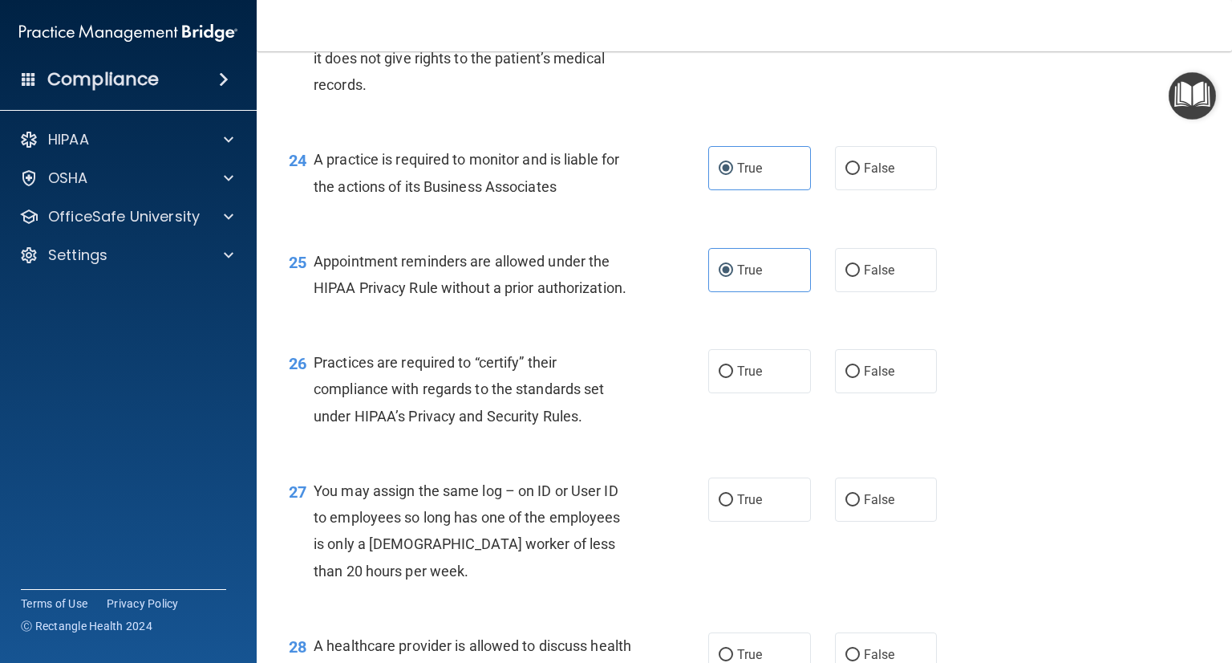
scroll to position [3450, 0]
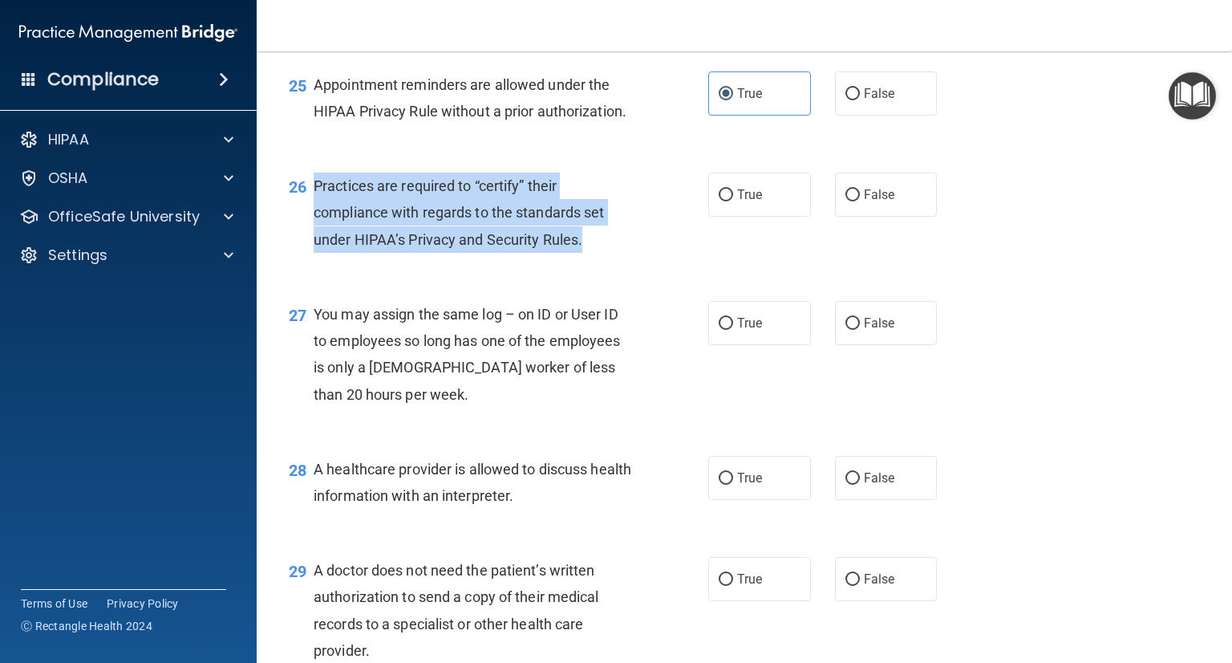
drag, startPoint x: 334, startPoint y: 250, endPoint x: 610, endPoint y: 311, distance: 282.8
click at [610, 261] on div "26 Practices are required to “certify” their compliance with regards to the sta…" at bounding box center [499, 216] width 468 height 88
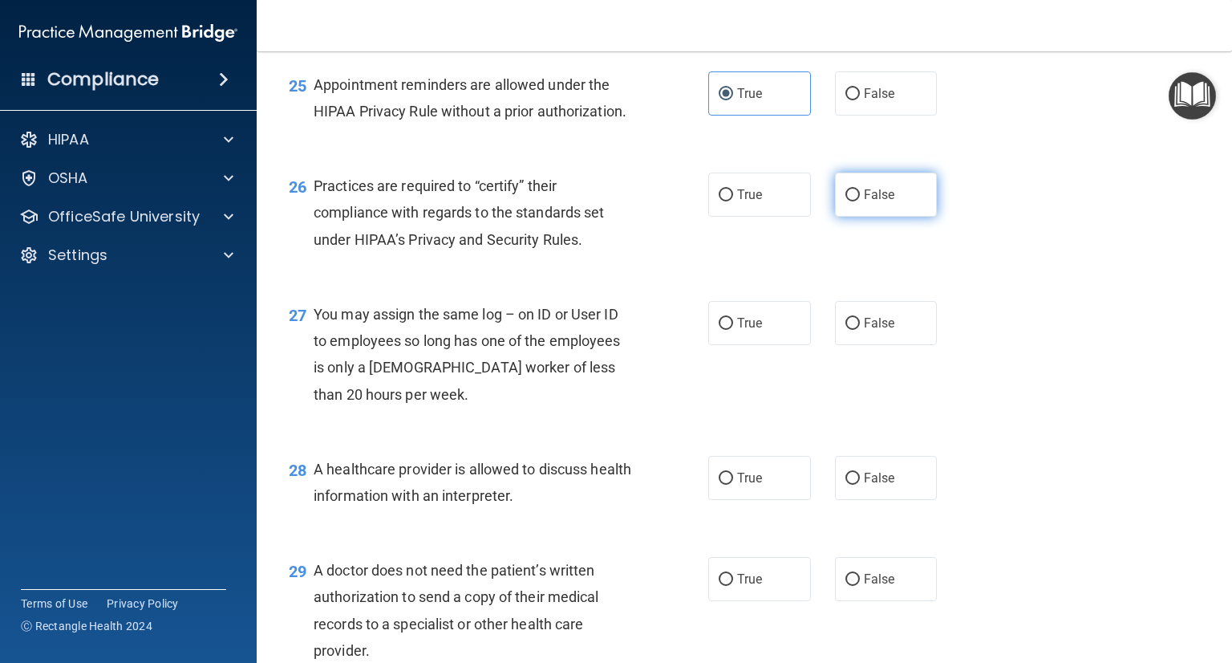
click at [866, 217] on label "False" at bounding box center [886, 194] width 103 height 44
click at [860, 201] on input "False" at bounding box center [853, 195] width 14 height 12
radio input "true"
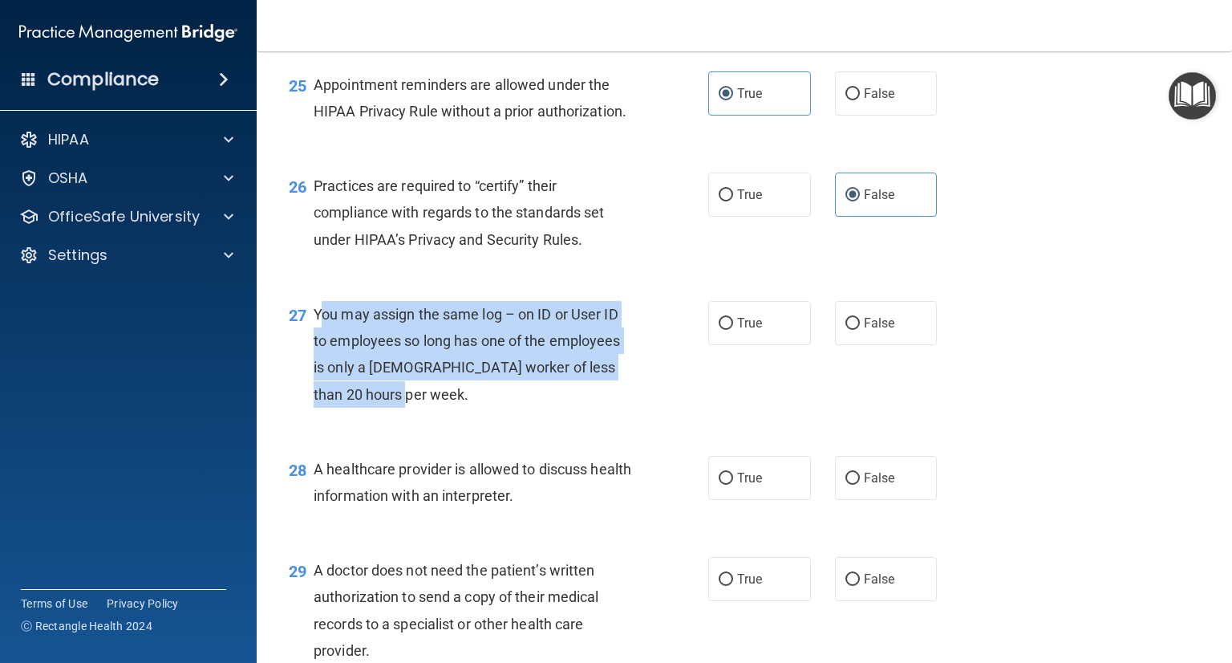
drag, startPoint x: 318, startPoint y: 368, endPoint x: 384, endPoint y: 444, distance: 100.1
click at [384, 408] on div "You may assign the same log – on ID or User ID to employees so long has one of …" at bounding box center [480, 354] width 333 height 107
click at [378, 408] on div "You may assign the same log – on ID or User ID to employees so long has one of …" at bounding box center [480, 354] width 333 height 107
drag, startPoint x: 369, startPoint y: 440, endPoint x: 304, endPoint y: 366, distance: 98.9
click at [304, 366] on div "27 You may assign the same log – on ID or User ID to employees so long has one …" at bounding box center [499, 358] width 468 height 115
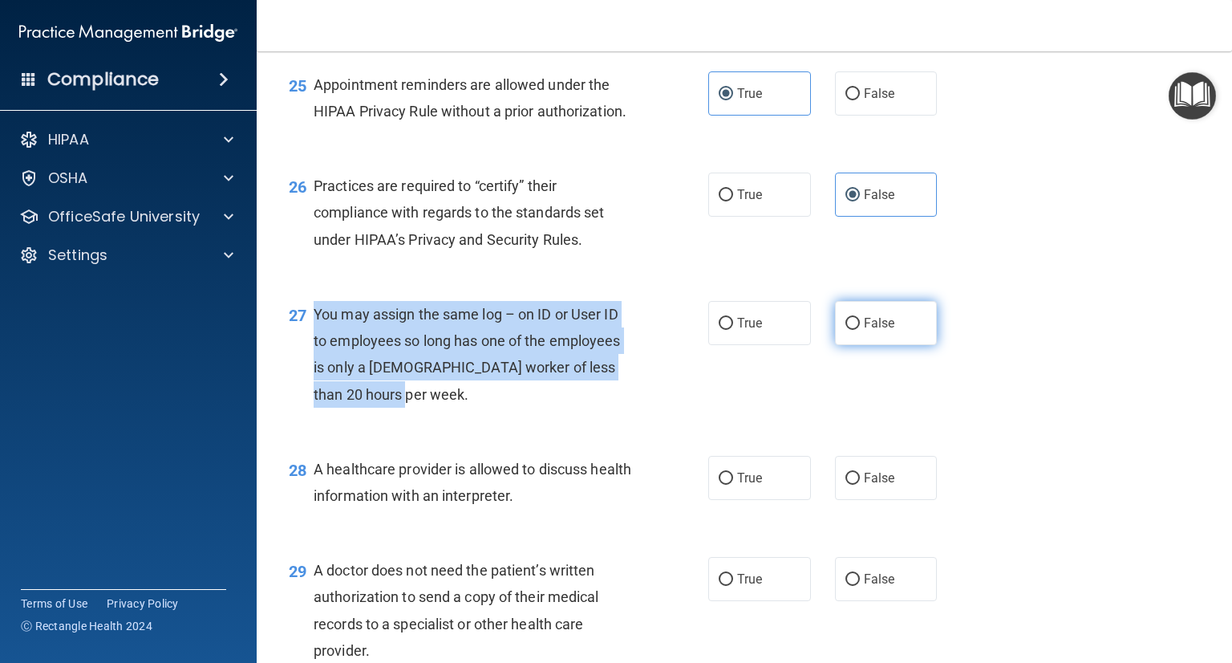
click at [846, 330] on input "False" at bounding box center [853, 324] width 14 height 12
radio input "true"
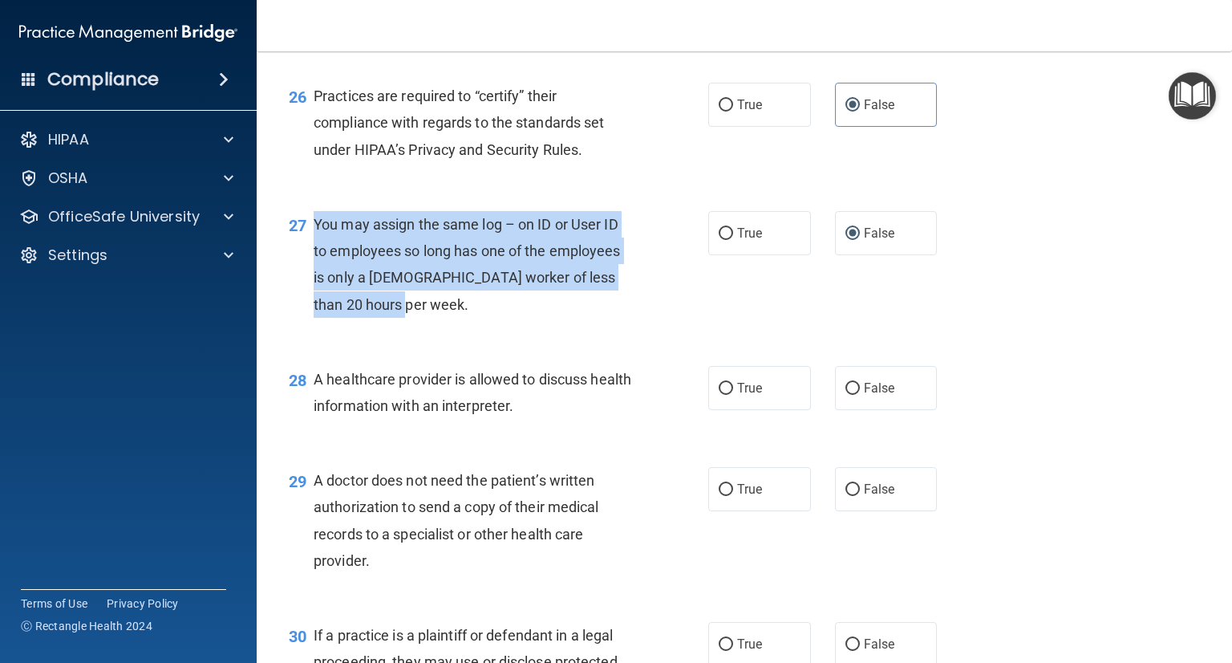
scroll to position [3610, 0]
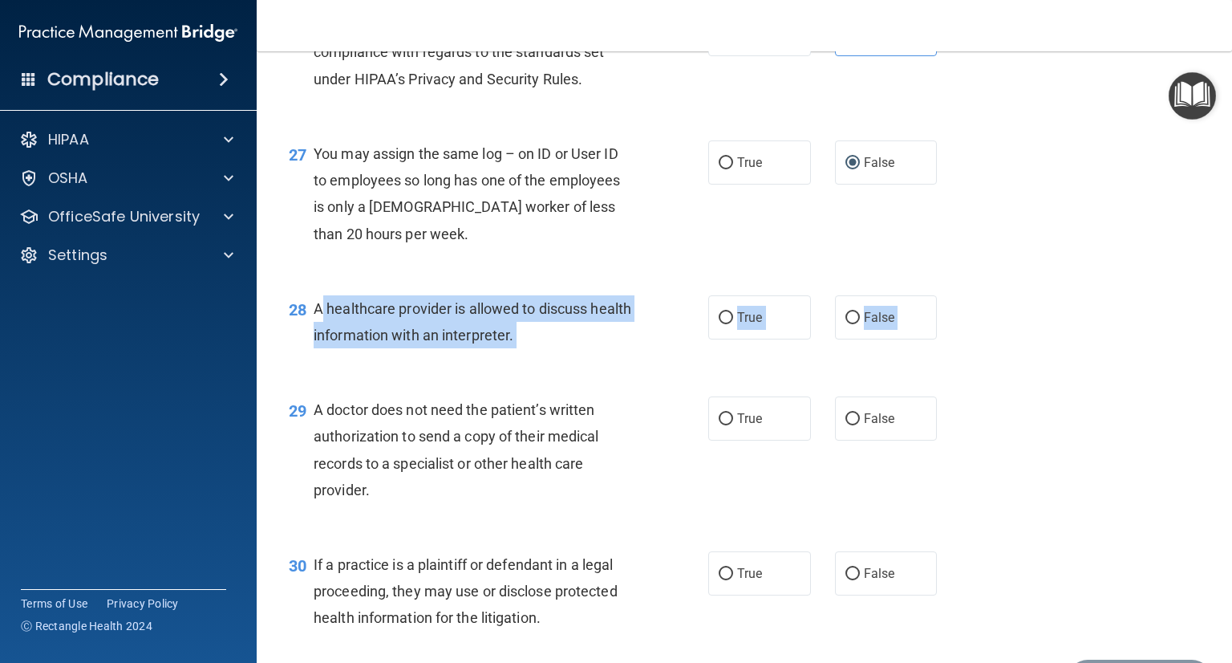
drag, startPoint x: 319, startPoint y: 361, endPoint x: 640, endPoint y: 441, distance: 331.6
click at [472, 376] on div "28 A healthcare provider is allowed to discuss health information with an inter…" at bounding box center [744, 325] width 935 height 101
drag, startPoint x: 558, startPoint y: 393, endPoint x: 319, endPoint y: 355, distance: 243.0
click at [311, 354] on div "28 A healthcare provider is allowed to discuss health information with an inter…" at bounding box center [499, 325] width 468 height 61
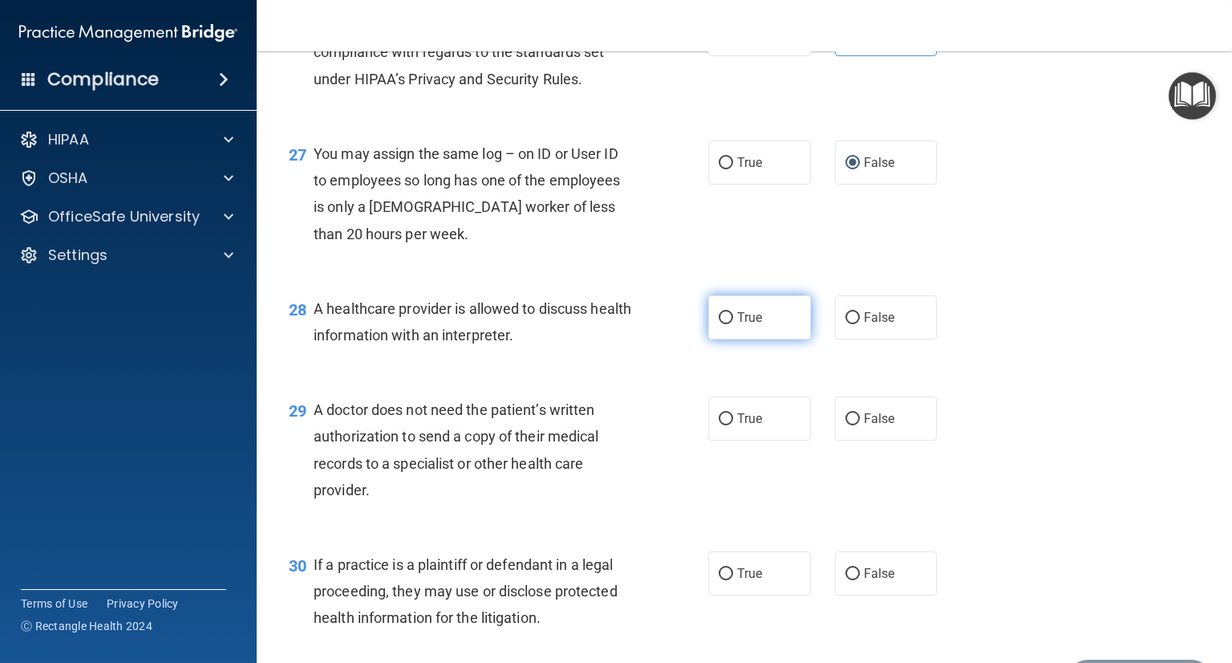
click at [766, 339] on label "True" at bounding box center [759, 317] width 103 height 44
click at [733, 324] on input "True" at bounding box center [726, 318] width 14 height 12
radio input "true"
drag, startPoint x: 314, startPoint y: 461, endPoint x: 410, endPoint y: 550, distance: 131.1
click at [397, 503] on div "A doctor does not need the patient’s written authorization to send a copy of th…" at bounding box center [480, 449] width 333 height 107
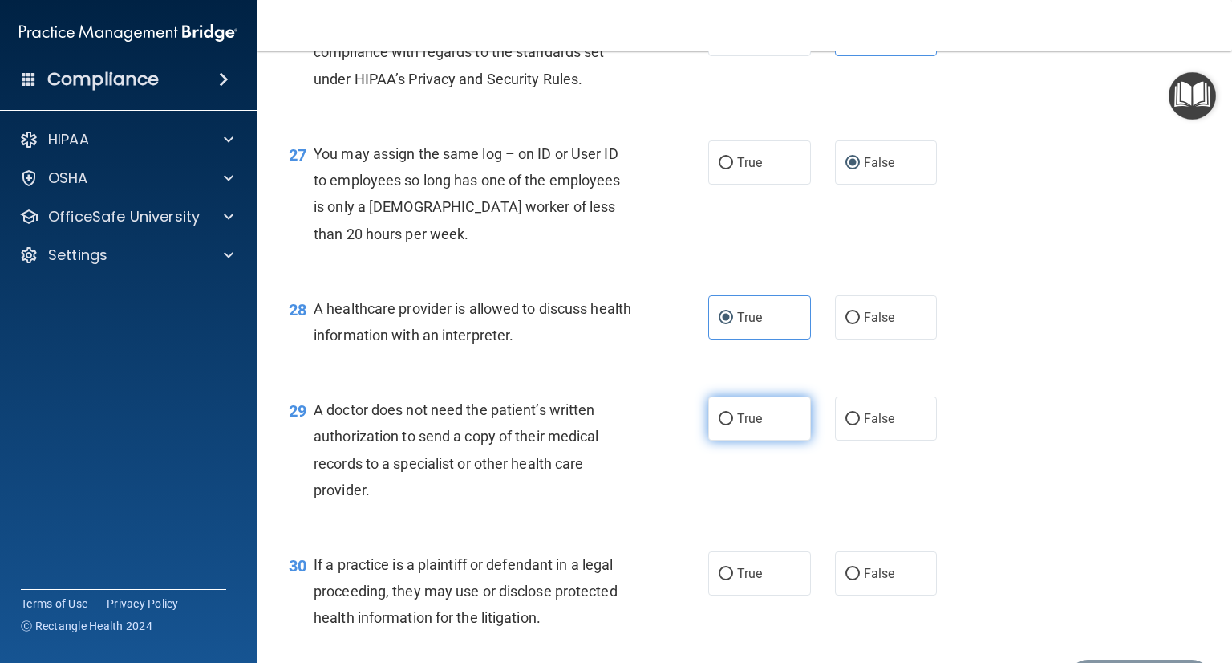
click at [780, 440] on label "True" at bounding box center [759, 418] width 103 height 44
click at [733, 425] on input "True" at bounding box center [726, 419] width 14 height 12
radio input "true"
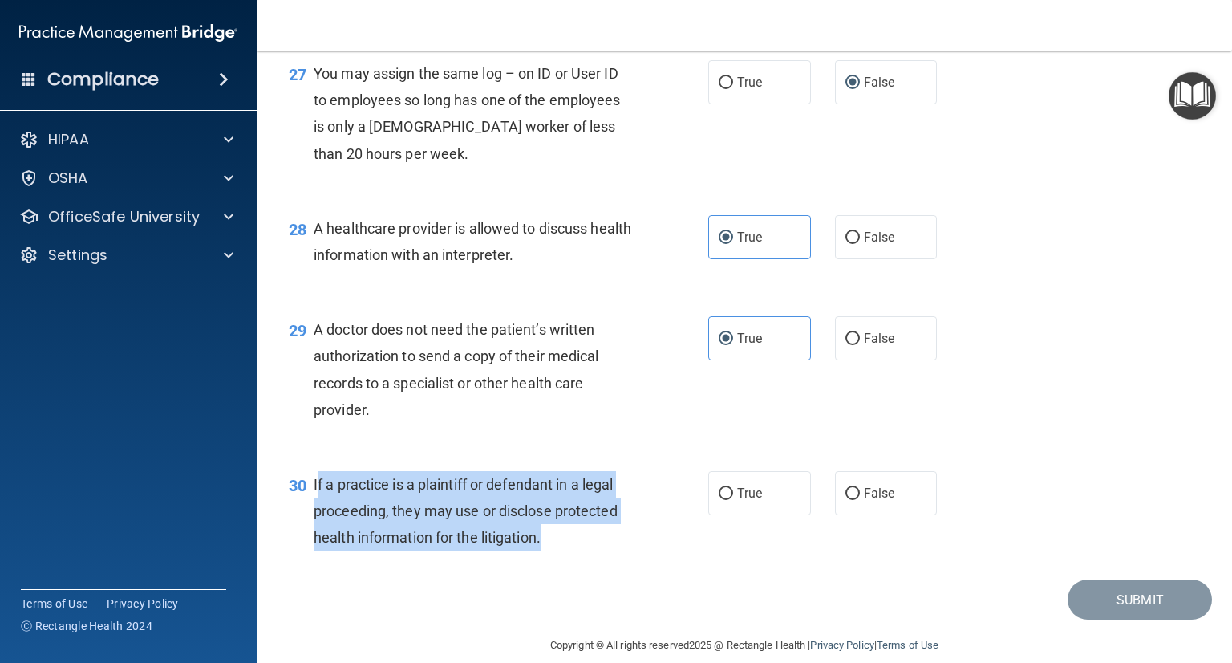
drag, startPoint x: 315, startPoint y: 535, endPoint x: 565, endPoint y: 586, distance: 254.6
click at [565, 551] on div "If a practice is a plaintiff or defendant in a legal proceeding, they may use o…" at bounding box center [480, 511] width 333 height 80
click at [582, 551] on div "If a practice is a plaintiff or defendant in a legal proceeding, they may use o…" at bounding box center [480, 511] width 333 height 80
drag, startPoint x: 498, startPoint y: 578, endPoint x: 311, endPoint y: 533, distance: 192.4
click at [308, 533] on div "30 If a practice is a plaintiff or defendant in a legal proceeding, they may us…" at bounding box center [499, 515] width 468 height 88
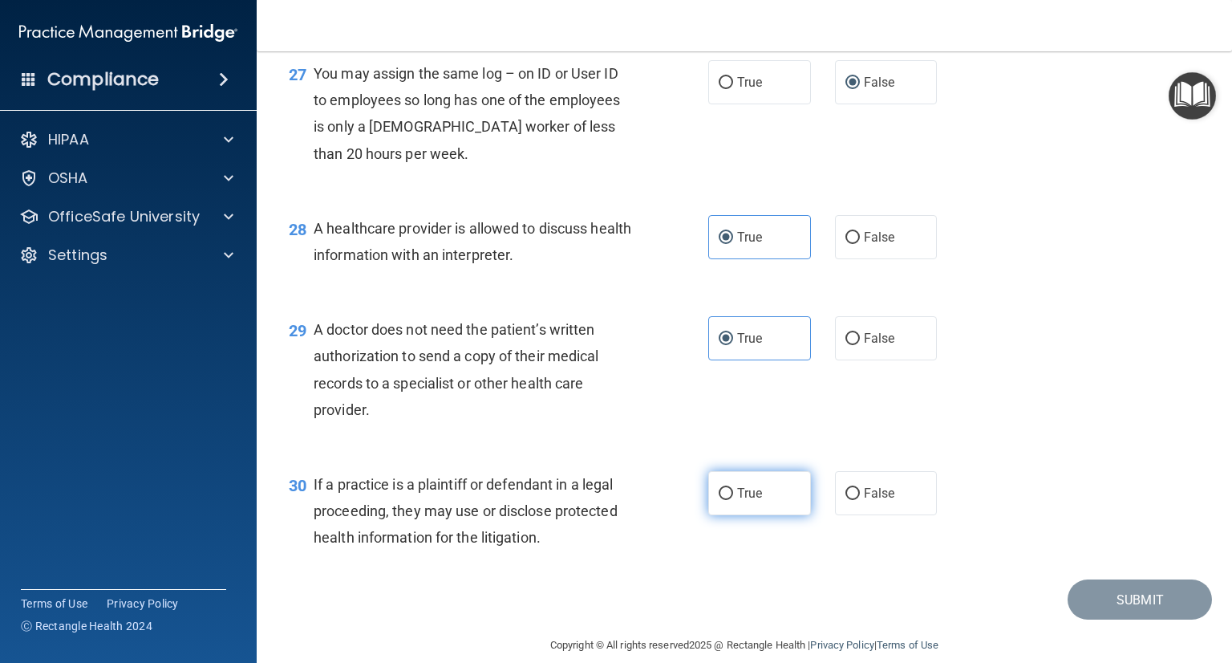
click at [750, 501] on span "True" at bounding box center [749, 492] width 25 height 15
click at [733, 500] on input "True" at bounding box center [726, 494] width 14 height 12
radio input "true"
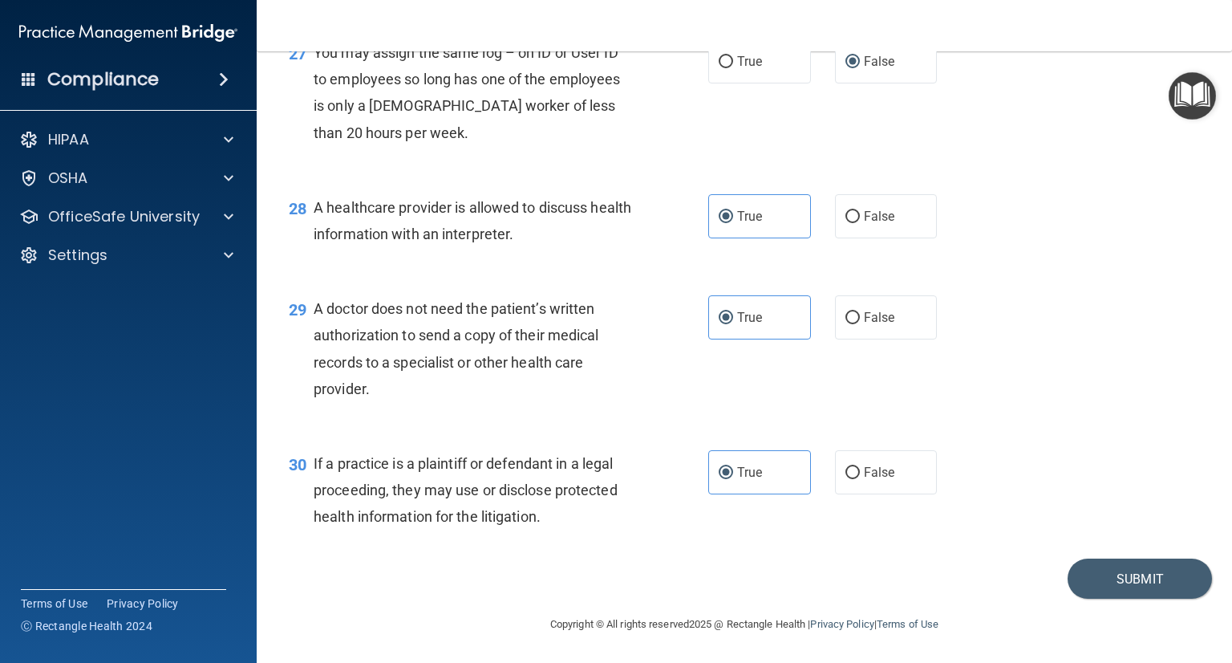
scroll to position [3765, 0]
click at [1116, 570] on button "Submit" at bounding box center [1140, 578] width 144 height 41
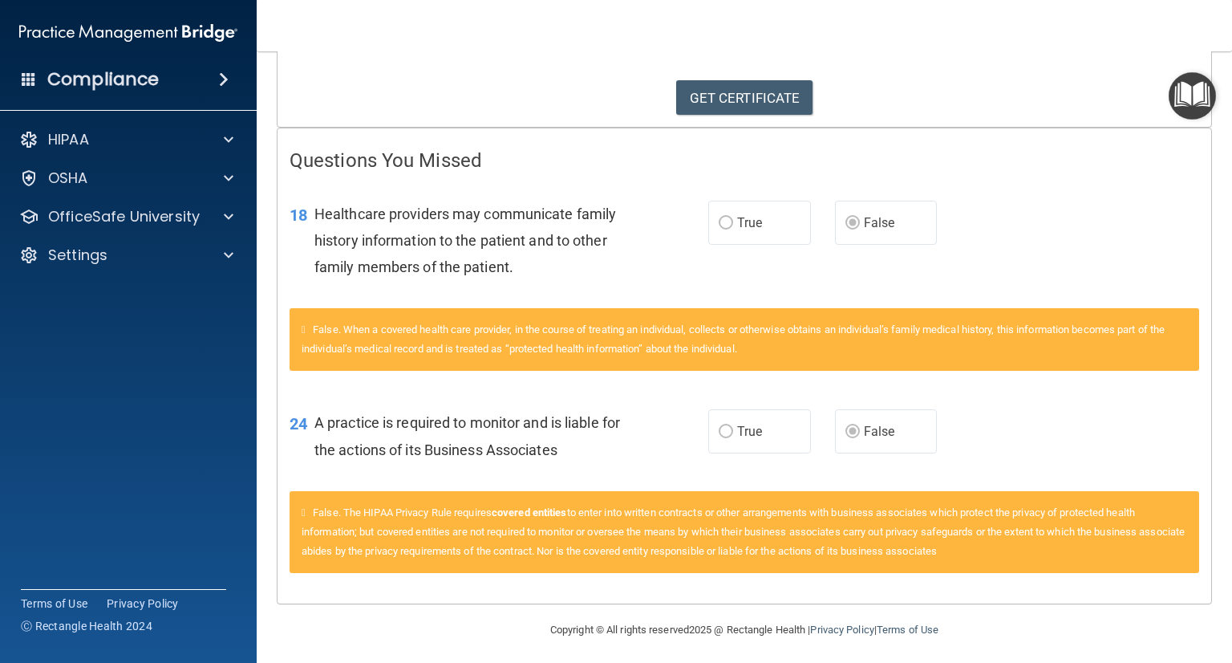
scroll to position [255, 0]
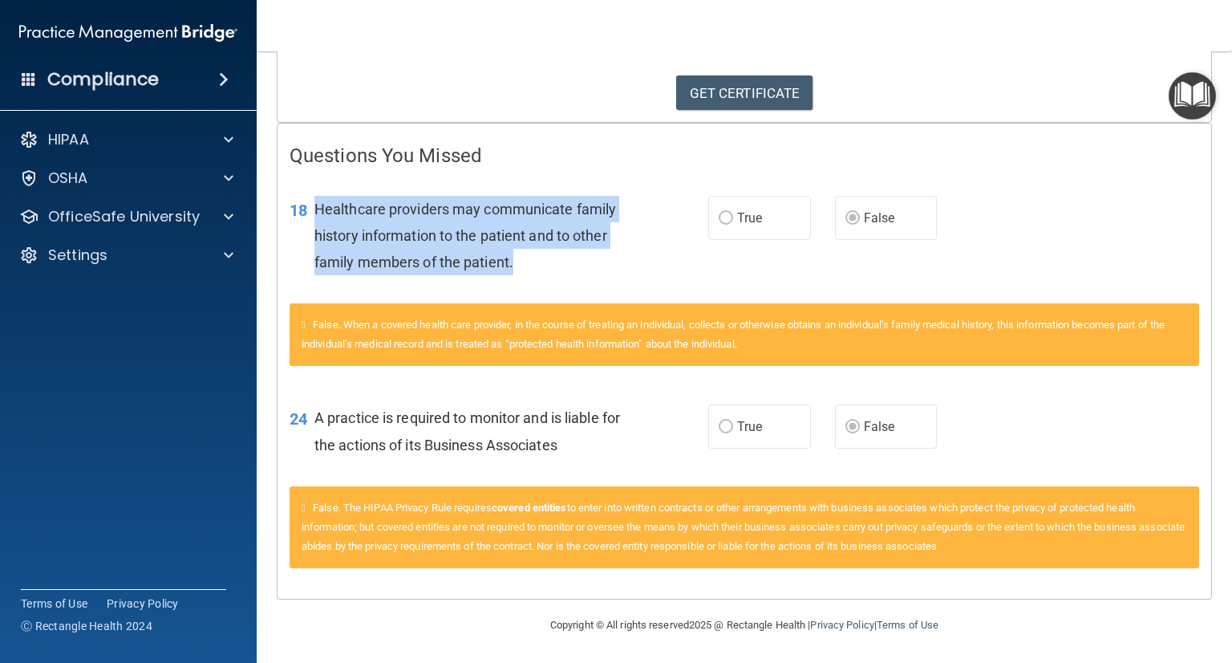
drag, startPoint x: 315, startPoint y: 205, endPoint x: 524, endPoint y: 278, distance: 221.8
click at [525, 274] on div "Healthcare providers may communicate family history information to the patient …" at bounding box center [481, 236] width 332 height 80
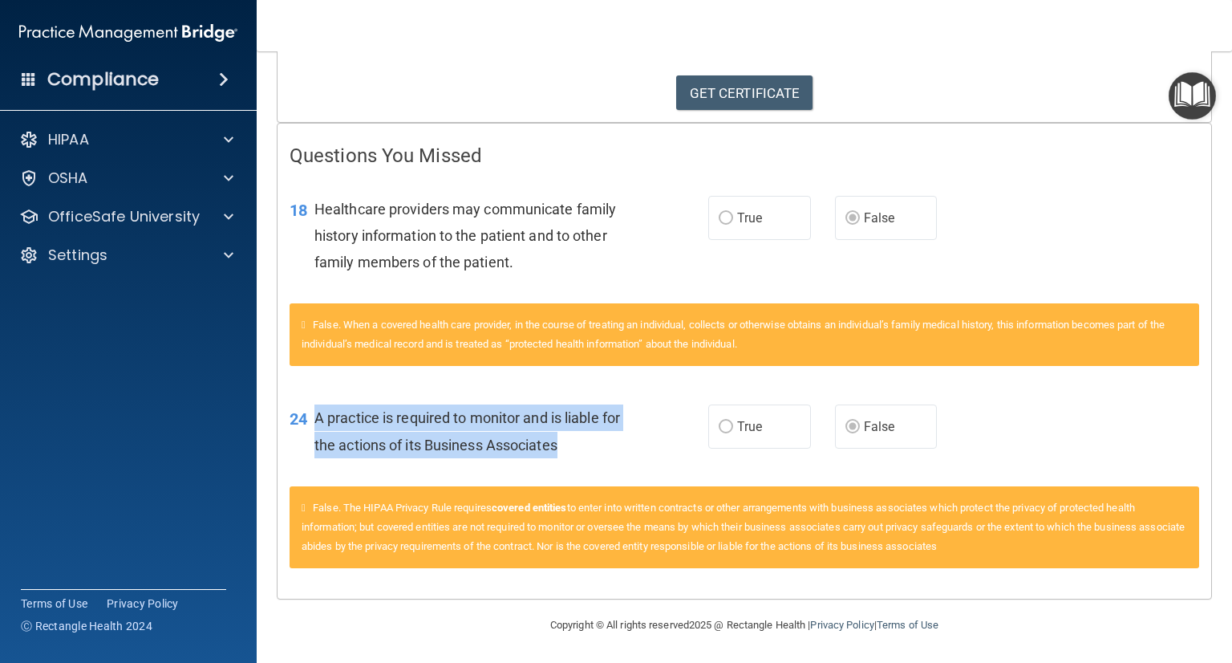
drag, startPoint x: 315, startPoint y: 412, endPoint x: 579, endPoint y: 464, distance: 269.7
click at [579, 464] on div "24 A practice is required to monitor and is liable for the actions of its Busin…" at bounding box center [499, 434] width 467 height 61
click at [704, 101] on link "GET CERTIFICATE" at bounding box center [744, 92] width 137 height 35
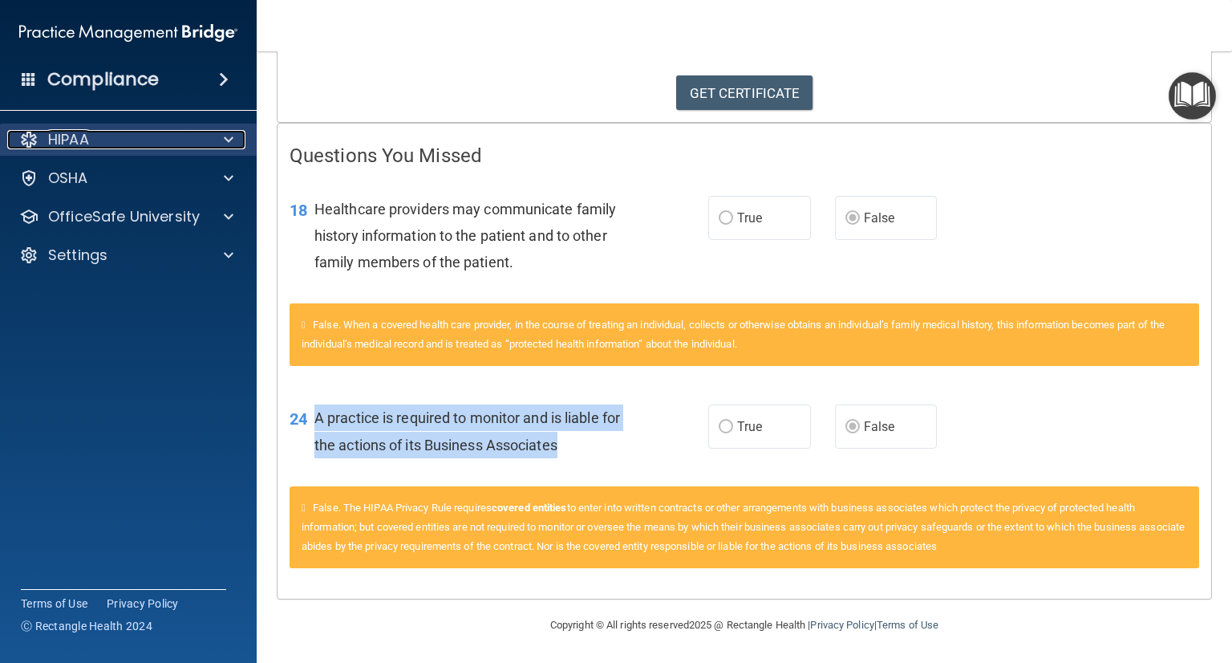
click at [90, 136] on div "HIPAA" at bounding box center [106, 139] width 199 height 19
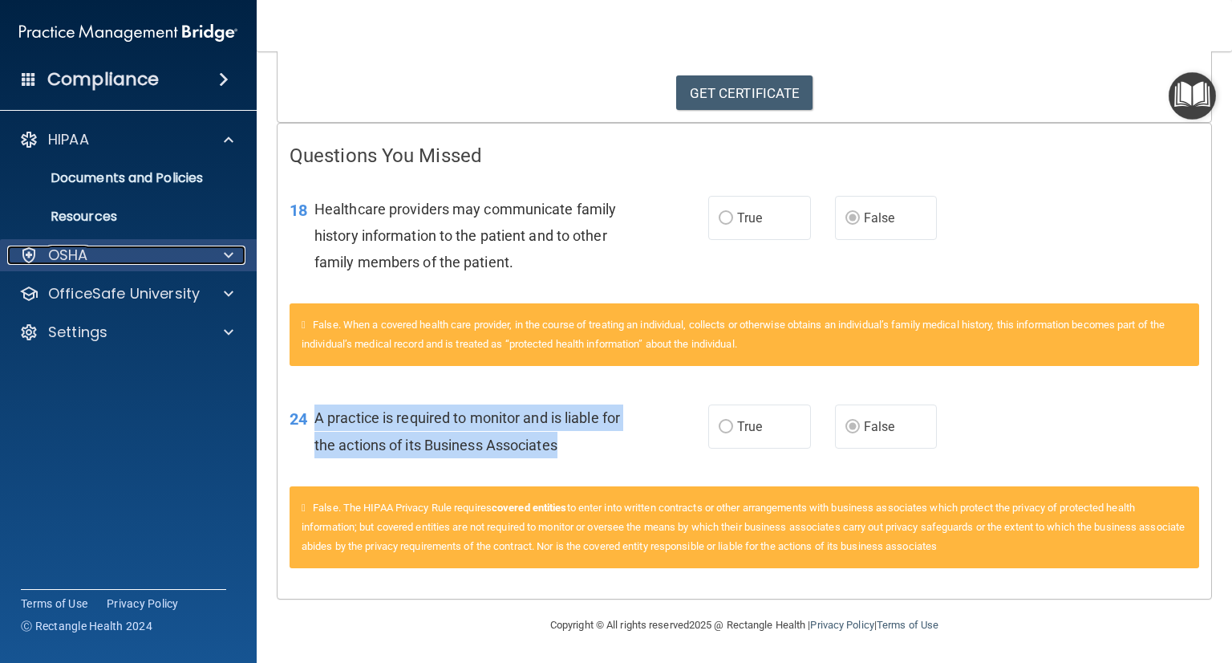
click at [94, 254] on div "OSHA" at bounding box center [106, 255] width 199 height 19
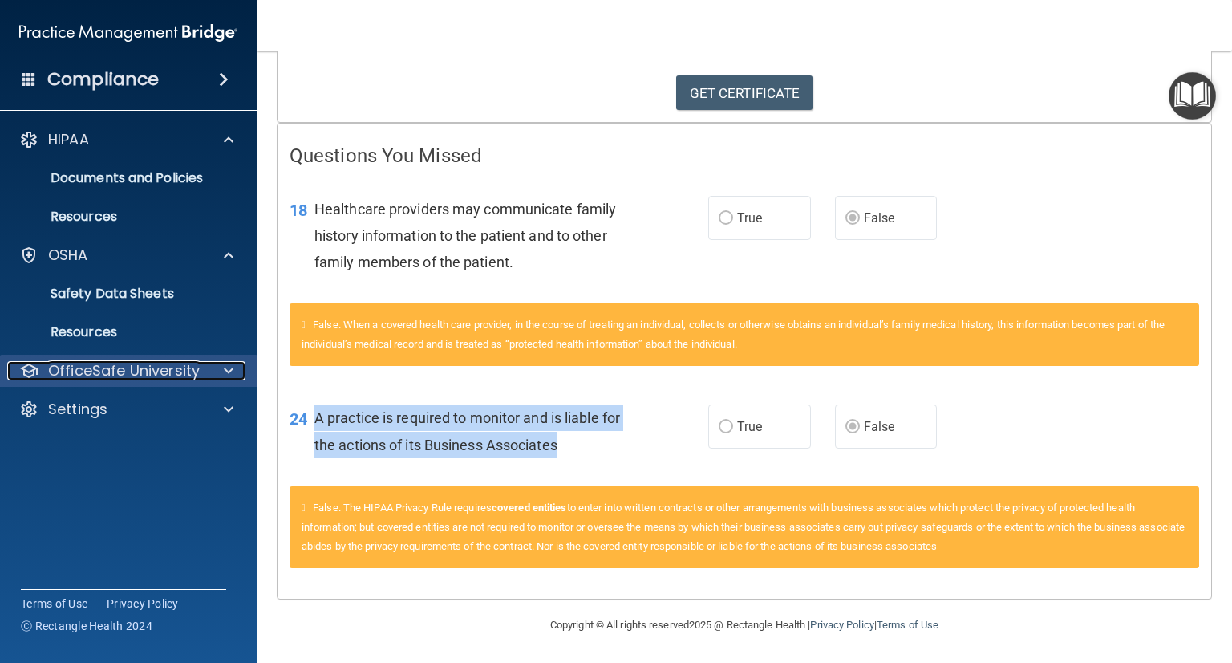
click at [75, 363] on p "OfficeSafe University" at bounding box center [124, 370] width 152 height 19
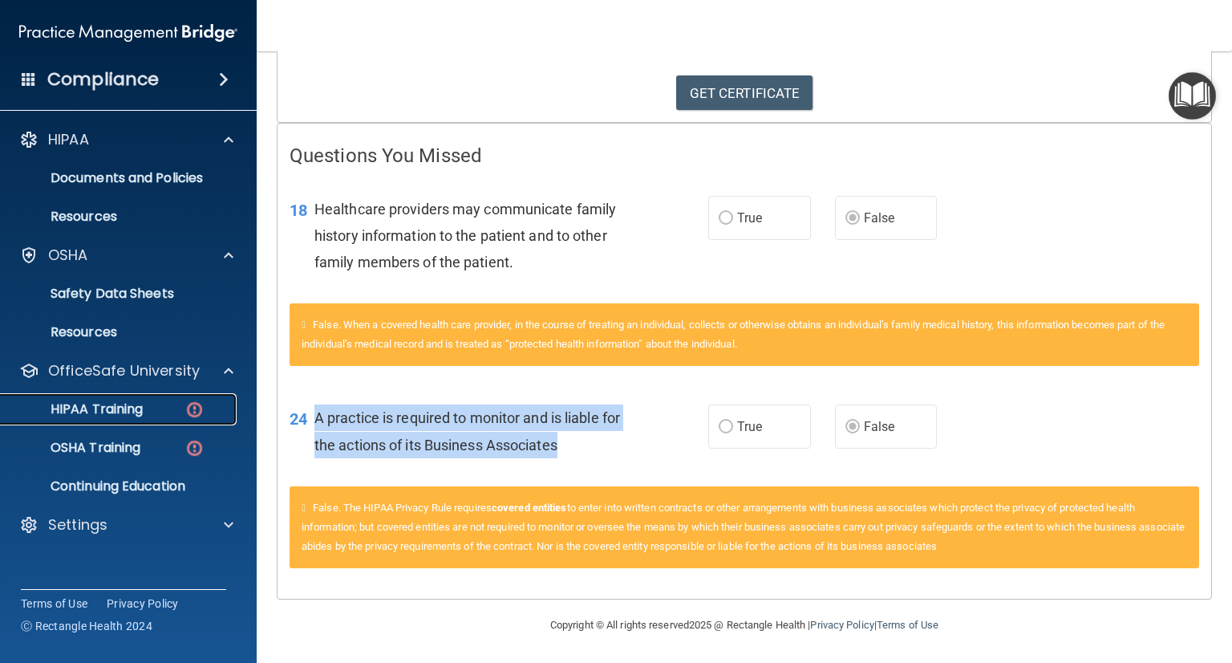
click at [95, 412] on p "HIPAA Training" at bounding box center [76, 409] width 132 height 16
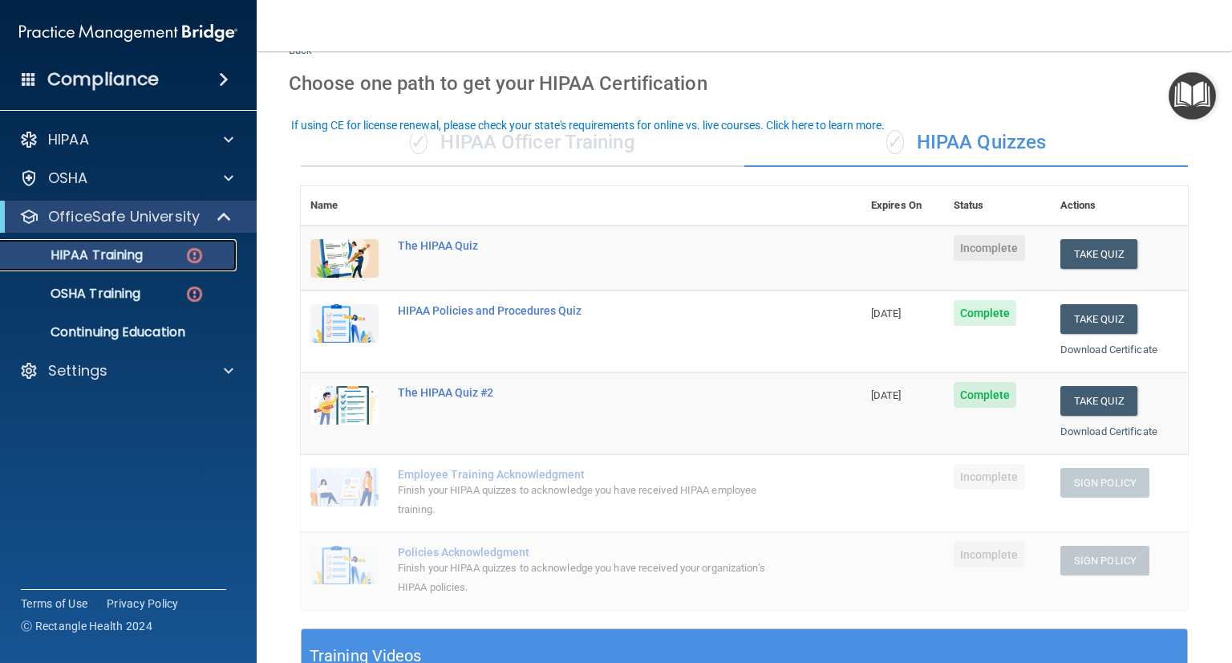
scroll to position [38, 0]
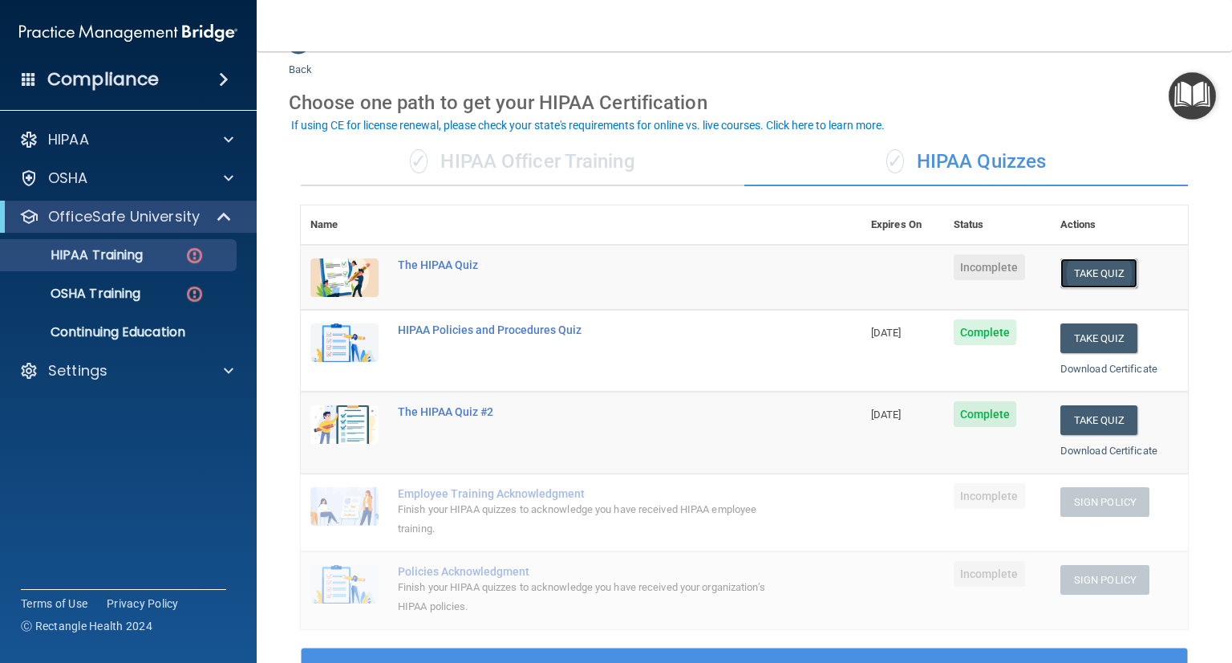
click at [1083, 263] on button "Take Quiz" at bounding box center [1099, 273] width 77 height 30
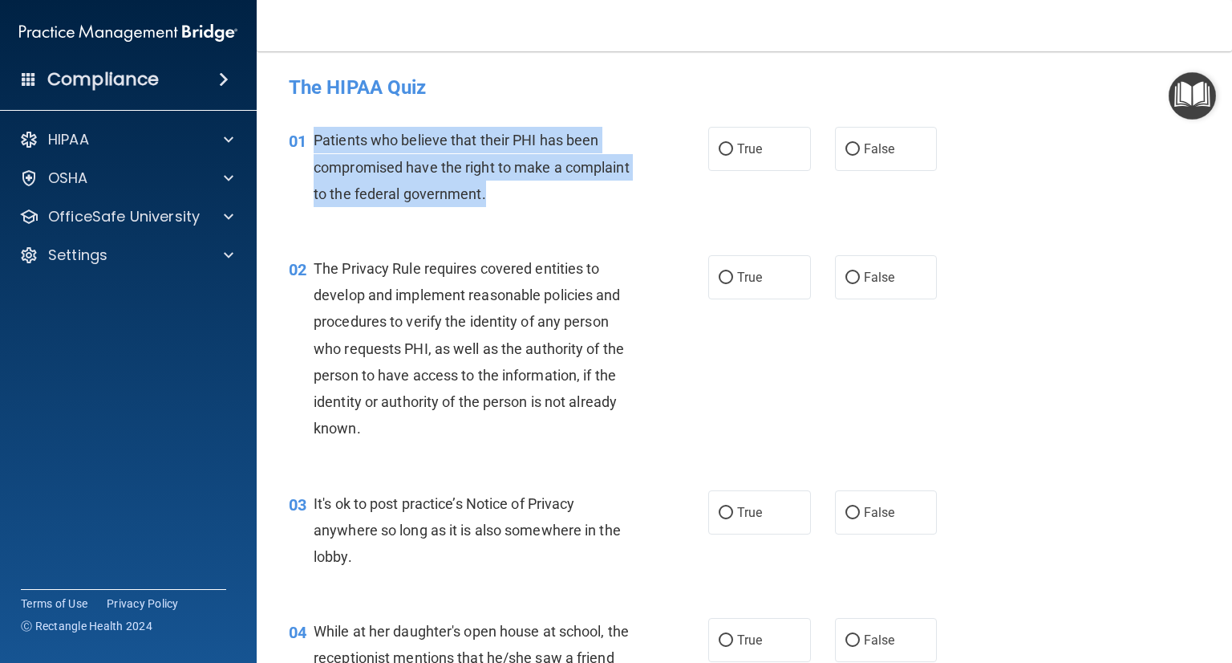
drag, startPoint x: 311, startPoint y: 137, endPoint x: 558, endPoint y: 190, distance: 251.9
click at [558, 190] on div "01 Patients who believe that their PHI has been compromised have the right to m…" at bounding box center [499, 171] width 468 height 88
drag, startPoint x: 716, startPoint y: 153, endPoint x: 658, endPoint y: 237, distance: 102.1
click at [719, 154] on input "True" at bounding box center [726, 150] width 14 height 12
radio input "true"
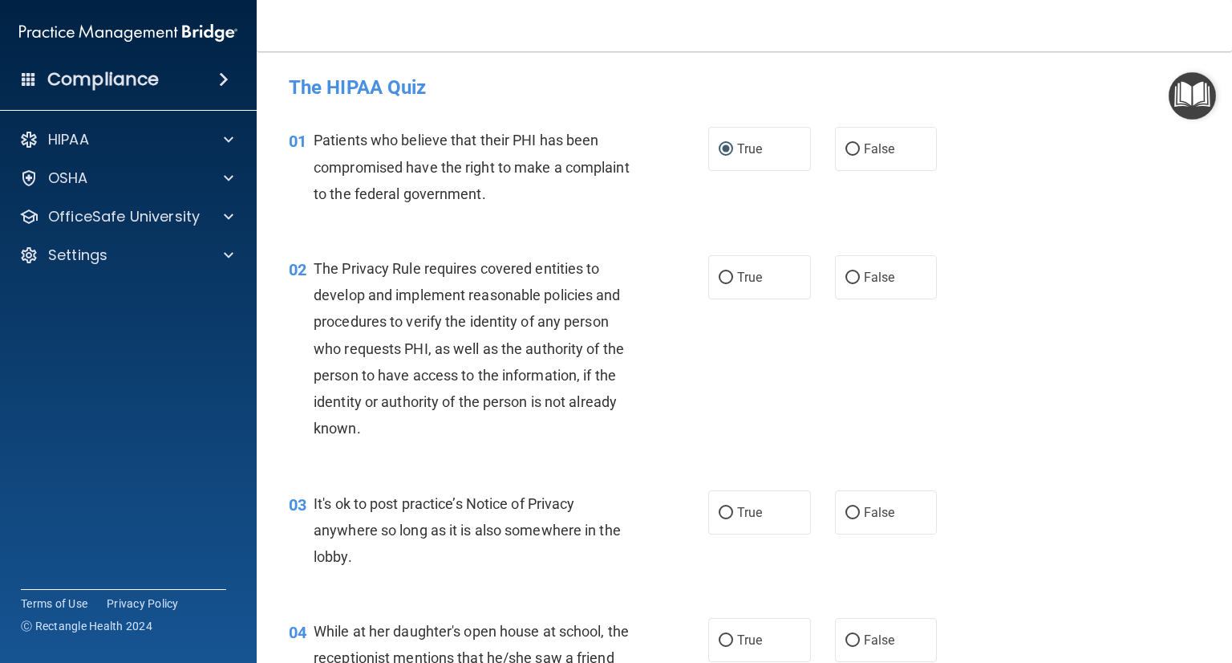
click at [319, 266] on span "The Privacy Rule requires covered entities to develop and implement reasonable …" at bounding box center [469, 348] width 310 height 177
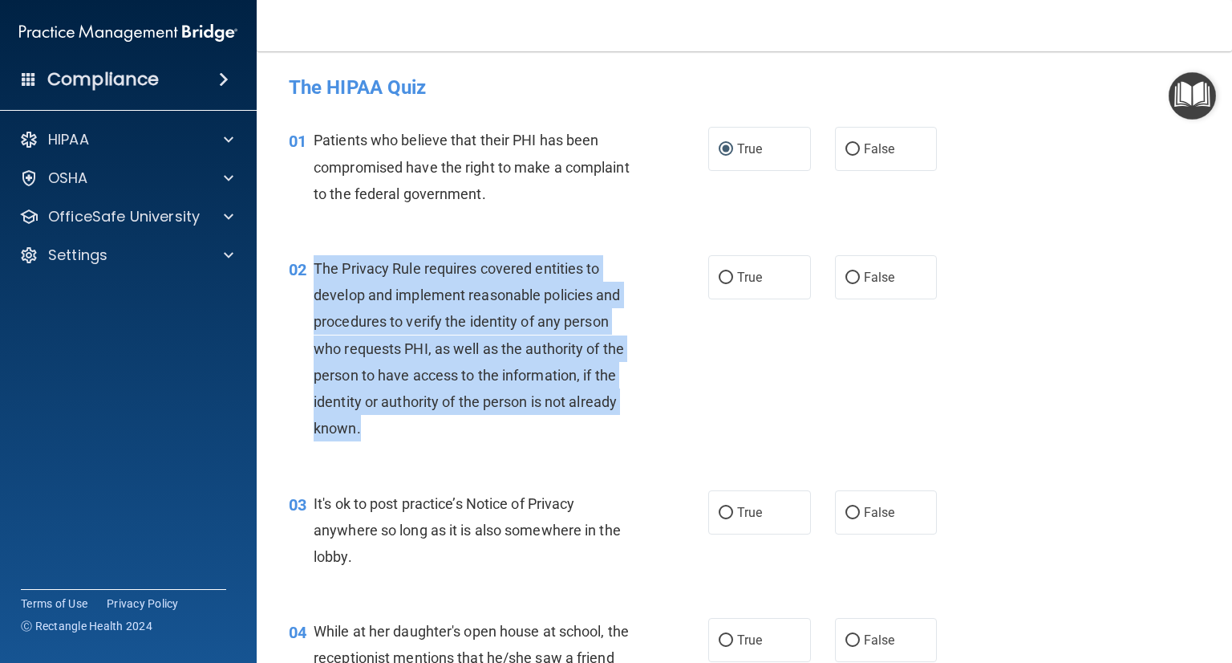
drag, startPoint x: 320, startPoint y: 270, endPoint x: 391, endPoint y: 428, distance: 172.4
click at [391, 428] on div "The Privacy Rule requires covered entities to develop and implement reasonable …" at bounding box center [480, 348] width 333 height 187
click at [719, 283] on input "True" at bounding box center [726, 278] width 14 height 12
radio input "true"
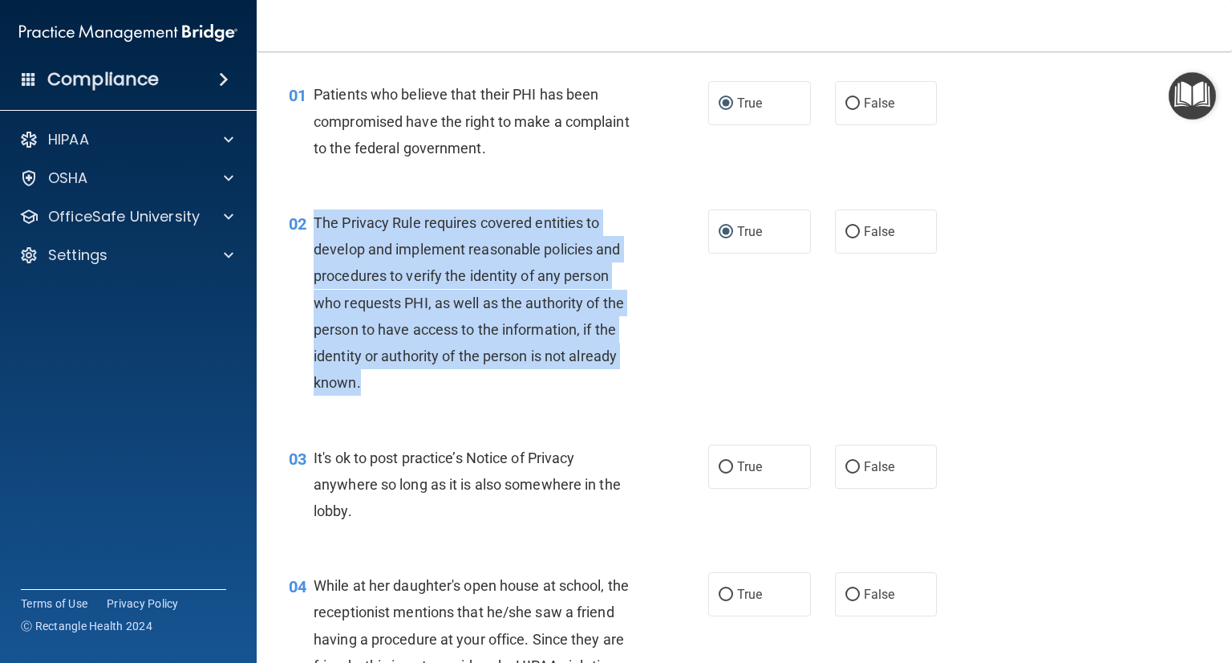
scroll to position [160, 0]
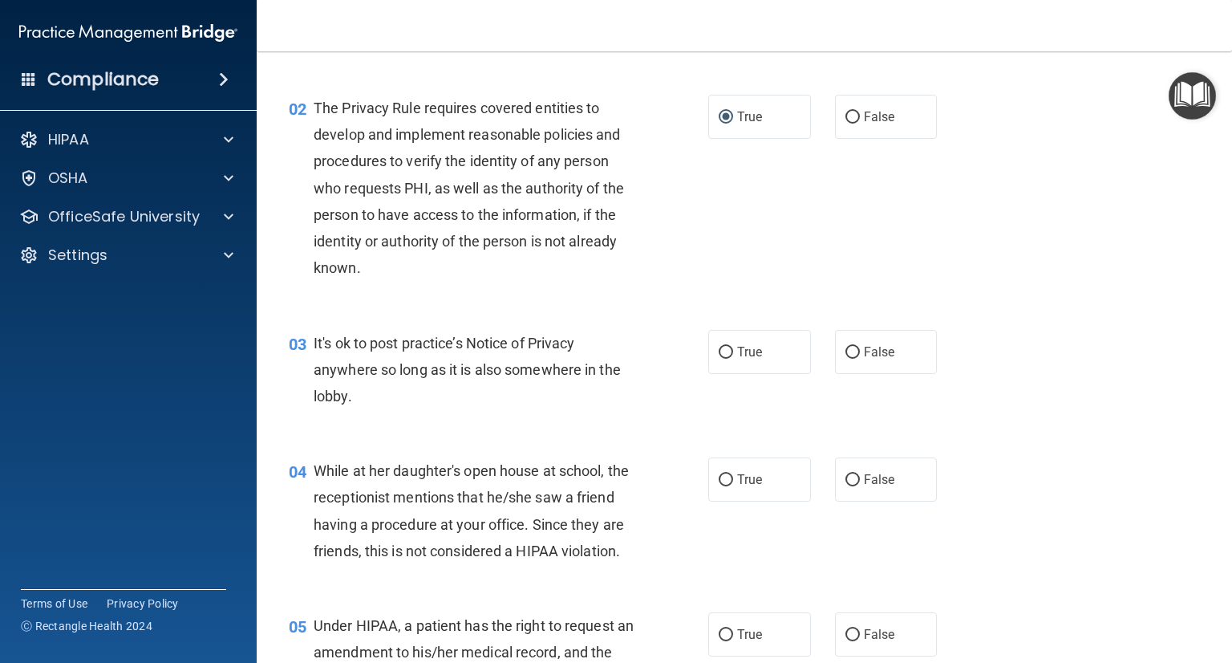
click at [310, 338] on div "03 It's ok to post practice’s Notice of Privacy anywhere so long as it is also …" at bounding box center [499, 374] width 468 height 88
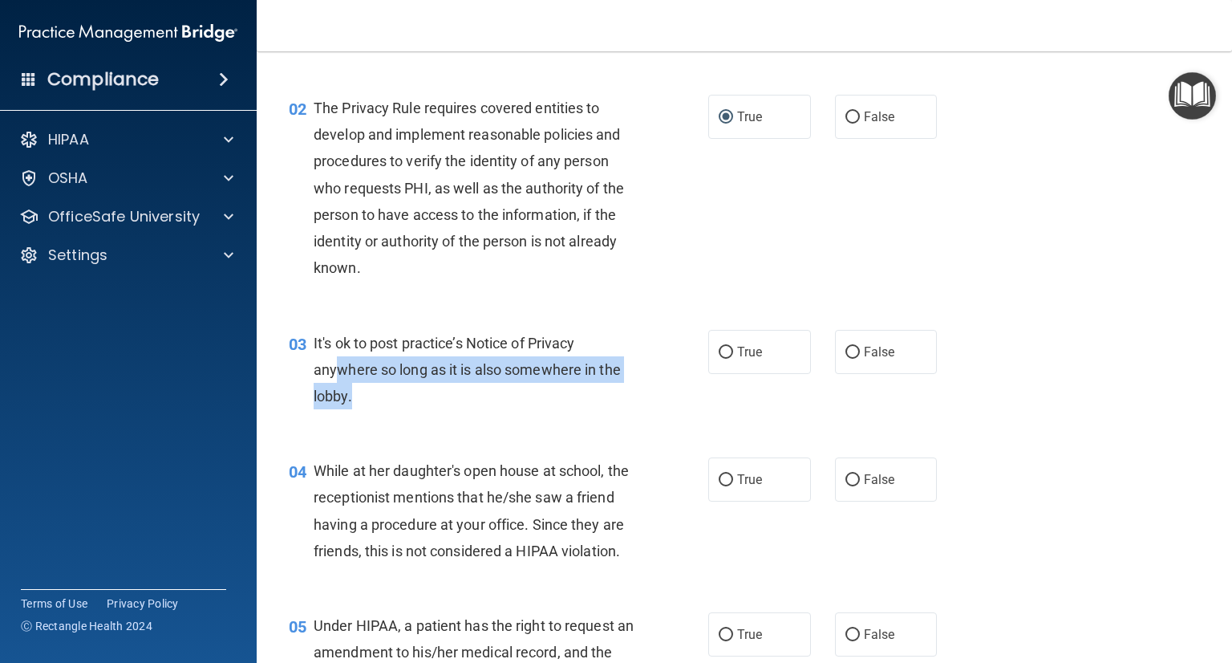
drag, startPoint x: 353, startPoint y: 385, endPoint x: 331, endPoint y: 370, distance: 27.1
click at [331, 372] on div "It's ok to post practice’s Notice of Privacy anywhere so long as it is also som…" at bounding box center [480, 370] width 333 height 80
click at [312, 343] on div "03" at bounding box center [295, 345] width 37 height 30
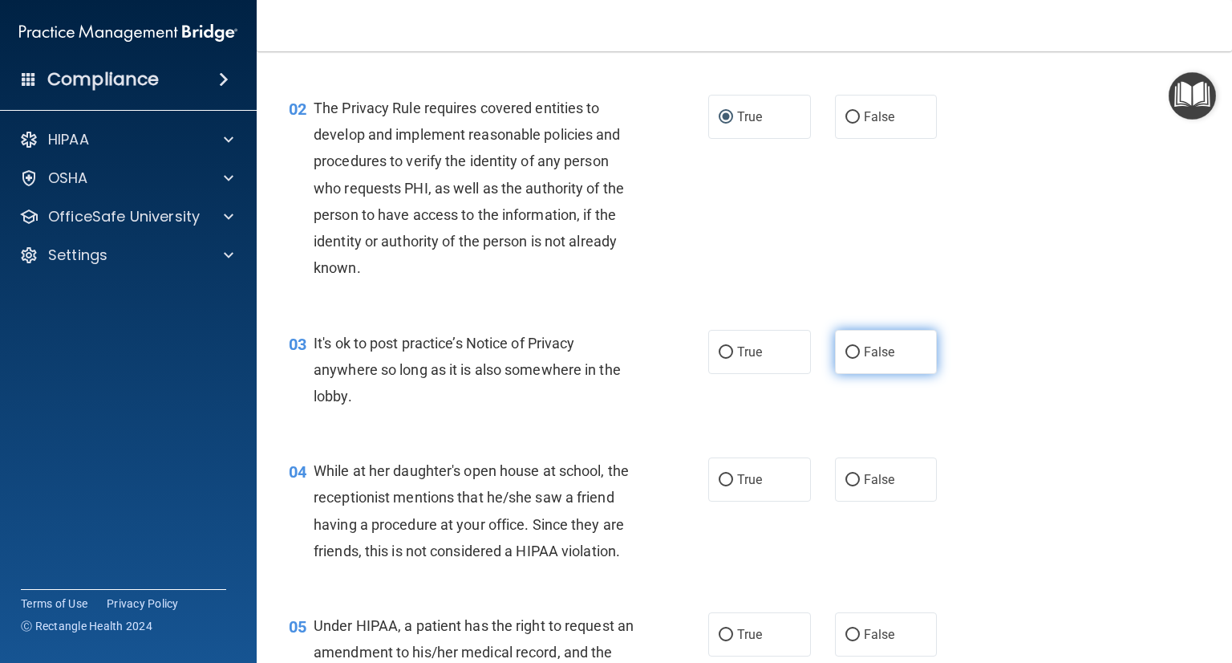
click at [835, 351] on label "False" at bounding box center [886, 352] width 103 height 44
click at [846, 351] on input "False" at bounding box center [853, 353] width 14 height 12
radio input "true"
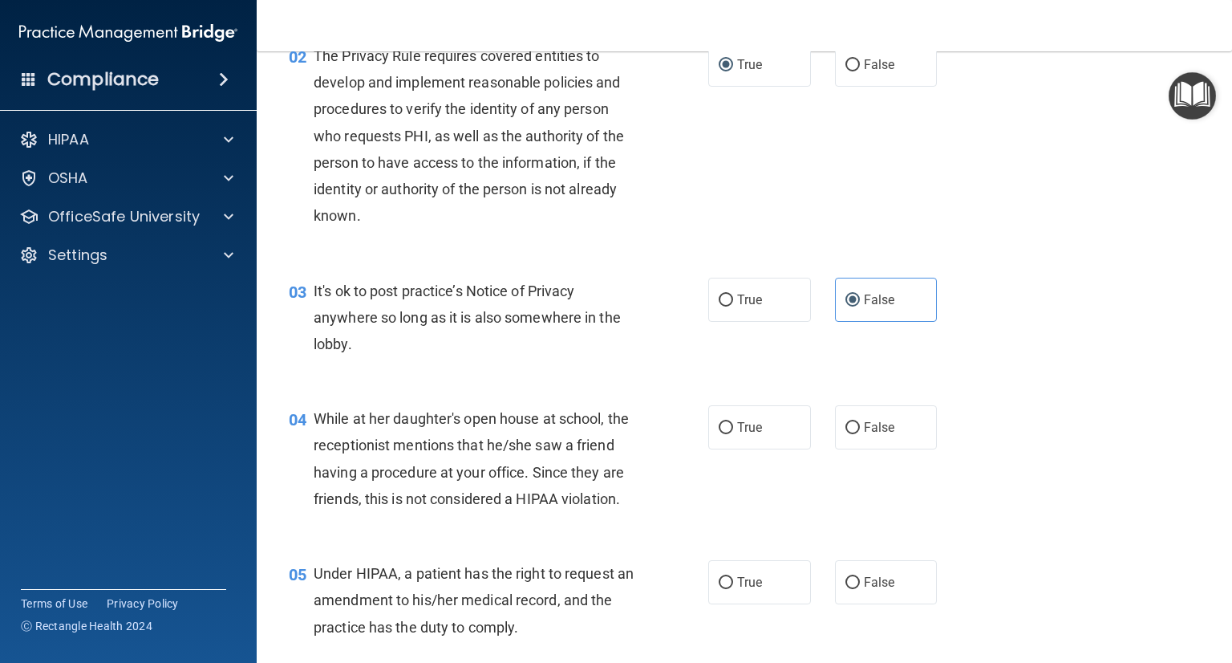
scroll to position [241, 0]
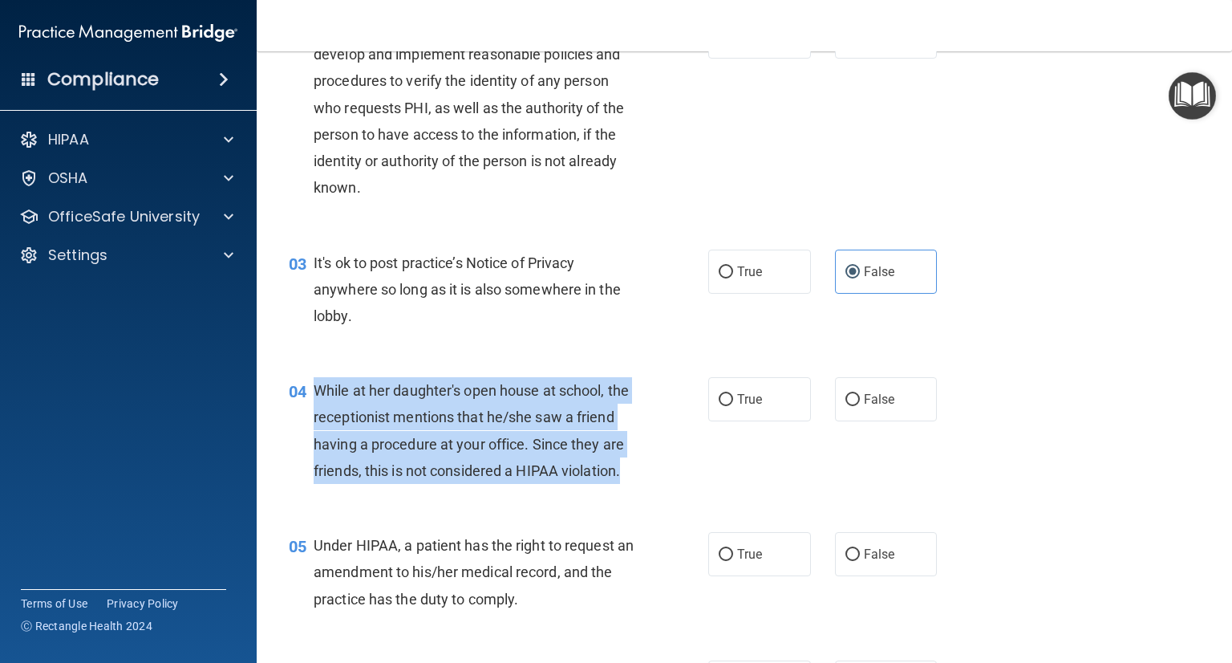
drag, startPoint x: 315, startPoint y: 388, endPoint x: 402, endPoint y: 505, distance: 146.2
click at [375, 484] on div "While at her daughter's open house at school, the receptionist mentions that he…" at bounding box center [480, 430] width 333 height 107
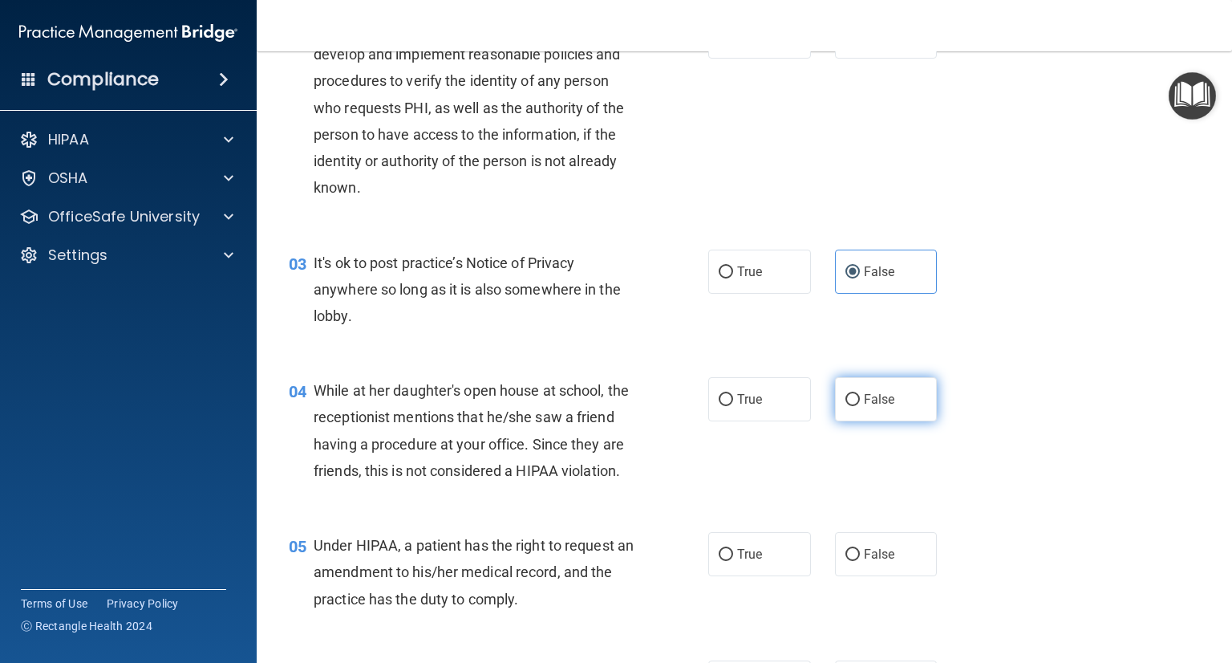
click at [903, 406] on label "False" at bounding box center [886, 399] width 103 height 44
click at [860, 406] on input "False" at bounding box center [853, 400] width 14 height 12
radio input "true"
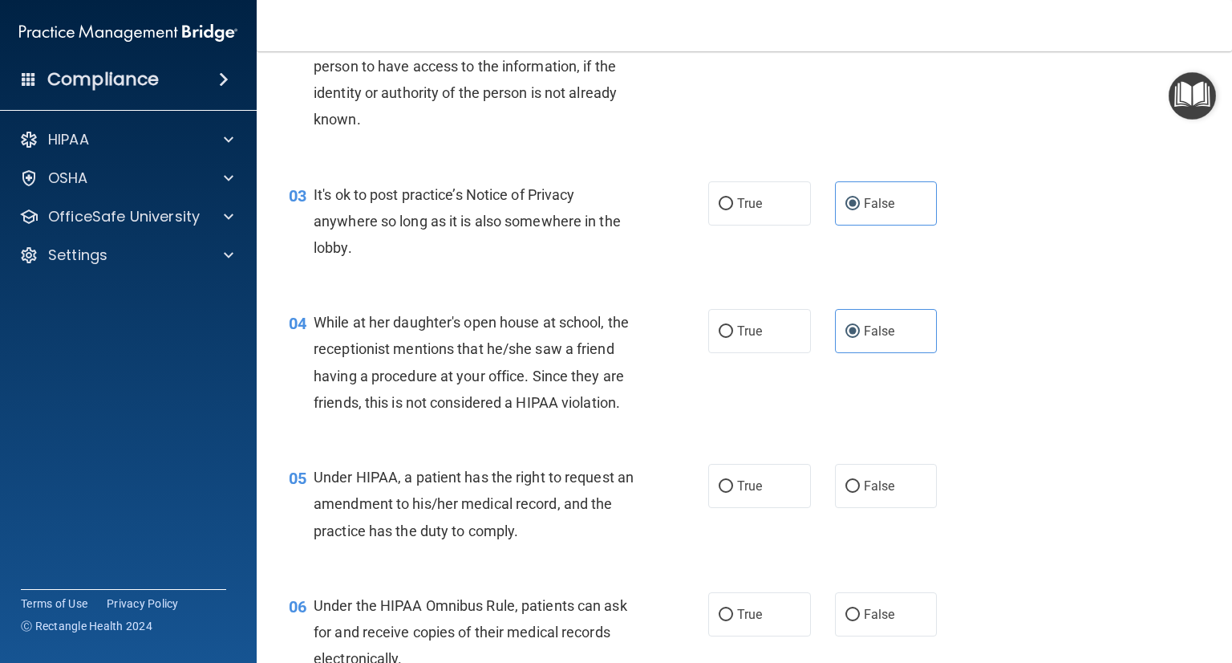
scroll to position [401, 0]
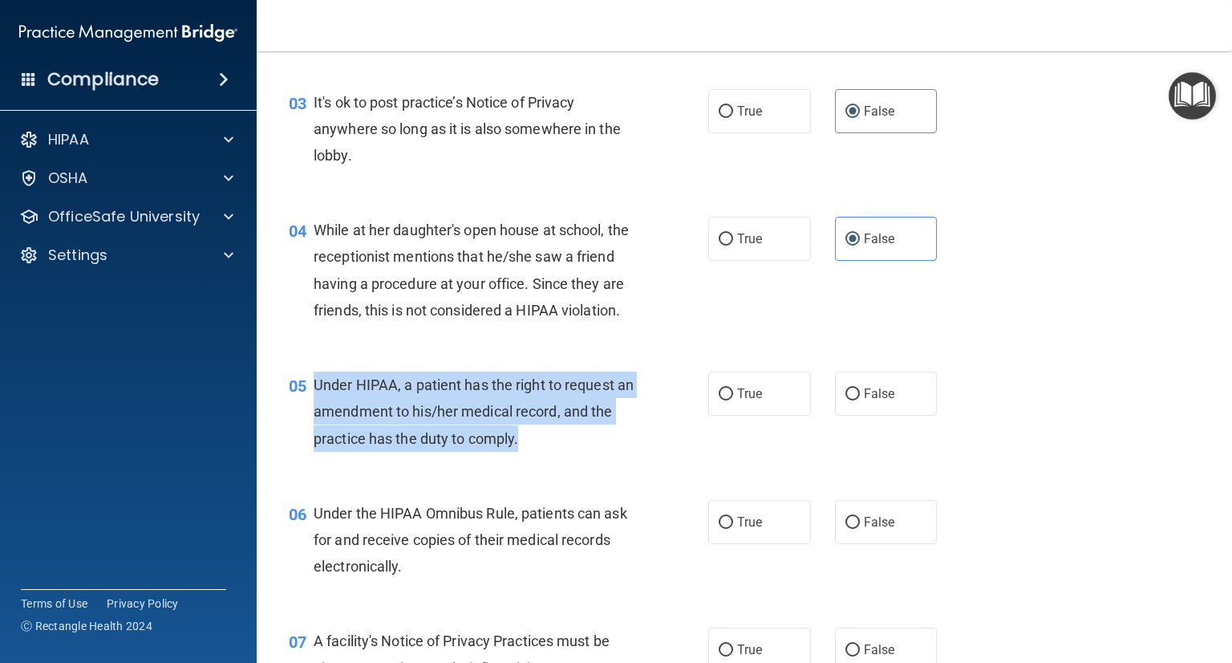
drag, startPoint x: 315, startPoint y: 408, endPoint x: 552, endPoint y: 483, distance: 248.9
click at [552, 460] on div "05 Under HIPAA, a patient has the right to request an amendment to his/her medi…" at bounding box center [499, 415] width 468 height 88
click at [847, 400] on input "False" at bounding box center [853, 394] width 14 height 12
radio input "true"
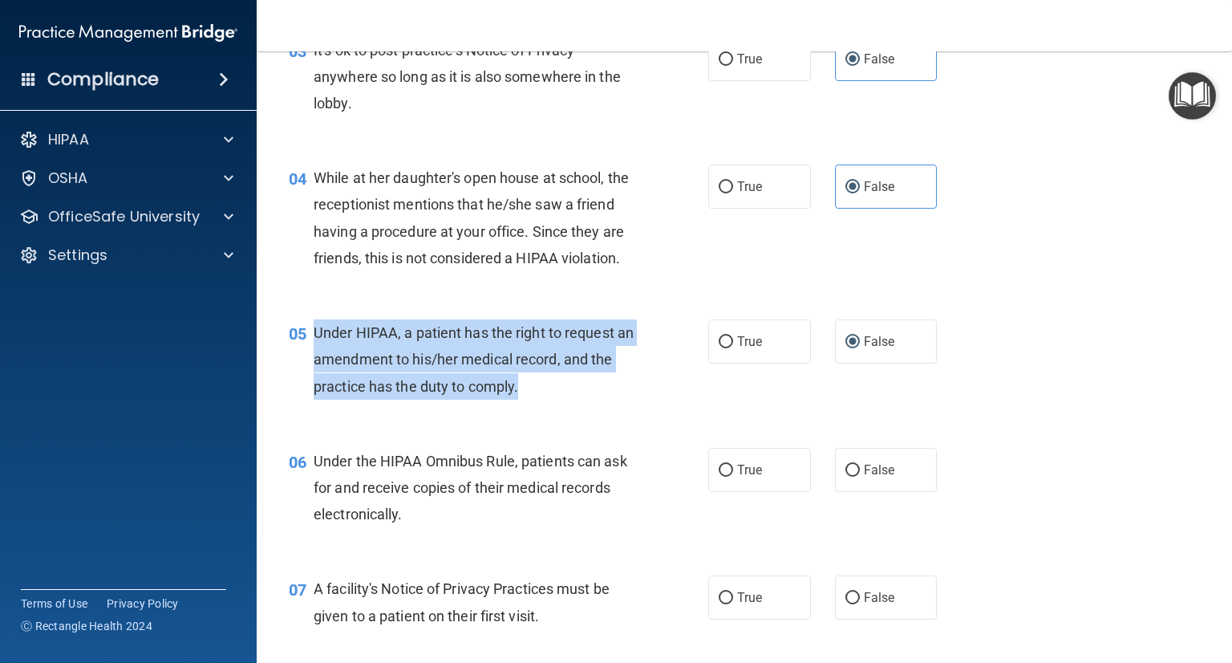
scroll to position [481, 0]
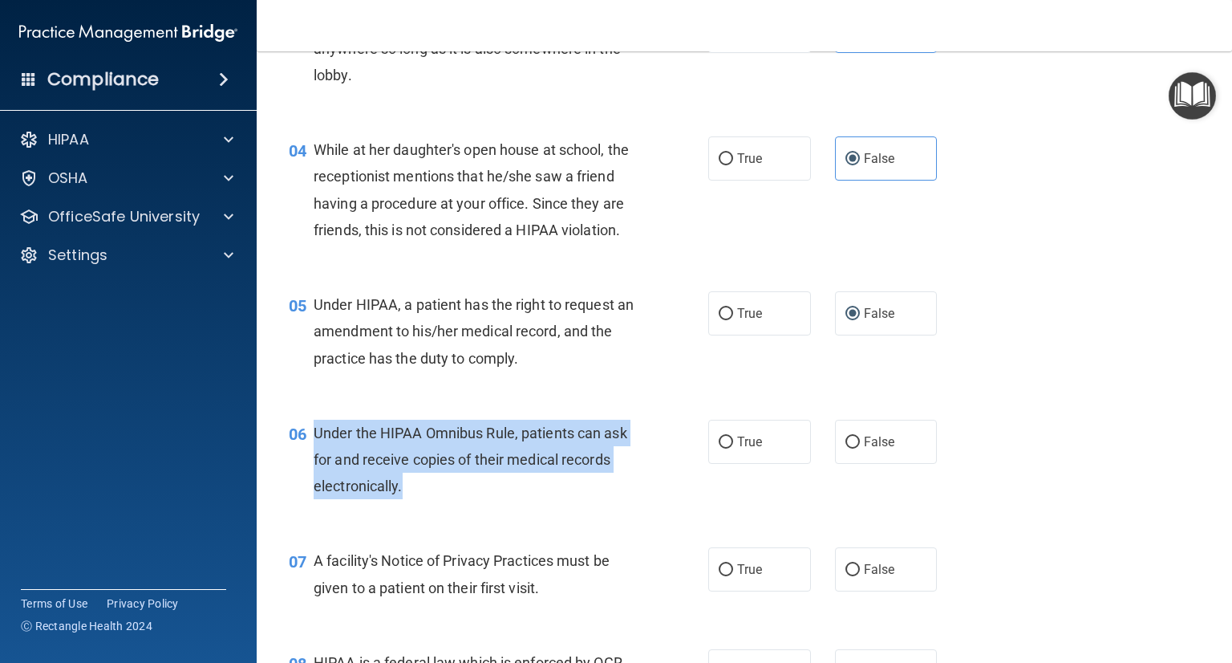
drag, startPoint x: 321, startPoint y: 463, endPoint x: 450, endPoint y: 522, distance: 142.2
click at [450, 500] on div "Under the HIPAA Omnibus Rule, patients can ask for and receive copies of their …" at bounding box center [480, 460] width 333 height 80
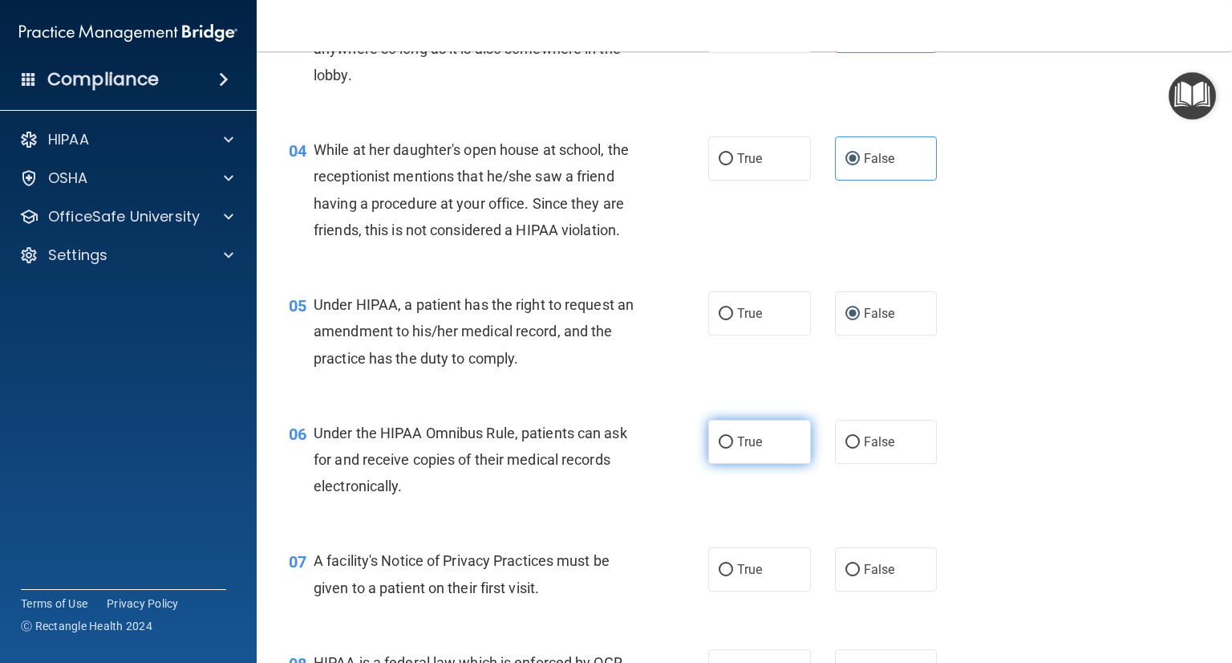
click at [754, 449] on span "True" at bounding box center [749, 441] width 25 height 15
click at [733, 448] on input "True" at bounding box center [726, 442] width 14 height 12
radio input "true"
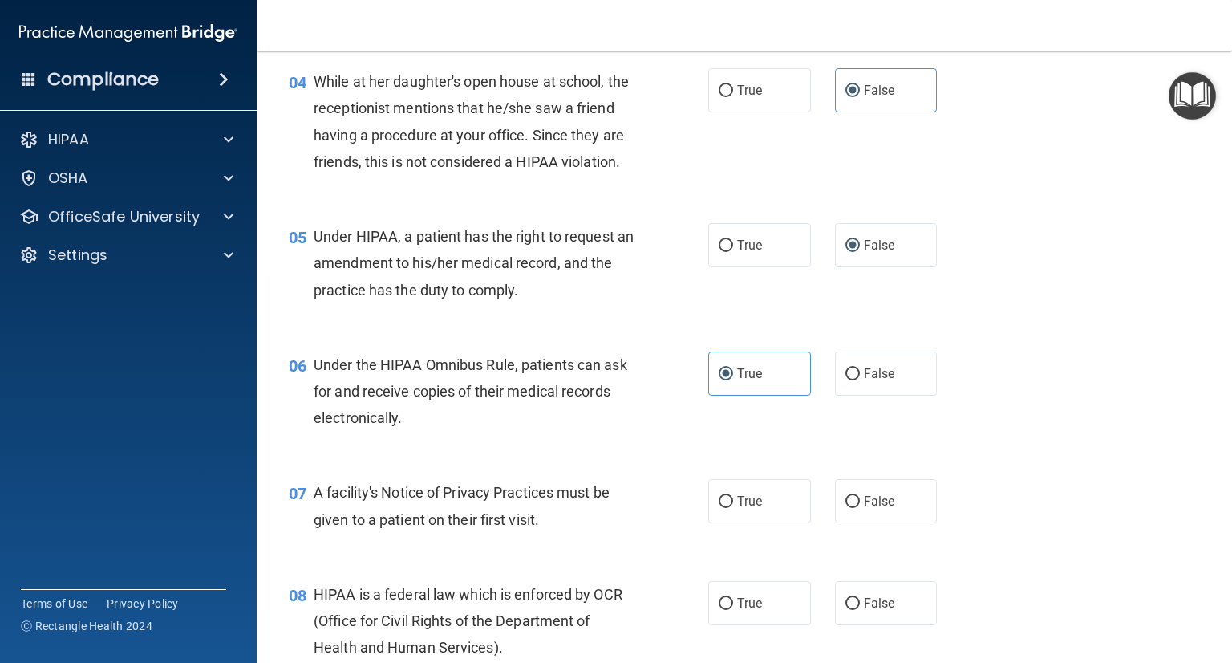
scroll to position [642, 0]
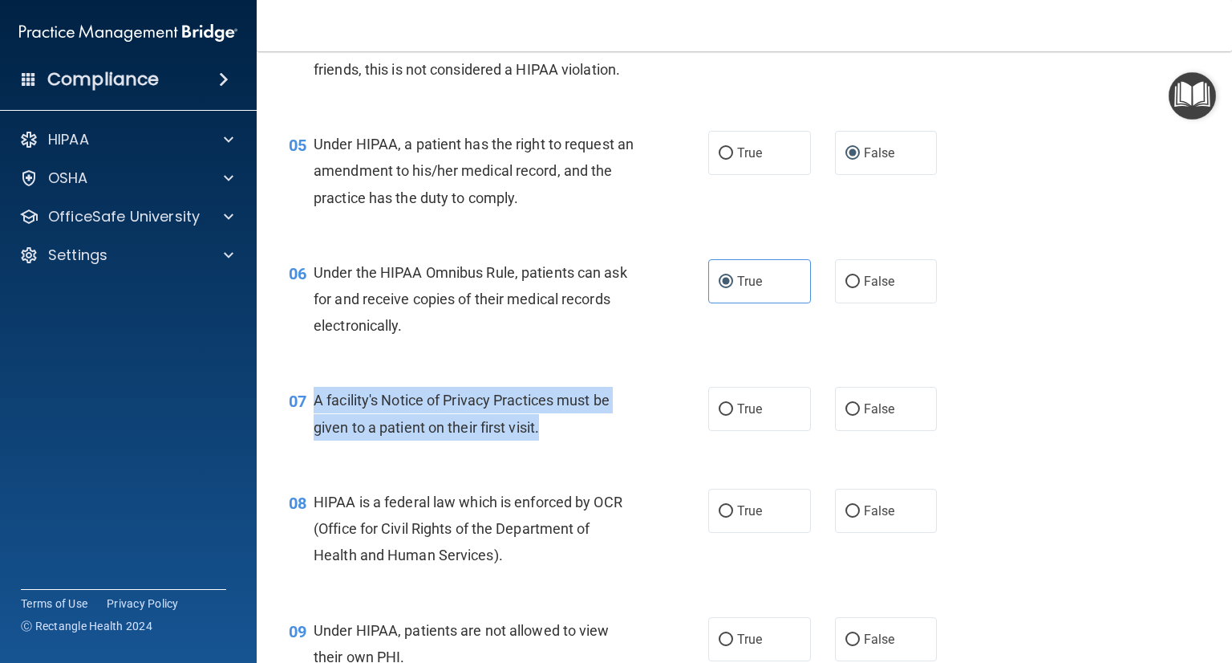
drag, startPoint x: 311, startPoint y: 423, endPoint x: 563, endPoint y: 463, distance: 255.1
click at [563, 448] on div "07 A facility's Notice of Privacy Practices must be given to a patient on their…" at bounding box center [499, 417] width 468 height 61
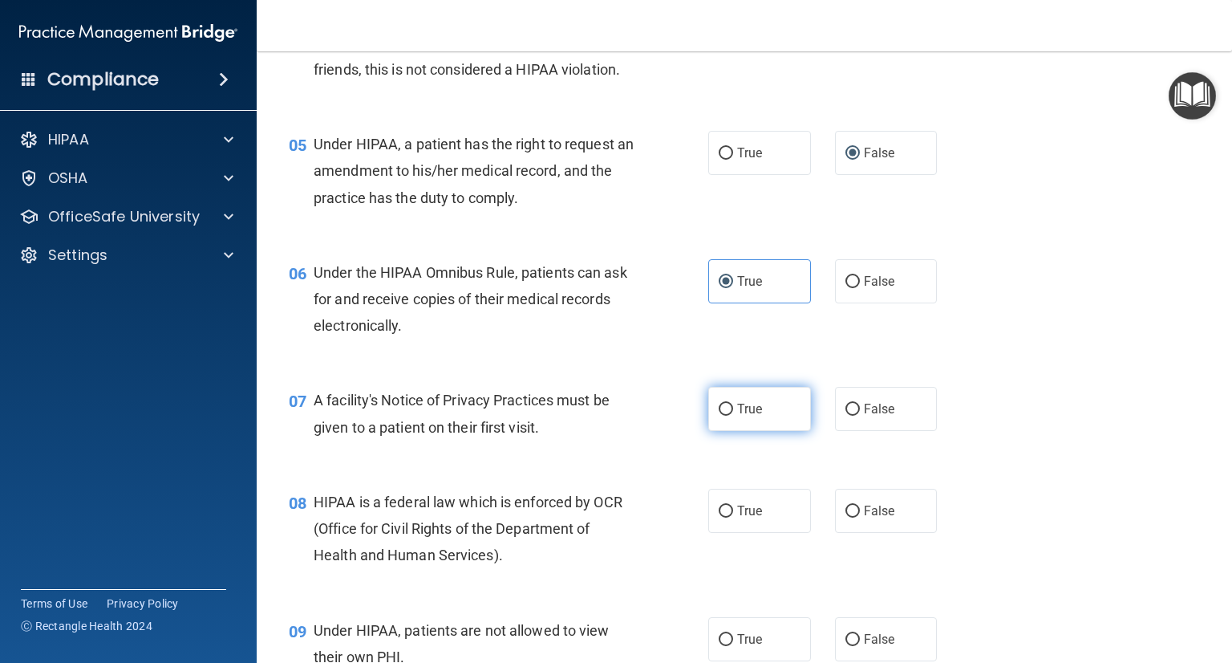
click at [767, 431] on label "True" at bounding box center [759, 409] width 103 height 44
click at [733, 416] on input "True" at bounding box center [726, 410] width 14 height 12
radio input "true"
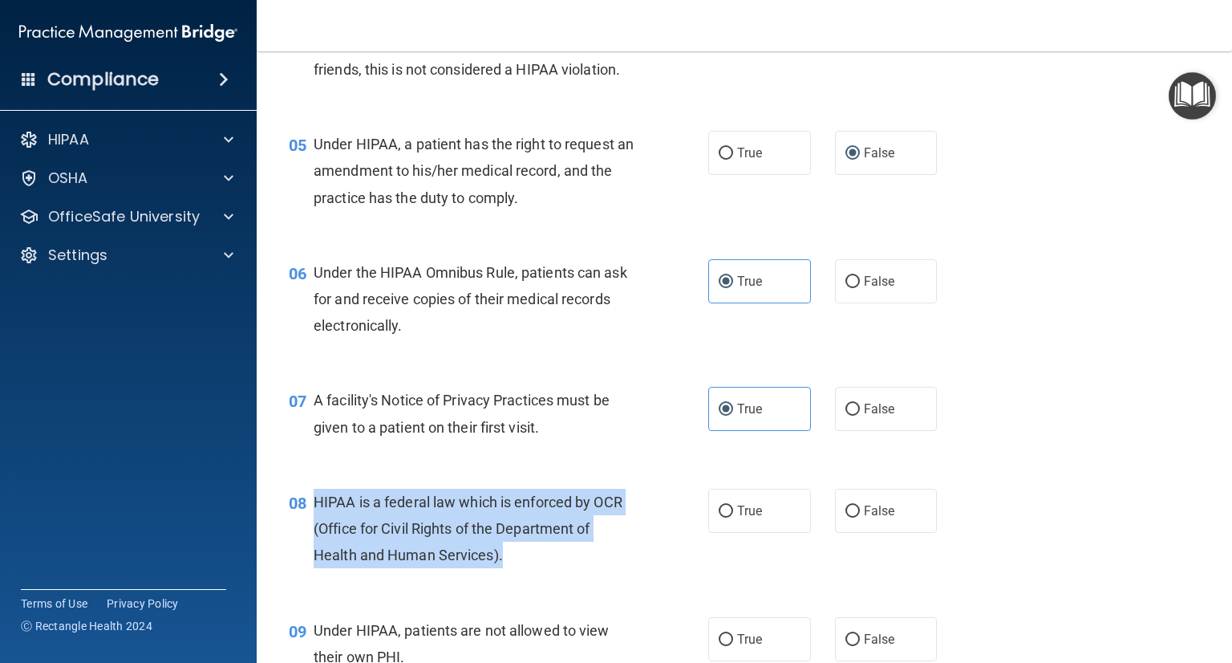
drag, startPoint x: 315, startPoint y: 526, endPoint x: 558, endPoint y: 596, distance: 252.2
click at [558, 577] on div "08 HIPAA is a federal law which is enforced by OCR (Office for Civil Rights of …" at bounding box center [499, 533] width 468 height 88
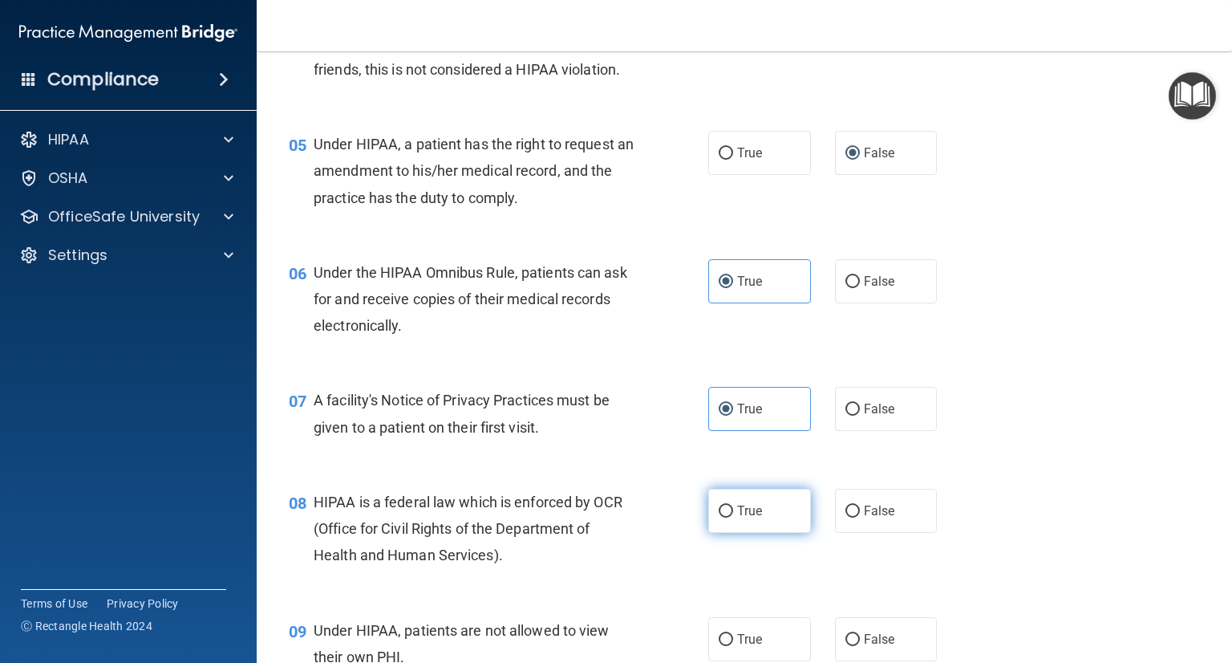
click at [737, 518] on span "True" at bounding box center [749, 510] width 25 height 15
click at [733, 517] on input "True" at bounding box center [726, 511] width 14 height 12
radio input "true"
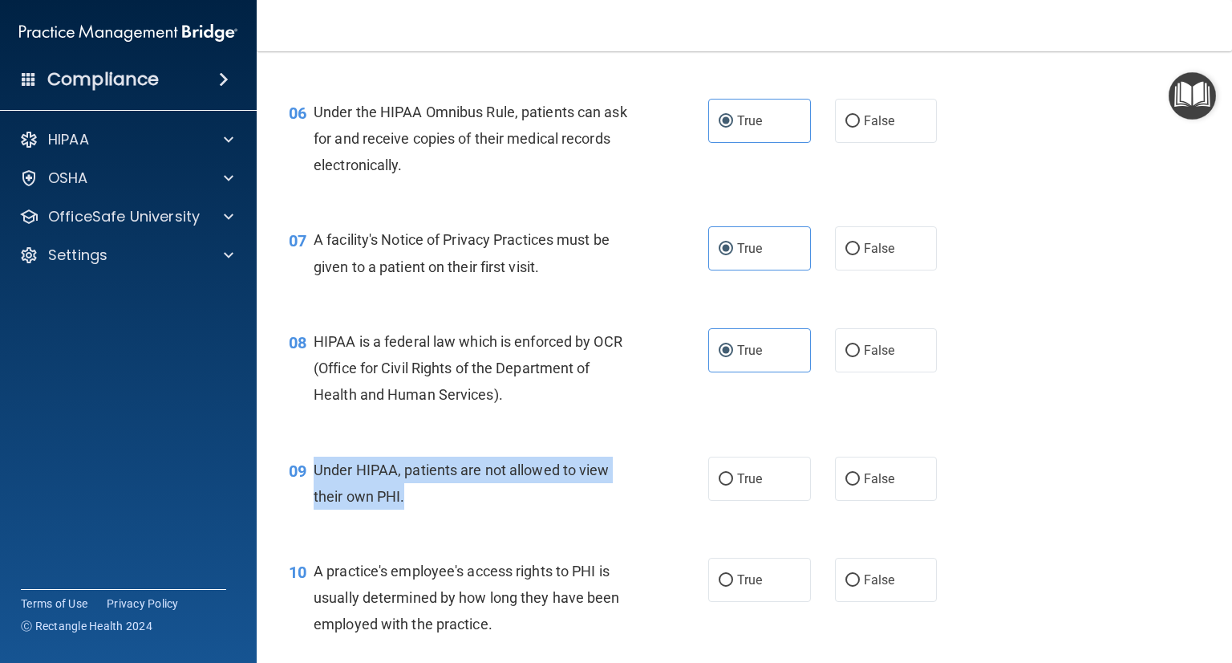
drag, startPoint x: 314, startPoint y: 490, endPoint x: 421, endPoint y: 529, distance: 114.2
click at [420, 517] on div "09 Under HIPAA, patients are not allowed to view their own PHI." at bounding box center [499, 487] width 468 height 61
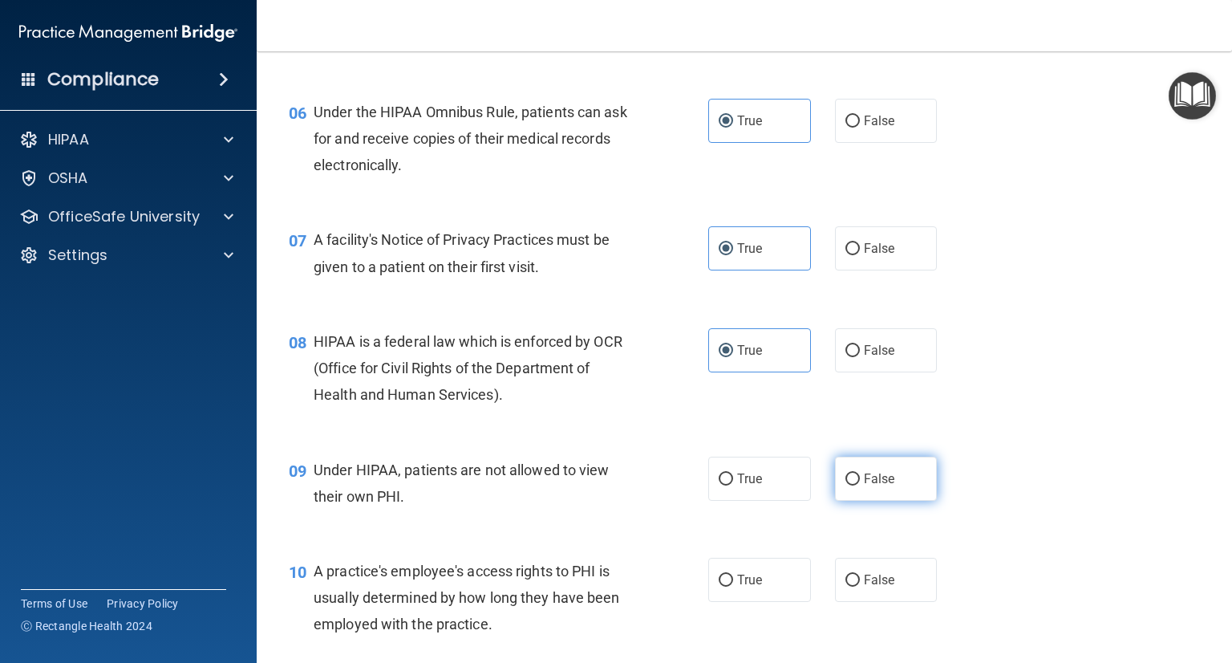
click at [838, 497] on label "False" at bounding box center [886, 479] width 103 height 44
click at [846, 485] on input "False" at bounding box center [853, 479] width 14 height 12
radio input "true"
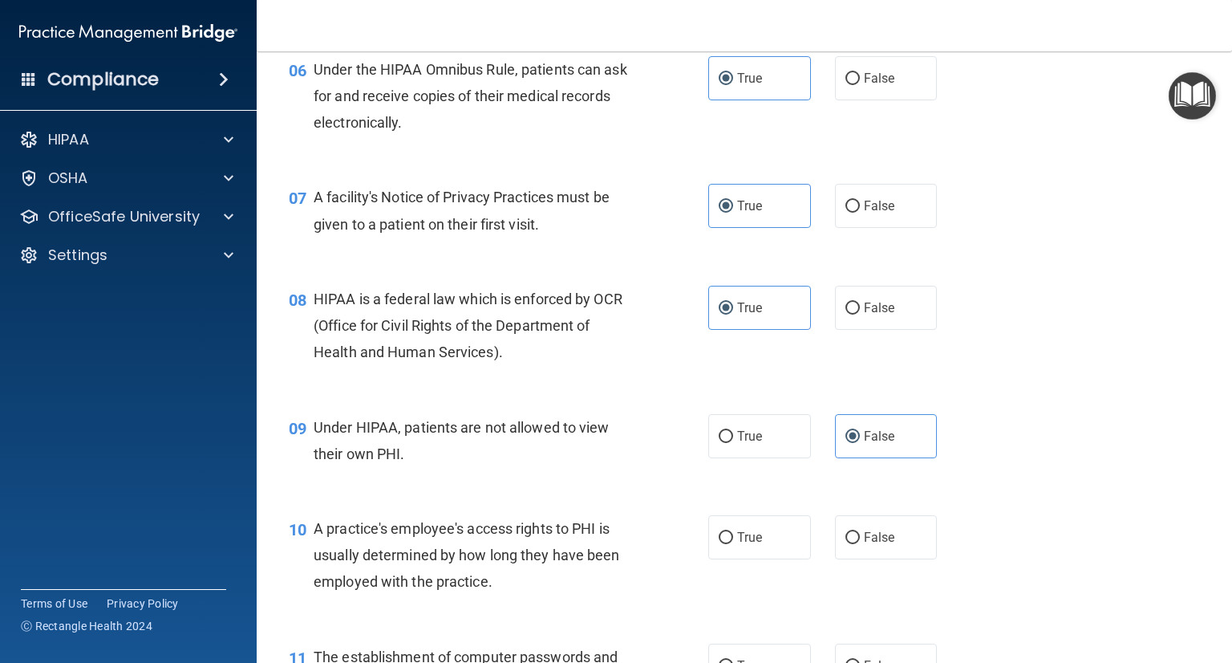
scroll to position [883, 0]
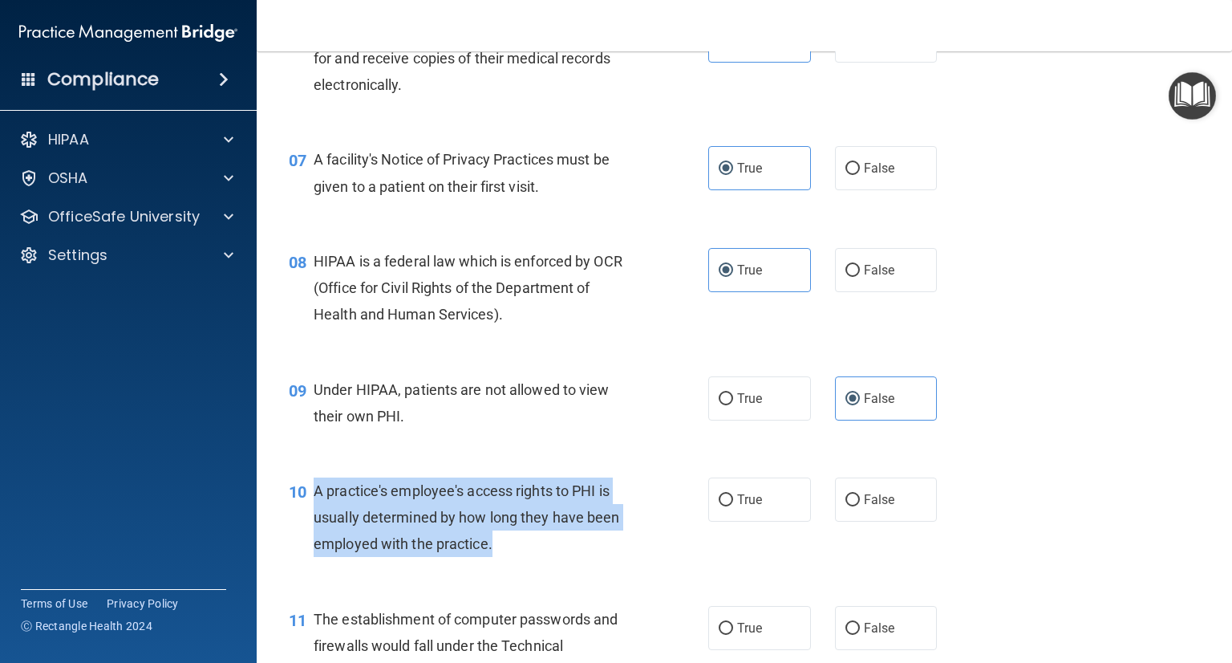
drag, startPoint x: 315, startPoint y: 513, endPoint x: 574, endPoint y: 583, distance: 268.6
click at [574, 558] on div "A practice's employee's access rights to PHI is usually determined by how long …" at bounding box center [480, 517] width 333 height 80
click at [846, 506] on input "False" at bounding box center [853, 500] width 14 height 12
radio input "true"
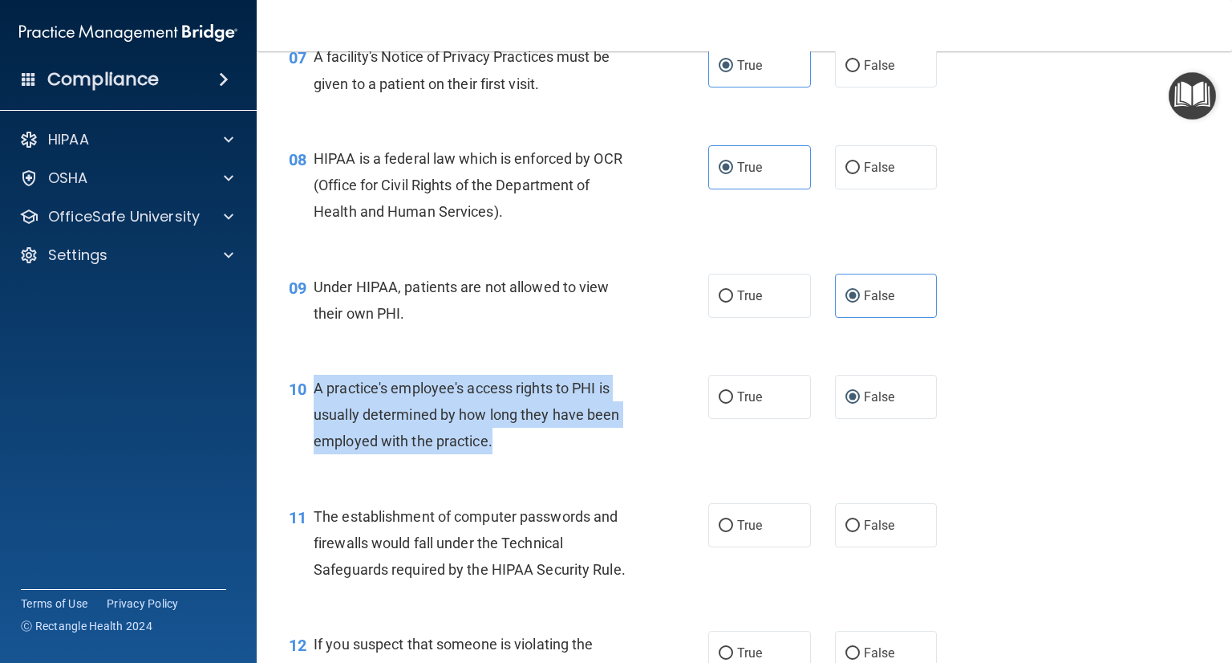
scroll to position [1043, 0]
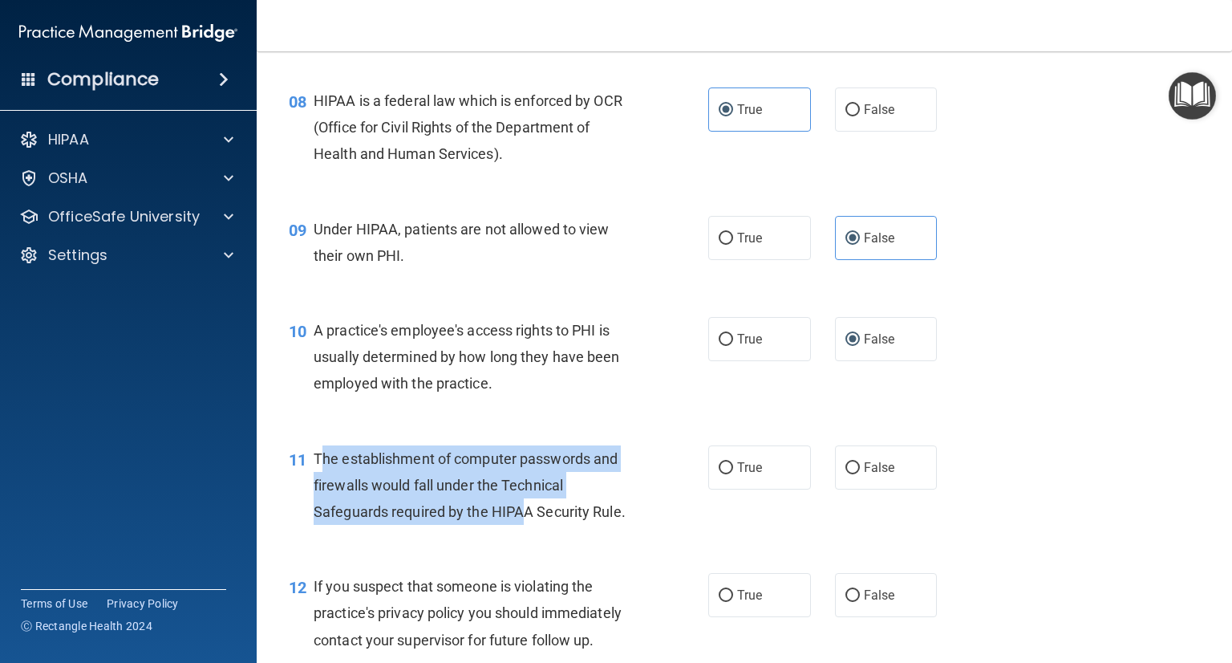
drag, startPoint x: 318, startPoint y: 480, endPoint x: 546, endPoint y: 528, distance: 232.9
click at [523, 526] on div "The establishment of computer passwords and firewalls would fall under the Tech…" at bounding box center [480, 485] width 333 height 80
drag, startPoint x: 629, startPoint y: 535, endPoint x: 323, endPoint y: 480, distance: 310.7
click at [315, 480] on div "The establishment of computer passwords and firewalls would fall under the Tech…" at bounding box center [480, 485] width 333 height 80
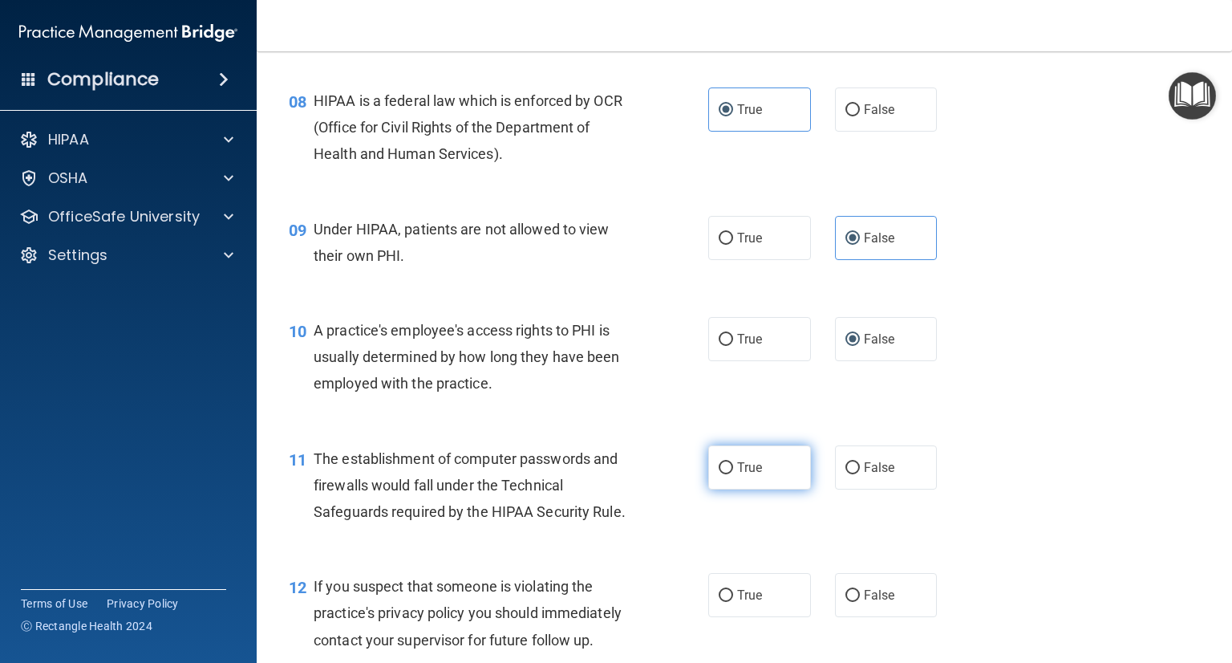
click at [754, 489] on label "True" at bounding box center [759, 467] width 103 height 44
click at [733, 474] on input "True" at bounding box center [726, 468] width 14 height 12
radio input "true"
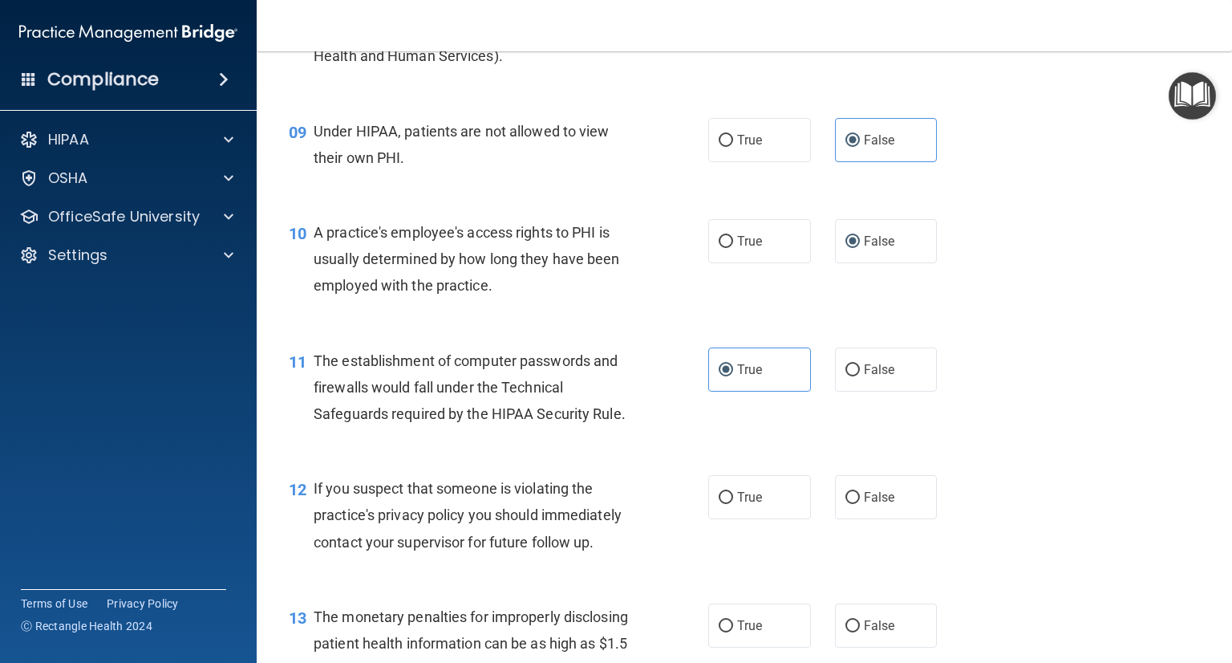
scroll to position [1203, 0]
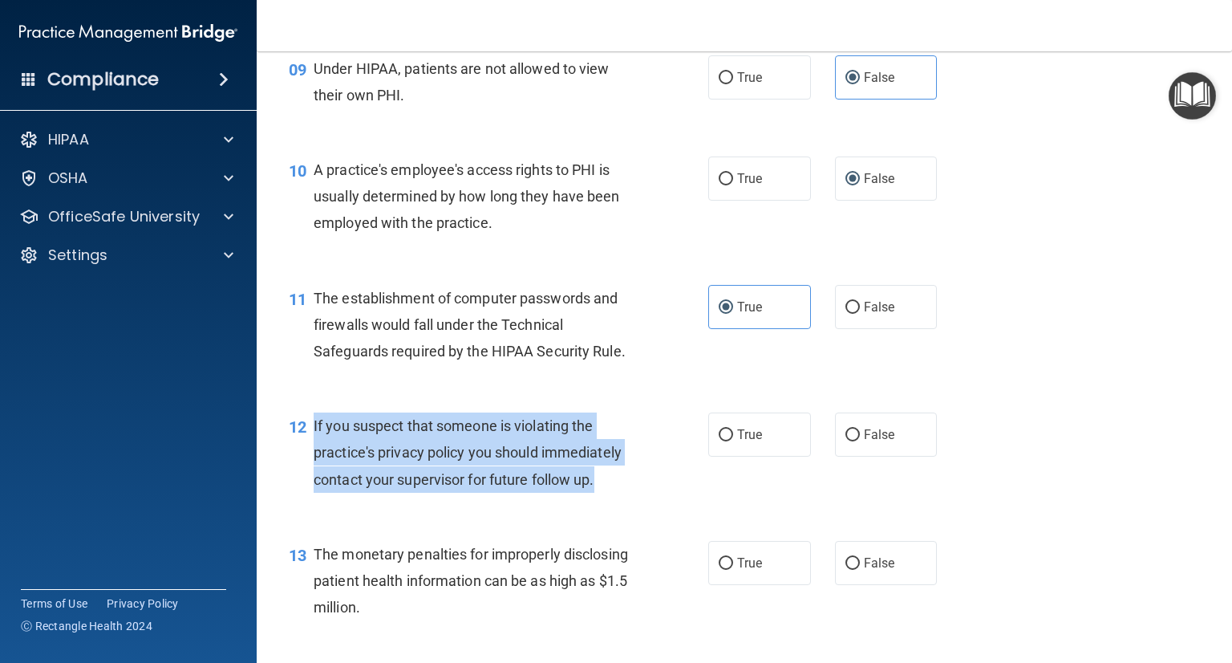
drag, startPoint x: 309, startPoint y: 448, endPoint x: 600, endPoint y: 521, distance: 300.4
click at [600, 501] on div "12 If you suspect that someone is violating the practice's privacy policy you s…" at bounding box center [499, 456] width 468 height 88
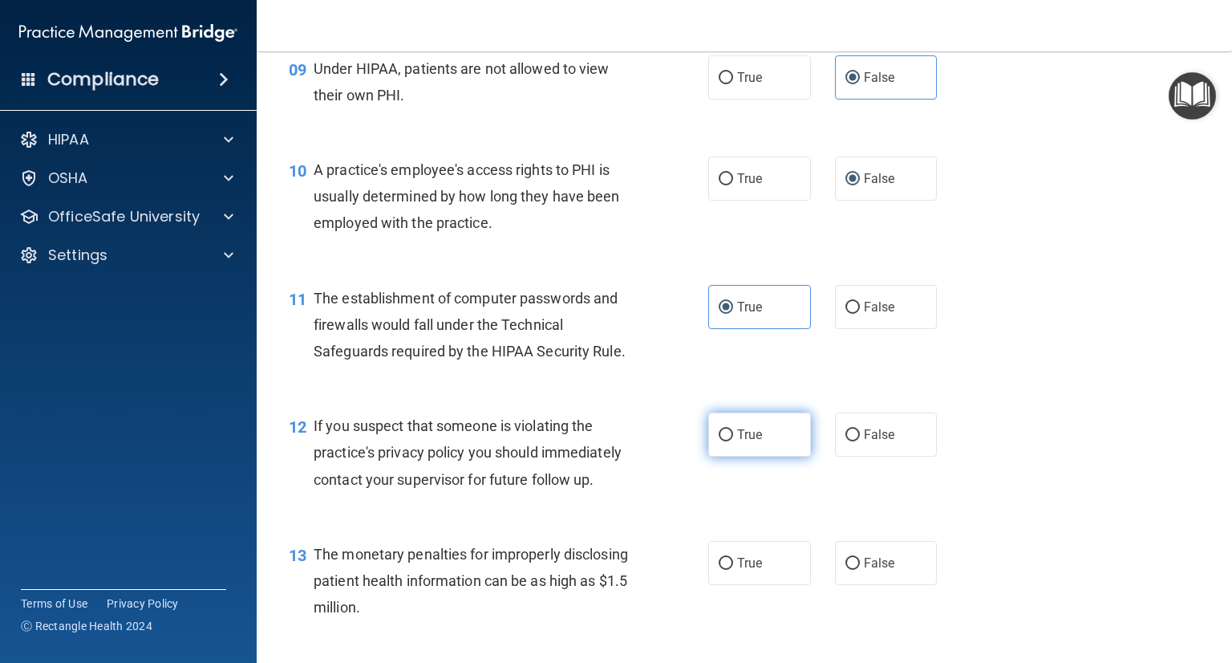
click at [741, 457] on label "True" at bounding box center [759, 434] width 103 height 44
click at [733, 441] on input "True" at bounding box center [726, 435] width 14 height 12
radio input "true"
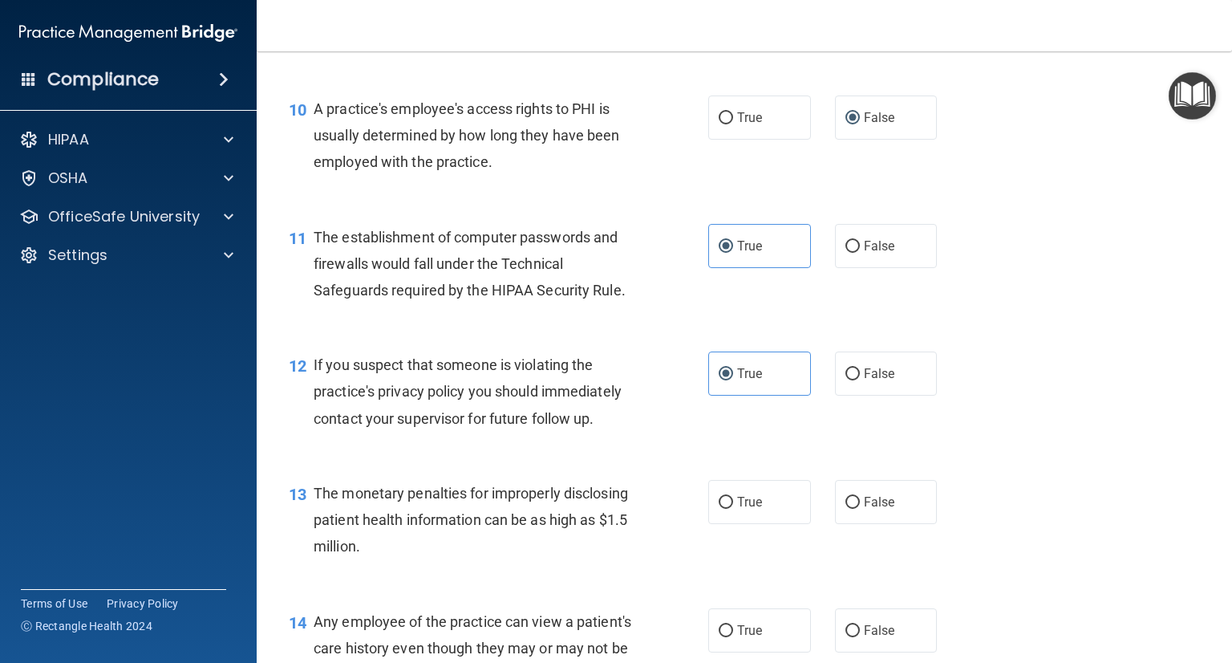
scroll to position [1364, 0]
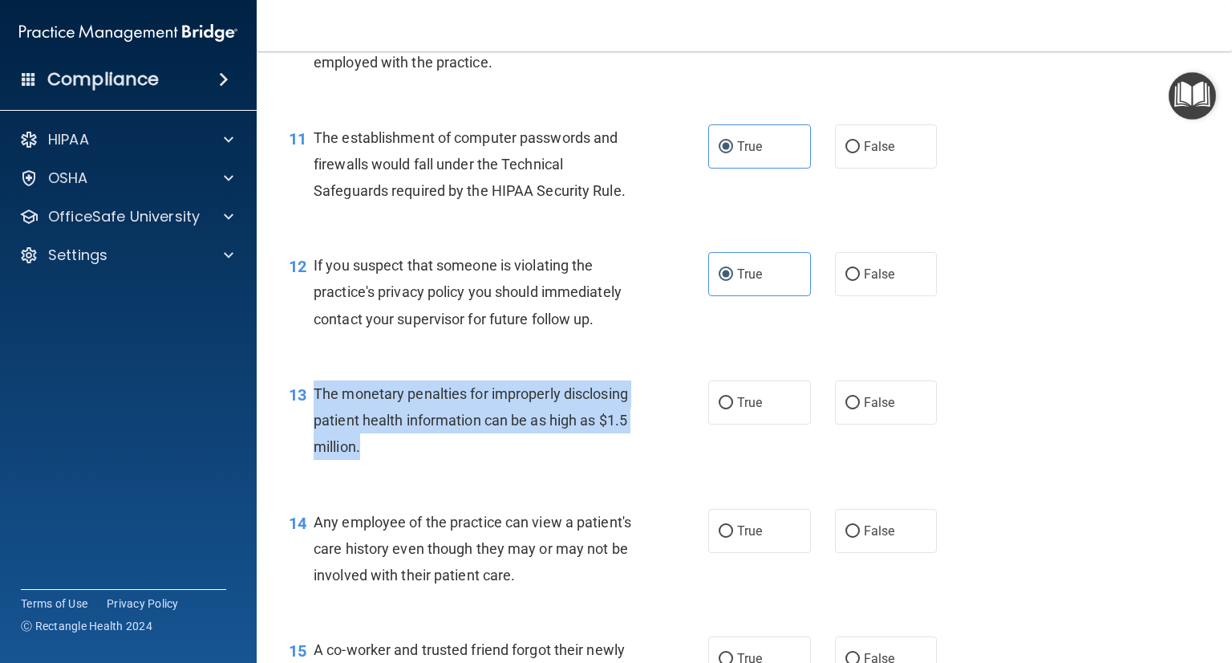
drag, startPoint x: 314, startPoint y: 415, endPoint x: 545, endPoint y: 484, distance: 241.1
click at [545, 461] on div "The monetary penalties for improperly disclosing patient health information can…" at bounding box center [480, 420] width 333 height 80
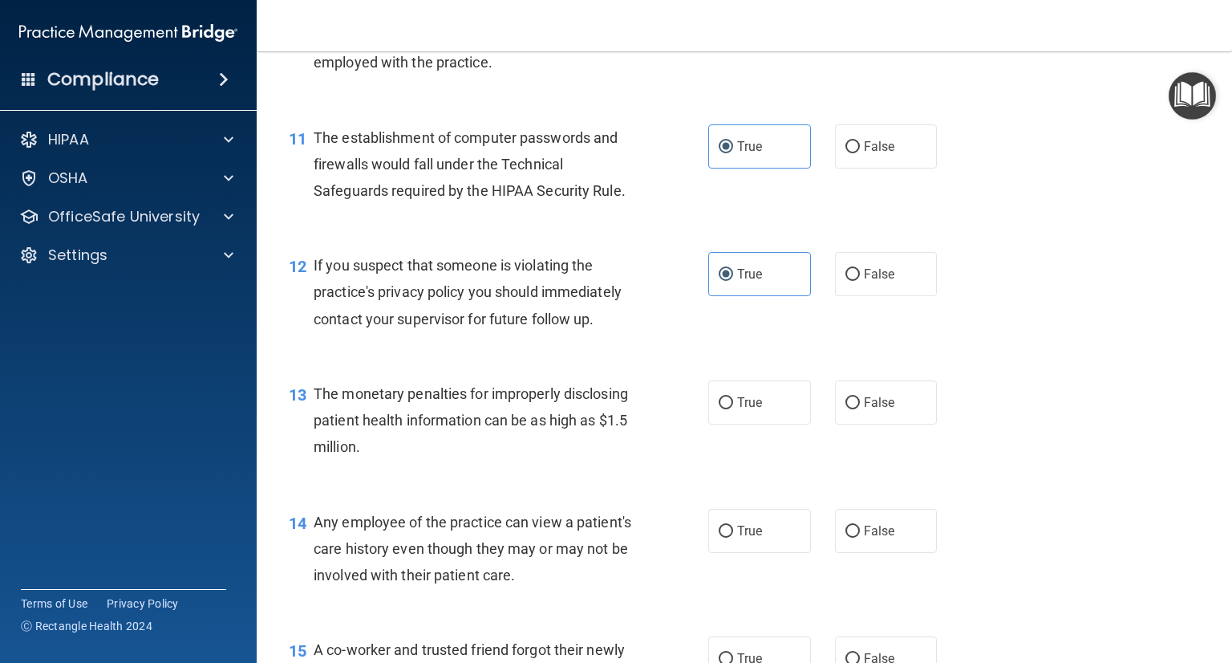
drag, startPoint x: 713, startPoint y: 436, endPoint x: 708, endPoint y: 460, distance: 23.9
click at [713, 424] on label "True" at bounding box center [759, 402] width 103 height 44
click at [719, 409] on input "True" at bounding box center [726, 403] width 14 height 12
radio input "true"
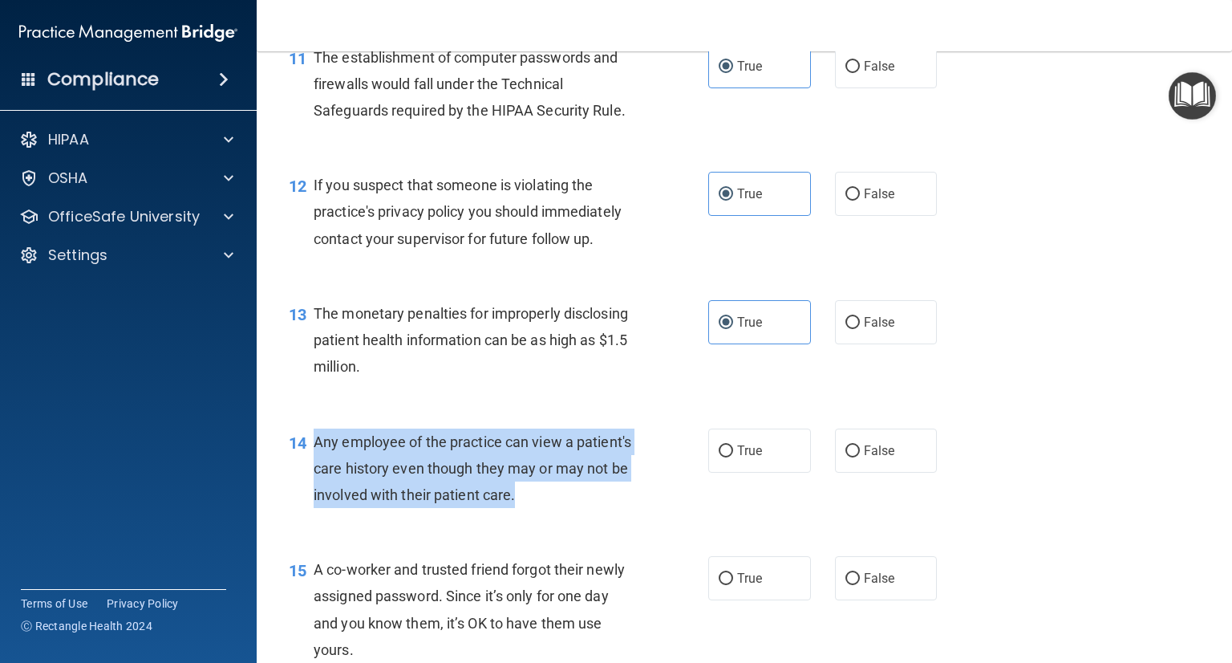
drag, startPoint x: 318, startPoint y: 465, endPoint x: 611, endPoint y: 530, distance: 300.7
click at [611, 509] on div "Any employee of the practice can view a patient's care history even though they…" at bounding box center [480, 468] width 333 height 80
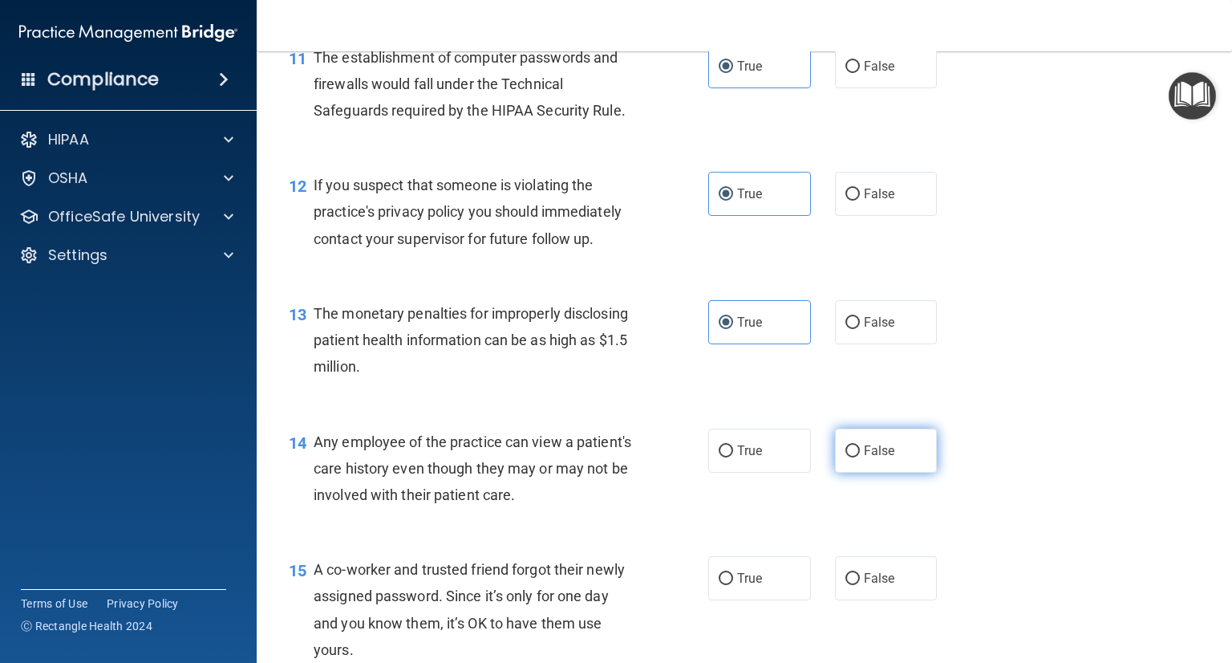
click at [854, 473] on label "False" at bounding box center [886, 450] width 103 height 44
click at [854, 457] on input "False" at bounding box center [853, 451] width 14 height 12
radio input "true"
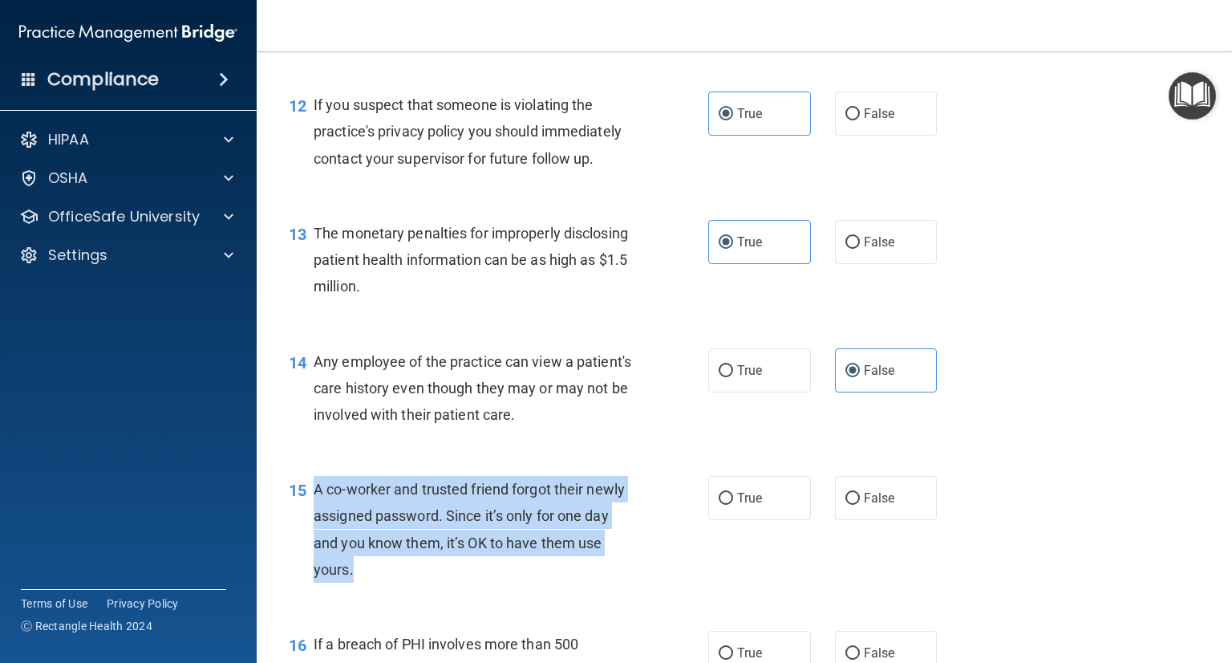
drag, startPoint x: 315, startPoint y: 509, endPoint x: 394, endPoint y: 607, distance: 124.9
click at [394, 582] on div "A co-worker and trusted friend forgot their newly assigned password. Since it’s…" at bounding box center [480, 529] width 333 height 107
click at [846, 505] on input "False" at bounding box center [853, 499] width 14 height 12
radio input "true"
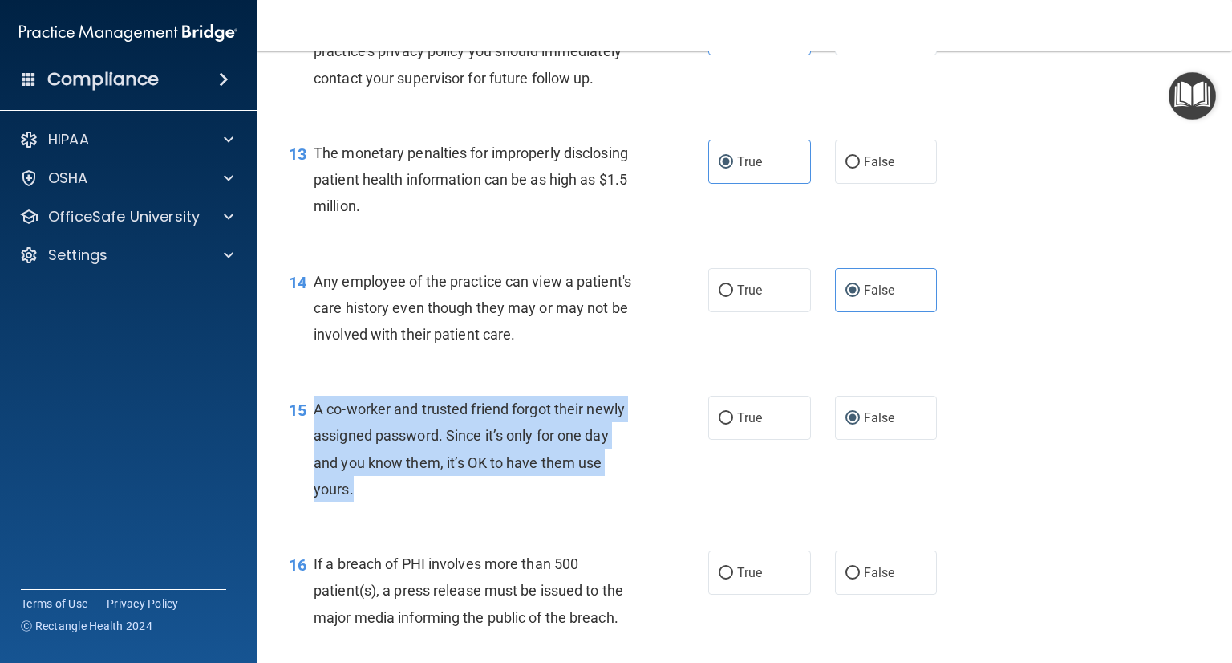
scroll to position [1765, 0]
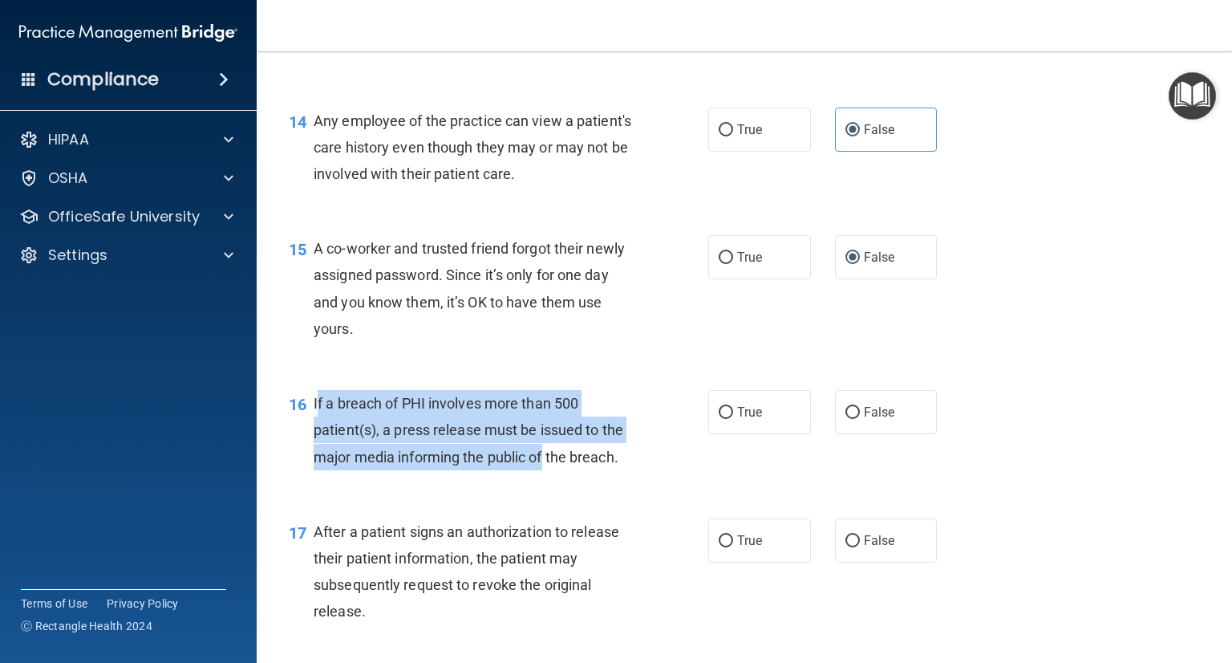
drag, startPoint x: 315, startPoint y: 431, endPoint x: 594, endPoint y: 488, distance: 284.2
click at [549, 465] on span "If a breach of PHI involves more than 500 patient(s), a press release must be i…" at bounding box center [469, 430] width 310 height 70
drag, startPoint x: 632, startPoint y: 485, endPoint x: 311, endPoint y: 428, distance: 326.1
click at [311, 428] on div "16 If a breach of PHI involves more than 500 patient(s), a press release must b…" at bounding box center [499, 434] width 468 height 88
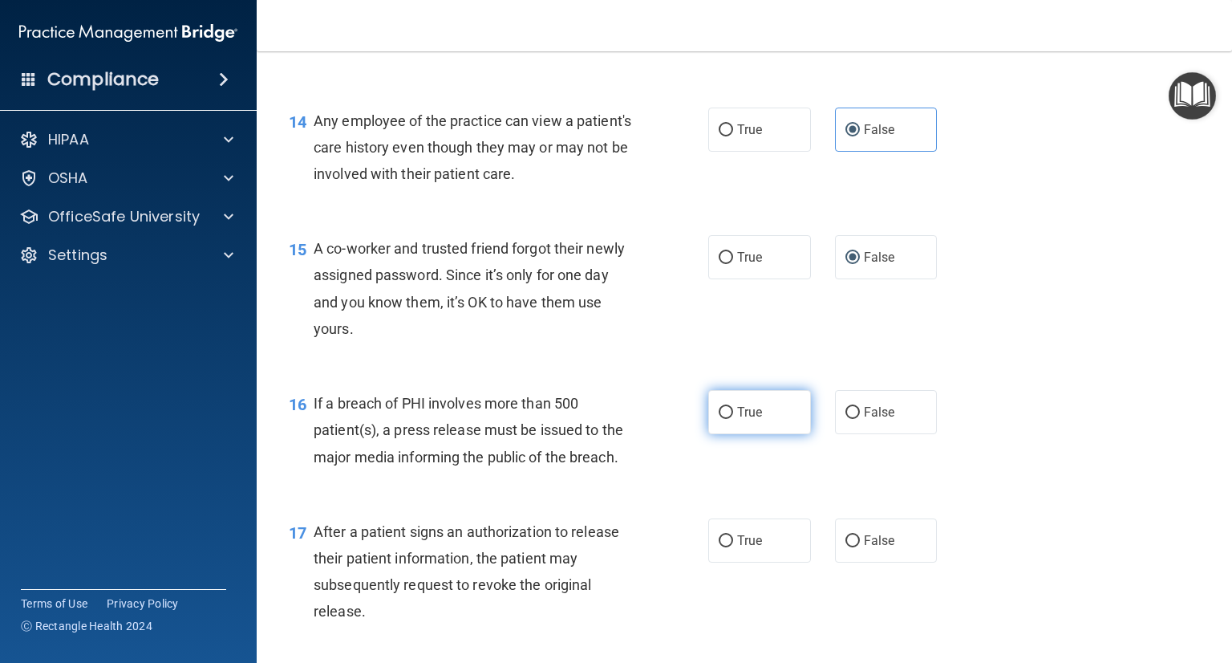
click at [760, 434] on label "True" at bounding box center [759, 412] width 103 height 44
click at [733, 419] on input "True" at bounding box center [726, 413] width 14 height 12
radio input "true"
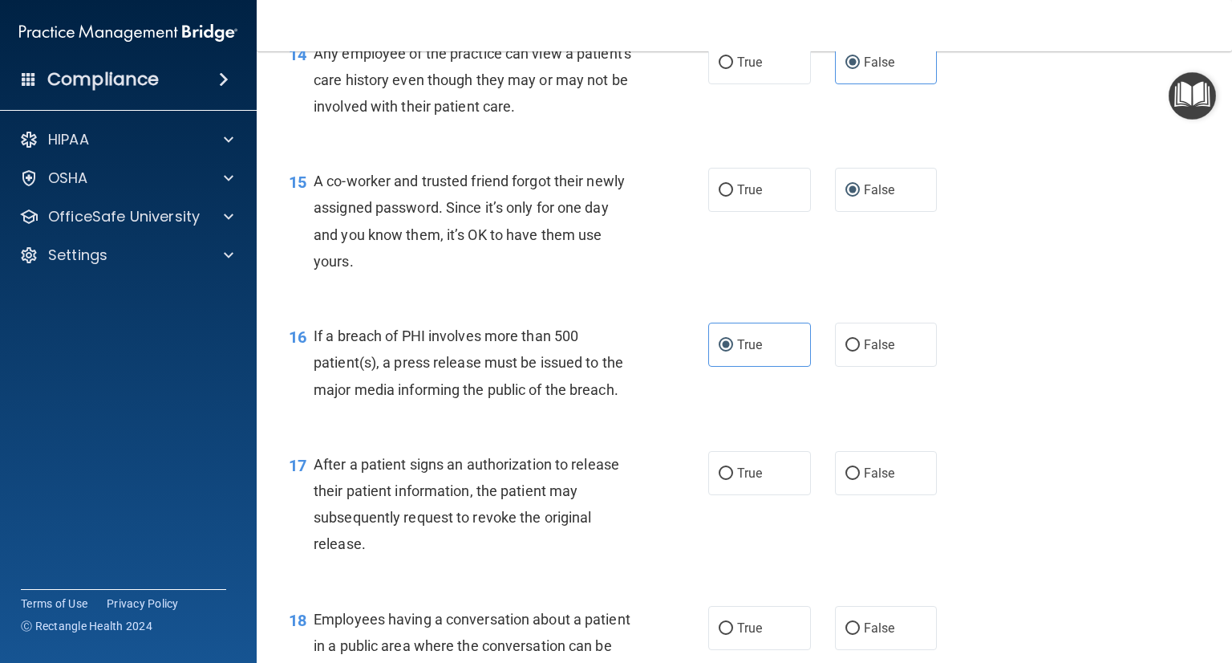
scroll to position [1926, 0]
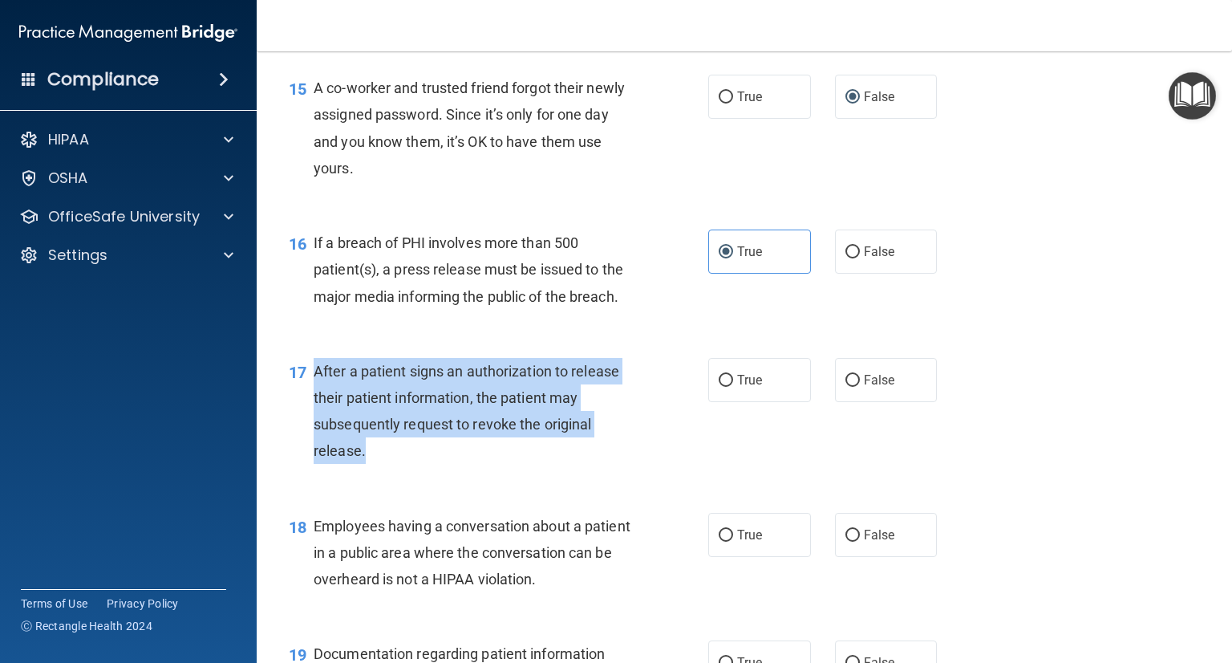
drag, startPoint x: 313, startPoint y: 396, endPoint x: 374, endPoint y: 487, distance: 109.9
click at [374, 465] on div "After a patient signs an authorization to release their patient information, th…" at bounding box center [480, 411] width 333 height 107
click at [719, 387] on input "True" at bounding box center [726, 381] width 14 height 12
radio input "true"
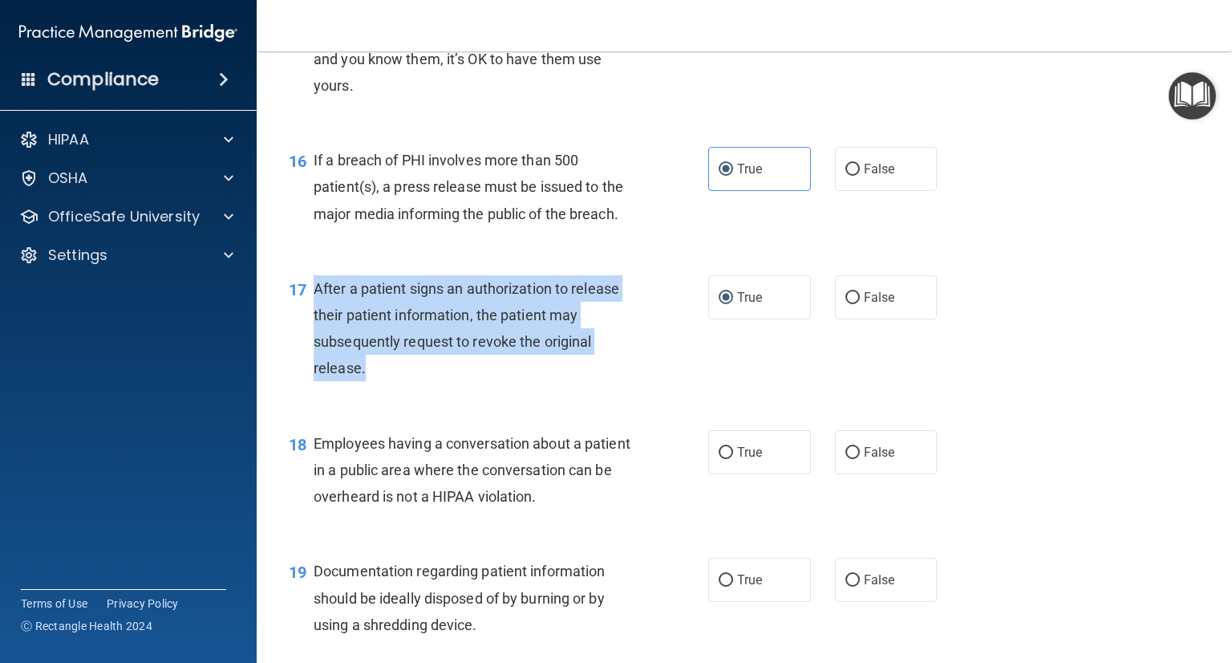
scroll to position [2086, 0]
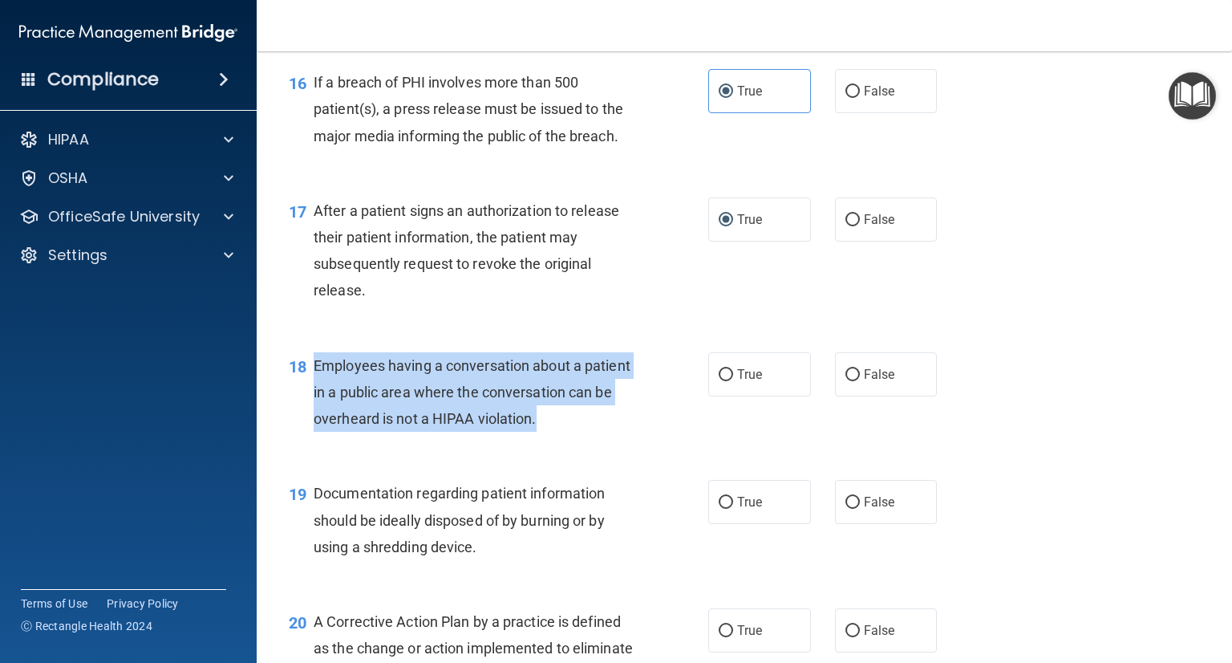
drag, startPoint x: 311, startPoint y: 390, endPoint x: 622, endPoint y: 460, distance: 318.2
click at [622, 440] on div "18 Employees having a conversation about a patient in a public area where the c…" at bounding box center [499, 396] width 468 height 88
drag, startPoint x: 846, startPoint y: 399, endPoint x: 801, endPoint y: 420, distance: 50.6
click at [846, 381] on input "False" at bounding box center [853, 375] width 14 height 12
radio input "true"
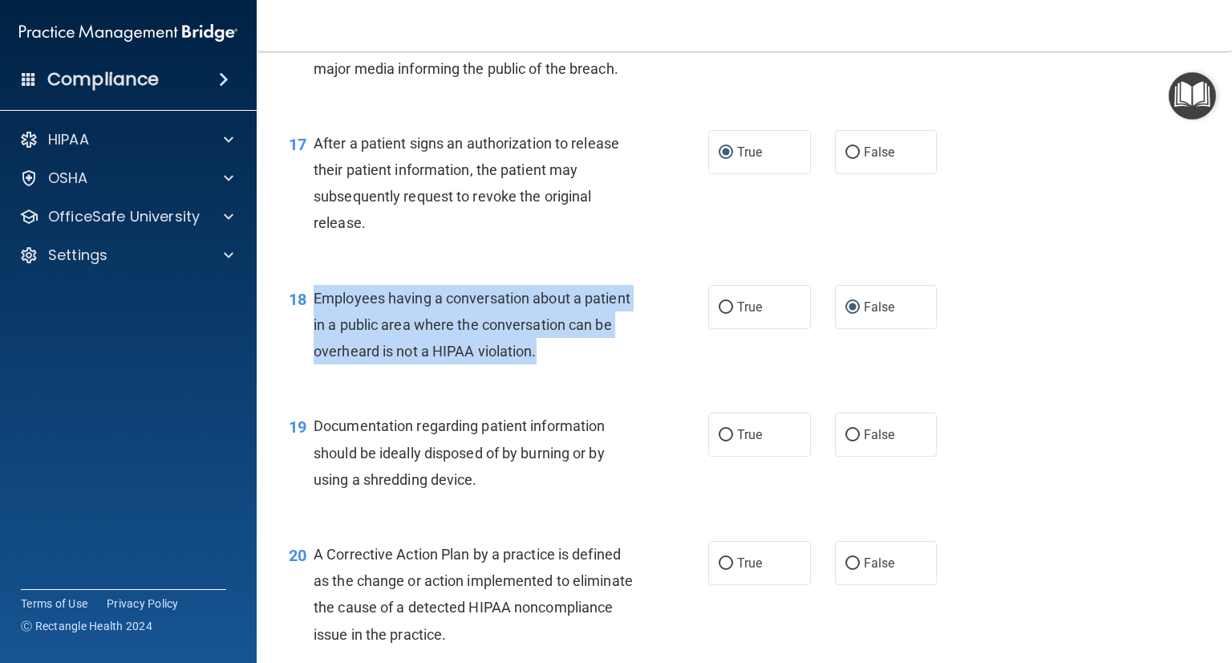
scroll to position [2246, 0]
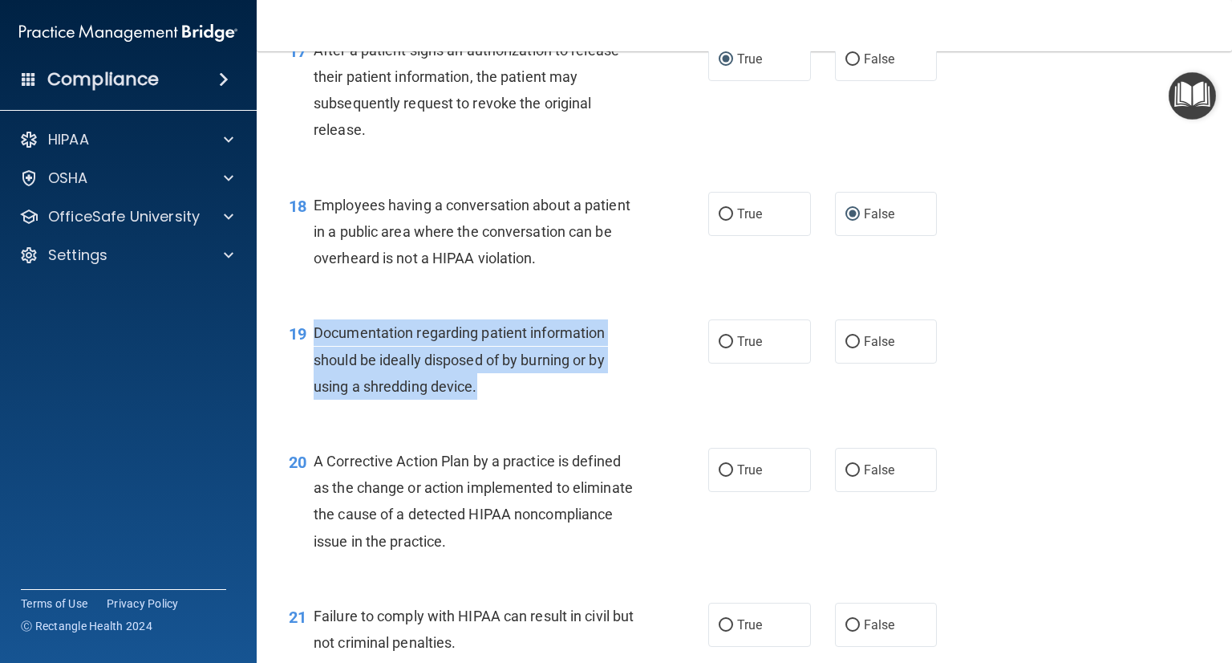
drag, startPoint x: 310, startPoint y: 356, endPoint x: 485, endPoint y: 430, distance: 189.8
click at [485, 408] on div "19 Documentation regarding patient information should be ideally disposed of by…" at bounding box center [499, 363] width 468 height 88
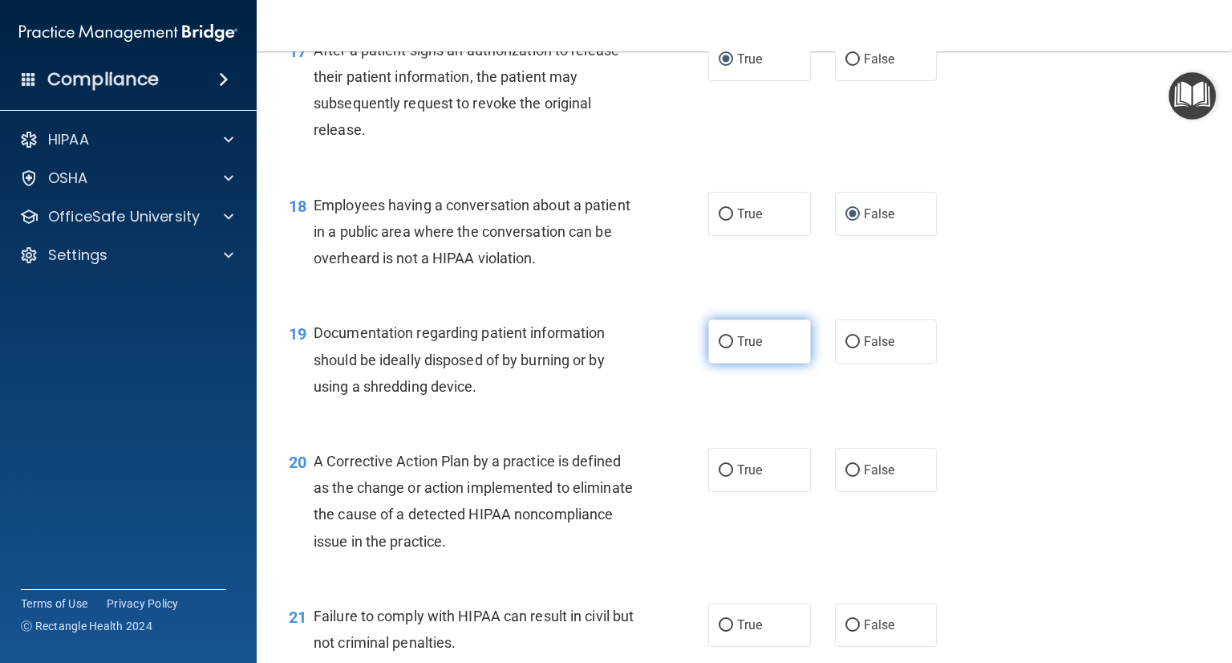
click at [728, 363] on label "True" at bounding box center [759, 341] width 103 height 44
click at [728, 348] on input "True" at bounding box center [726, 342] width 14 height 12
radio input "true"
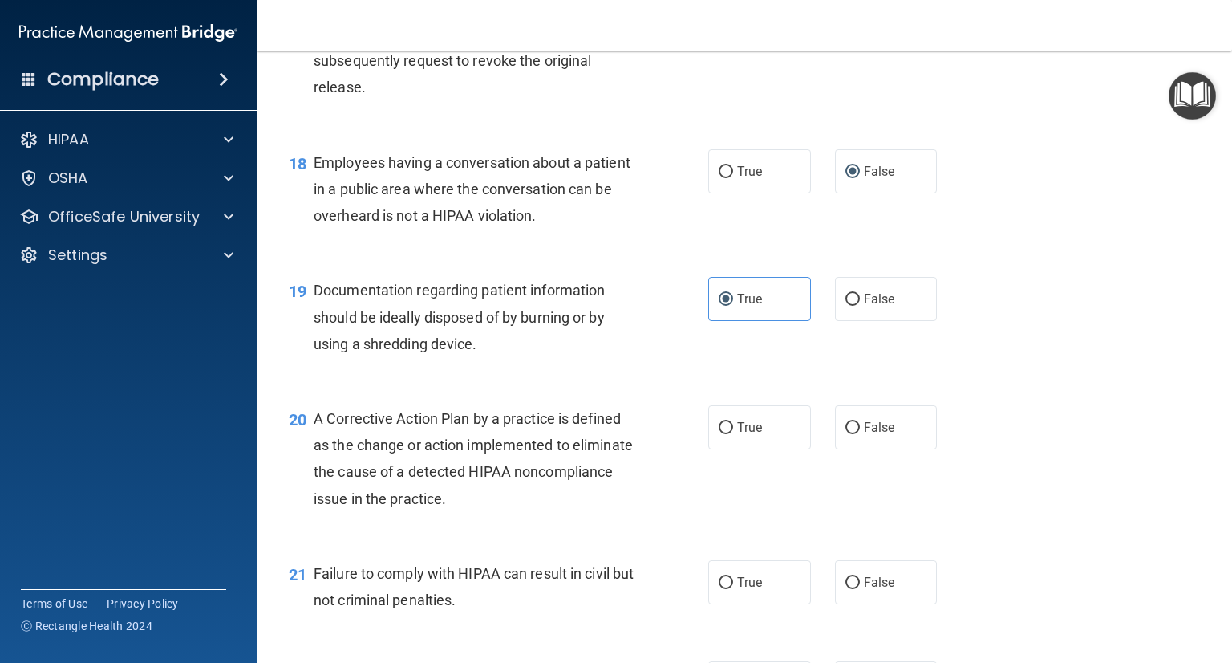
scroll to position [2327, 0]
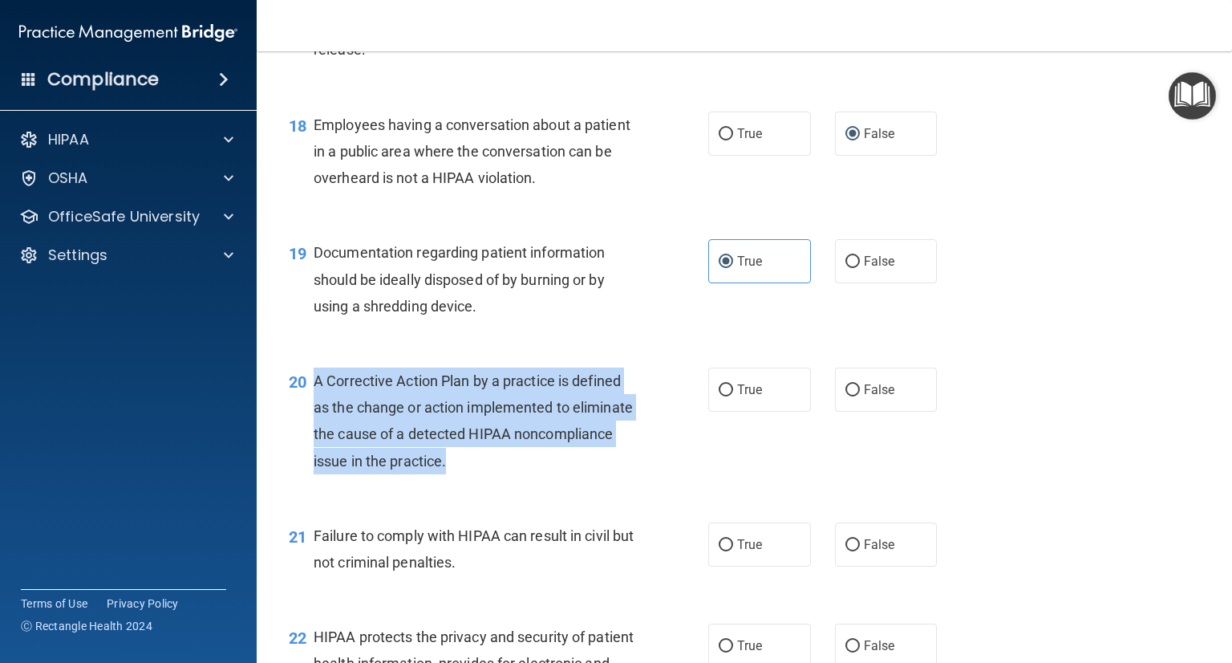
drag, startPoint x: 315, startPoint y: 402, endPoint x: 590, endPoint y: 501, distance: 293.4
click at [590, 482] on div "20 A Corrective Action Plan by a practice is defined as the change or action im…" at bounding box center [499, 424] width 468 height 115
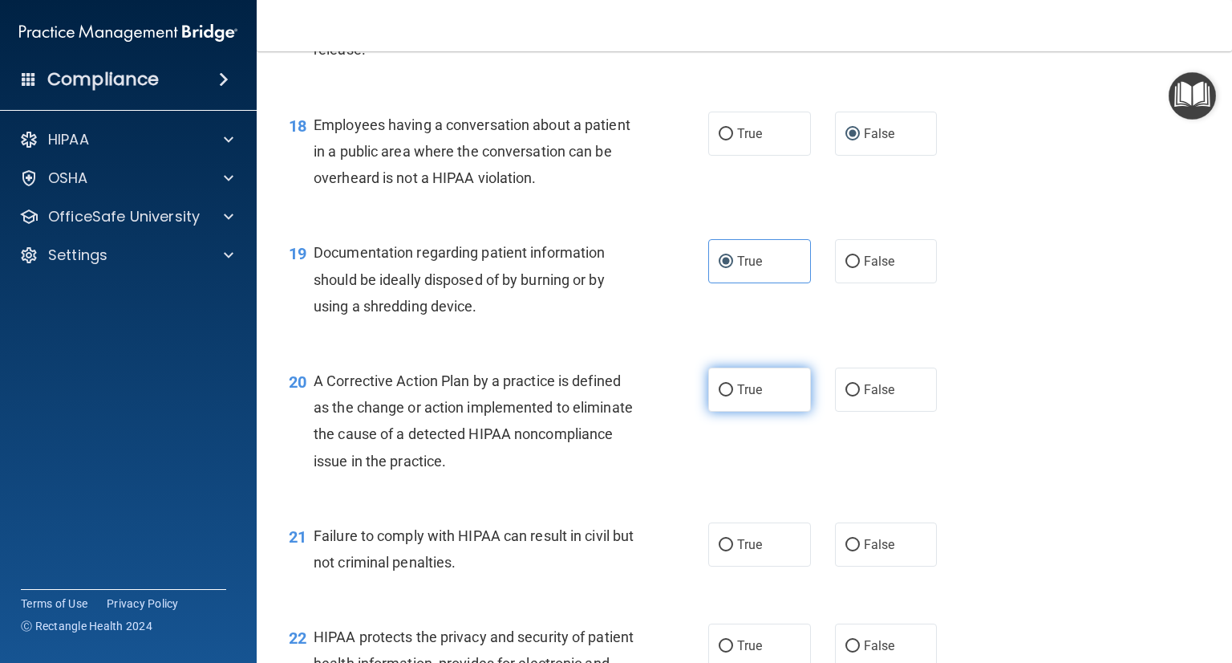
click at [737, 397] on span "True" at bounding box center [749, 389] width 25 height 15
click at [733, 396] on input "True" at bounding box center [726, 390] width 14 height 12
radio input "true"
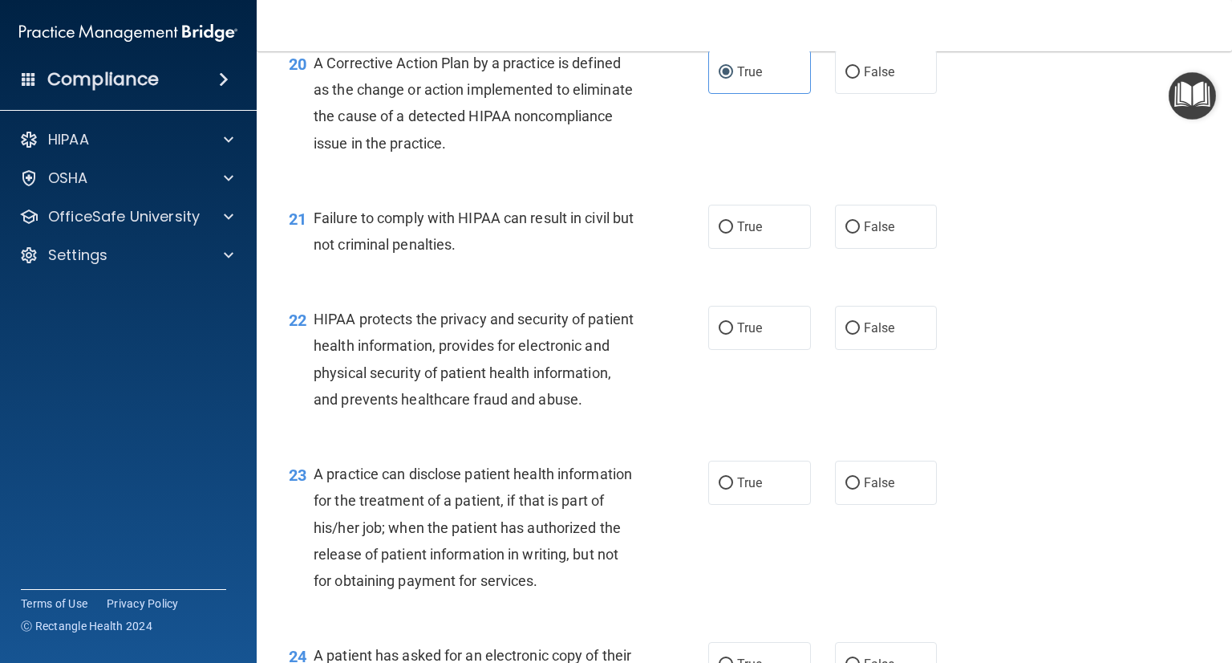
scroll to position [2567, 0]
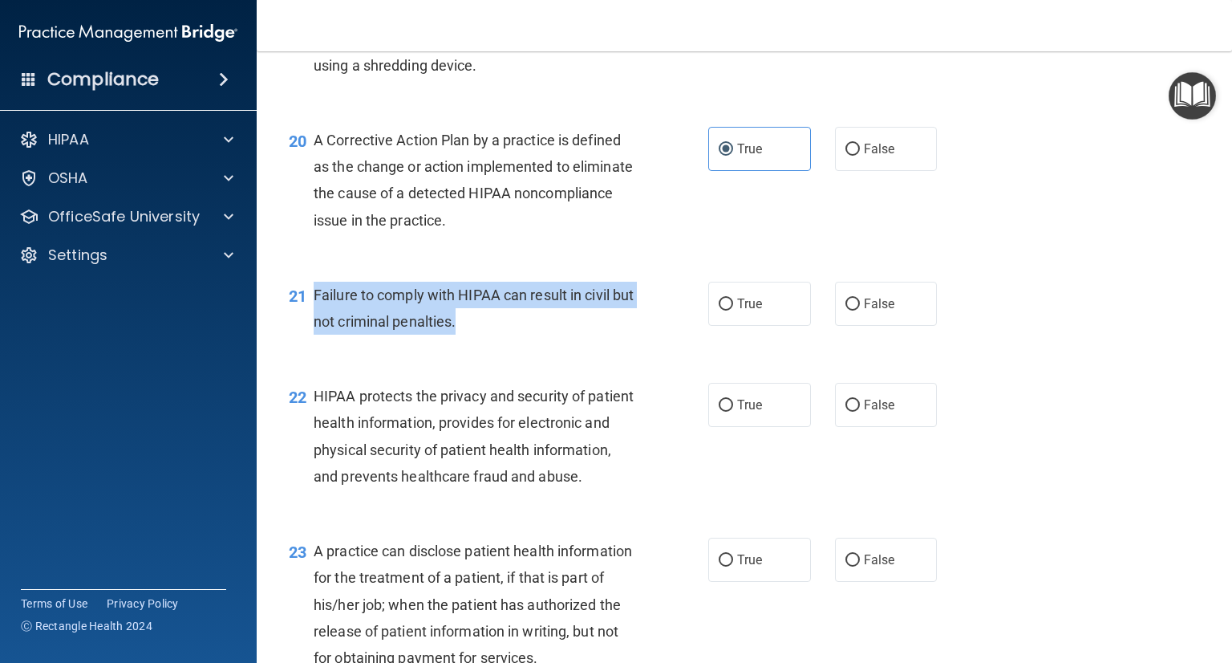
drag, startPoint x: 312, startPoint y: 322, endPoint x: 496, endPoint y: 355, distance: 186.6
click at [496, 343] on div "21 Failure to comply with HIPAA can result in civil but not criminal penalties." at bounding box center [499, 312] width 468 height 61
click at [846, 310] on input "False" at bounding box center [853, 304] width 14 height 12
radio input "true"
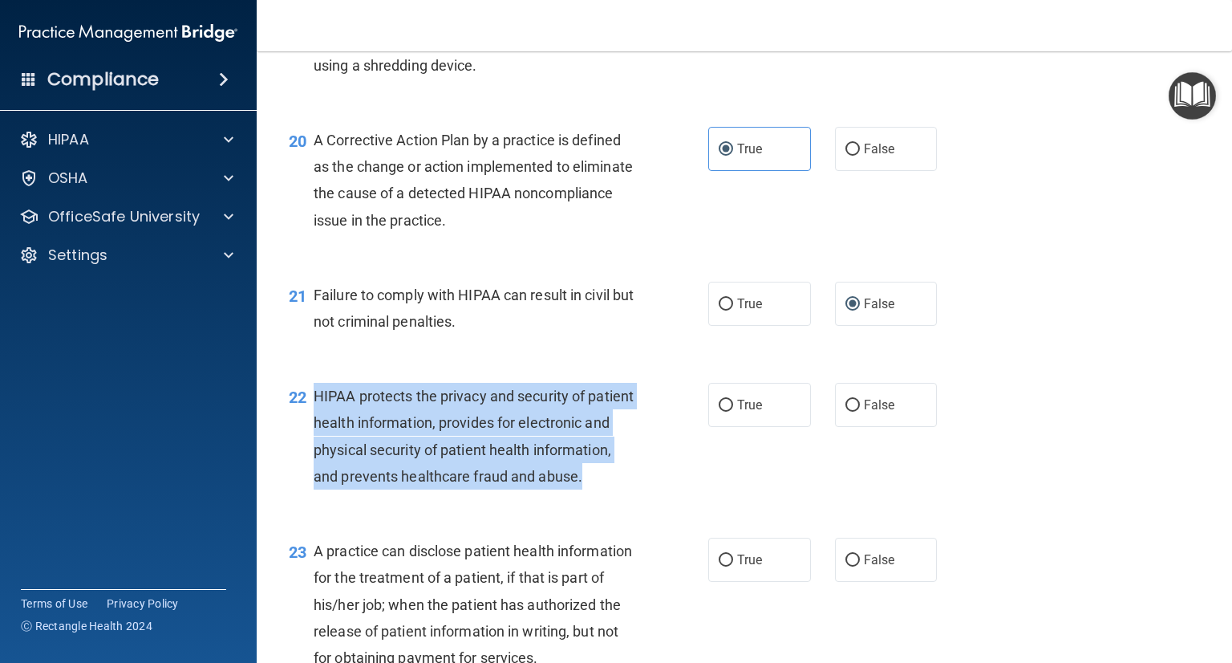
drag, startPoint x: 311, startPoint y: 421, endPoint x: 371, endPoint y: 537, distance: 130.3
click at [371, 497] on div "22 HIPAA protects the privacy and security of patient health information, provi…" at bounding box center [499, 440] width 468 height 115
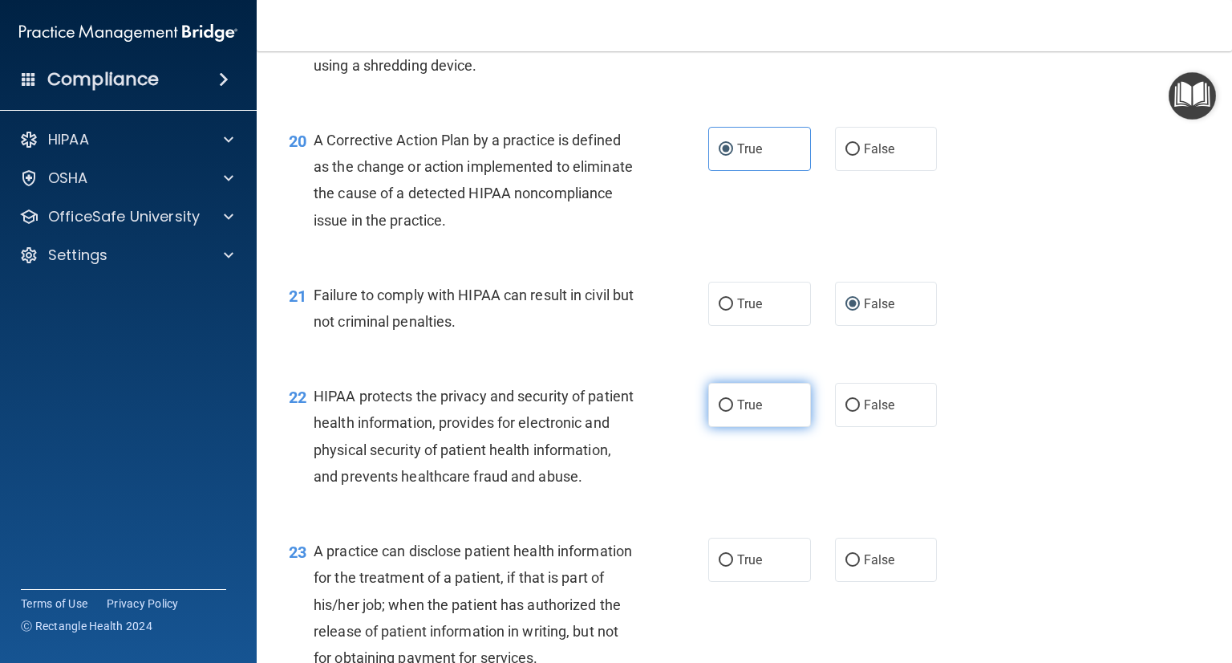
click at [757, 427] on label "True" at bounding box center [759, 405] width 103 height 44
click at [733, 412] on input "True" at bounding box center [726, 406] width 14 height 12
radio input "true"
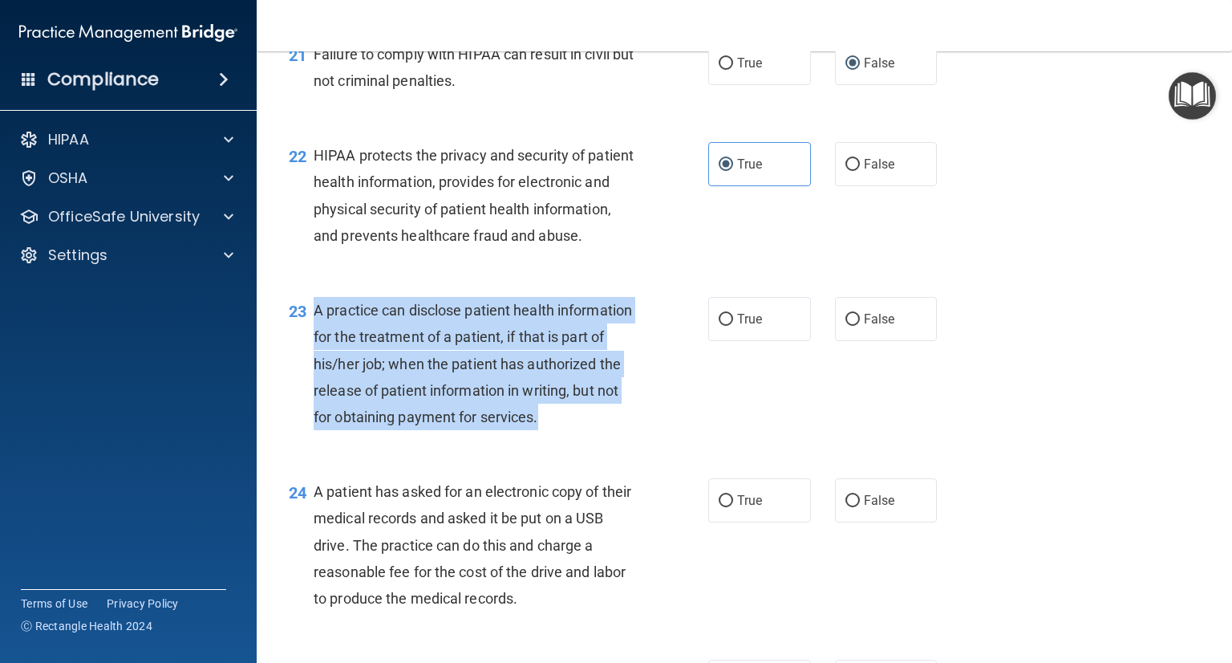
drag, startPoint x: 315, startPoint y: 367, endPoint x: 404, endPoint y: 514, distance: 172.0
click at [404, 438] on div "23 A practice can disclose patient health information for the treatment of a pa…" at bounding box center [499, 367] width 468 height 141
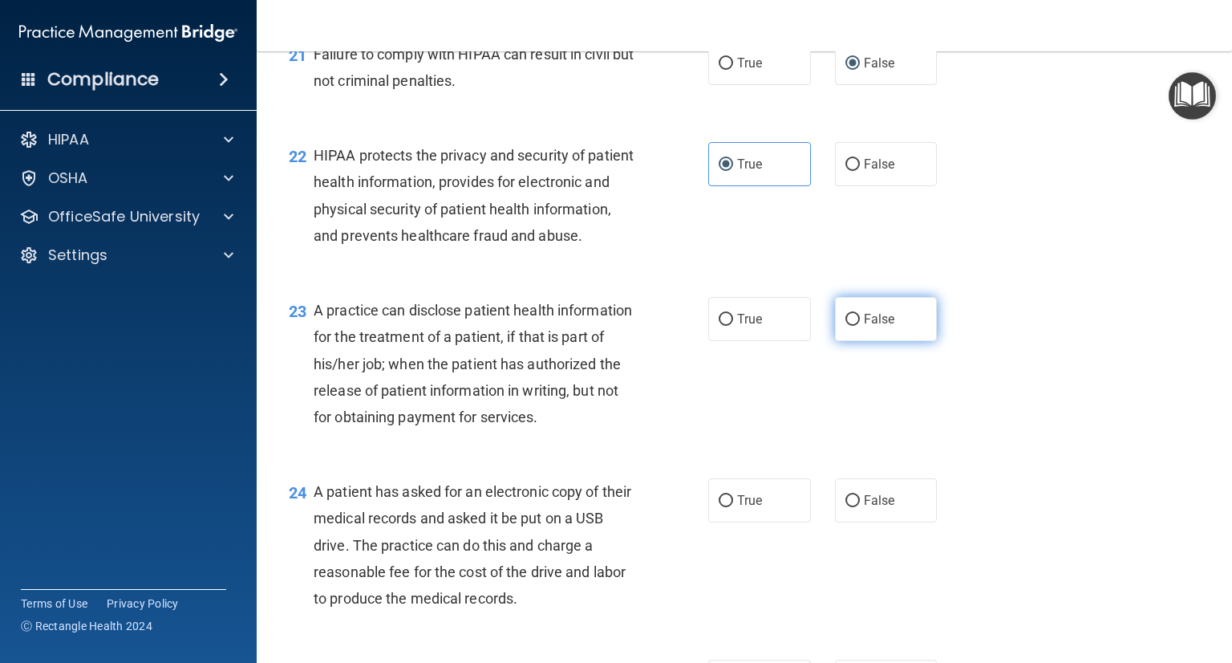
click at [895, 341] on label "False" at bounding box center [886, 319] width 103 height 44
click at [860, 326] on input "False" at bounding box center [853, 320] width 14 height 12
radio input "true"
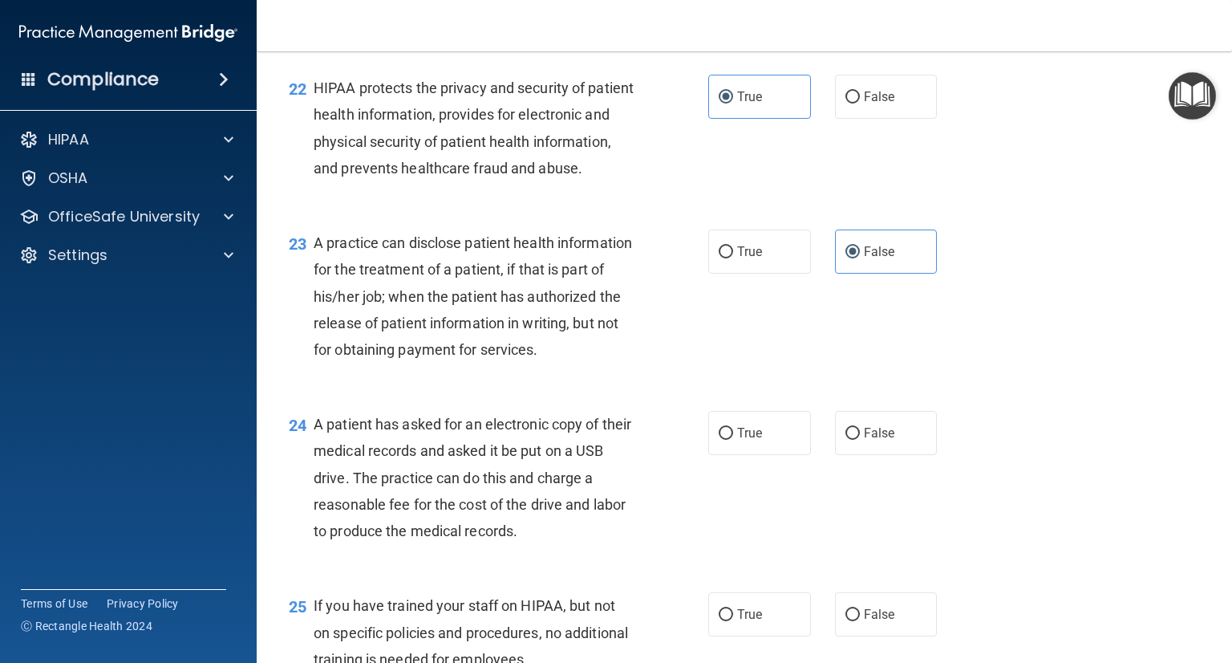
scroll to position [2969, 0]
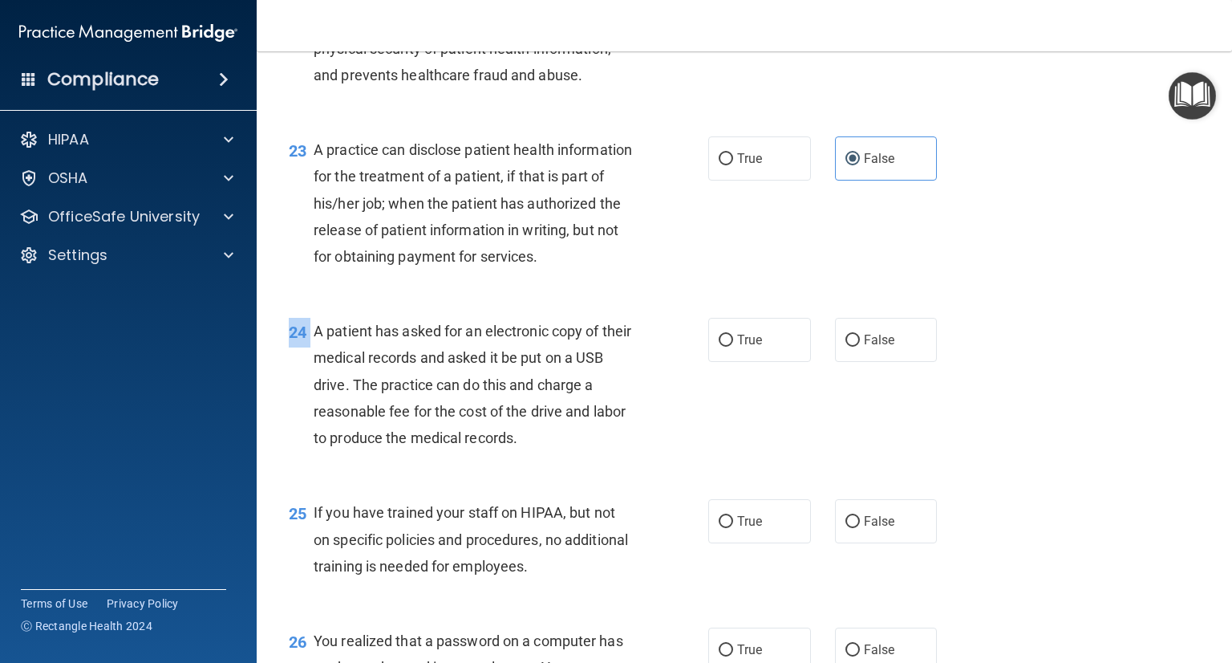
drag, startPoint x: 315, startPoint y: 412, endPoint x: 576, endPoint y: 545, distance: 293.1
click at [576, 479] on div "24 A patient has asked for an electronic copy of their medical records and aske…" at bounding box center [744, 388] width 935 height 181
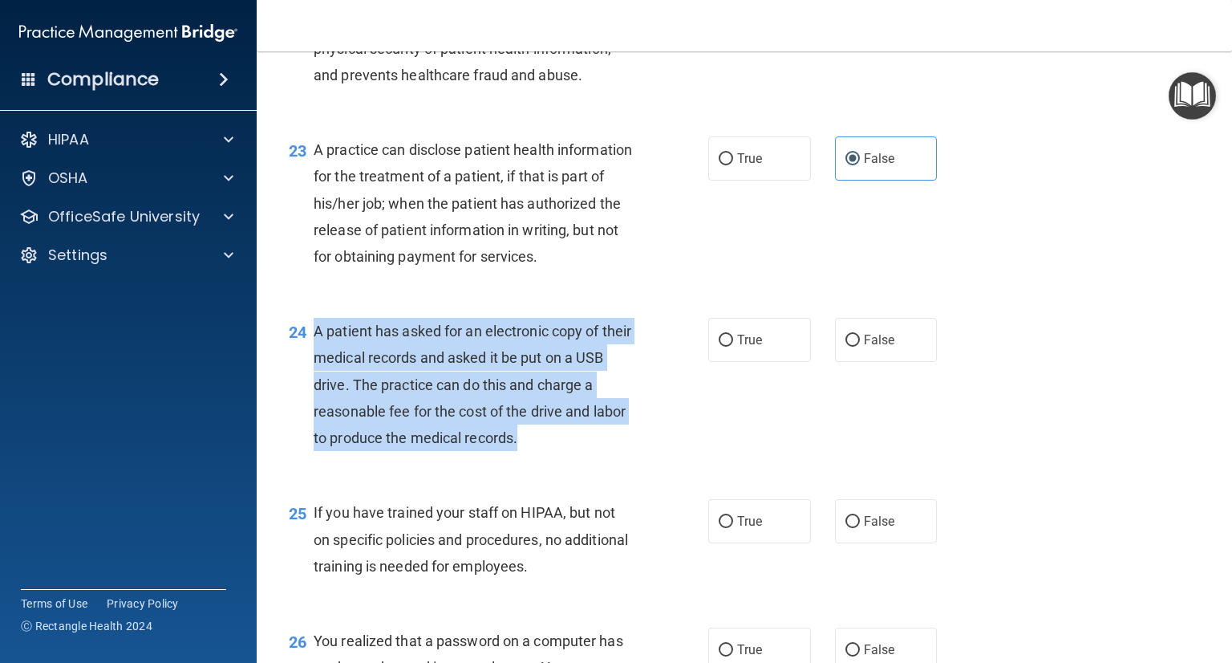
click at [529, 451] on div "A patient has asked for an electronic copy of their medical records and asked i…" at bounding box center [480, 384] width 333 height 133
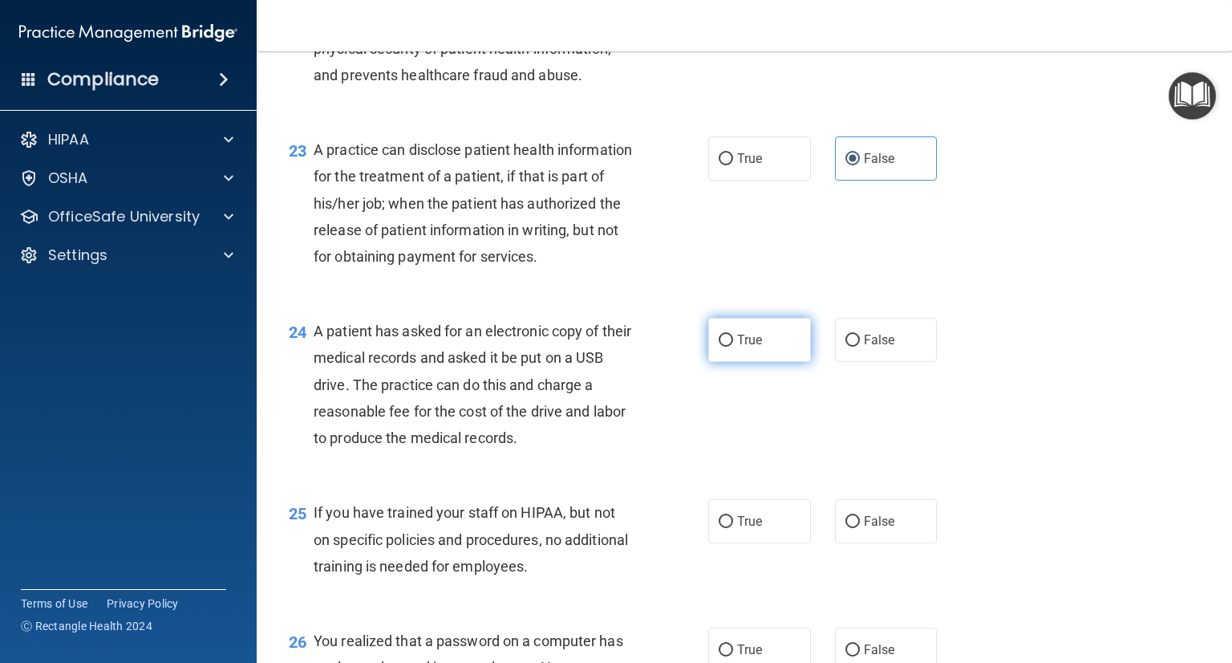
click at [756, 362] on label "True" at bounding box center [759, 340] width 103 height 44
click at [733, 347] on input "True" at bounding box center [726, 341] width 14 height 12
radio input "true"
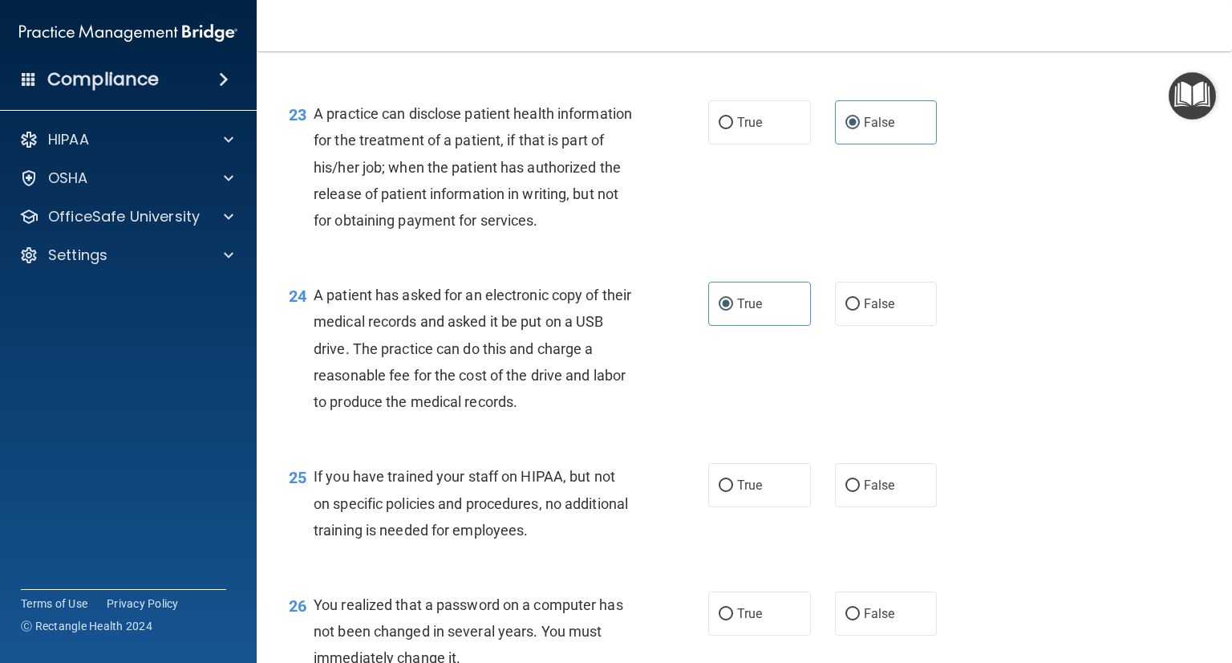
scroll to position [3129, 0]
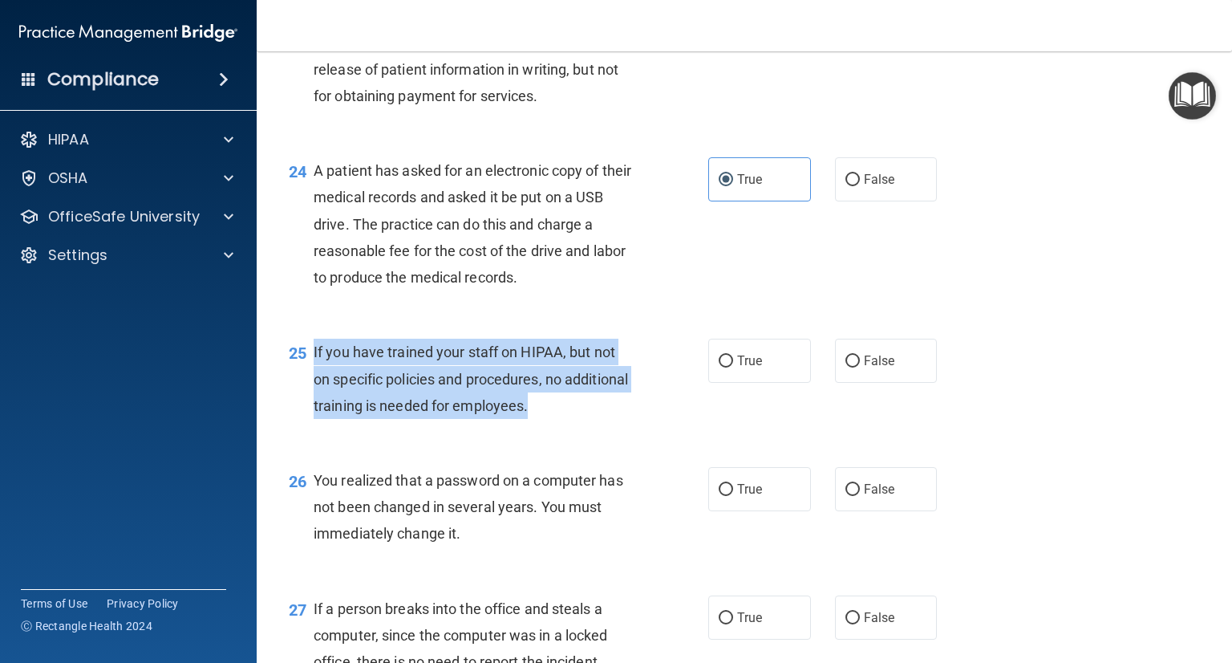
drag, startPoint x: 315, startPoint y: 432, endPoint x: 596, endPoint y: 493, distance: 288.1
click at [596, 419] on div "If you have trained your staff on HIPAA, but not on specific policies and proce…" at bounding box center [480, 379] width 333 height 80
click at [846, 367] on input "False" at bounding box center [853, 361] width 14 height 12
radio input "true"
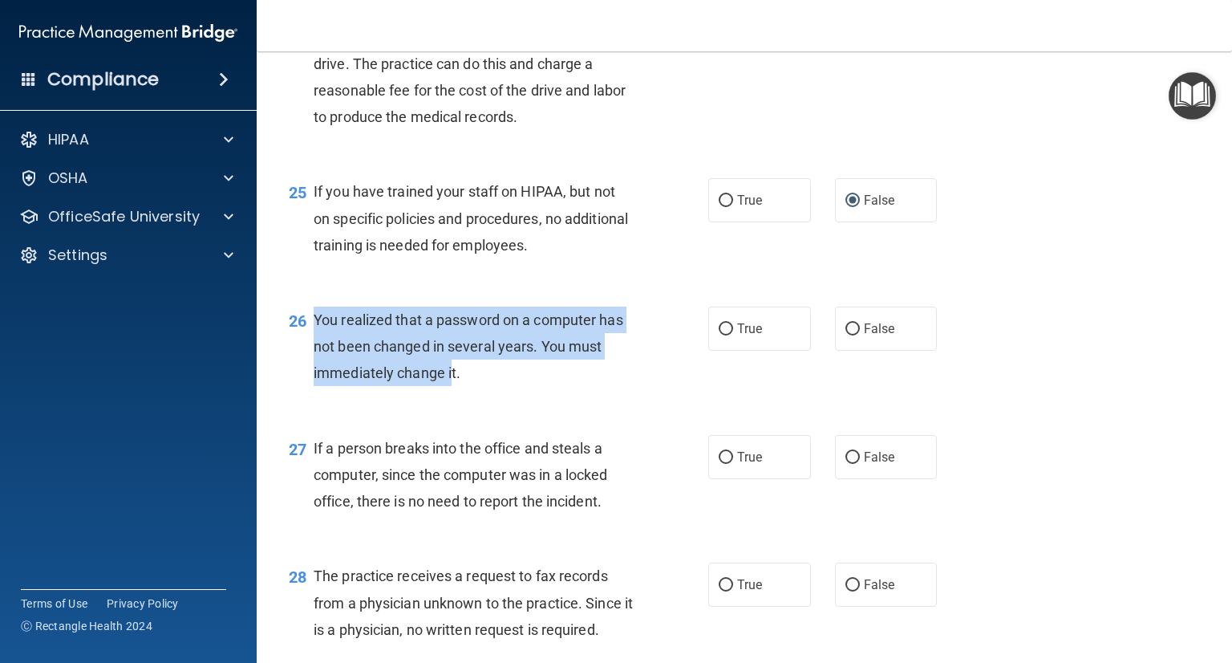
drag, startPoint x: 316, startPoint y: 400, endPoint x: 456, endPoint y: 470, distance: 156.1
click at [454, 395] on div "26 You realized that a password on a computer has not been changed in several y…" at bounding box center [499, 350] width 468 height 88
click at [720, 335] on input "True" at bounding box center [726, 329] width 14 height 12
radio input "true"
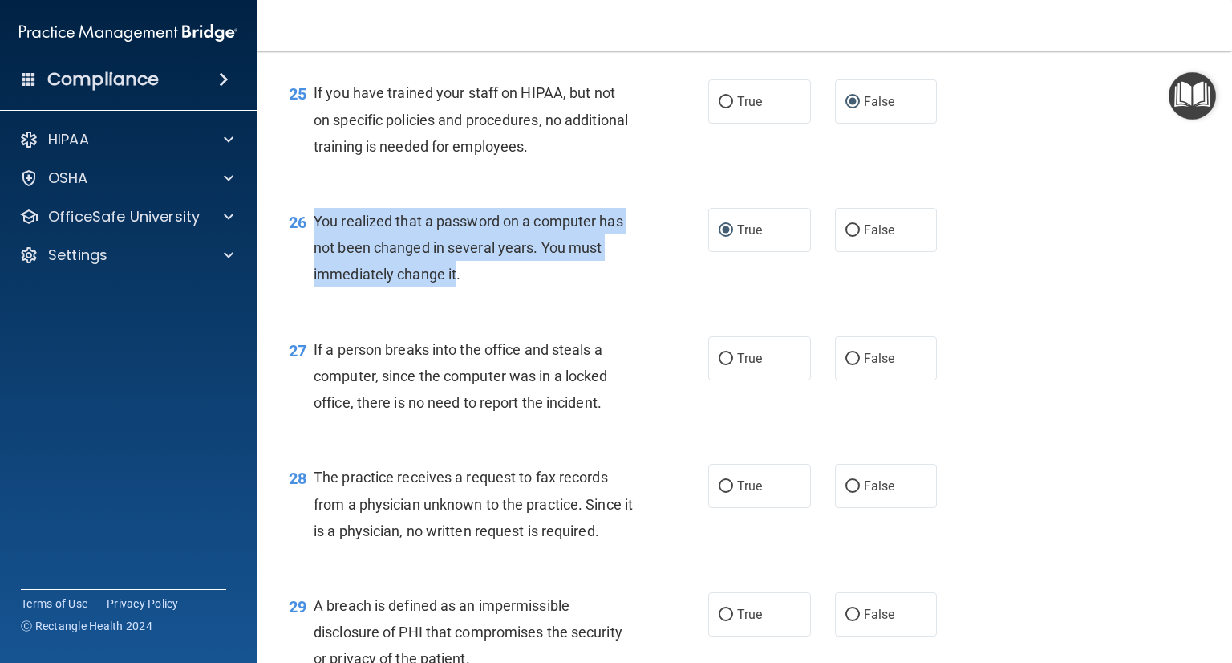
scroll to position [3450, 0]
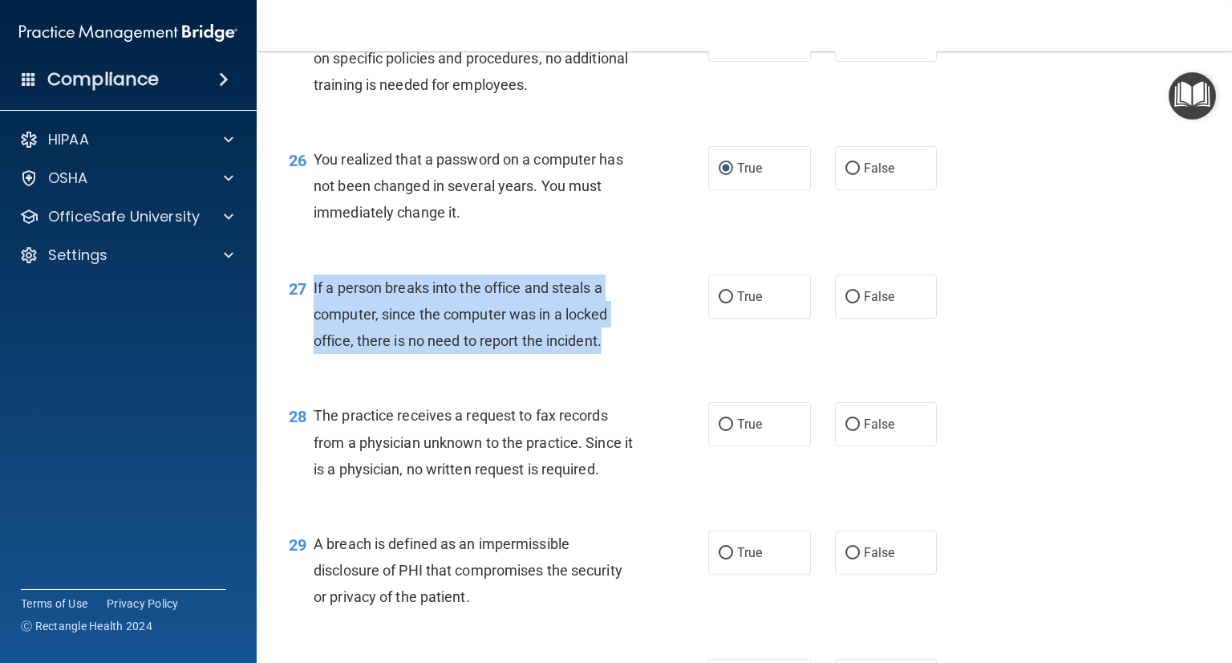
drag, startPoint x: 311, startPoint y: 365, endPoint x: 651, endPoint y: 434, distance: 346.3
click at [651, 363] on div "27 If a person breaks into the office and steals a computer, since the computer…" at bounding box center [499, 318] width 468 height 88
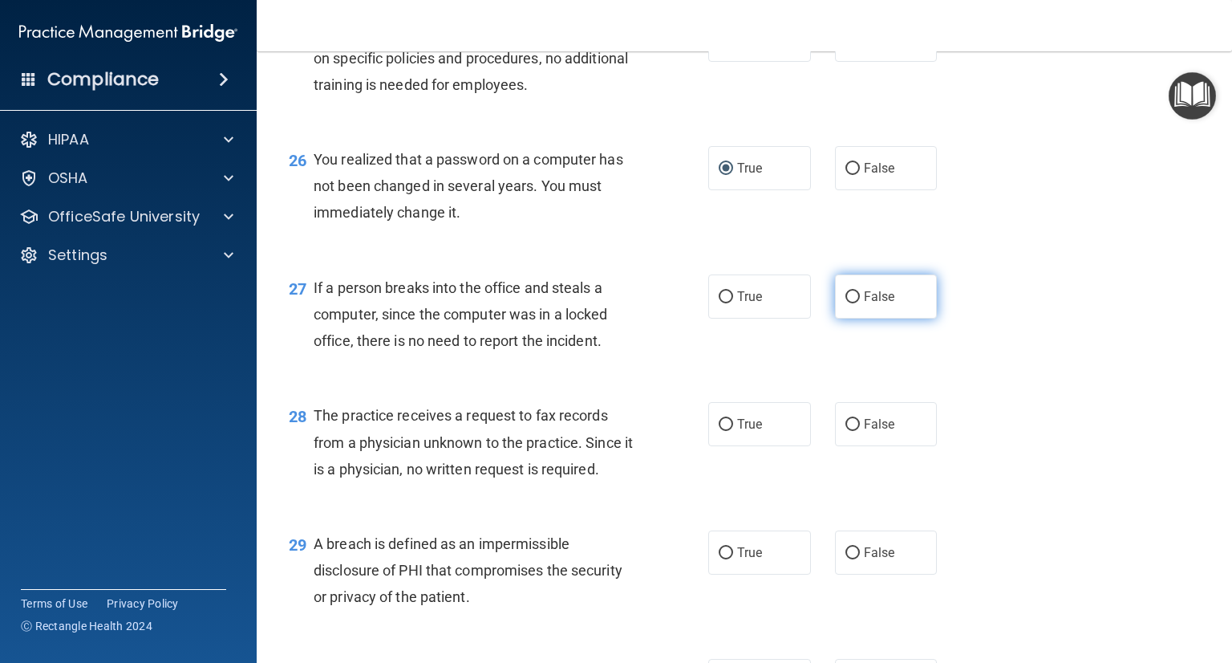
click at [863, 319] on label "False" at bounding box center [886, 296] width 103 height 44
click at [860, 303] on input "False" at bounding box center [853, 297] width 14 height 12
radio input "true"
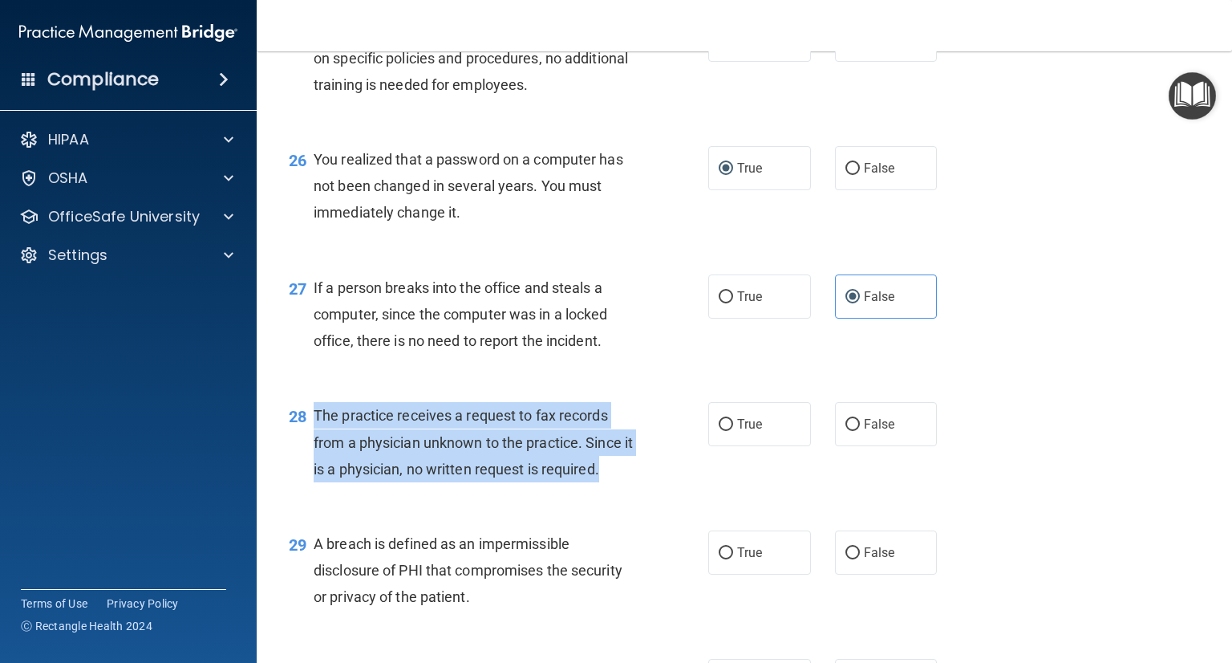
drag, startPoint x: 315, startPoint y: 493, endPoint x: 664, endPoint y: 553, distance: 354.9
click at [664, 490] on div "28 The practice receives a request to fax records from a physician unknown to t…" at bounding box center [499, 446] width 468 height 88
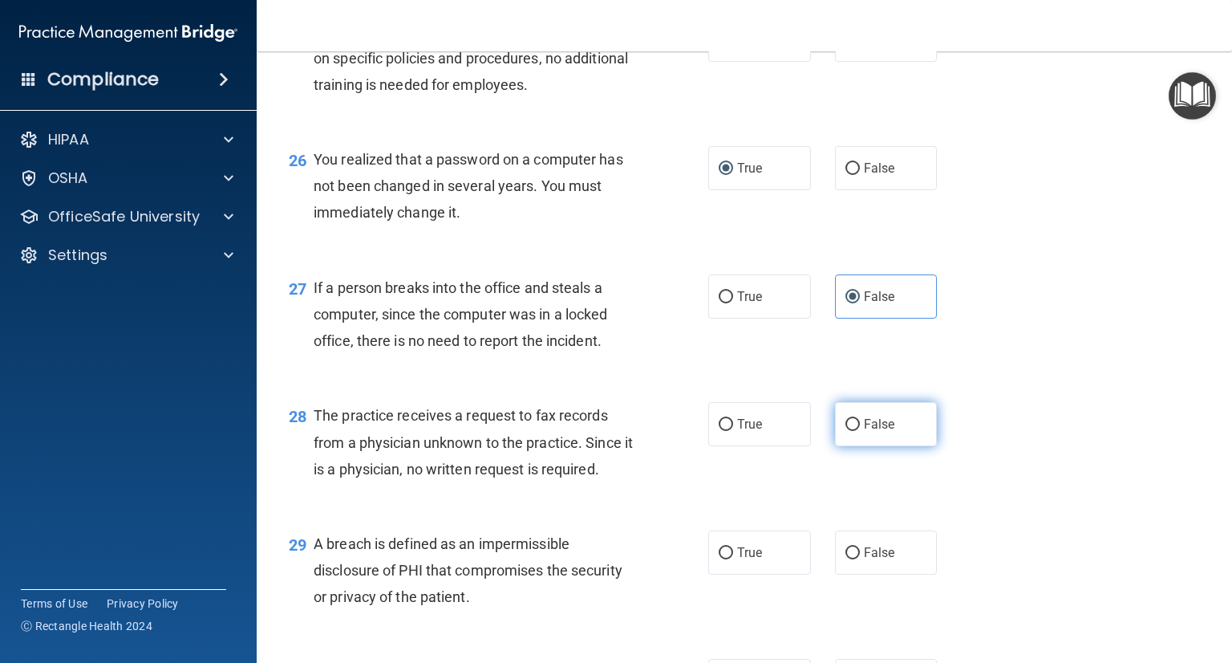
click at [835, 446] on label "False" at bounding box center [886, 424] width 103 height 44
click at [846, 431] on input "False" at bounding box center [853, 425] width 14 height 12
radio input "true"
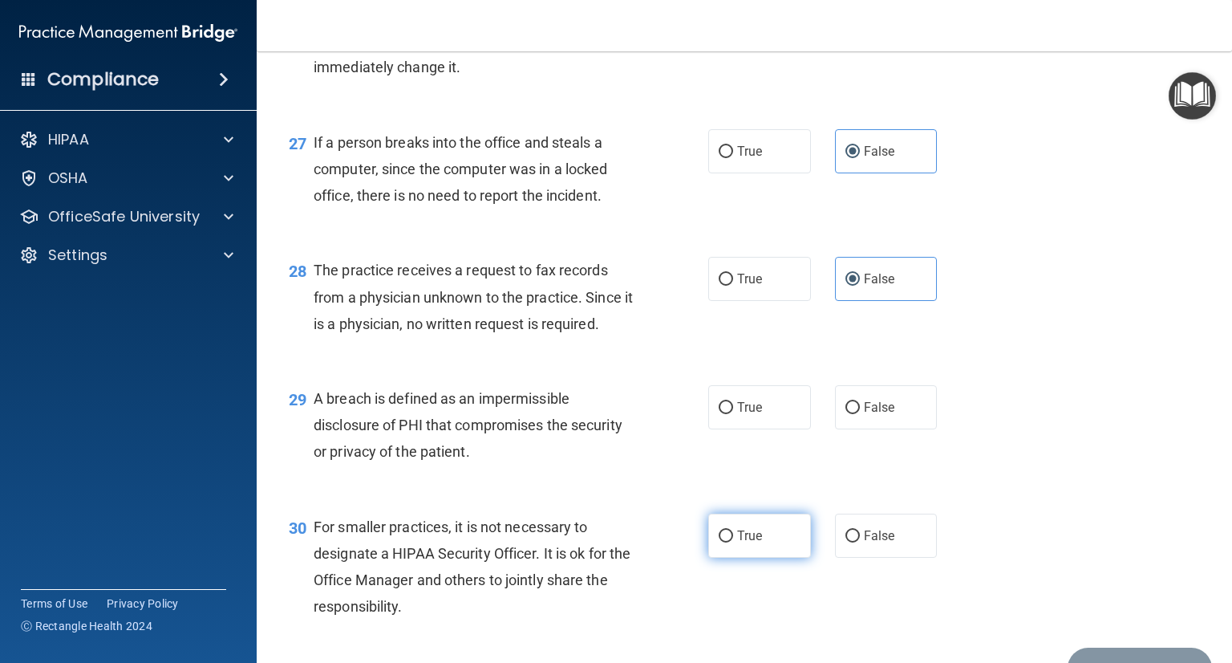
scroll to position [3691, 0]
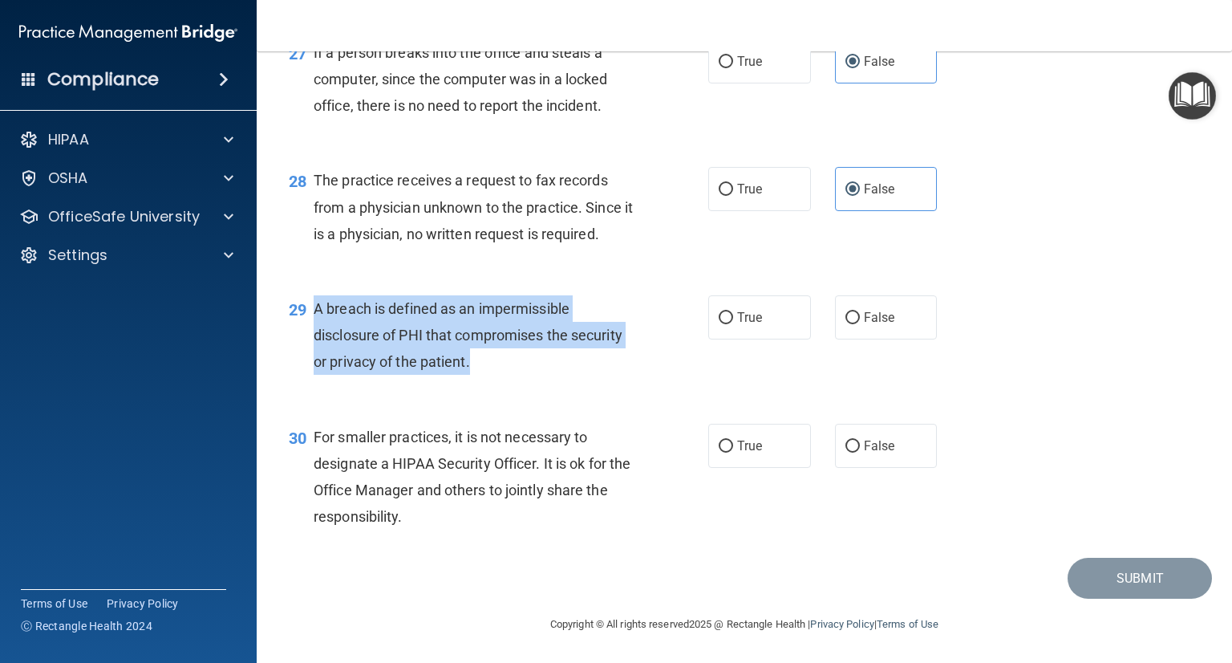
drag, startPoint x: 316, startPoint y: 379, endPoint x: 535, endPoint y: 436, distance: 226.1
click at [535, 375] on div "A breach is defined as an impermissible disclosure of PHI that compromises the …" at bounding box center [480, 335] width 333 height 80
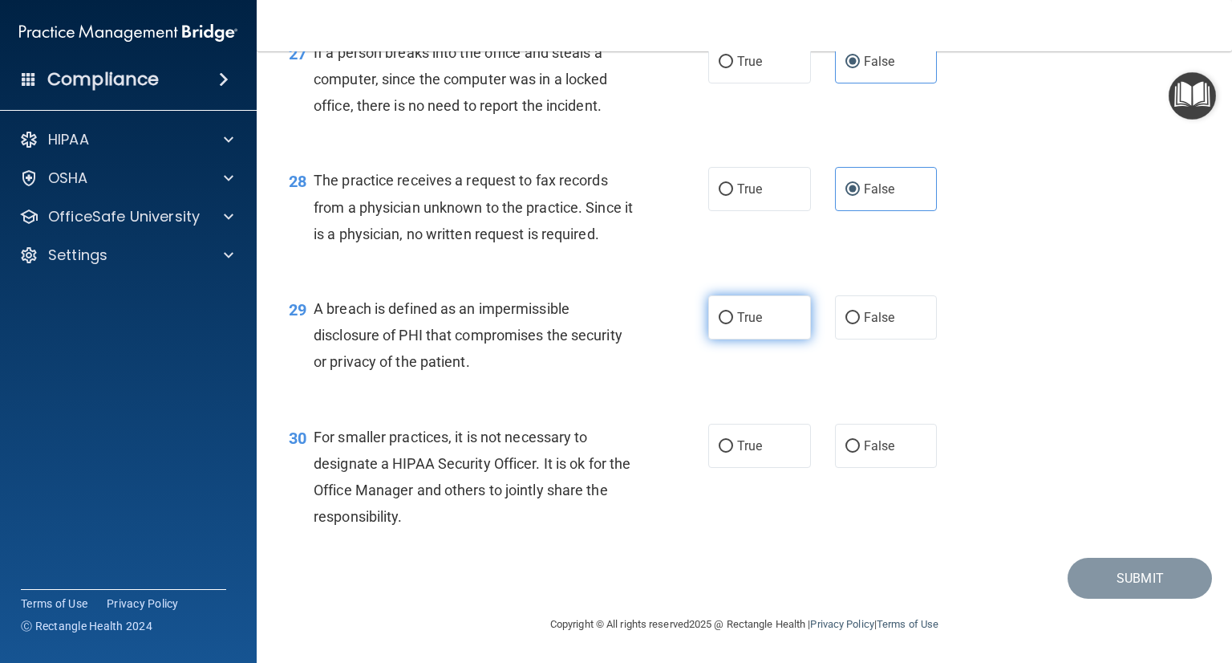
click at [713, 339] on label "True" at bounding box center [759, 317] width 103 height 44
click at [719, 324] on input "True" at bounding box center [726, 318] width 14 height 12
radio input "true"
drag, startPoint x: 312, startPoint y: 505, endPoint x: 455, endPoint y: 614, distance: 179.2
click at [455, 558] on div "30 For smaller practices, it is not necessary to designate a HIPAA Security Off…" at bounding box center [744, 481] width 935 height 155
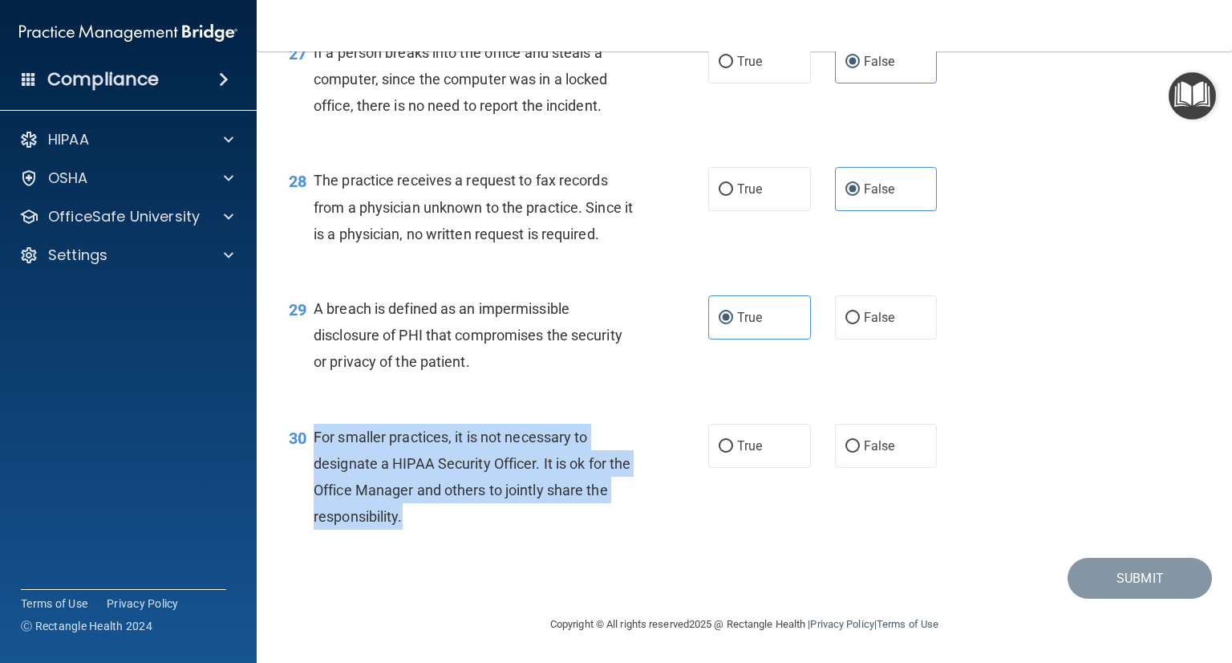
click at [440, 530] on div "For smaller practices, it is not necessary to designate a HIPAA Security Office…" at bounding box center [480, 477] width 333 height 107
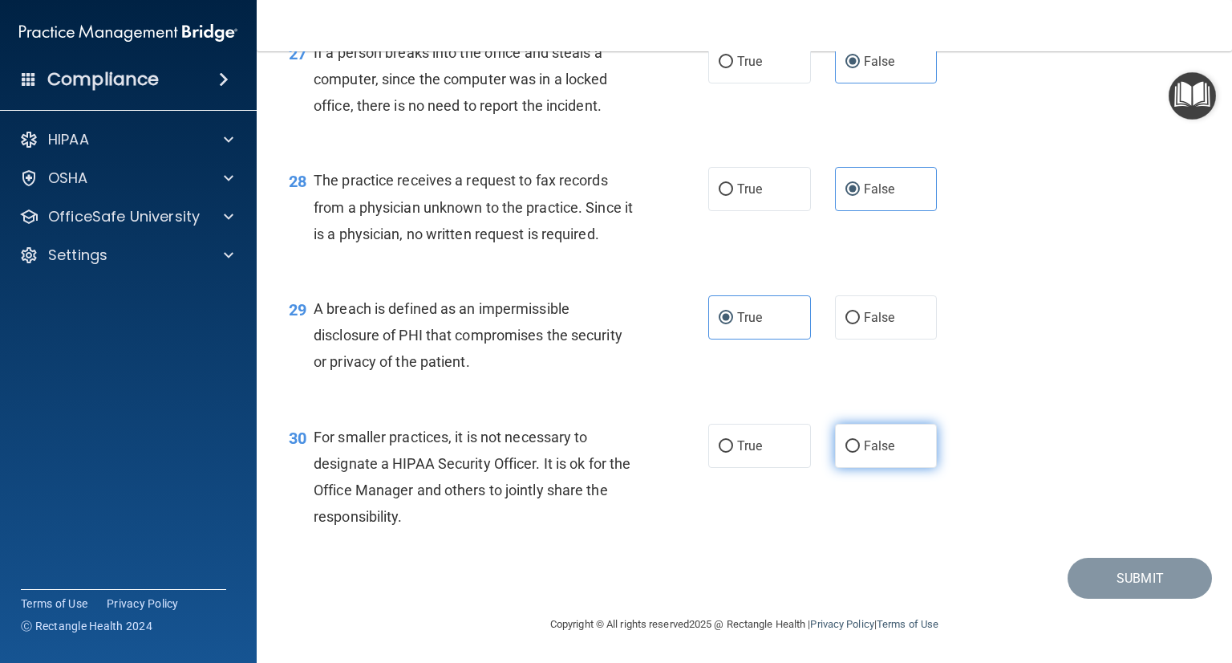
click at [890, 453] on label "False" at bounding box center [886, 446] width 103 height 44
click at [860, 453] on input "False" at bounding box center [853, 446] width 14 height 12
radio input "true"
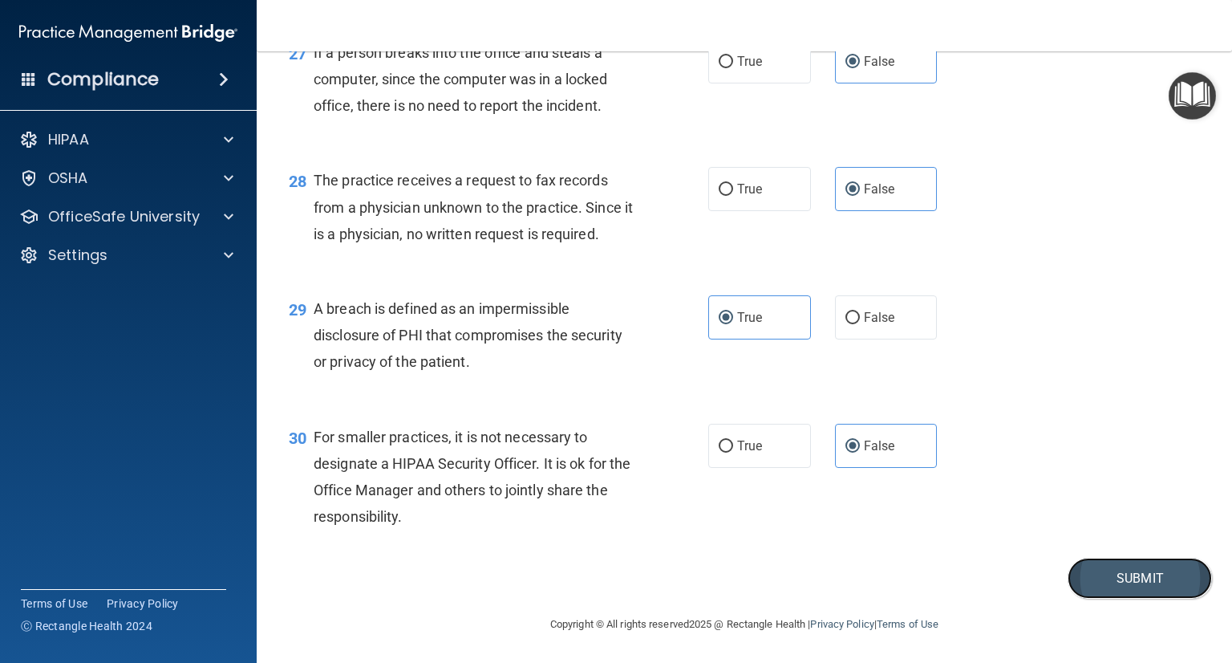
click at [1179, 589] on button "Submit" at bounding box center [1140, 578] width 144 height 41
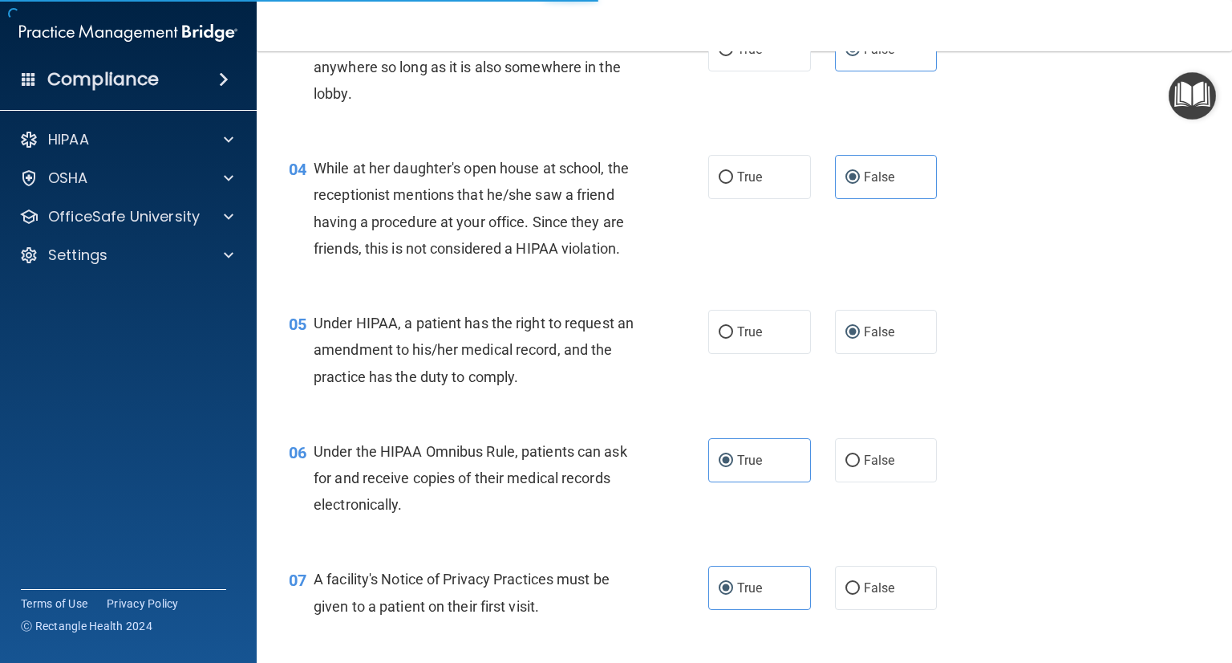
scroll to position [0, 0]
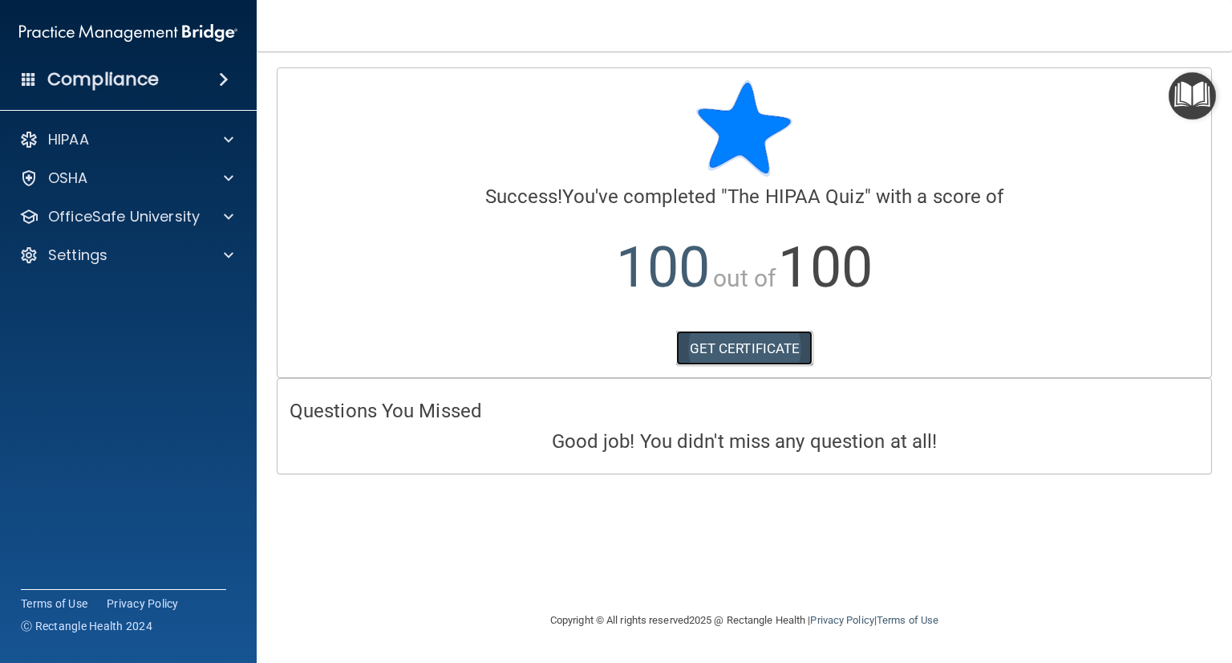
click at [722, 351] on link "GET CERTIFICATE" at bounding box center [744, 348] width 137 height 35
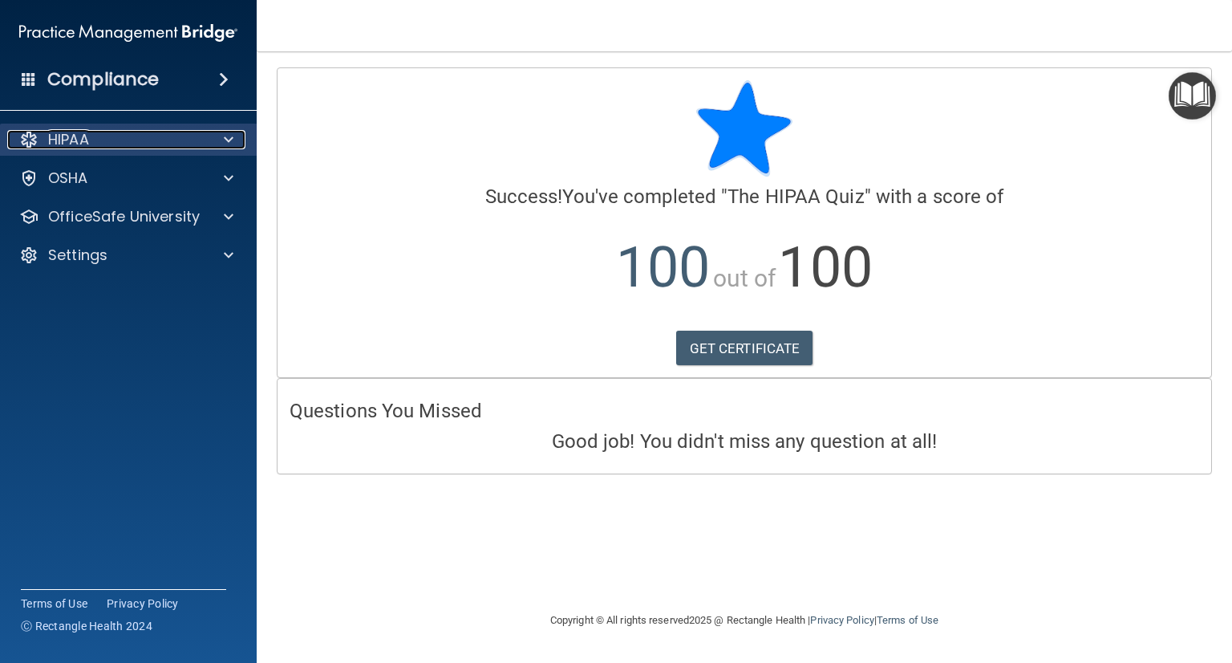
click at [71, 142] on p "HIPAA" at bounding box center [68, 139] width 41 height 19
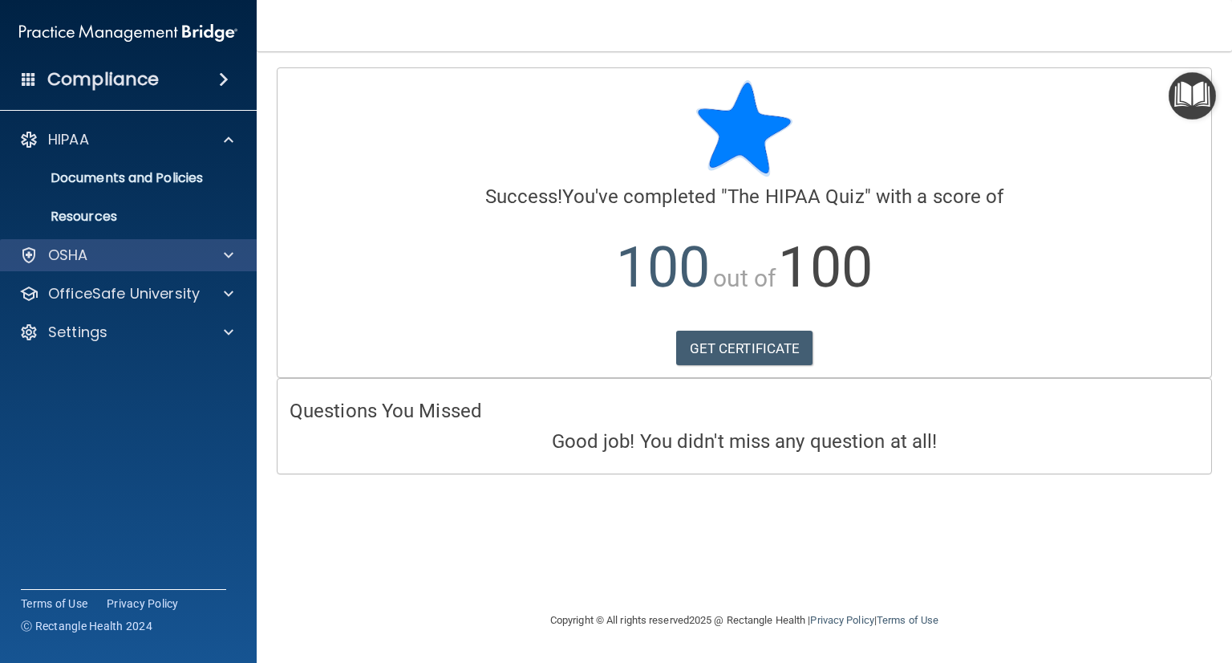
click at [86, 267] on div "OSHA" at bounding box center [129, 255] width 258 height 32
click at [221, 262] on div at bounding box center [226, 255] width 40 height 19
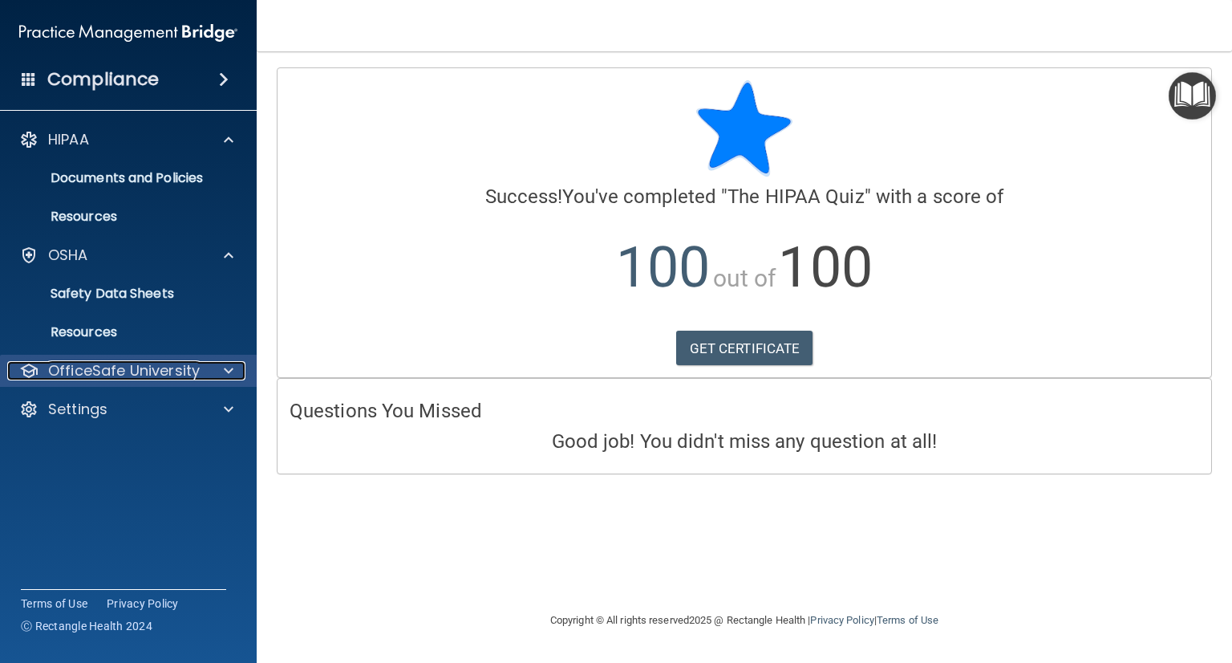
click at [125, 376] on p "OfficeSafe University" at bounding box center [124, 370] width 152 height 19
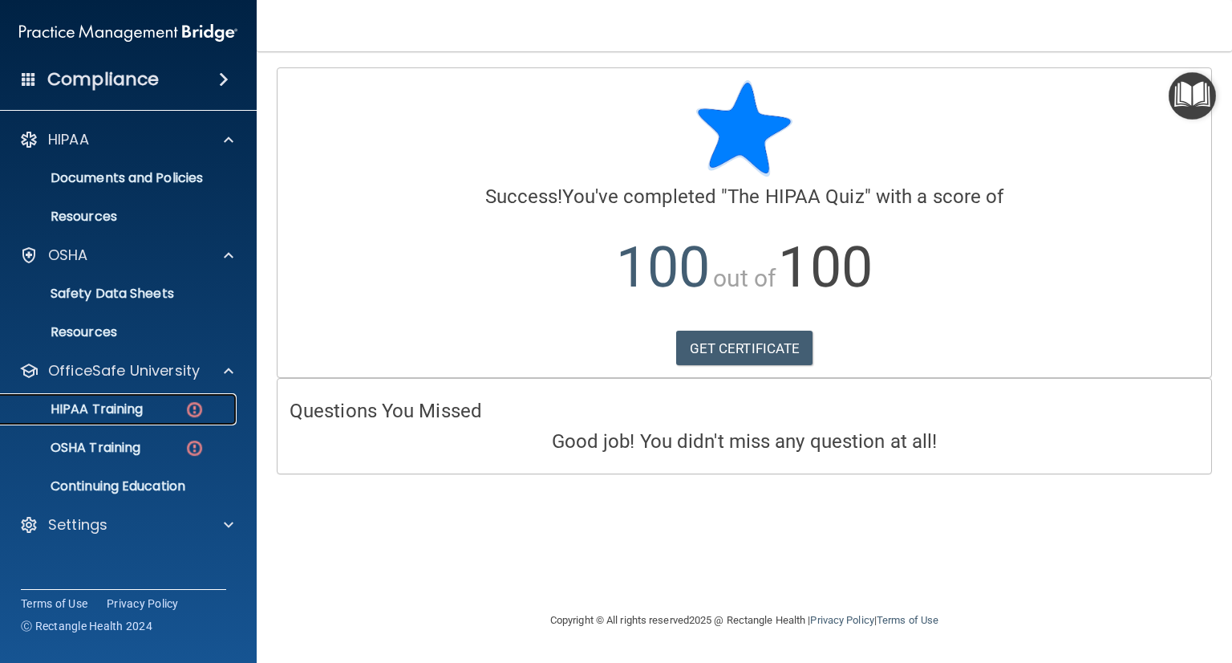
click at [118, 408] on p "HIPAA Training" at bounding box center [76, 409] width 132 height 16
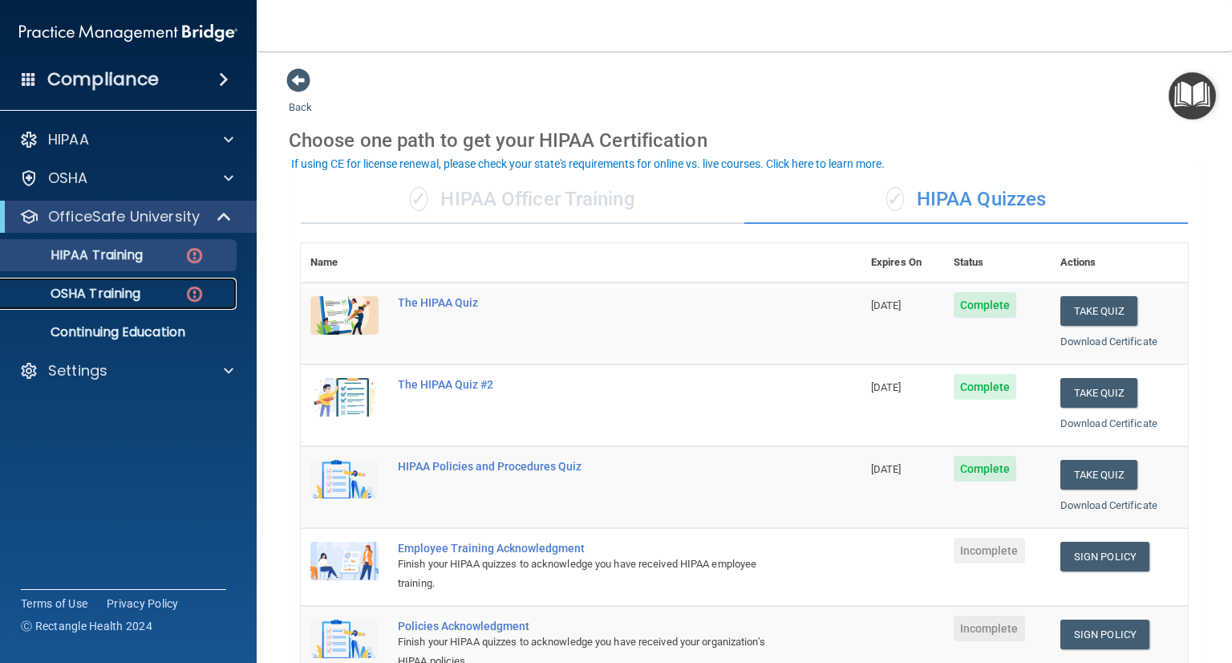
click at [122, 297] on p "OSHA Training" at bounding box center [75, 294] width 130 height 16
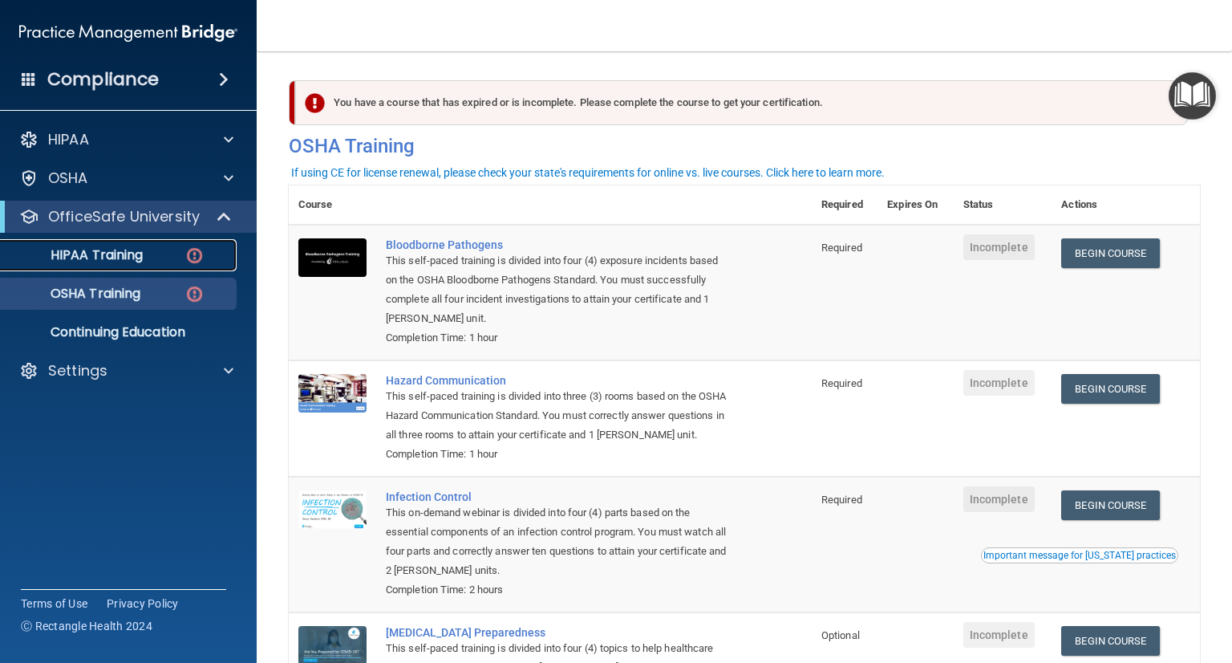
click at [148, 263] on link "HIPAA Training" at bounding box center [110, 255] width 253 height 32
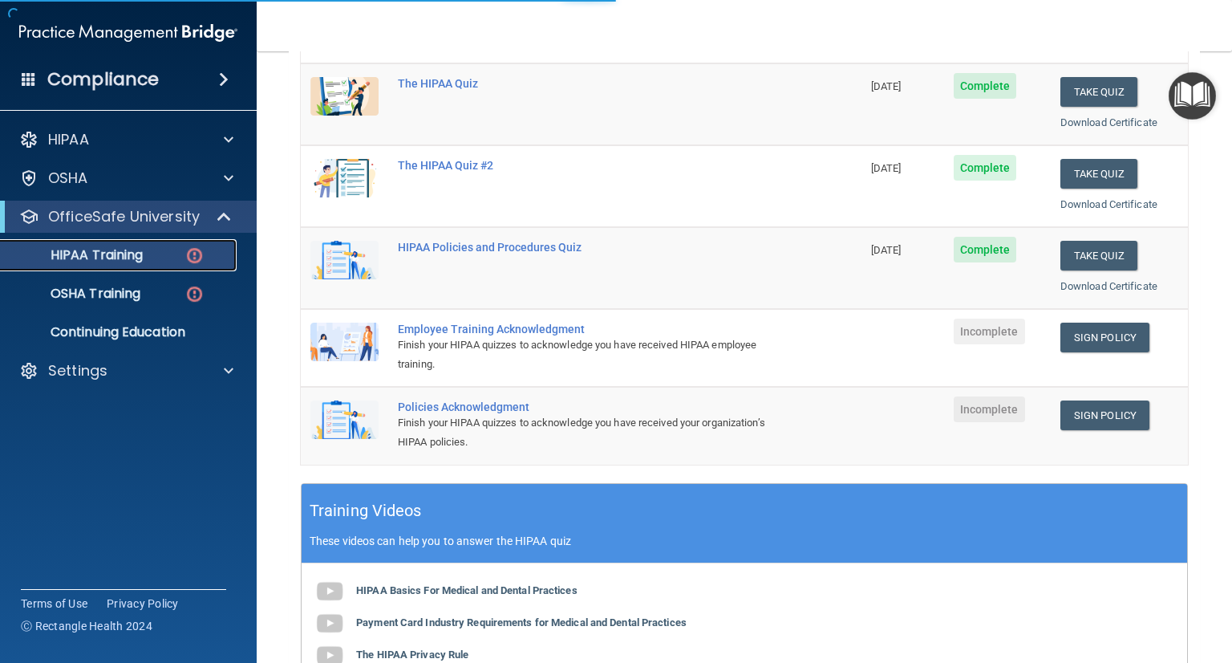
scroll to position [241, 0]
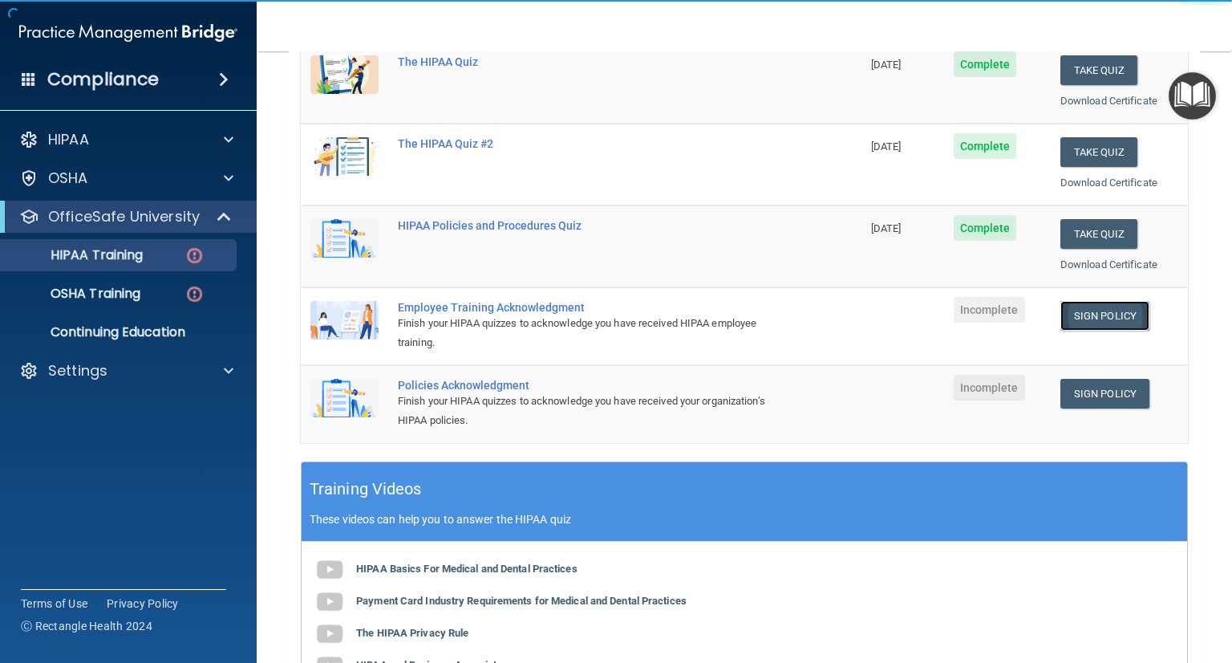
click at [1102, 322] on link "Sign Policy" at bounding box center [1105, 316] width 89 height 30
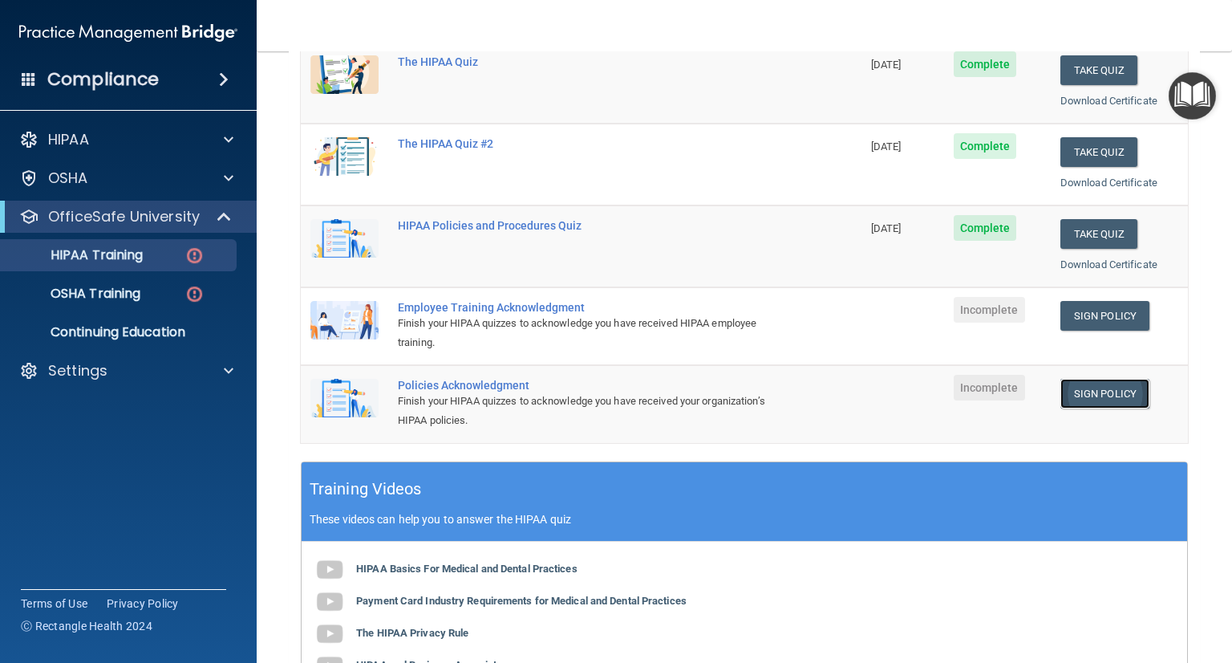
click at [1094, 388] on link "Sign Policy" at bounding box center [1105, 394] width 89 height 30
click at [116, 300] on p "OSHA Training" at bounding box center [75, 294] width 130 height 16
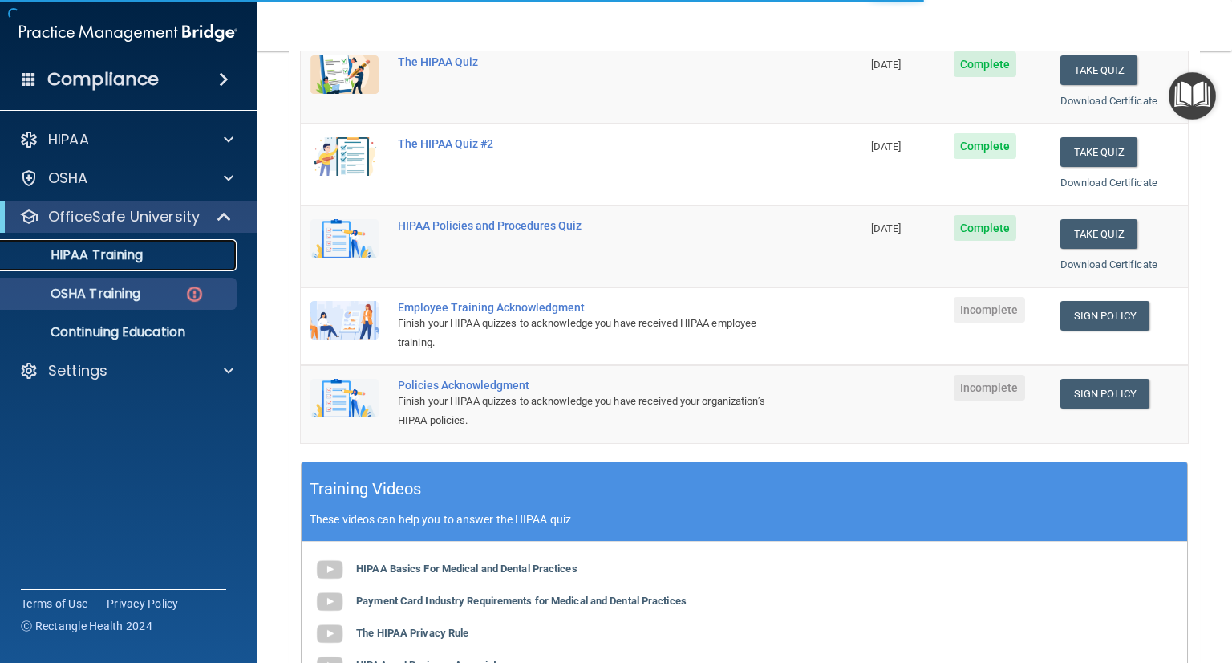
click at [128, 261] on p "HIPAA Training" at bounding box center [76, 255] width 132 height 16
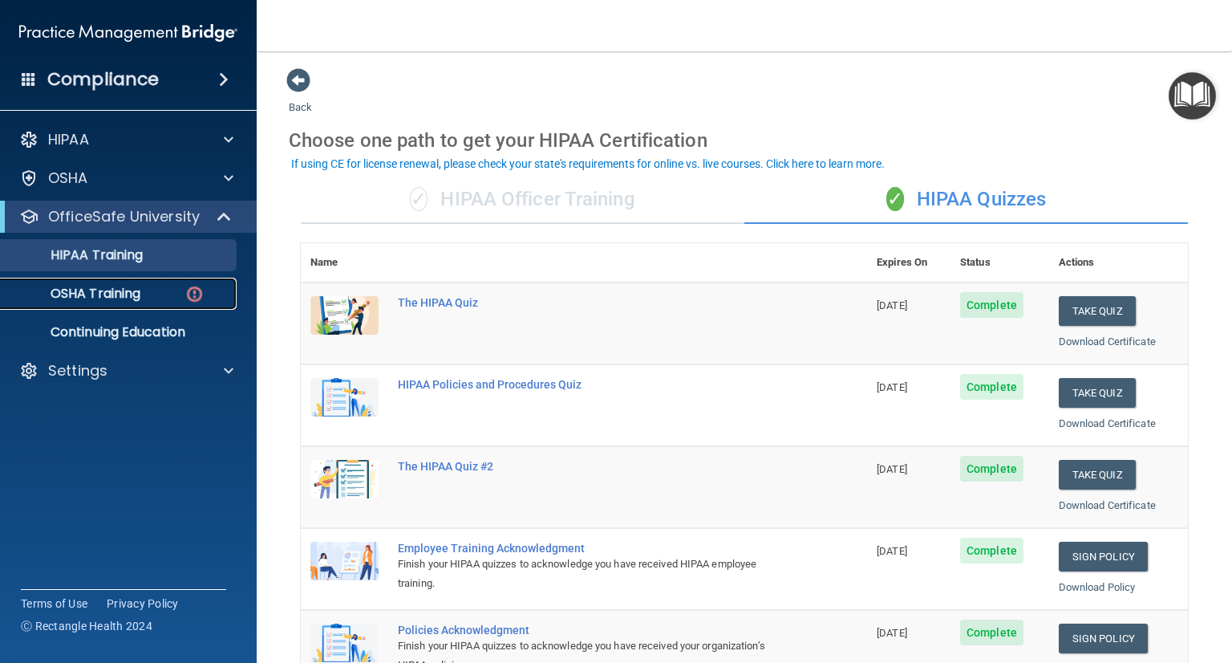
click at [150, 301] on div "OSHA Training" at bounding box center [119, 294] width 219 height 16
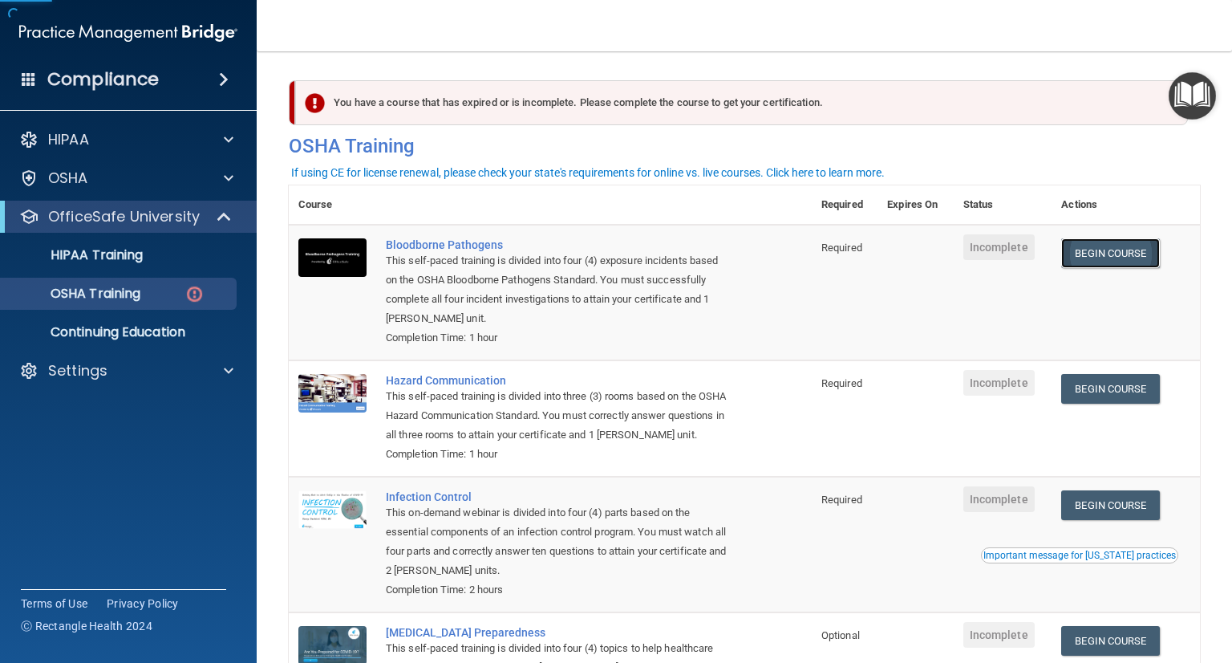
click at [1107, 261] on link "Begin Course" at bounding box center [1110, 253] width 98 height 30
click at [1085, 397] on link "Begin Course" at bounding box center [1110, 389] width 98 height 30
click at [105, 293] on p "OSHA Training" at bounding box center [75, 294] width 130 height 16
click at [1184, 99] on img "Open Resource Center" at bounding box center [1192, 95] width 47 height 47
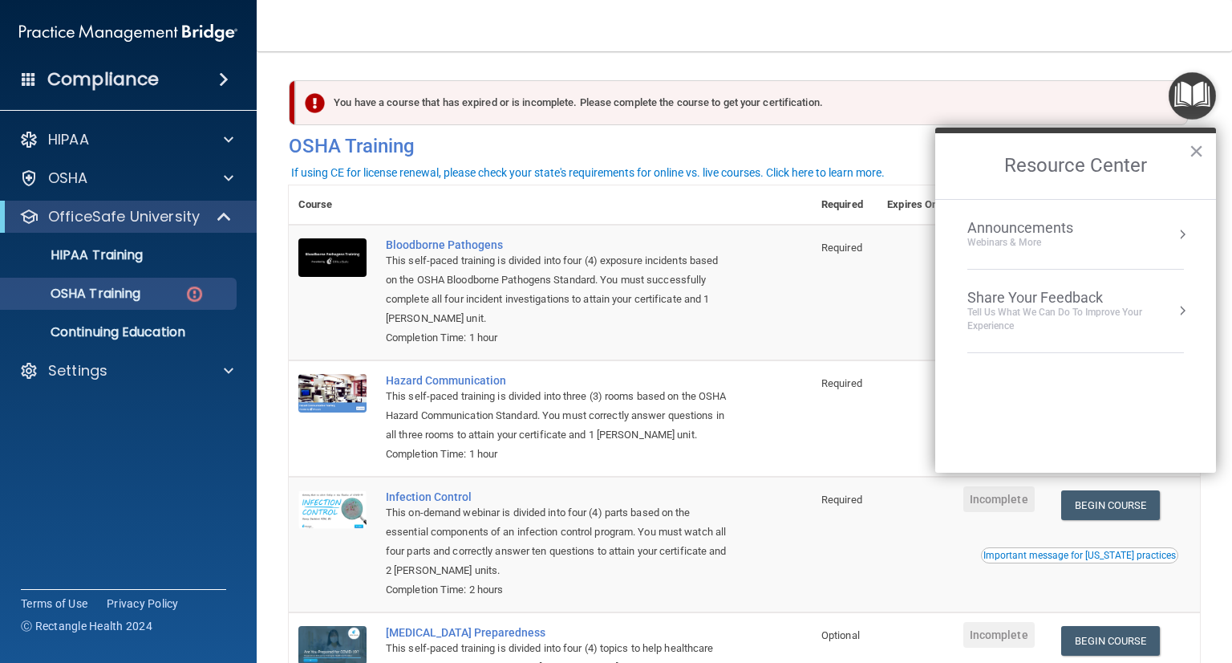
click at [1100, 232] on div "Announcements" at bounding box center [1037, 228] width 138 height 18
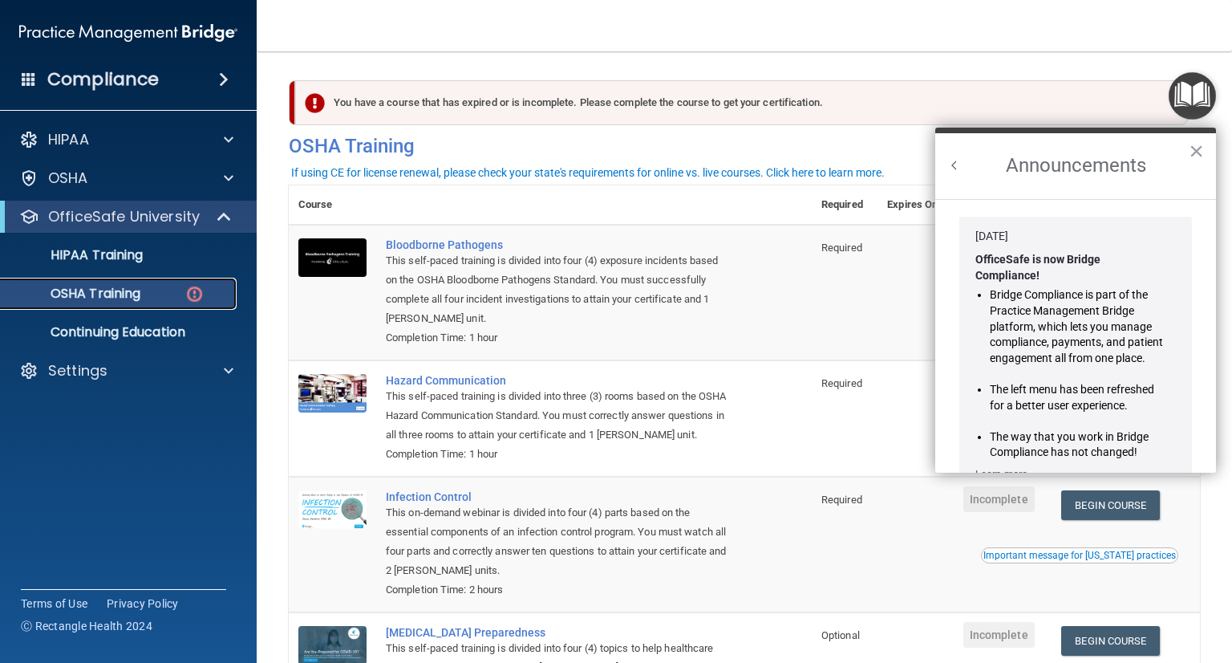
click at [110, 296] on p "OSHA Training" at bounding box center [75, 294] width 130 height 16
click at [0, 278] on link "OSHA Training" at bounding box center [110, 294] width 253 height 32
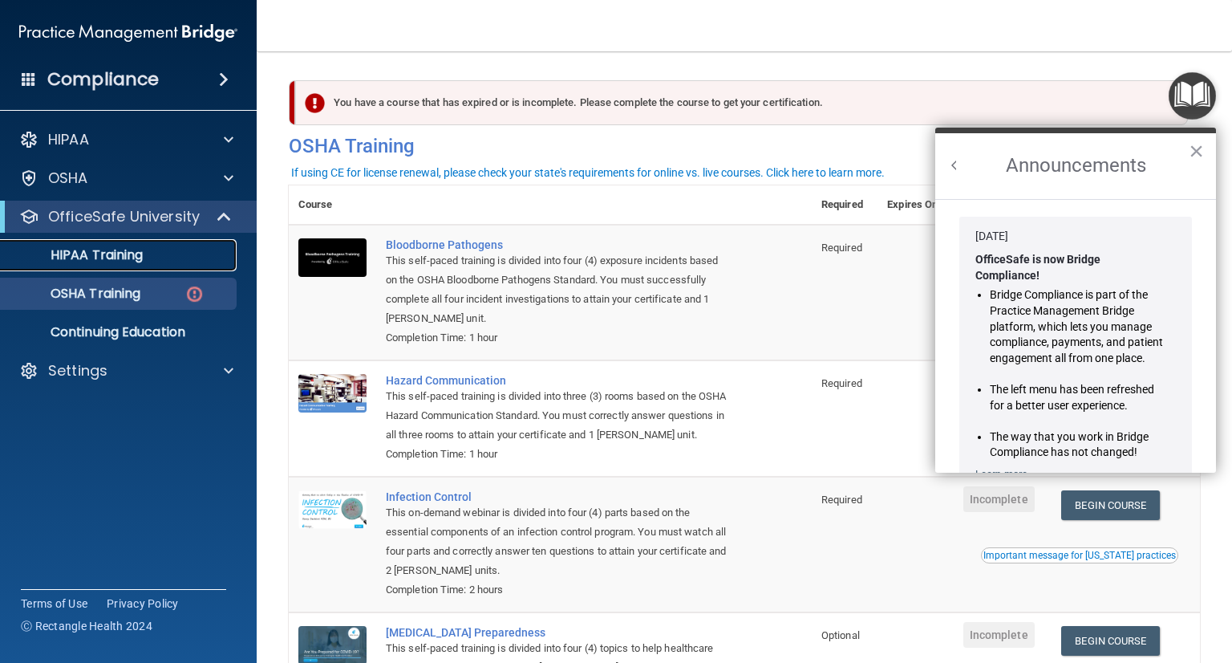
click at [96, 260] on p "HIPAA Training" at bounding box center [76, 255] width 132 height 16
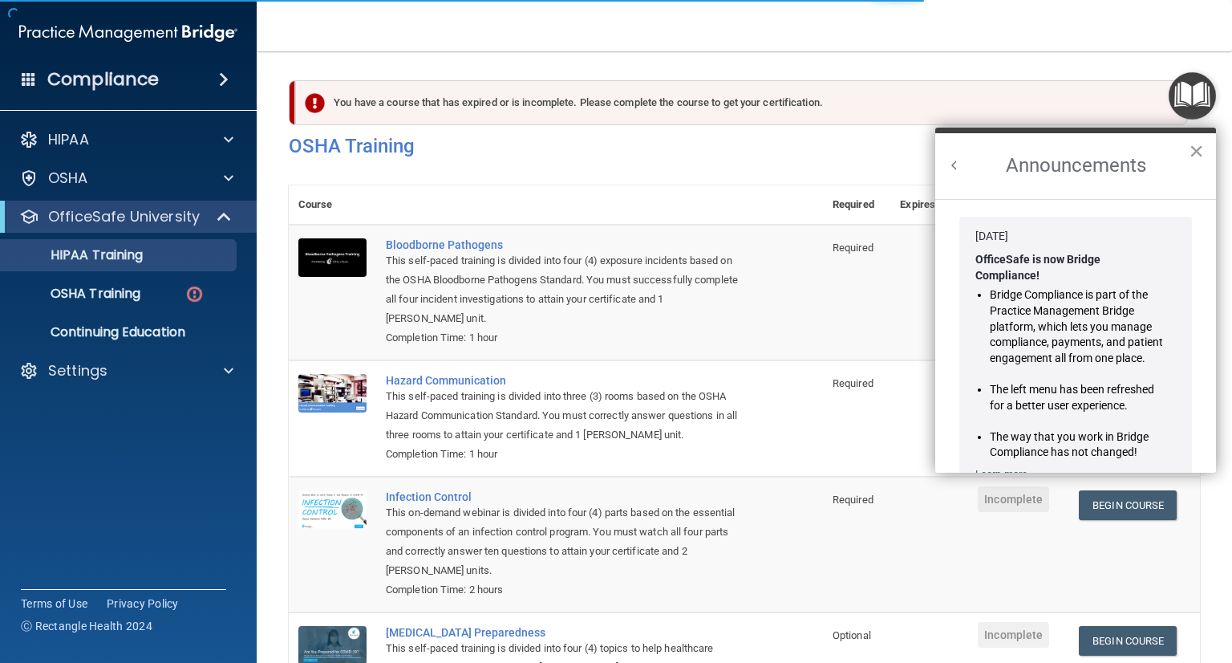
click at [1196, 150] on button "×" at bounding box center [1196, 151] width 15 height 26
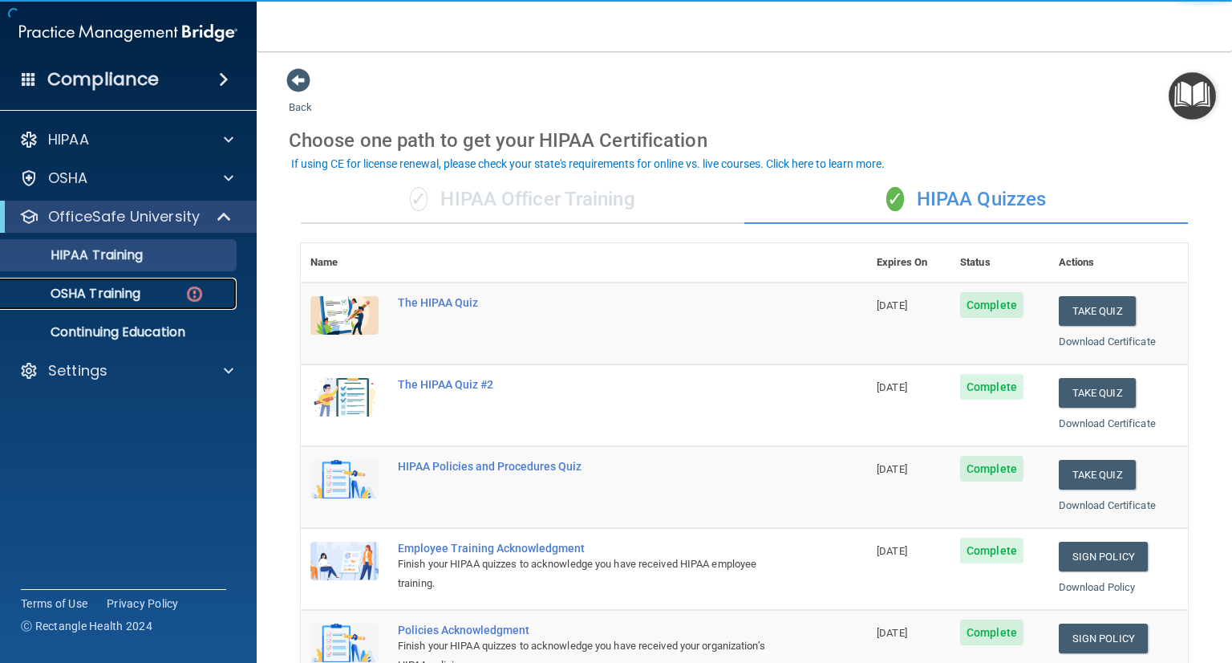
click at [97, 302] on link "OSHA Training" at bounding box center [110, 294] width 253 height 32
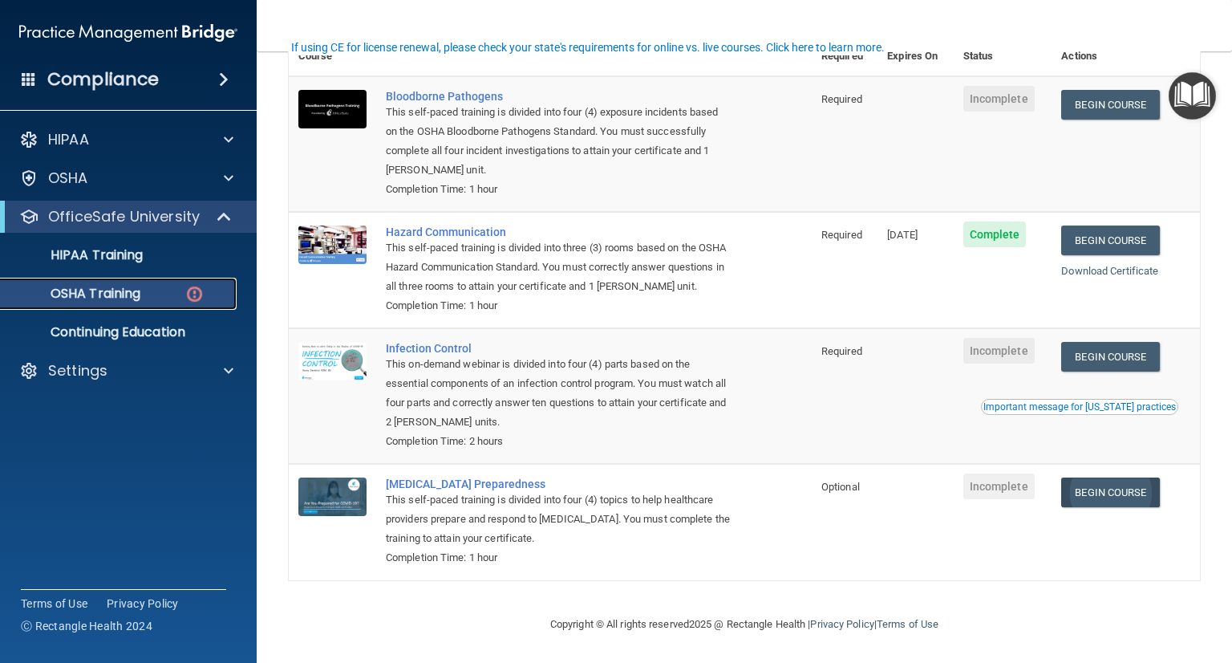
scroll to position [170, 0]
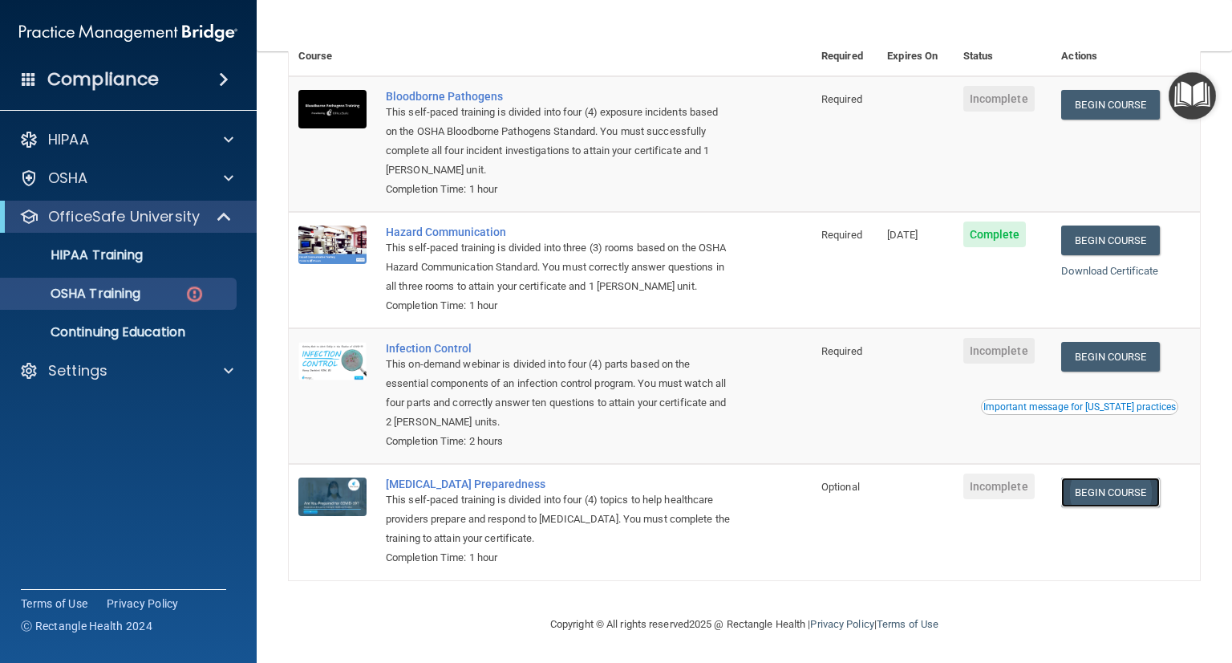
click at [1113, 495] on link "Begin Course" at bounding box center [1110, 492] width 98 height 30
click at [1089, 356] on link "Begin Course" at bounding box center [1110, 357] width 98 height 30
click at [102, 280] on link "OSHA Training" at bounding box center [110, 294] width 253 height 32
click at [100, 294] on p "OSHA Training" at bounding box center [75, 294] width 130 height 16
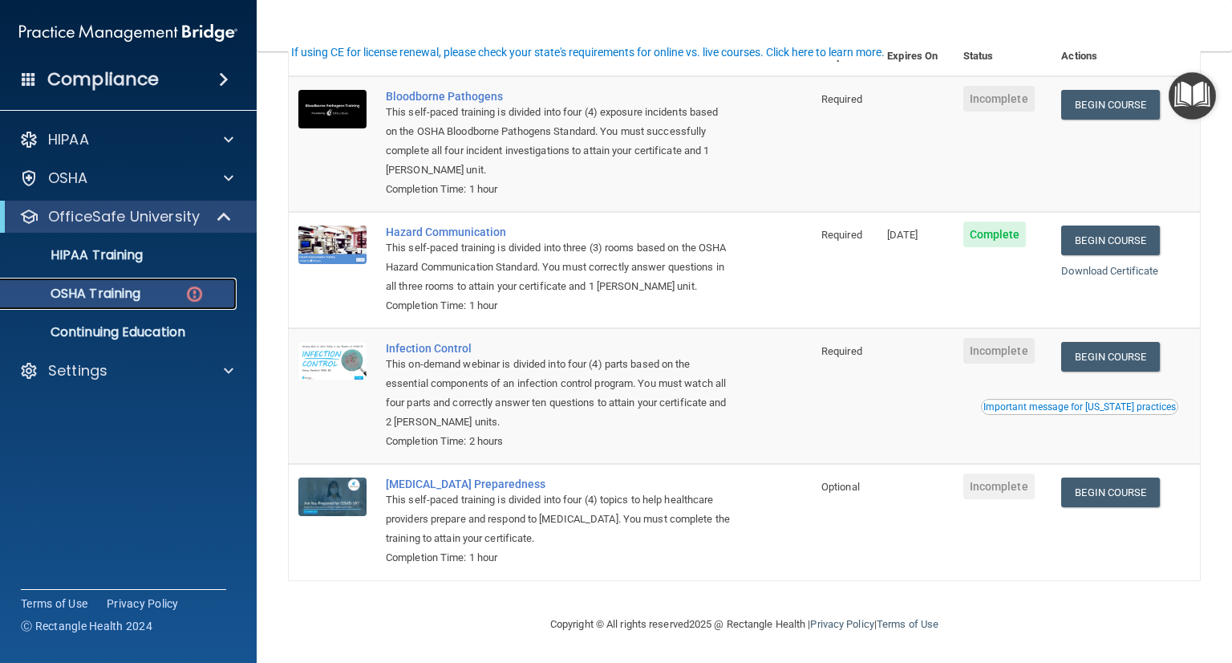
scroll to position [160, 0]
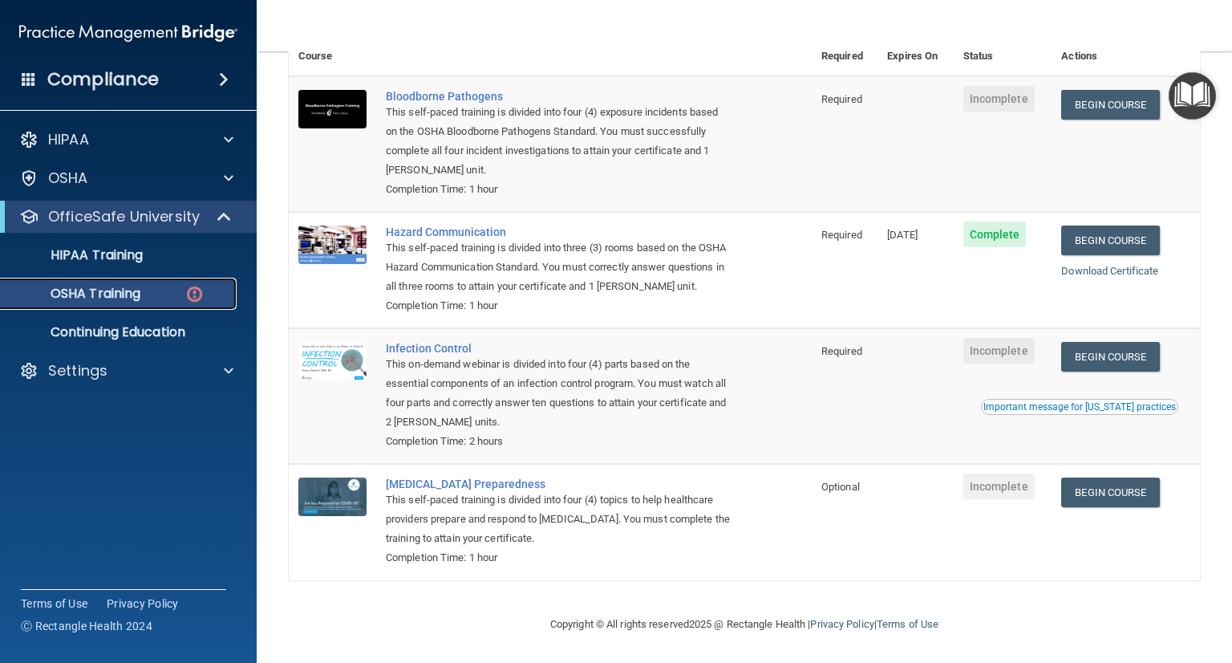
click at [61, 286] on p "OSHA Training" at bounding box center [75, 294] width 130 height 16
click at [112, 262] on p "HIPAA Training" at bounding box center [76, 255] width 132 height 16
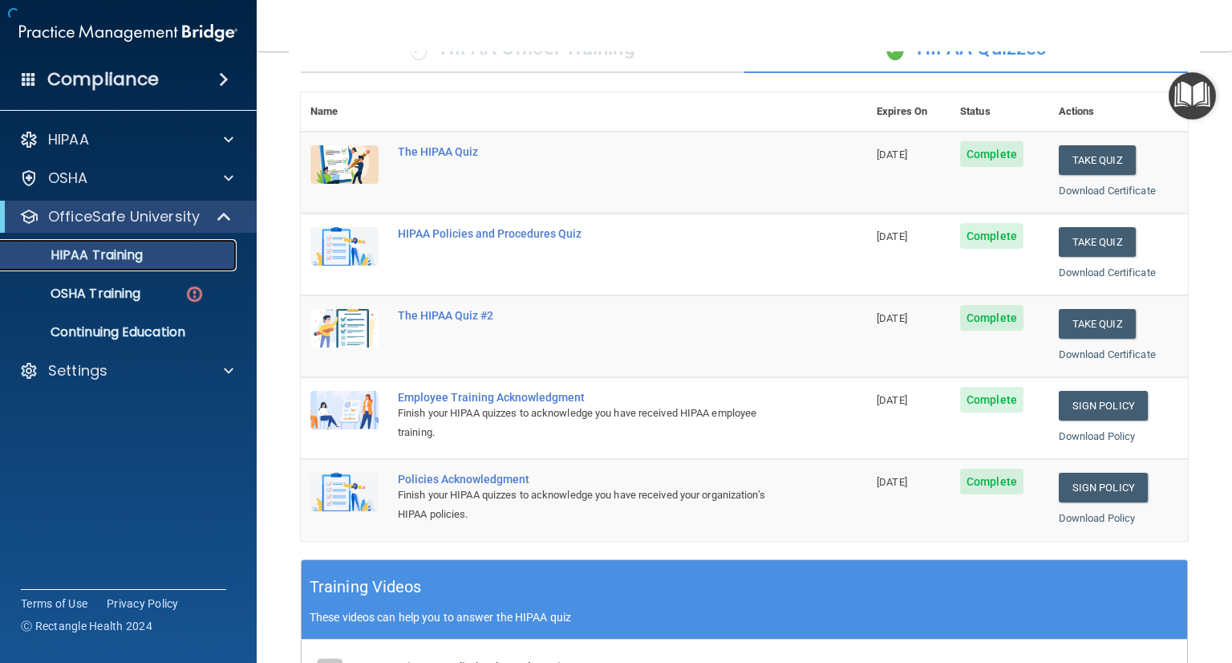
scroll to position [542, 0]
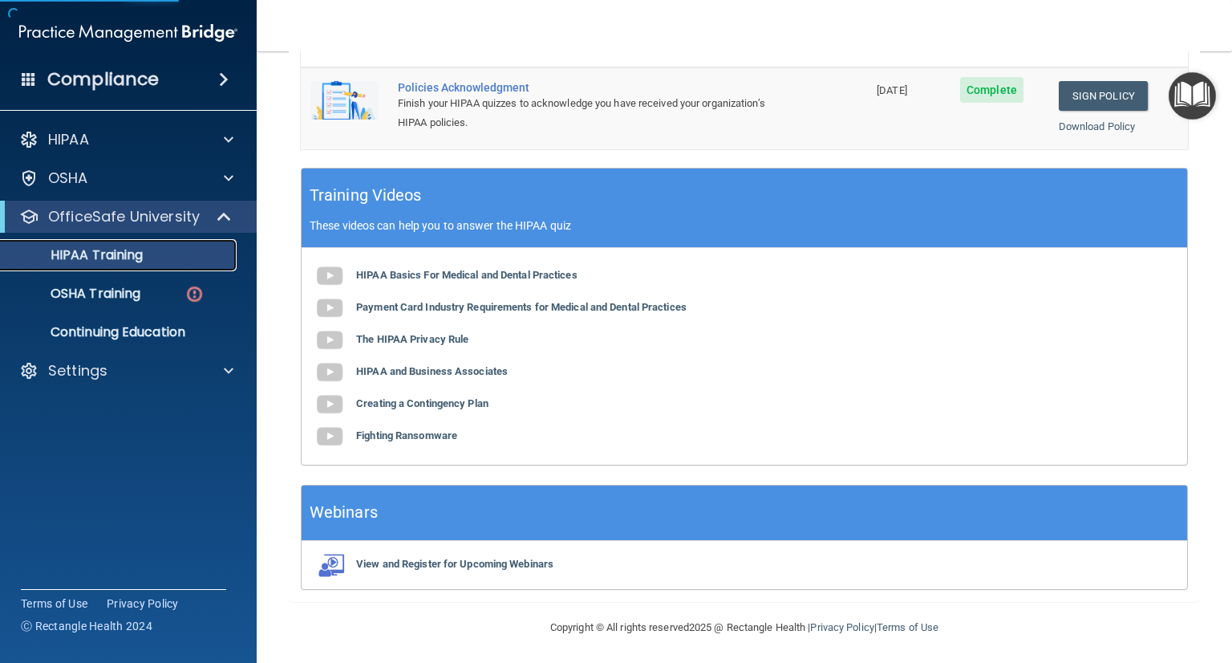
click at [117, 262] on p "HIPAA Training" at bounding box center [76, 255] width 132 height 16
click at [103, 294] on p "OSHA Training" at bounding box center [75, 294] width 130 height 16
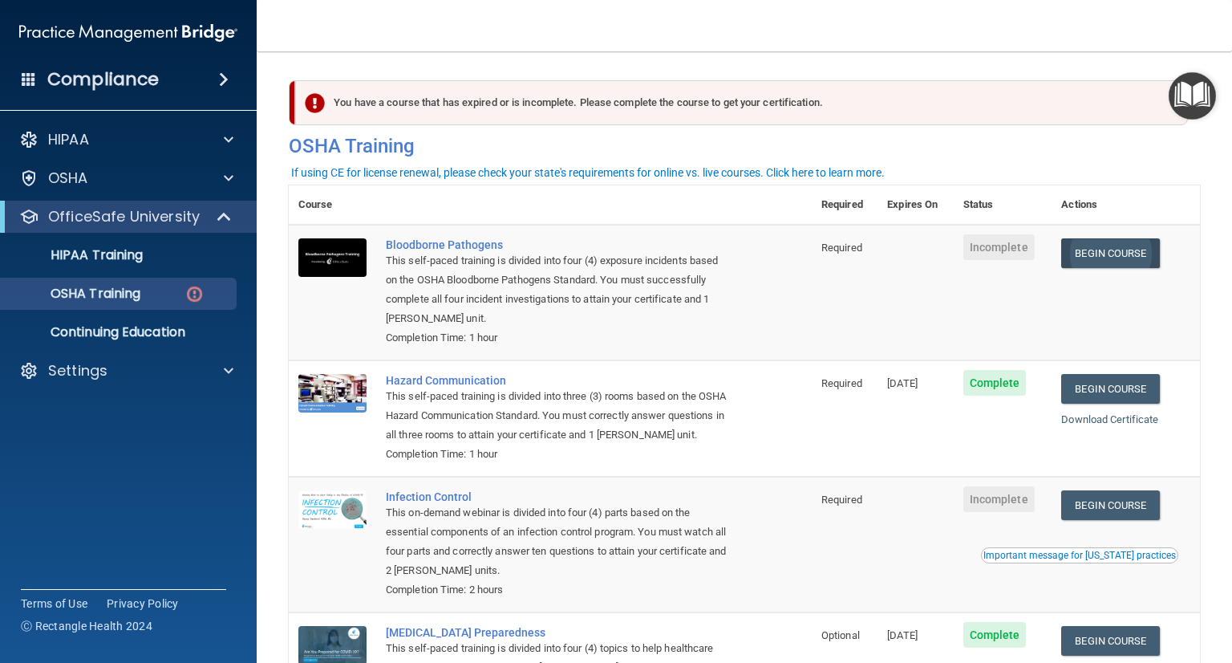
click at [1103, 241] on td "Begin Course Download Certificate" at bounding box center [1126, 293] width 148 height 136
click at [1099, 254] on link "Begin Course" at bounding box center [1110, 253] width 98 height 30
click at [157, 245] on link "HIPAA Training" at bounding box center [110, 255] width 253 height 32
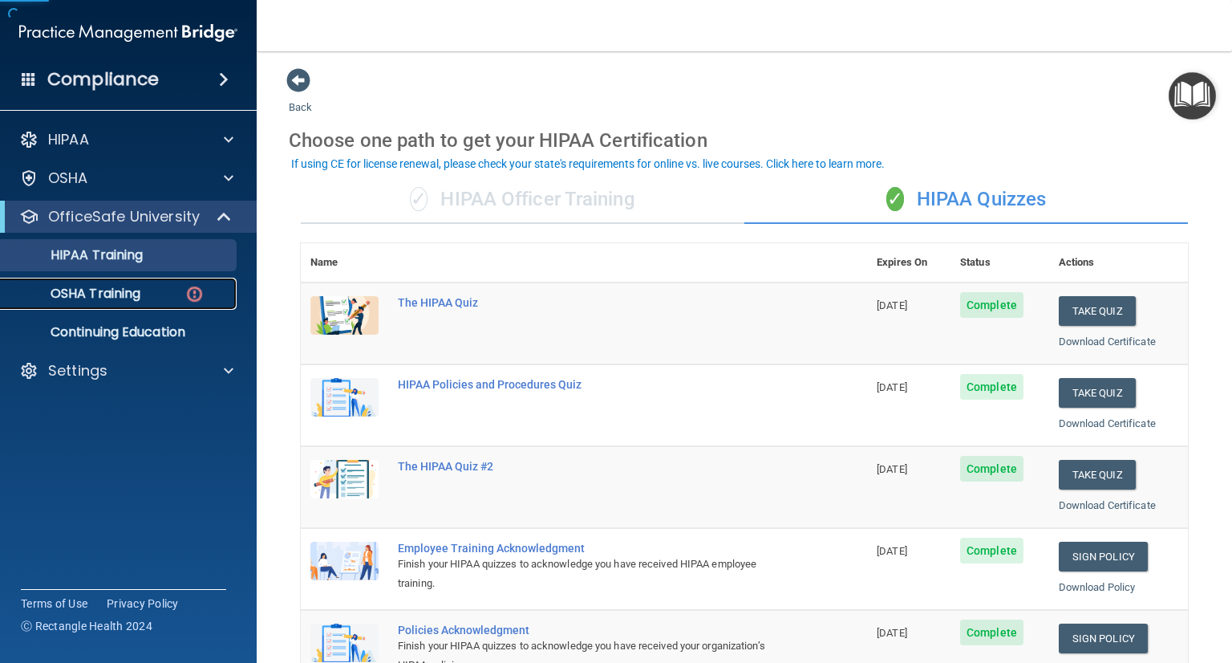
click at [96, 298] on p "OSHA Training" at bounding box center [75, 294] width 130 height 16
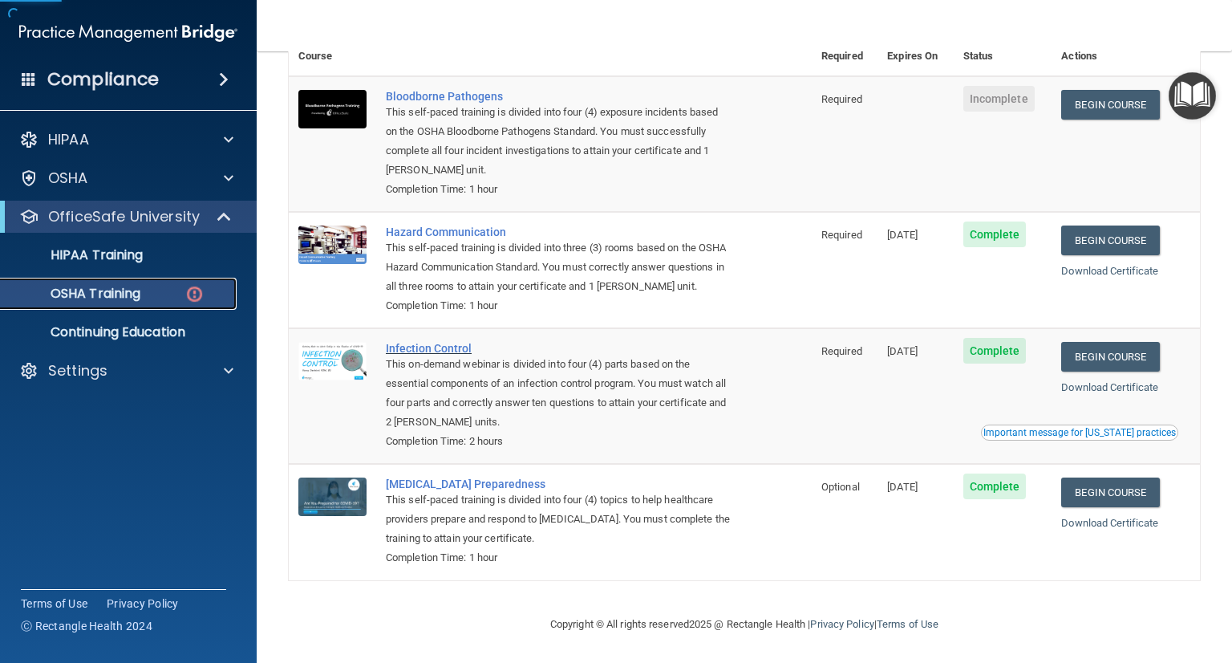
scroll to position [80, 0]
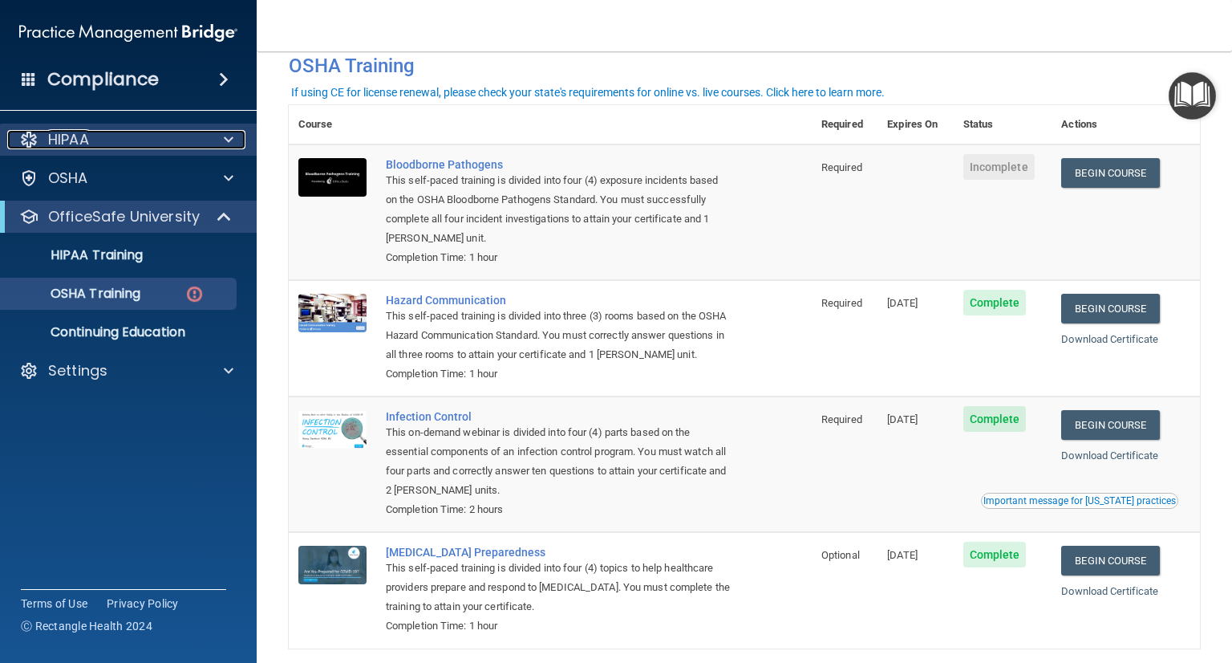
click at [214, 148] on div at bounding box center [226, 139] width 40 height 19
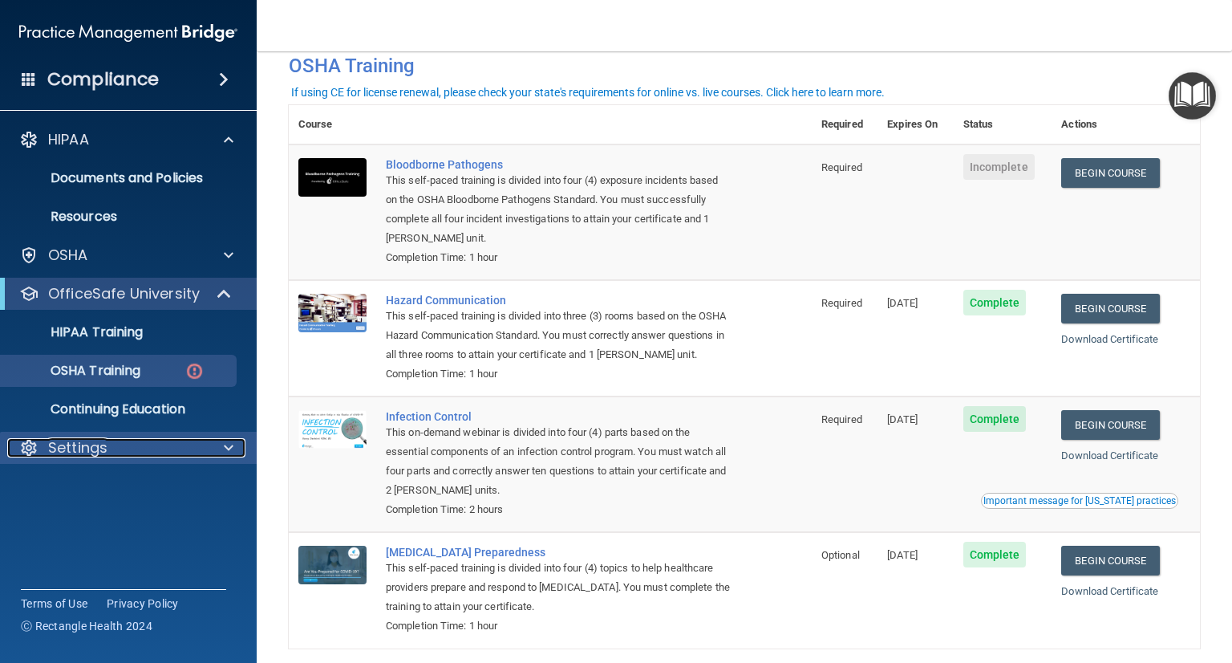
click at [178, 444] on div "Settings" at bounding box center [106, 447] width 199 height 19
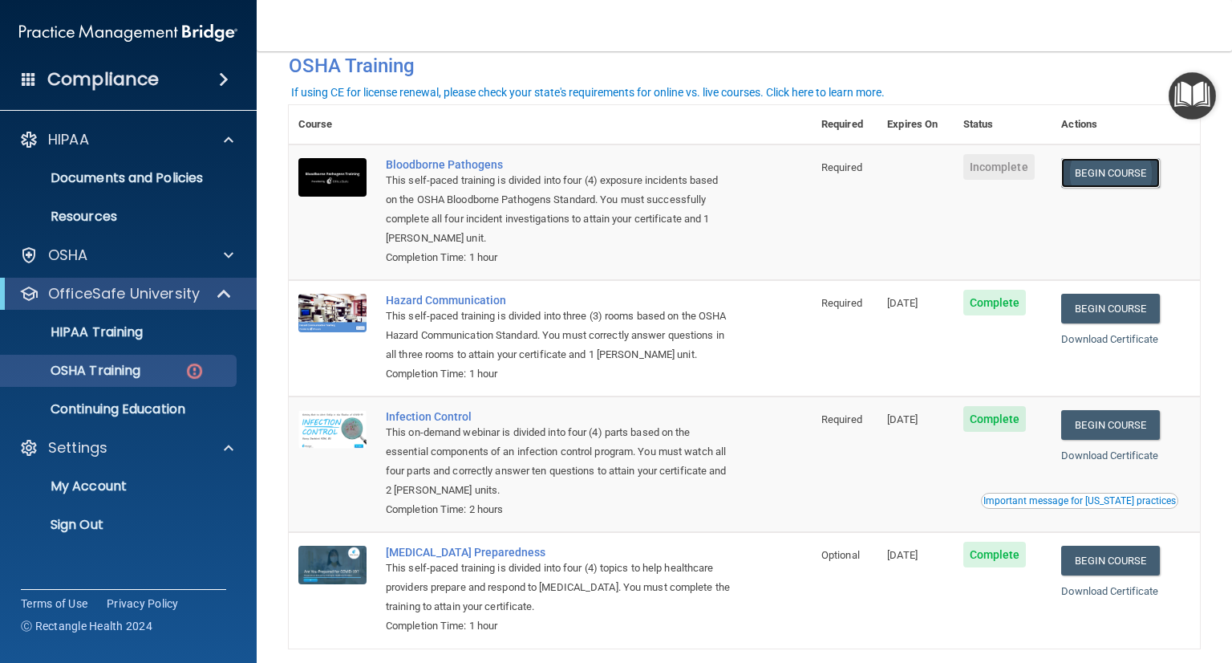
click at [1139, 177] on link "Begin Course" at bounding box center [1110, 173] width 98 height 30
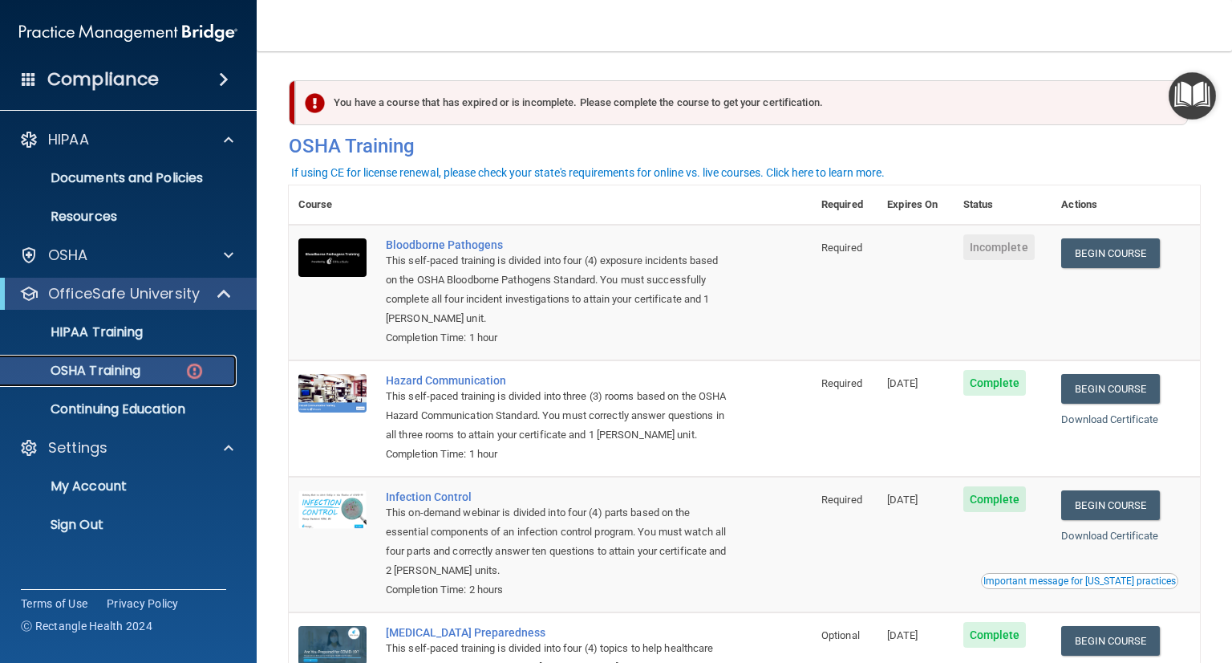
click at [127, 378] on p "OSHA Training" at bounding box center [75, 371] width 130 height 16
click at [128, 344] on link "HIPAA Training" at bounding box center [110, 332] width 253 height 32
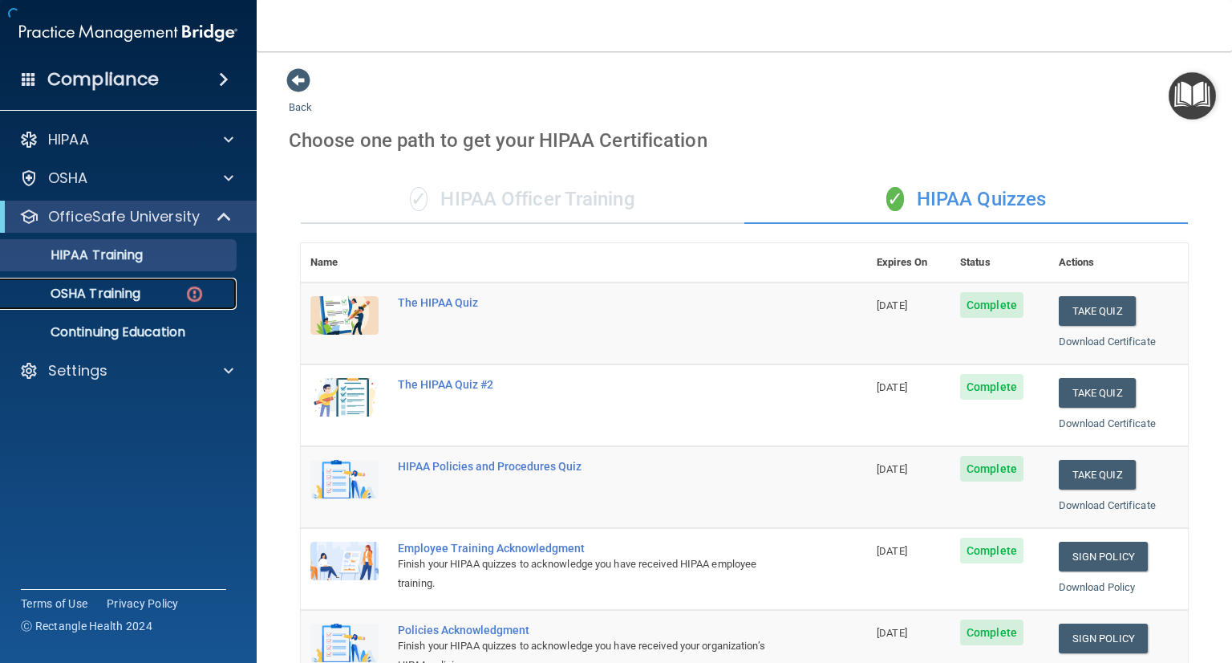
click at [132, 301] on p "OSHA Training" at bounding box center [75, 294] width 130 height 16
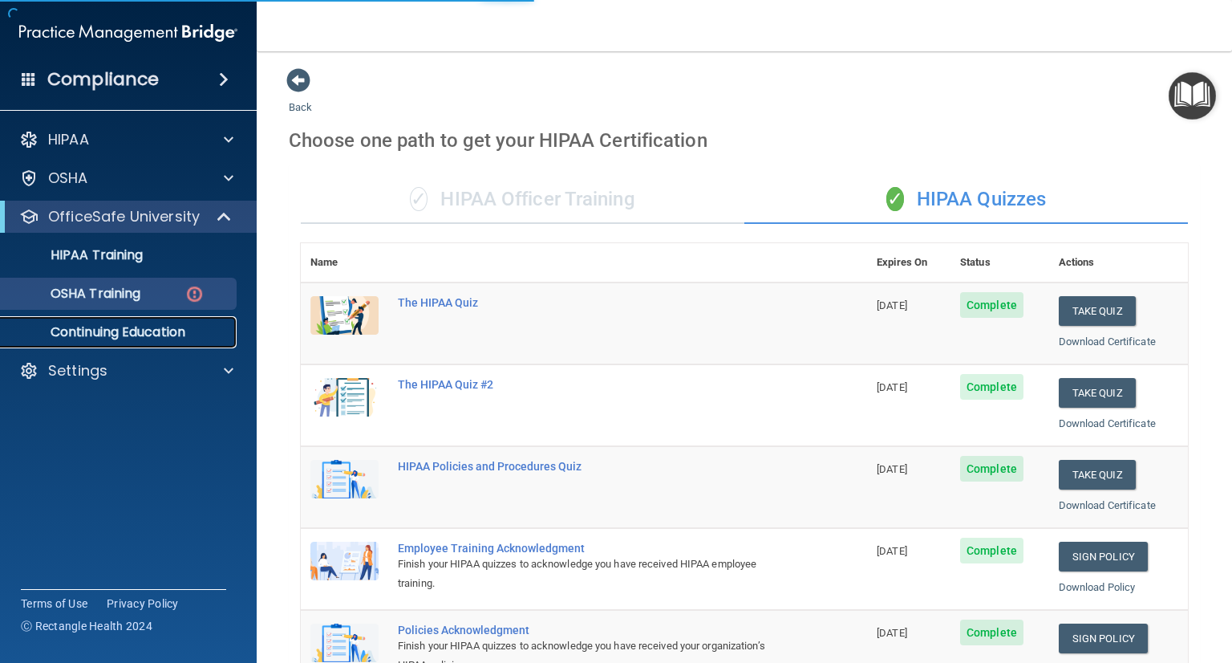
click at [112, 335] on p "Continuing Education" at bounding box center [119, 332] width 219 height 16
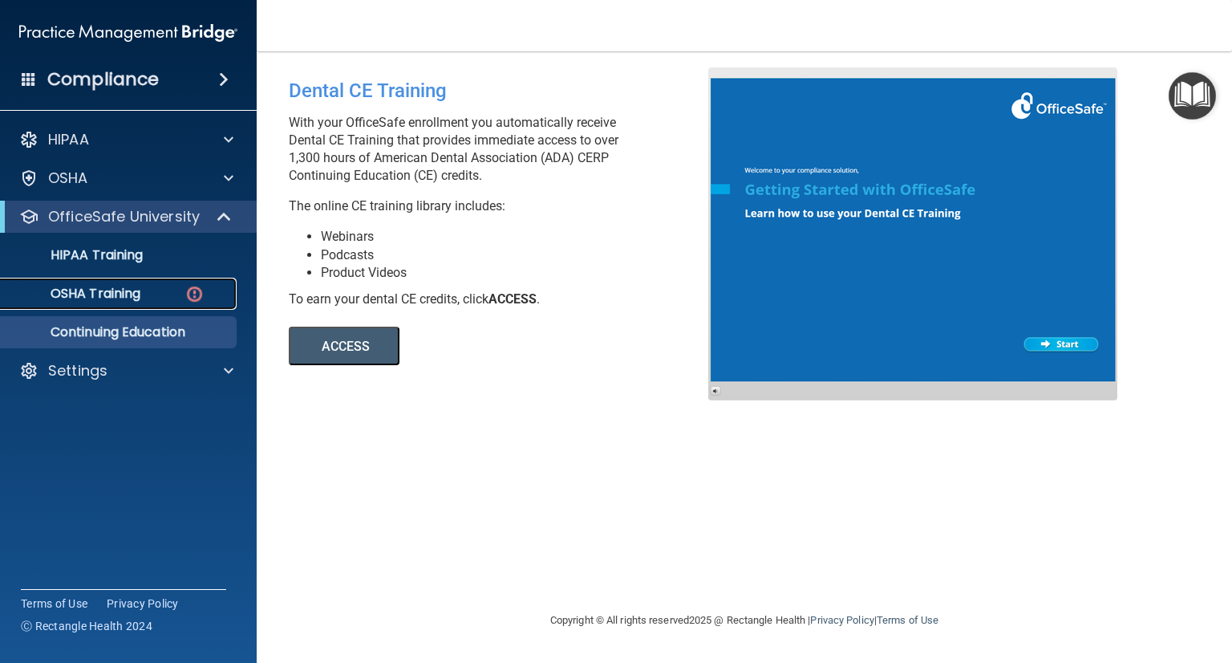
click at [132, 302] on p "OSHA Training" at bounding box center [75, 294] width 130 height 16
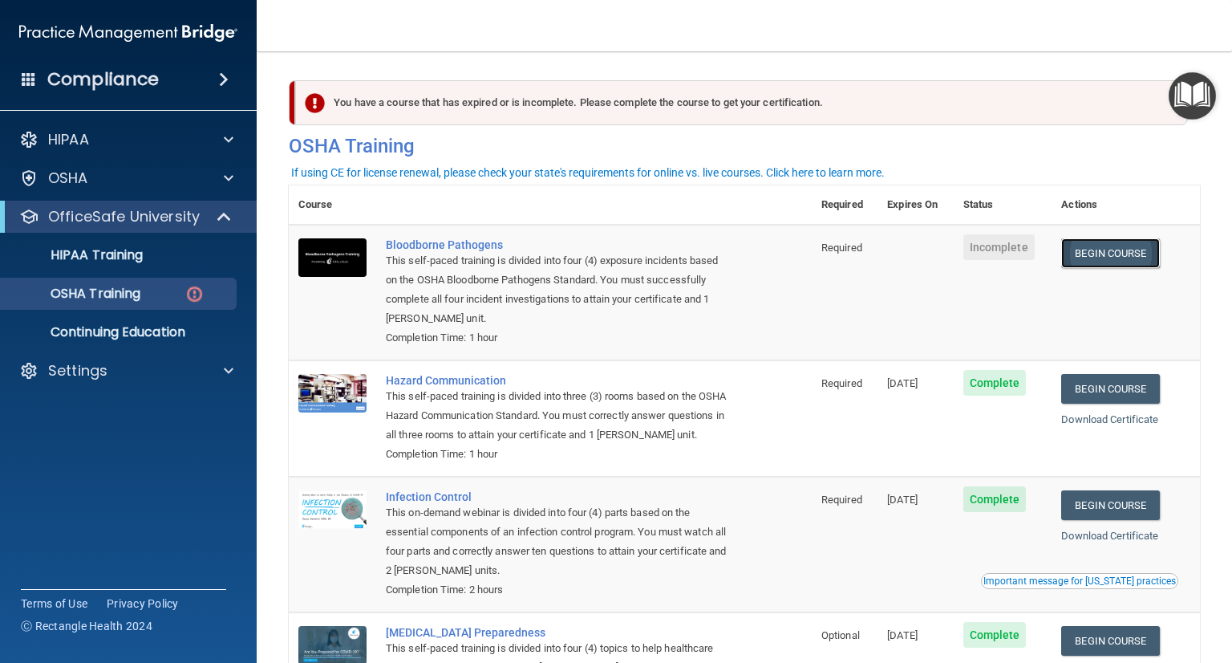
click at [1134, 250] on link "Begin Course" at bounding box center [1110, 253] width 98 height 30
click at [92, 258] on p "HIPAA Training" at bounding box center [76, 255] width 132 height 16
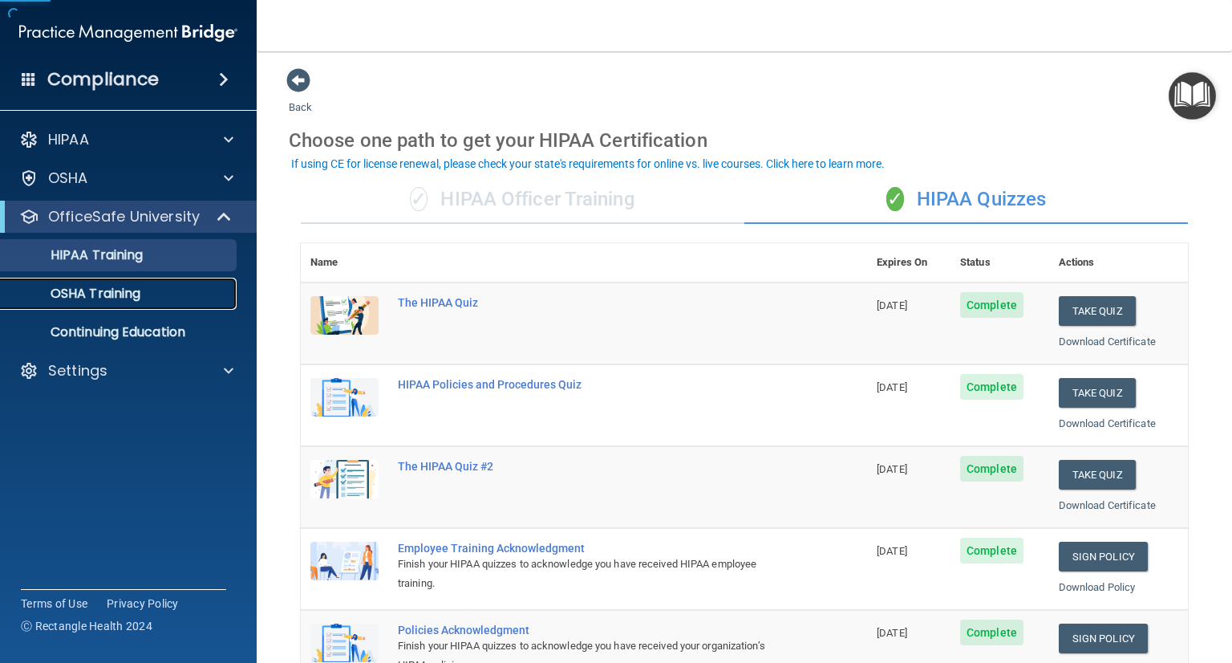
click at [105, 287] on p "OSHA Training" at bounding box center [75, 294] width 130 height 16
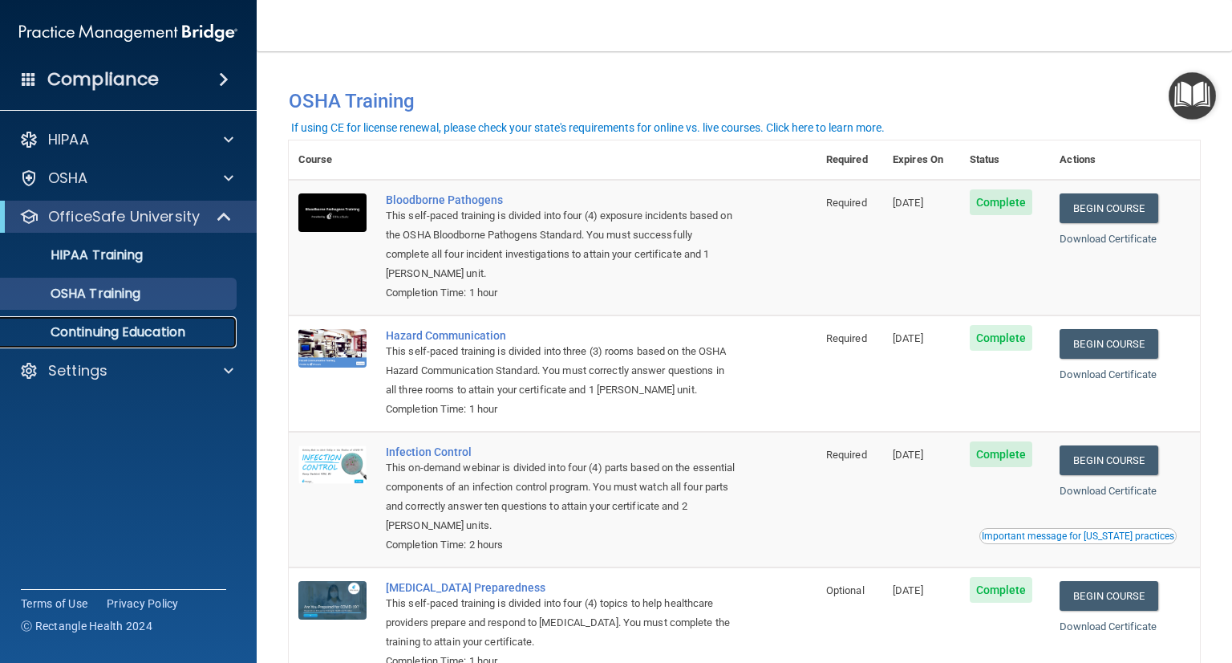
click at [106, 324] on p "Continuing Education" at bounding box center [119, 332] width 219 height 16
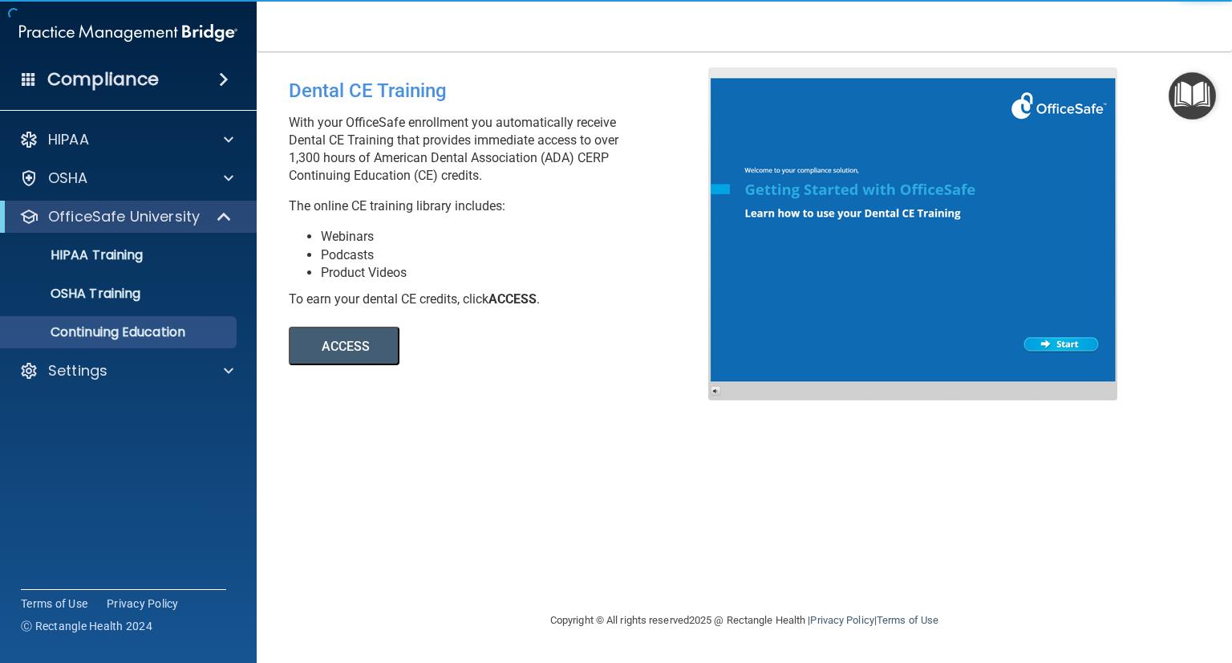
click at [1053, 347] on div at bounding box center [912, 233] width 409 height 333
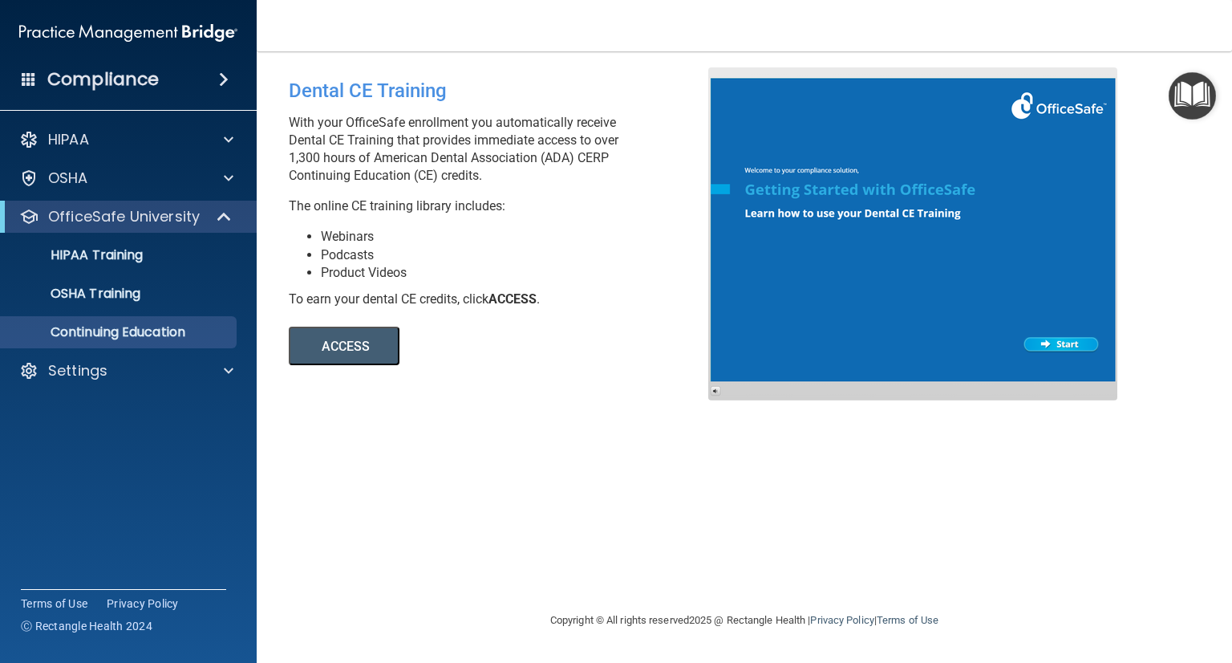
click at [382, 354] on button "ACCESS" at bounding box center [344, 346] width 111 height 39
click at [340, 347] on button "ACCESS" at bounding box center [344, 346] width 111 height 39
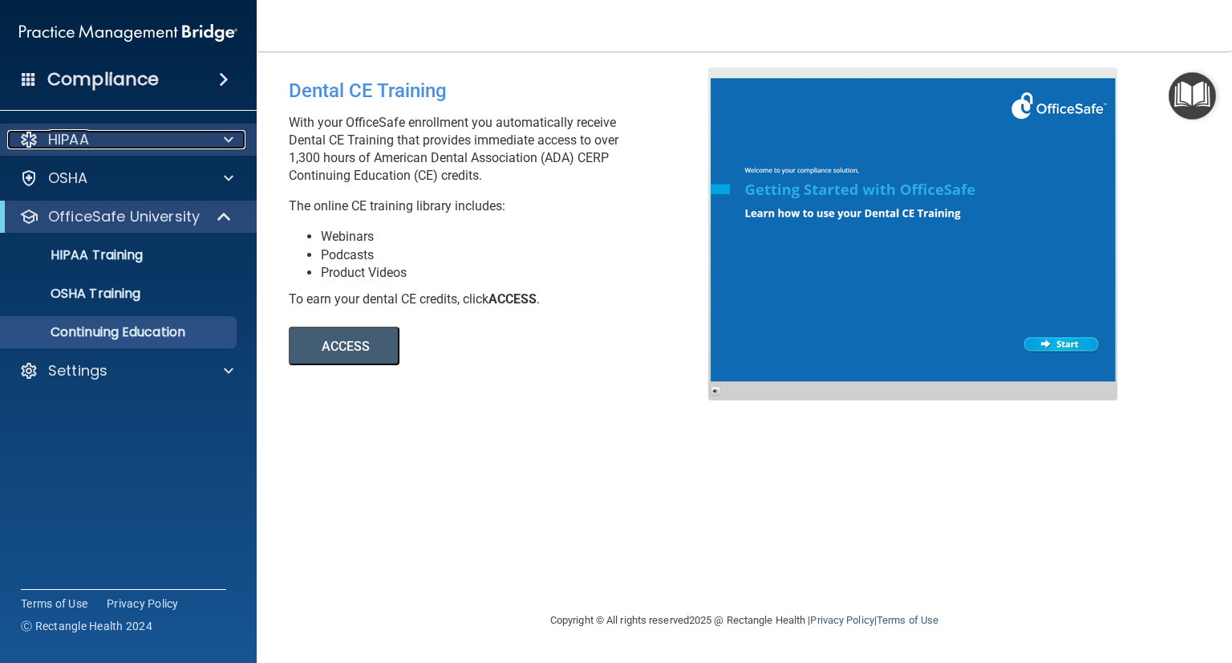
click at [137, 139] on div "HIPAA" at bounding box center [106, 139] width 199 height 19
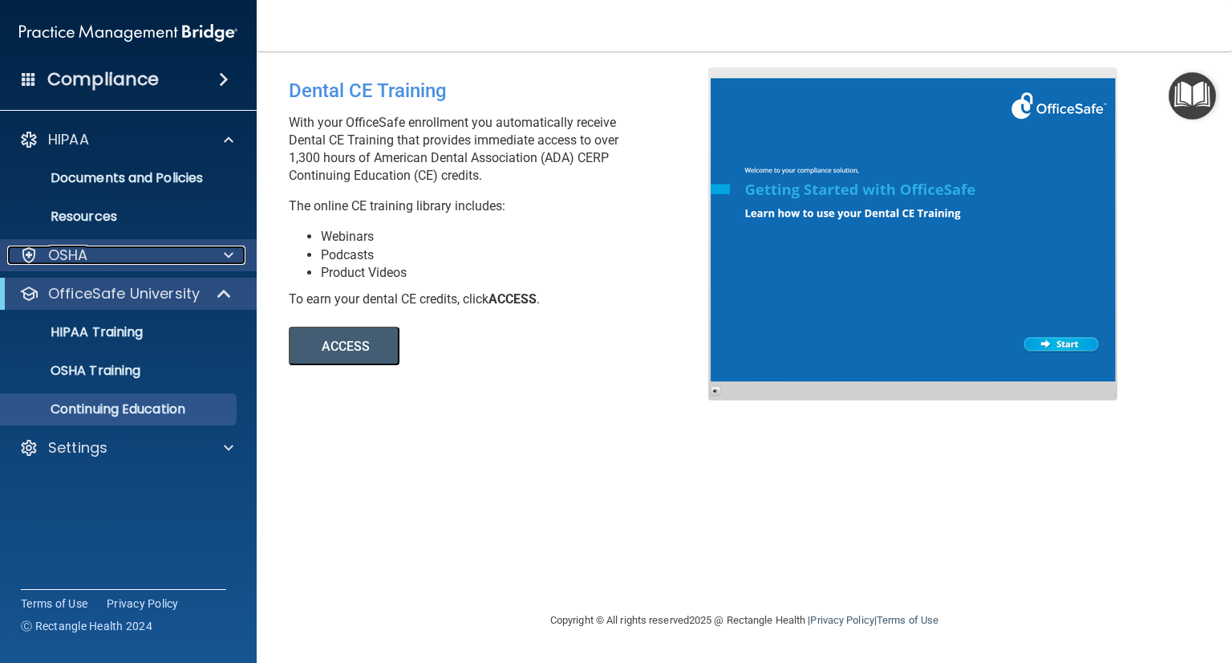
click at [91, 245] on div "OSHA" at bounding box center [129, 255] width 258 height 32
click at [127, 270] on div "OSHA" at bounding box center [129, 255] width 258 height 32
click at [225, 259] on span at bounding box center [229, 255] width 10 height 19
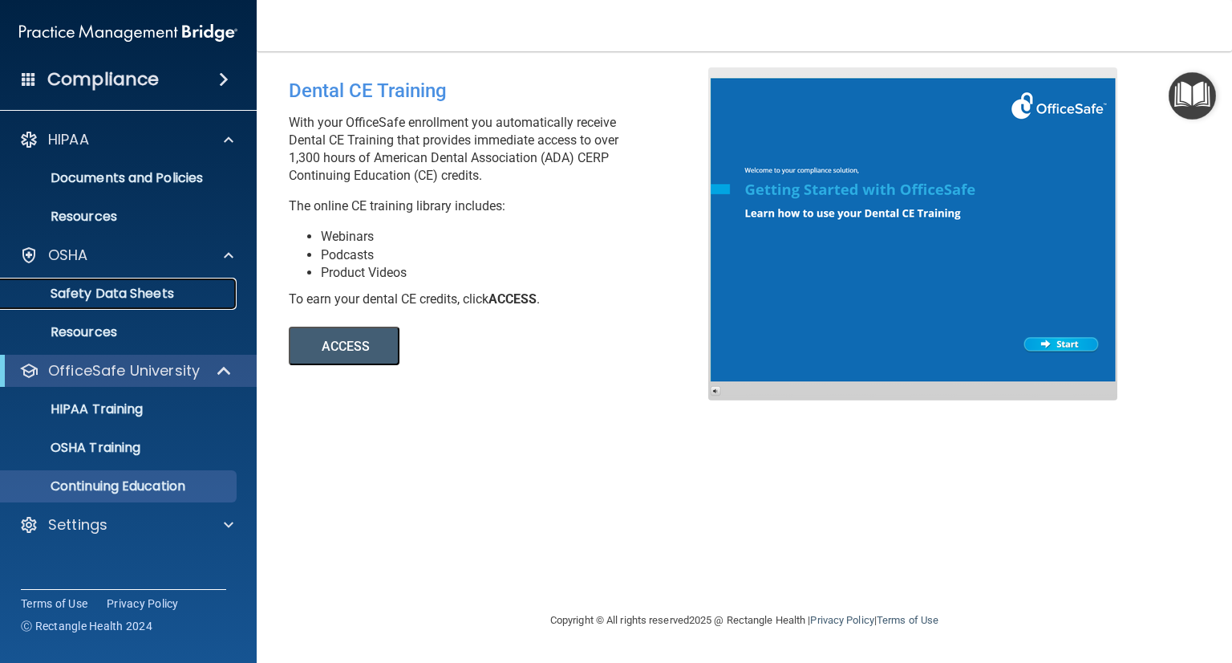
click at [164, 288] on p "Safety Data Sheets" at bounding box center [119, 294] width 219 height 16
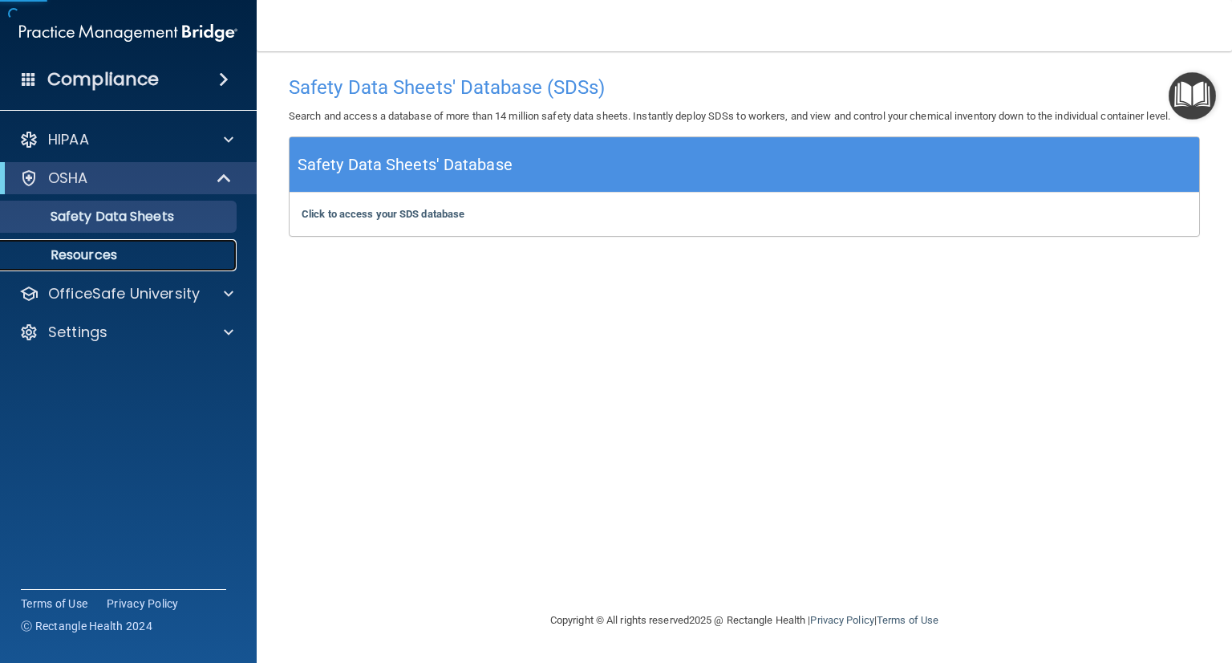
click at [103, 270] on link "Resources" at bounding box center [110, 255] width 253 height 32
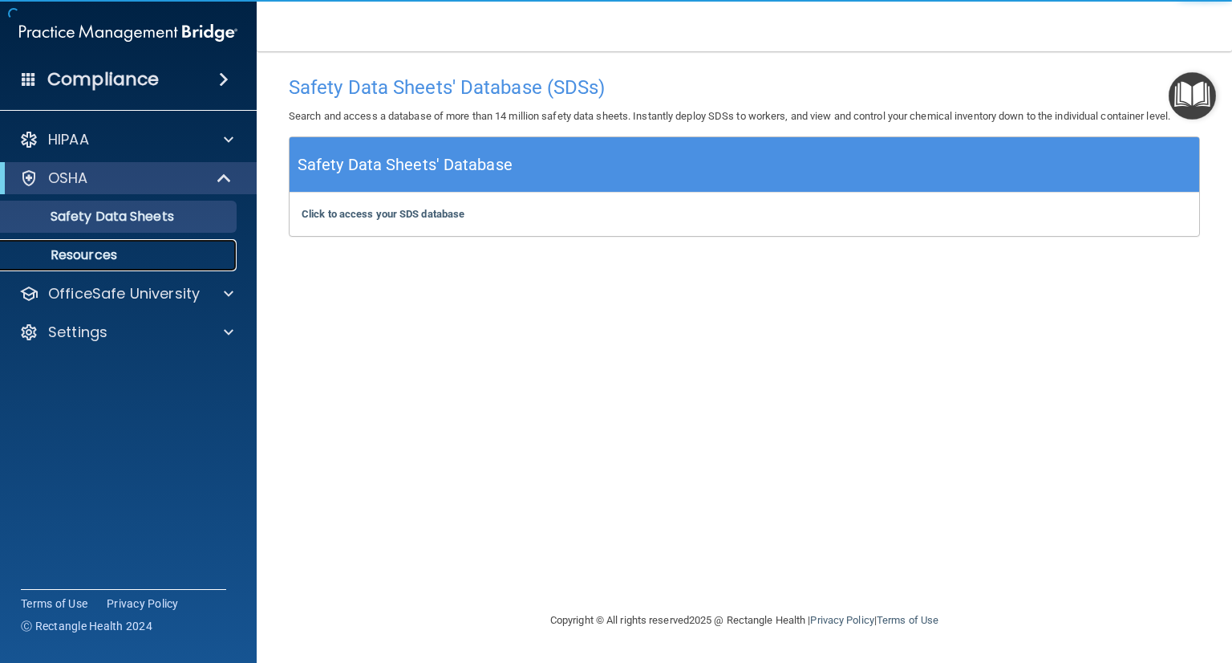
click at [109, 259] on p "Resources" at bounding box center [119, 255] width 219 height 16
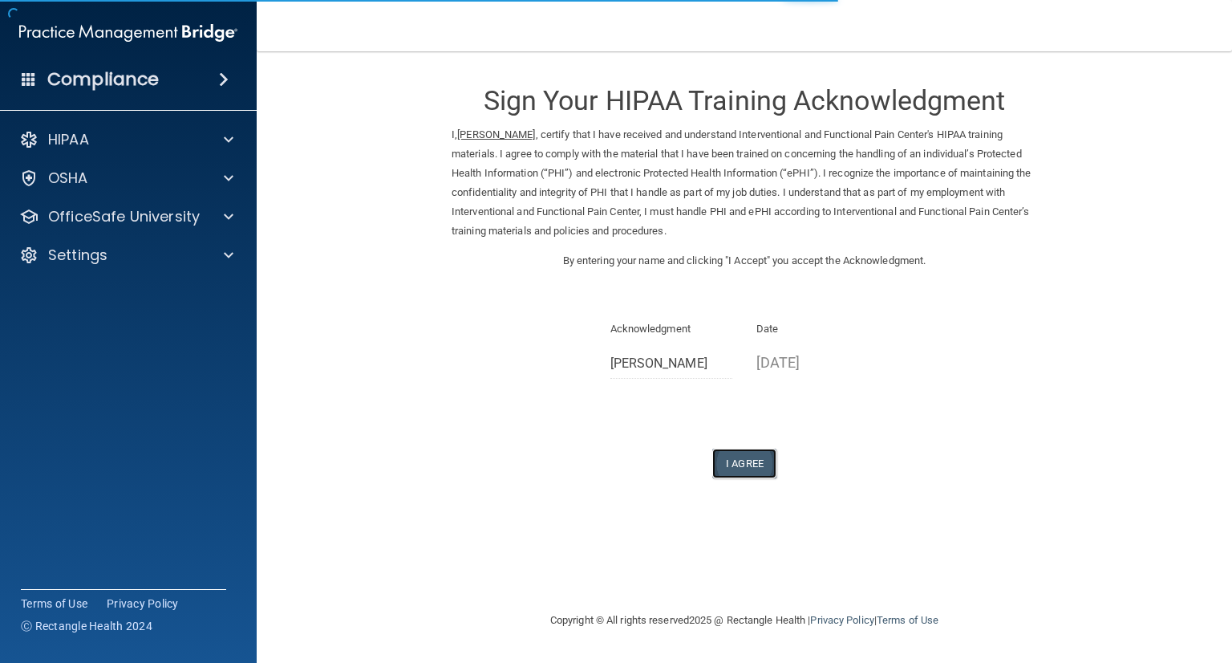
click at [749, 463] on button "I Agree" at bounding box center [744, 463] width 64 height 30
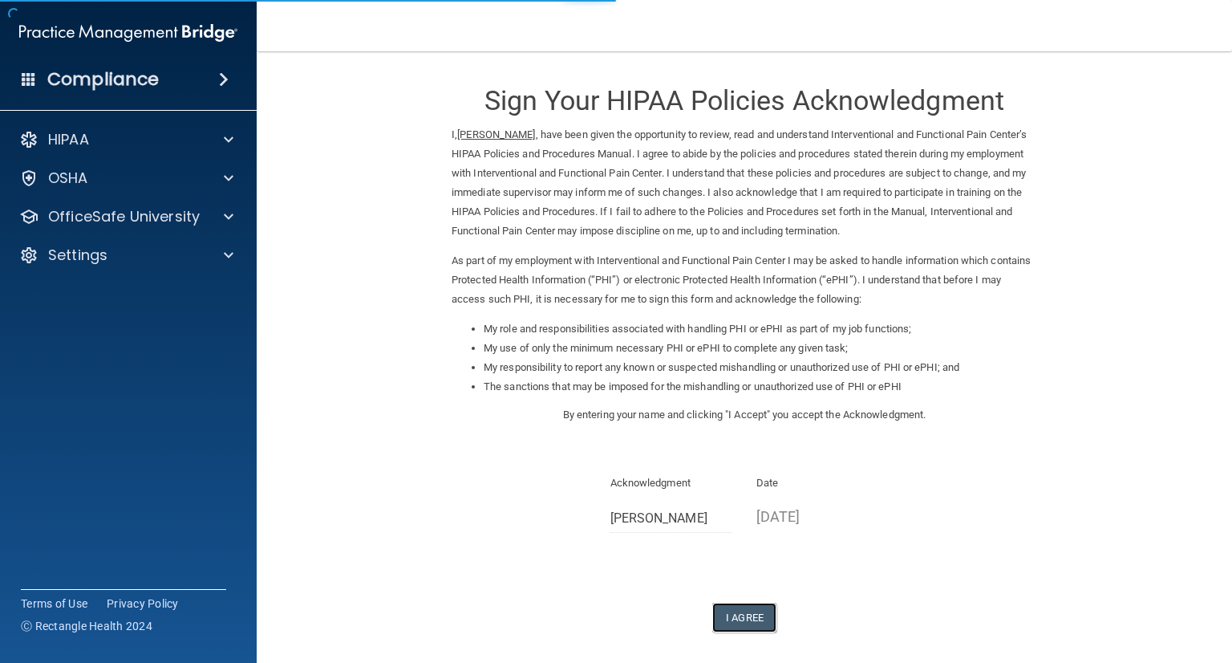
drag, startPoint x: 726, startPoint y: 604, endPoint x: 725, endPoint y: 596, distance: 8.1
click at [727, 604] on button "I Agree" at bounding box center [744, 618] width 64 height 30
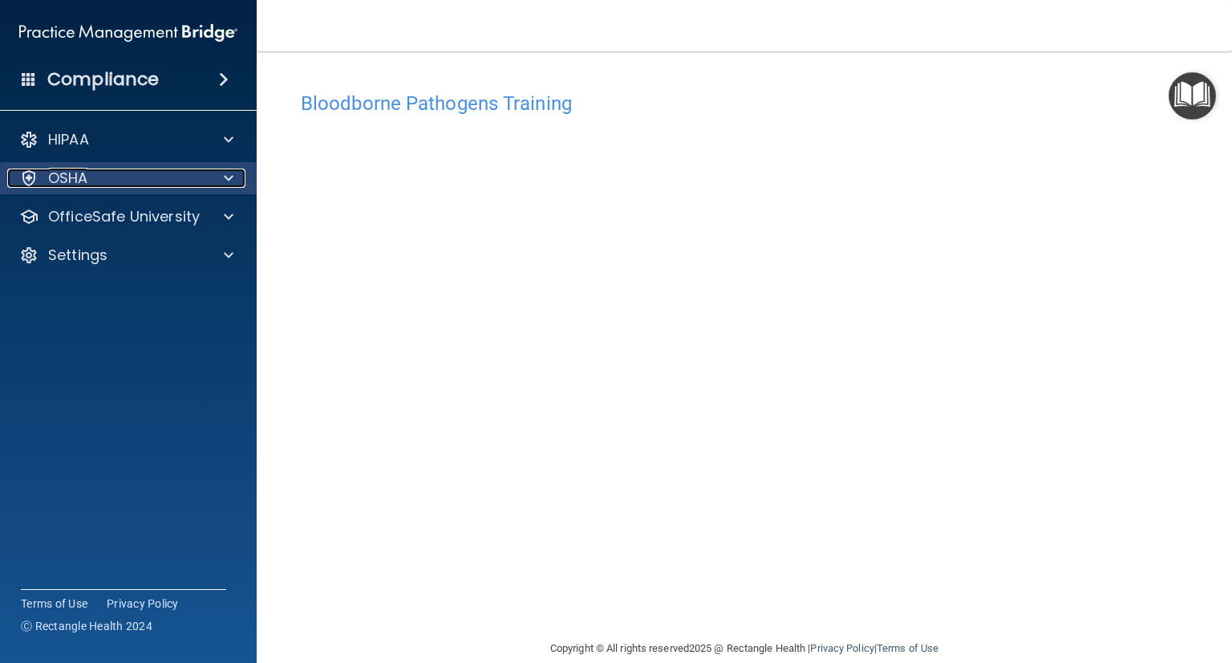
click at [92, 176] on div "OSHA" at bounding box center [106, 177] width 199 height 19
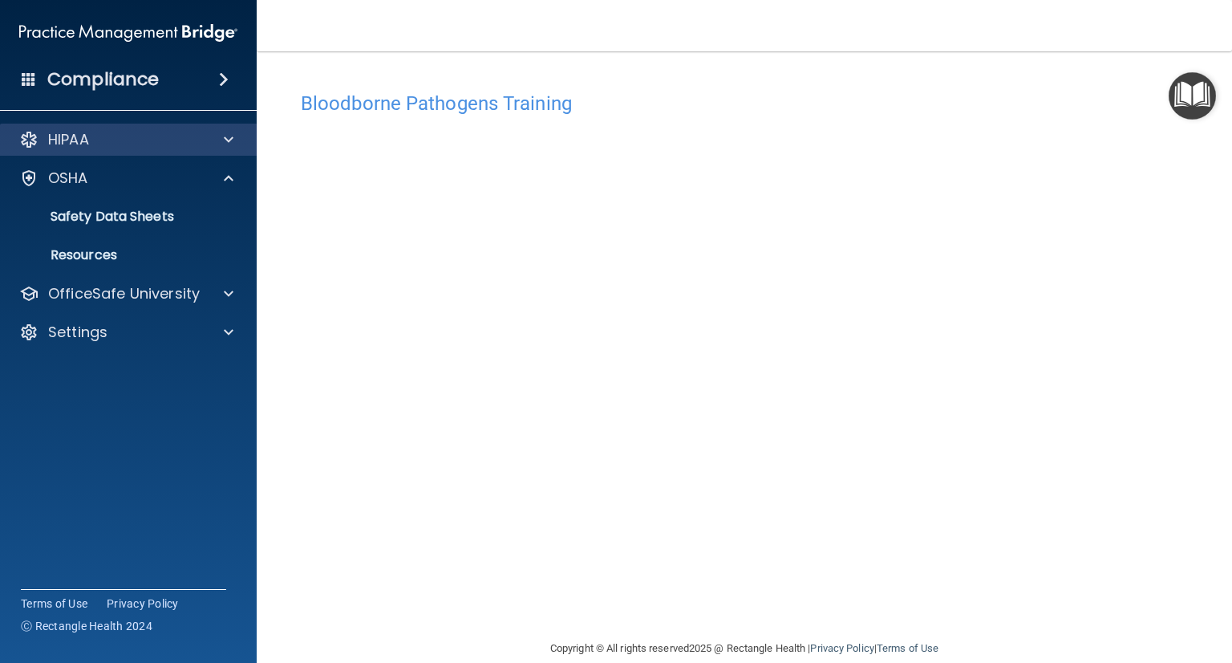
click at [132, 151] on div "HIPAA" at bounding box center [129, 140] width 258 height 32
click at [220, 135] on div at bounding box center [226, 139] width 40 height 19
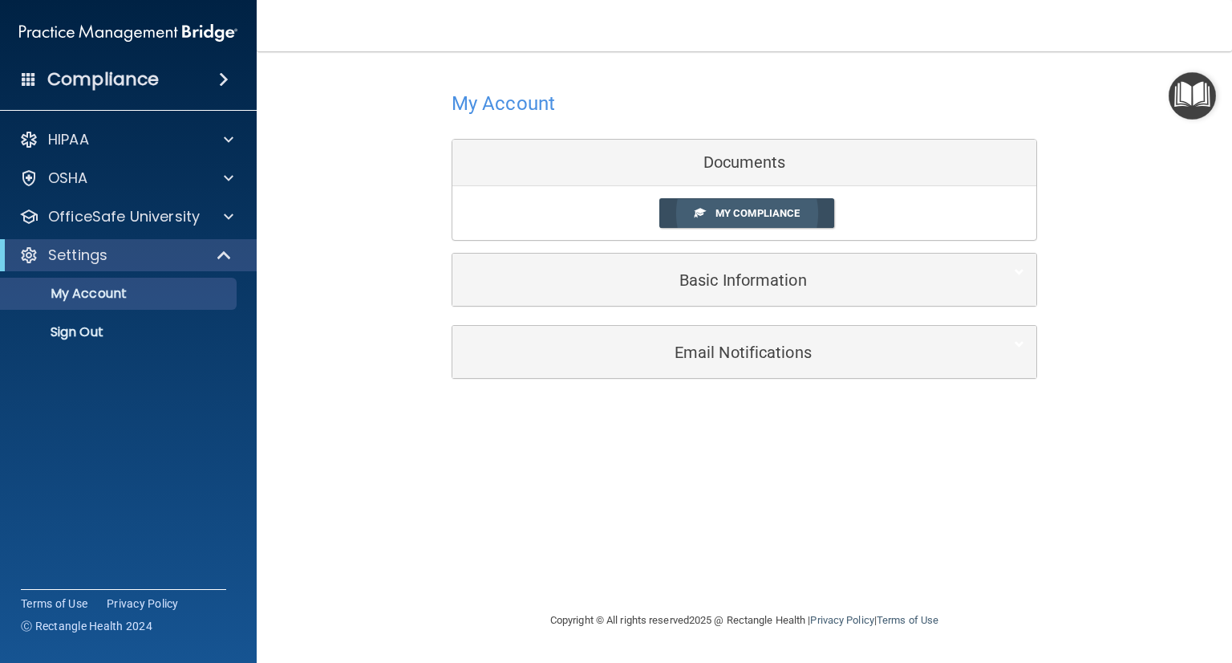
click at [747, 219] on link "My Compliance" at bounding box center [747, 213] width 176 height 30
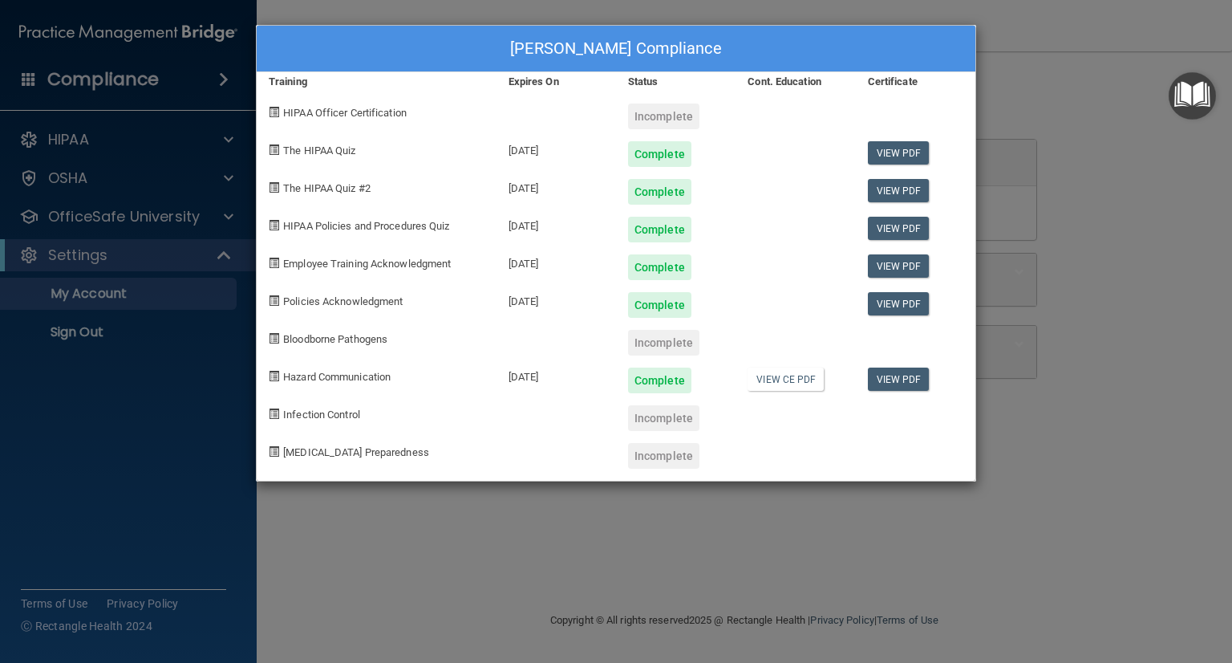
click at [283, 117] on span "HIPAA Officer Certification" at bounding box center [345, 113] width 124 height 12
drag, startPoint x: 714, startPoint y: 530, endPoint x: 643, endPoint y: 256, distance: 282.8
click at [644, 263] on div "Rupali Salvi's Compliance Training Expires On Status Cont. Education Certificat…" at bounding box center [616, 331] width 1232 height 663
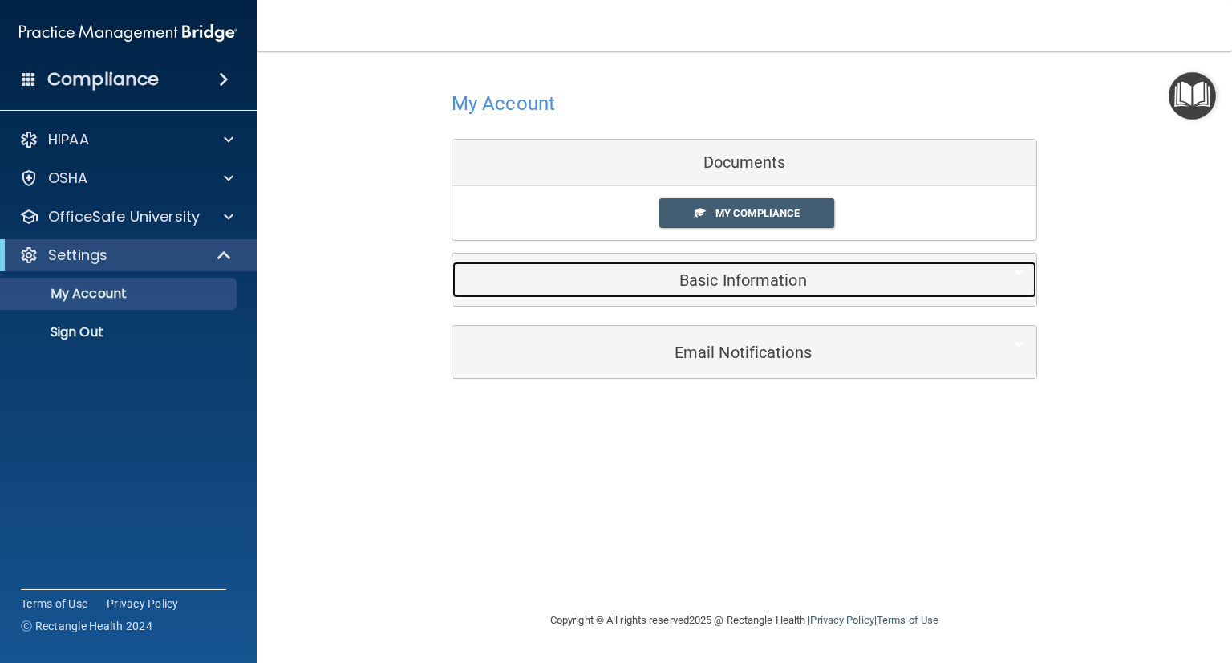
click at [797, 288] on div "Basic Information" at bounding box center [720, 280] width 535 height 36
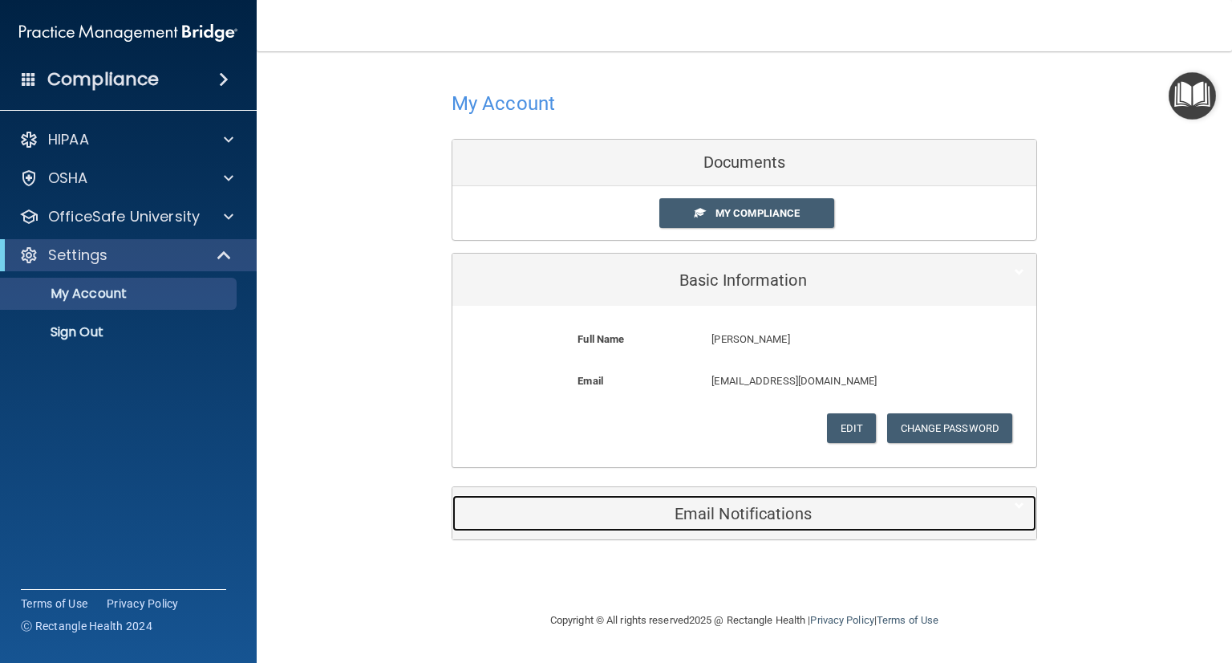
click at [859, 526] on div "Email Notifications" at bounding box center [720, 513] width 535 height 36
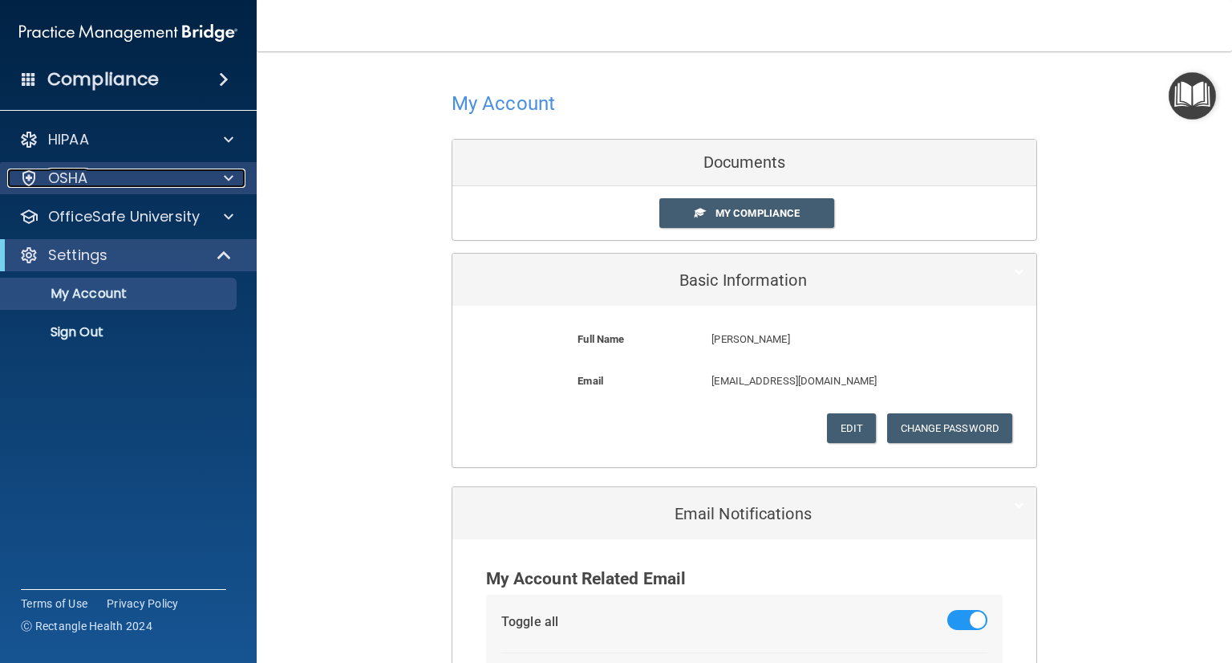
click at [96, 179] on div "OSHA" at bounding box center [106, 177] width 199 height 19
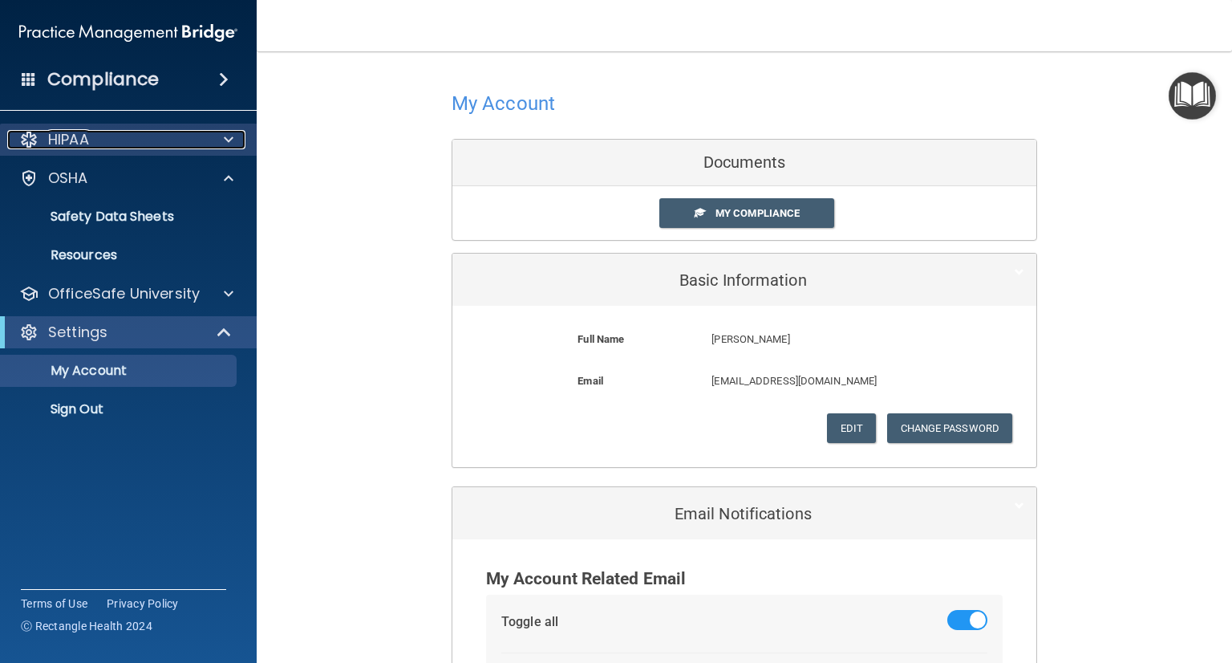
click at [238, 142] on div at bounding box center [226, 139] width 40 height 19
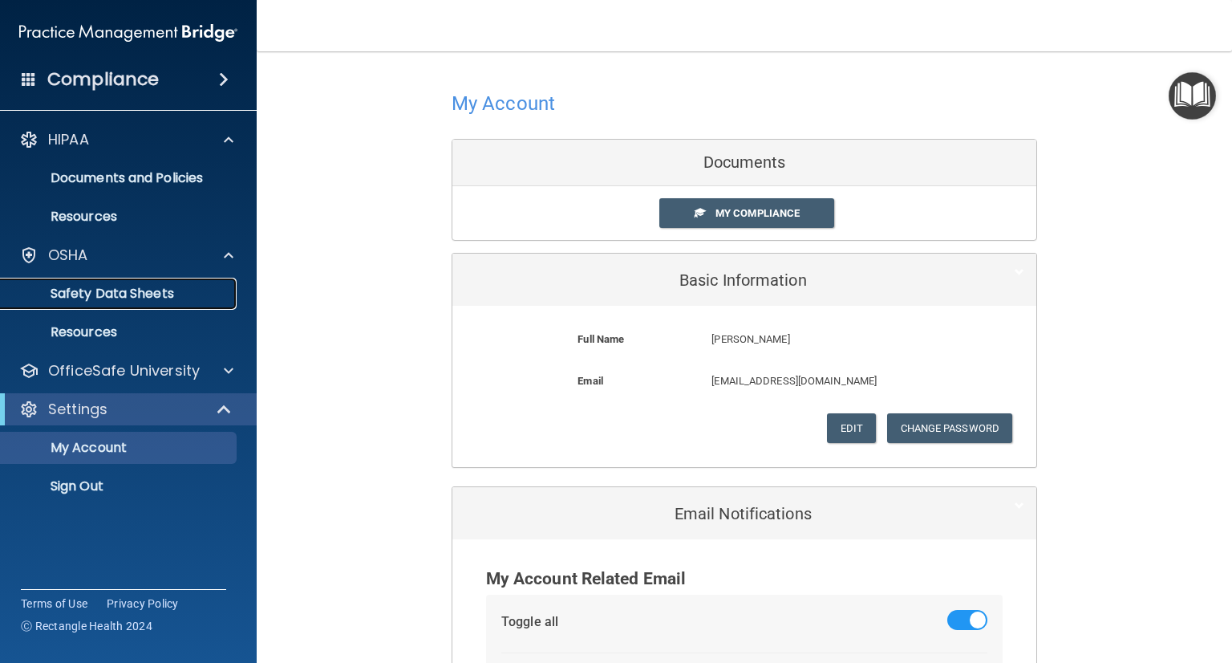
click at [145, 298] on p "Safety Data Sheets" at bounding box center [119, 294] width 219 height 16
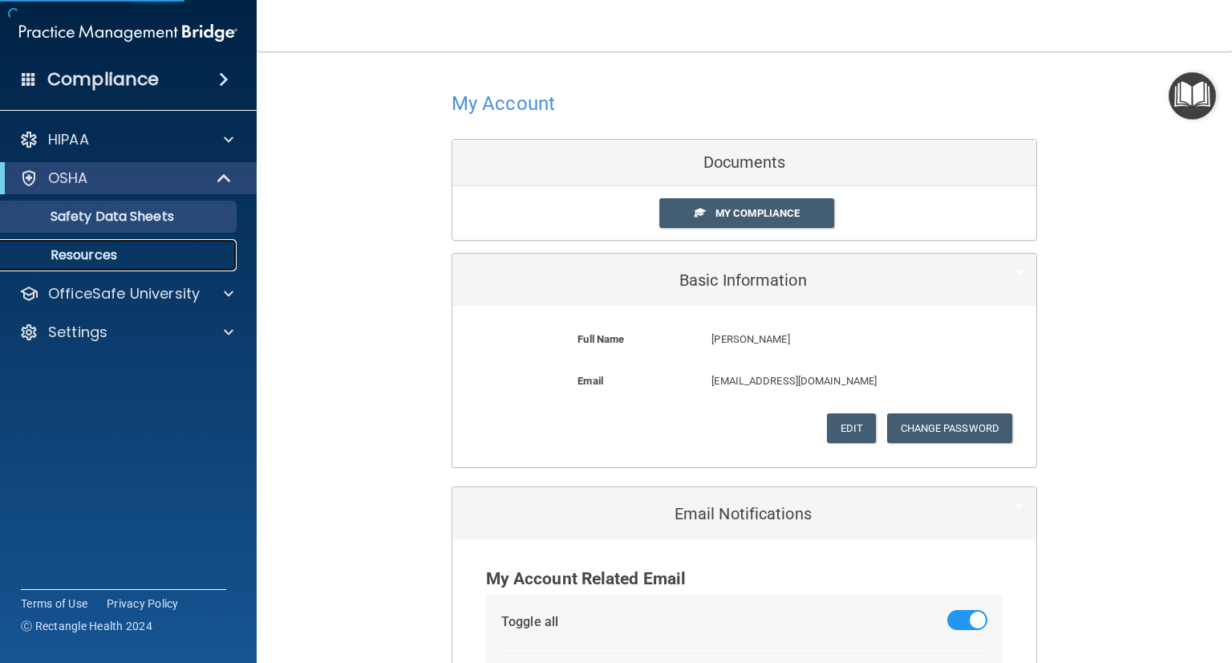
click at [75, 256] on p "Resources" at bounding box center [119, 255] width 219 height 16
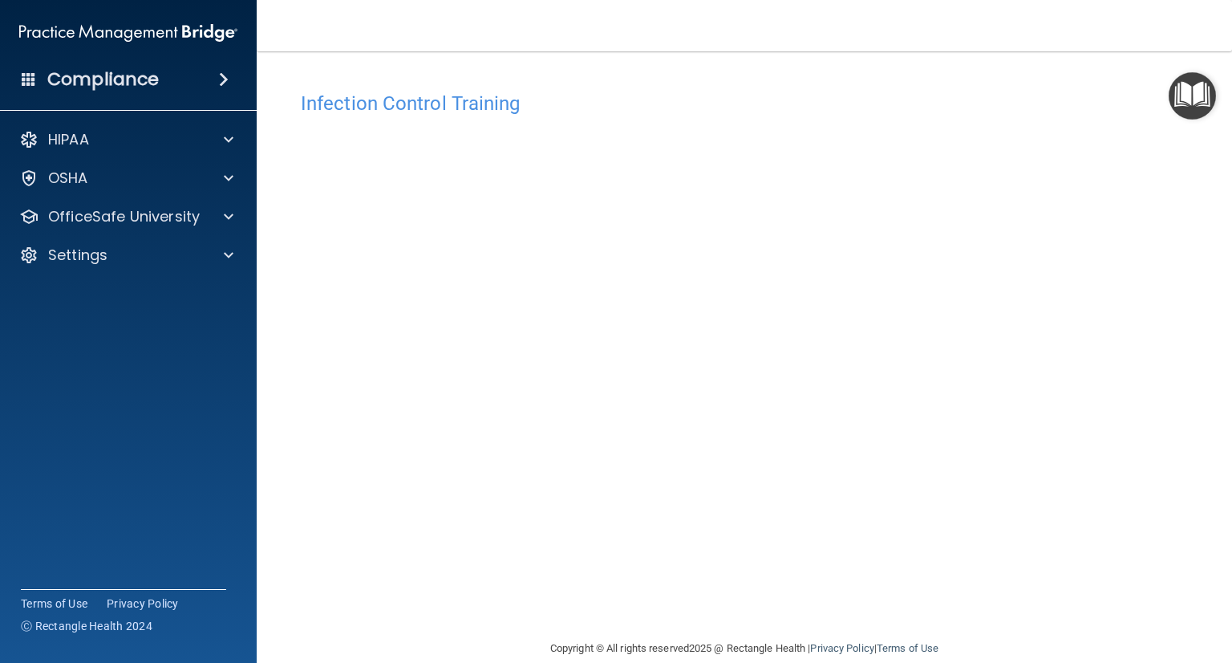
scroll to position [24, 0]
click at [1198, 93] on img "Open Resource Center" at bounding box center [1192, 95] width 47 height 47
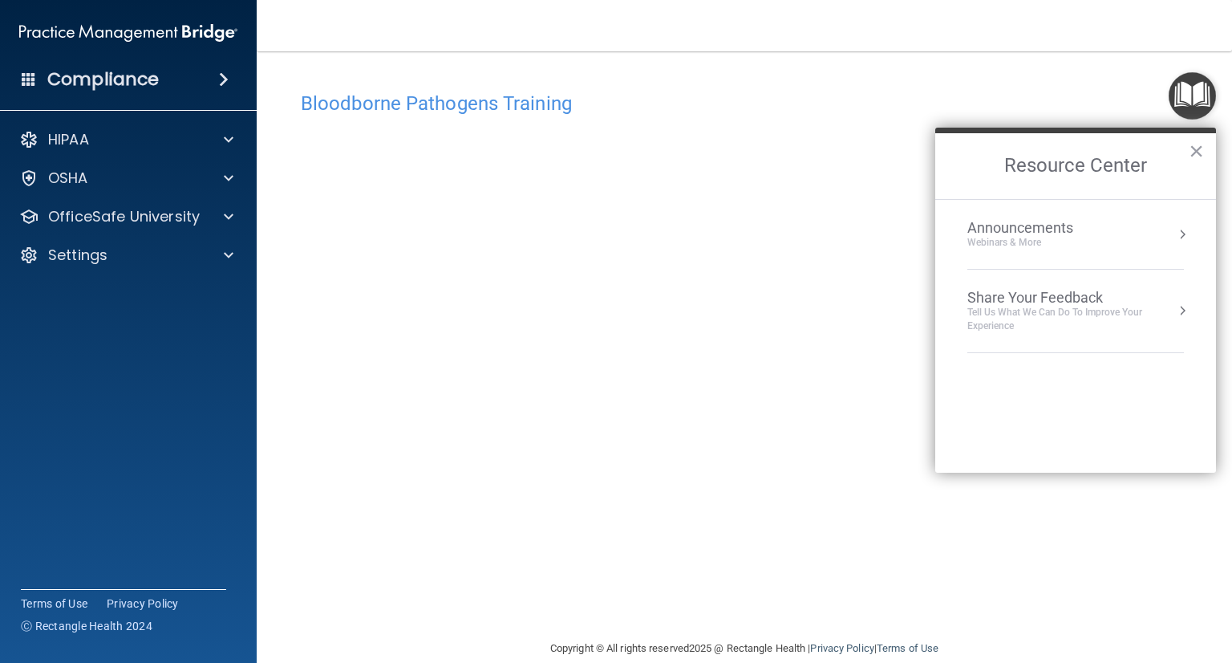
click at [992, 250] on li "0 Announcements Webinars & More" at bounding box center [1076, 235] width 217 height 70
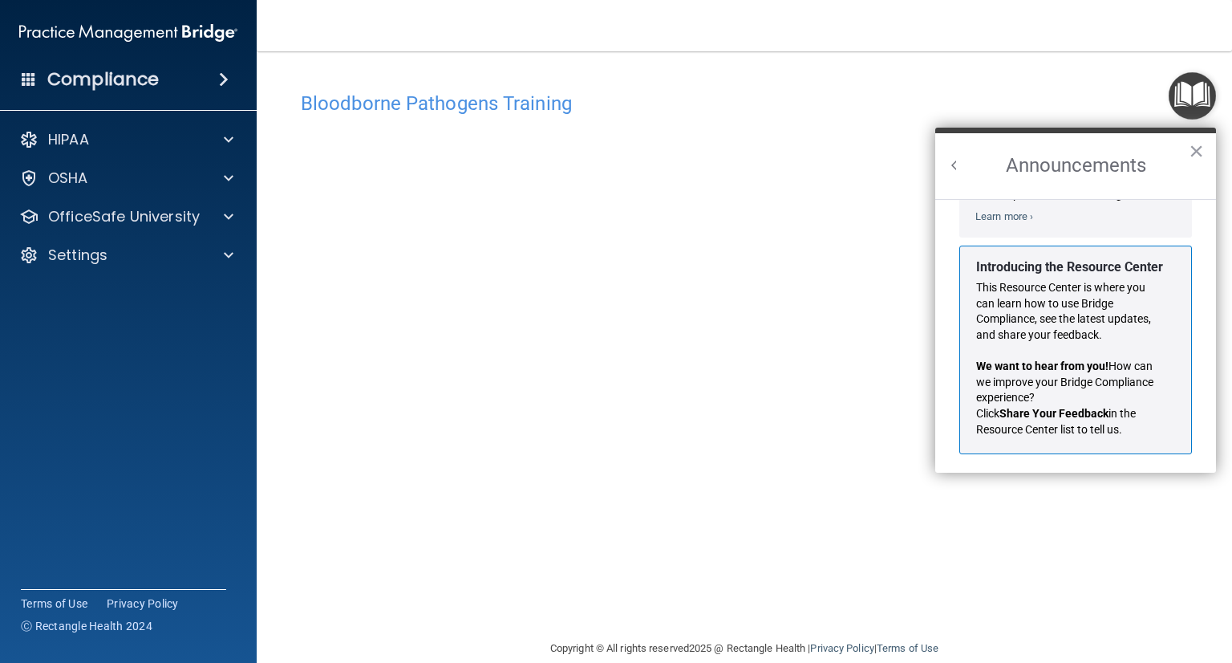
scroll to position [262, 0]
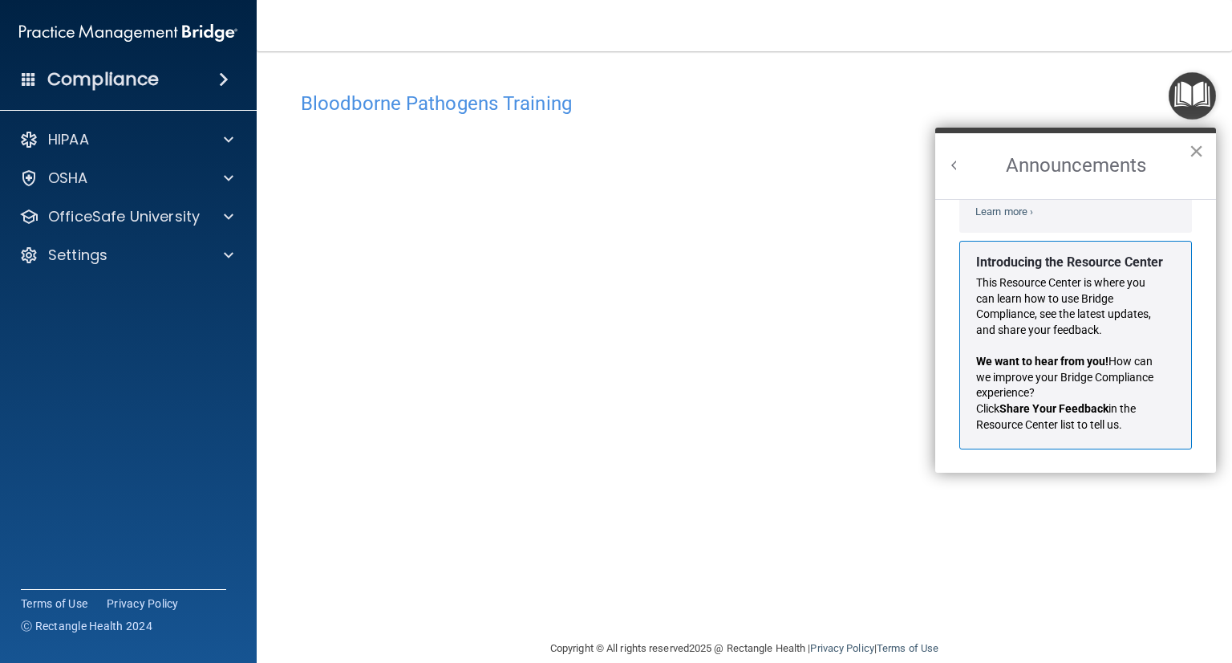
click at [1200, 152] on button "×" at bounding box center [1196, 151] width 15 height 26
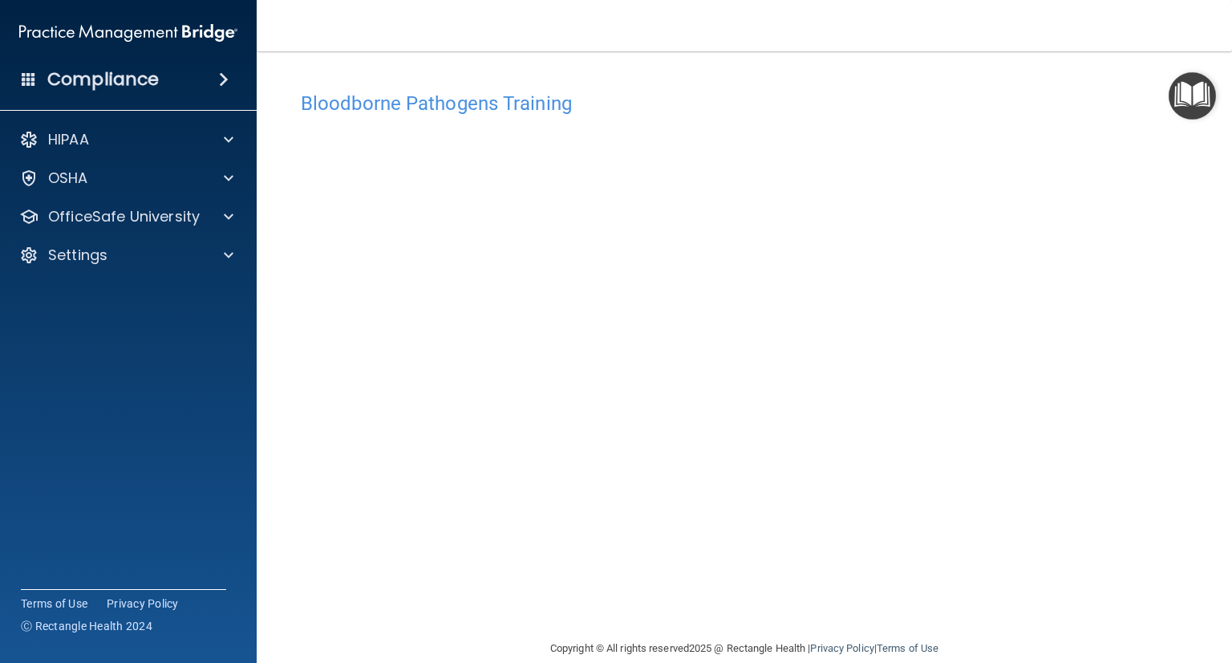
click at [1196, 73] on img "Open Resource Center" at bounding box center [1192, 95] width 47 height 47
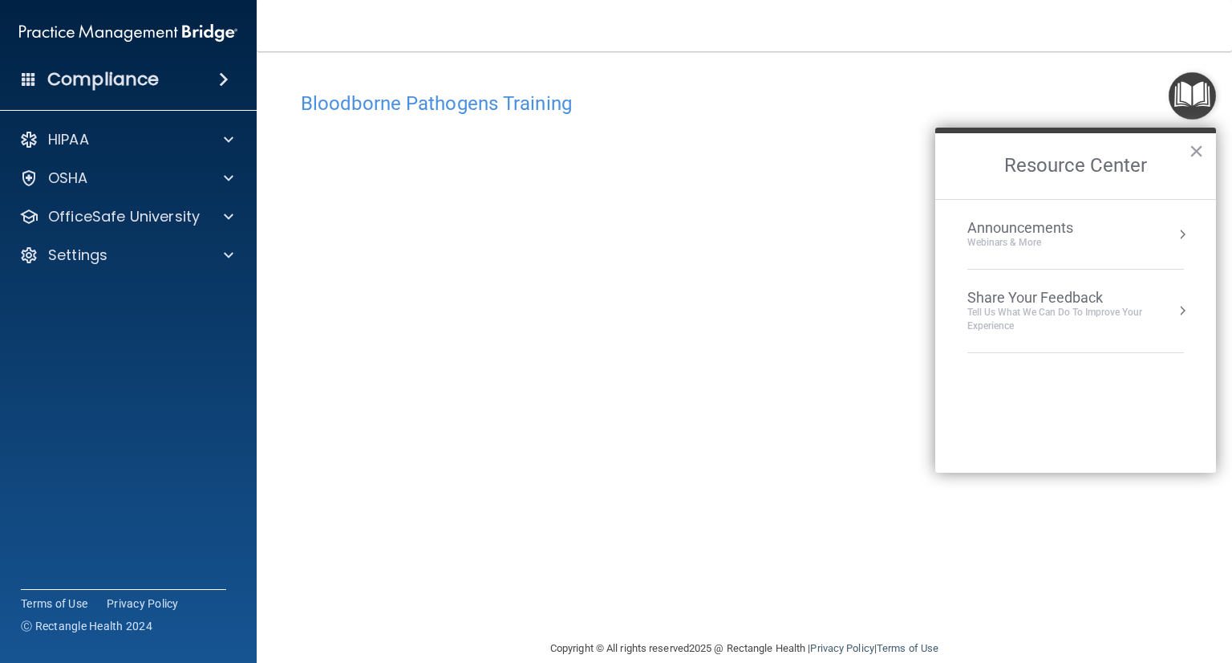
click at [1093, 306] on div "Tell Us What We Can Do to Improve Your Experience" at bounding box center [1076, 319] width 217 height 27
click at [995, 176] on h2 "Share Your Feedback" at bounding box center [1075, 166] width 281 height 66
drag, startPoint x: 1191, startPoint y: 147, endPoint x: 1179, endPoint y: 148, distance: 12.1
click at [1189, 147] on button "×" at bounding box center [1196, 151] width 15 height 26
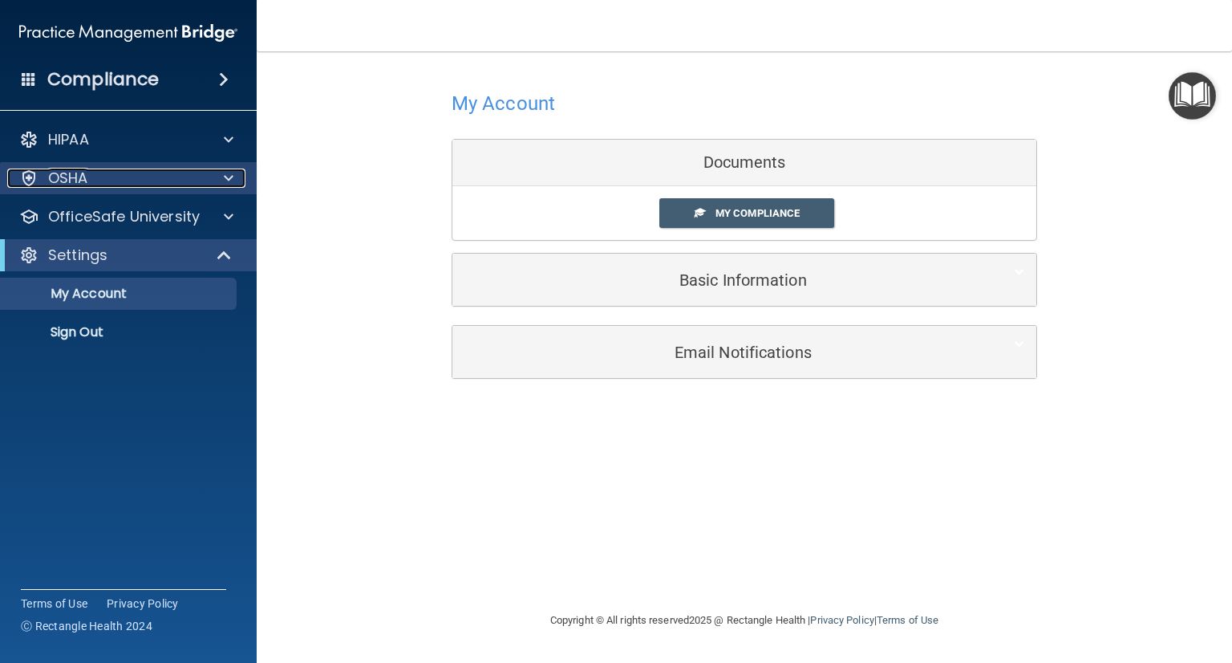
click at [114, 182] on div "OSHA" at bounding box center [106, 177] width 199 height 19
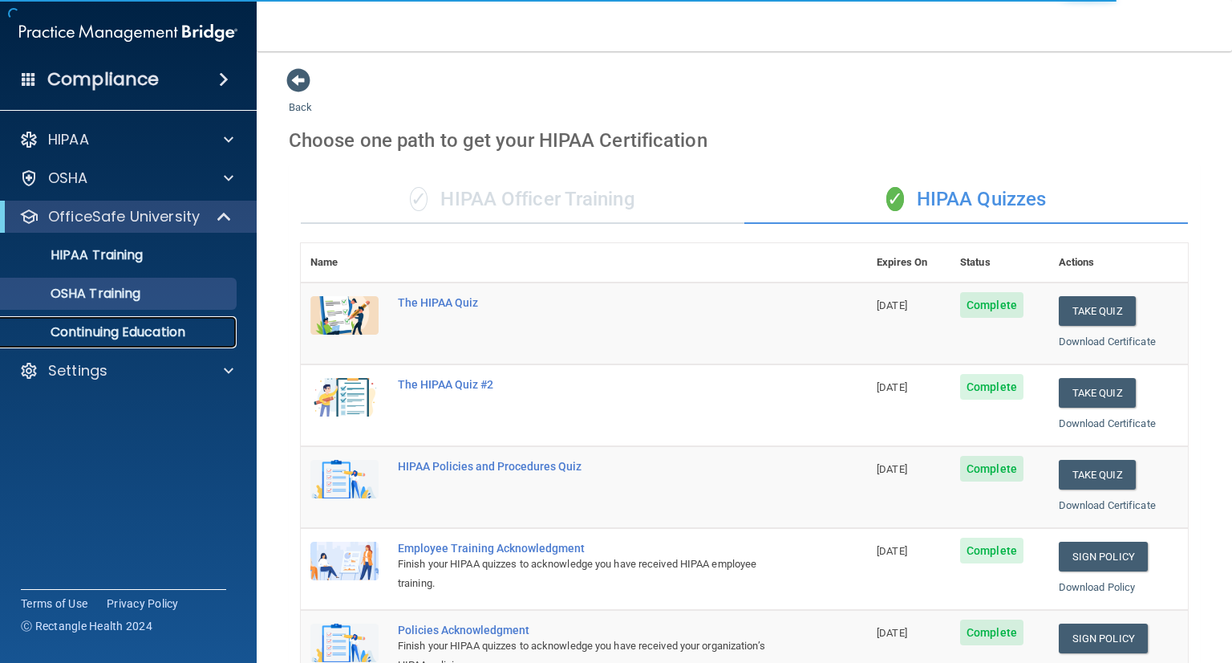
click at [146, 334] on p "Continuing Education" at bounding box center [119, 332] width 219 height 16
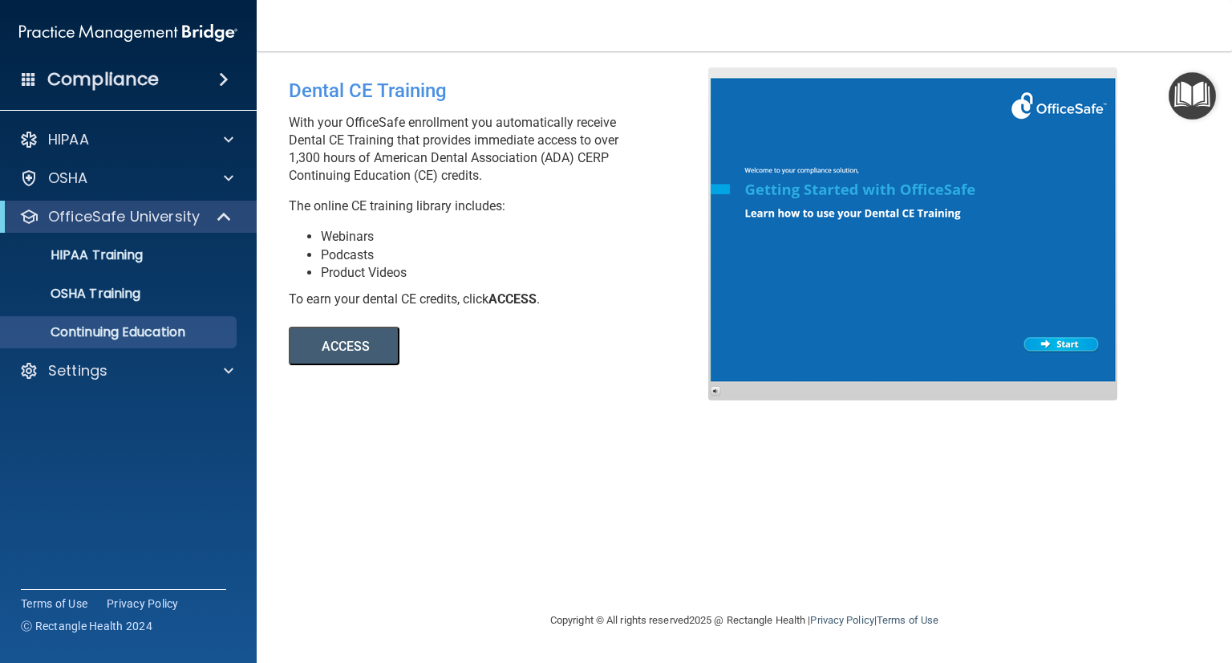
click at [1069, 335] on div at bounding box center [912, 233] width 409 height 333
